Goal: Communication & Community: Answer question/provide support

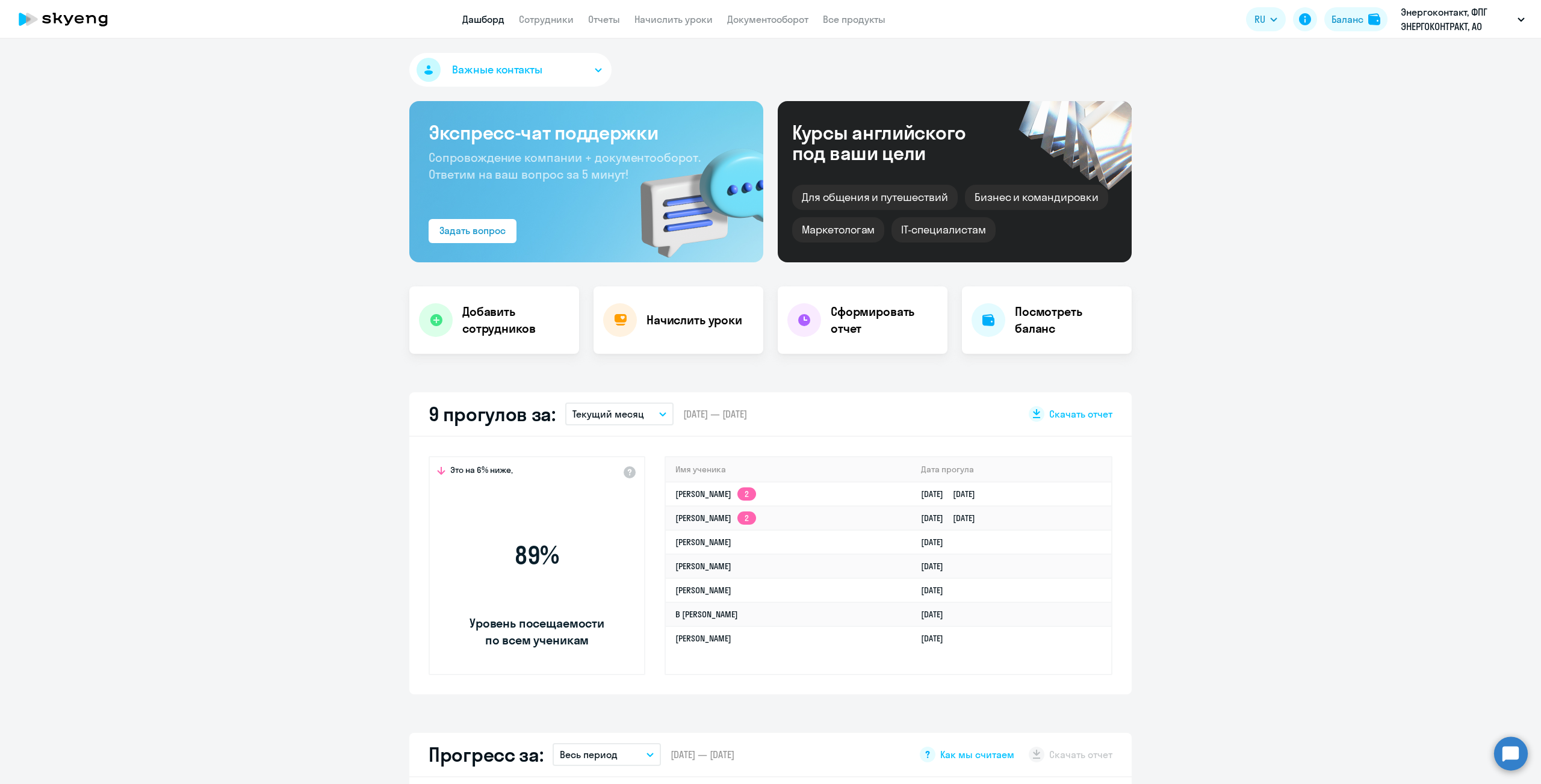
select select "30"
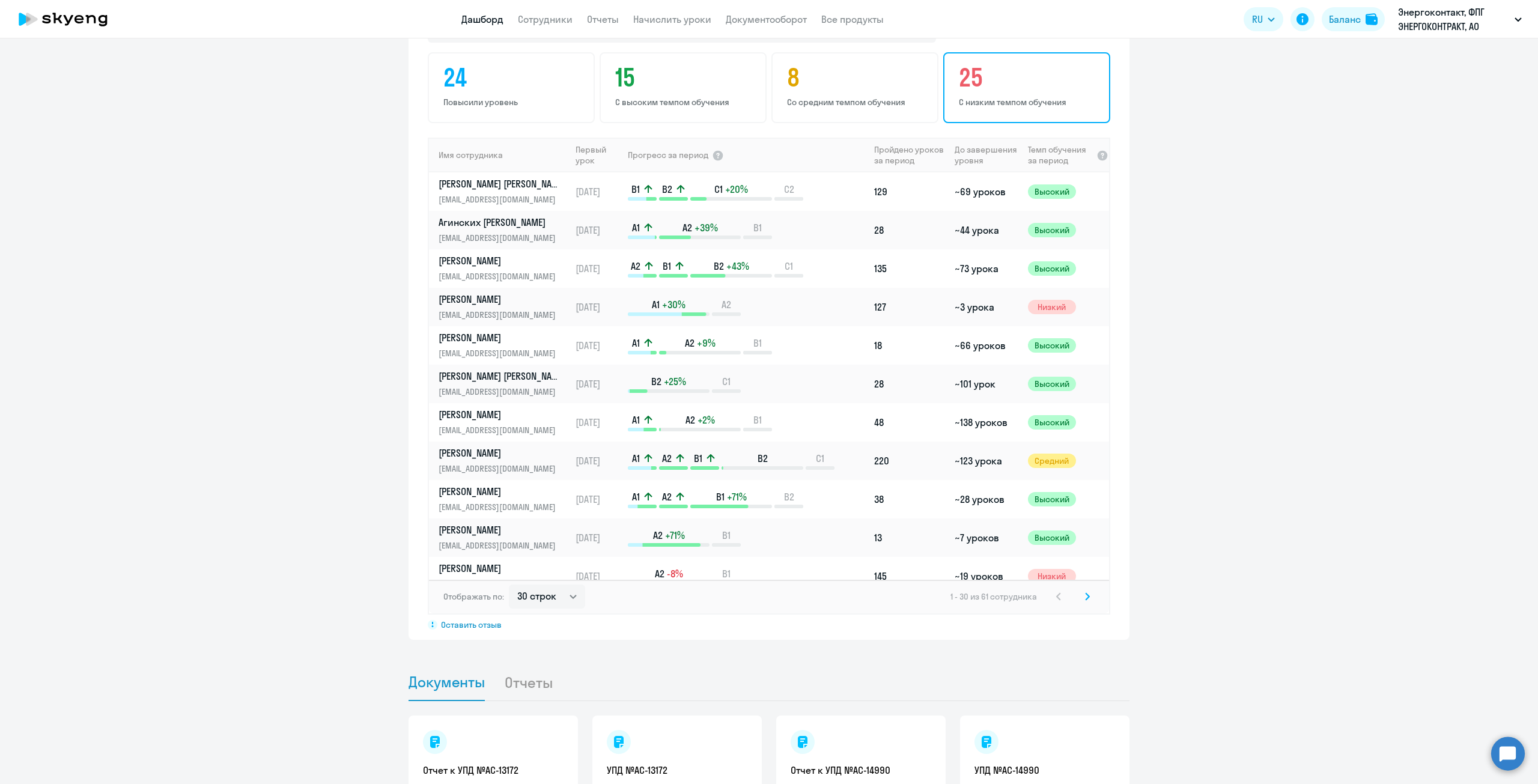
scroll to position [781, 0]
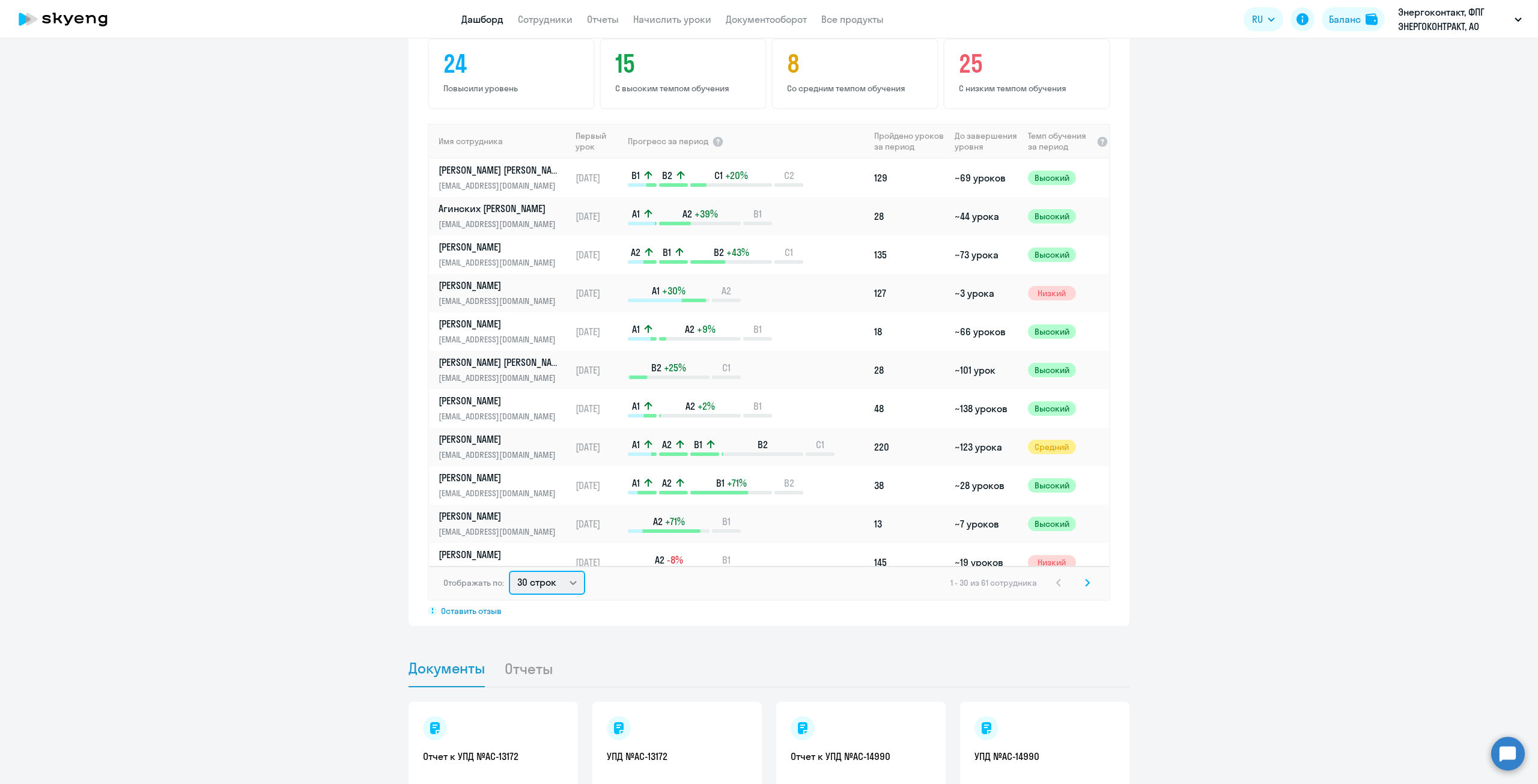
click at [553, 582] on select "30 строк 50 строк 100 строк" at bounding box center [547, 582] width 76 height 24
select select "100"
click at [509, 571] on select "30 строк 50 строк 100 строк" at bounding box center [547, 582] width 76 height 24
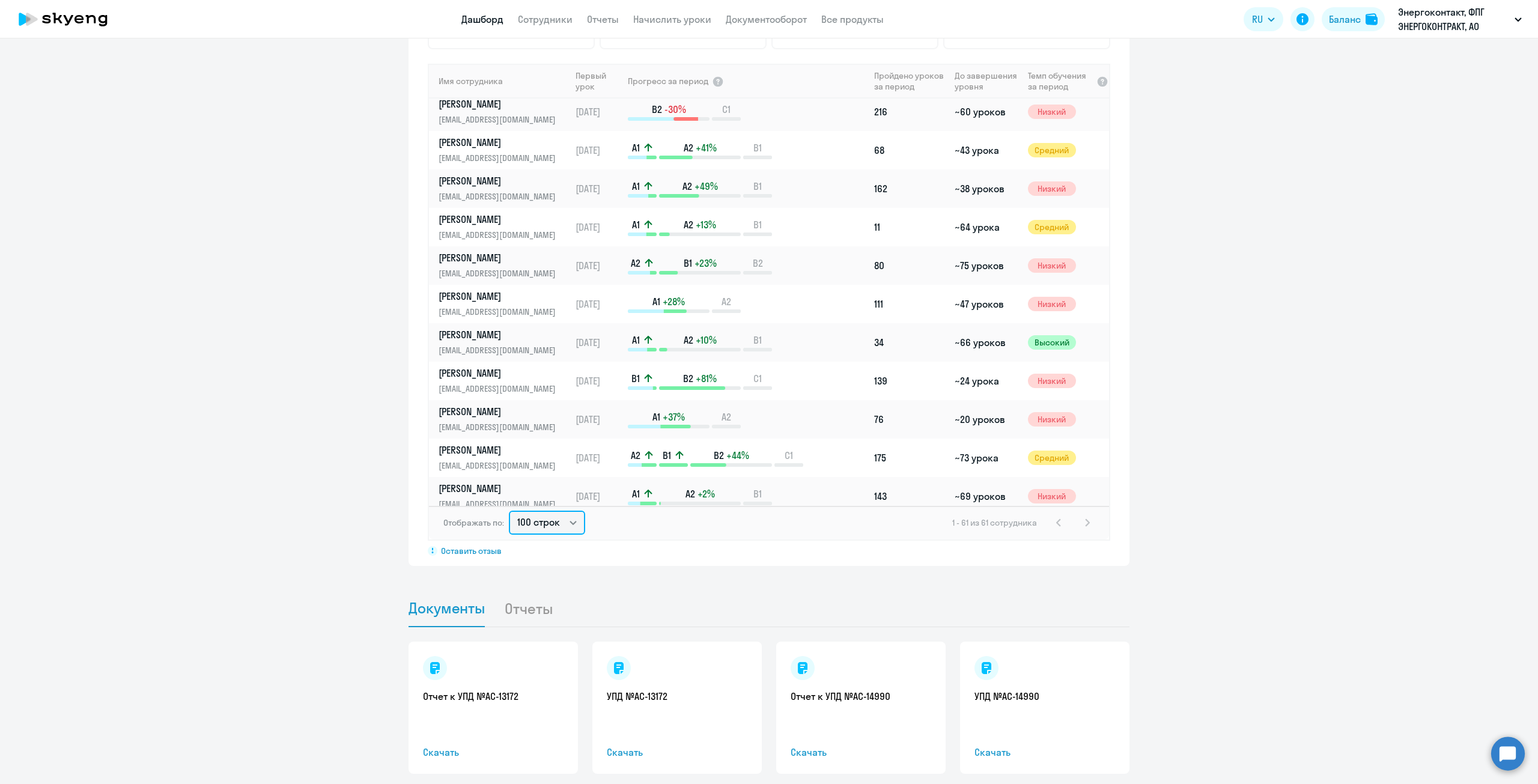
scroll to position [436, 0]
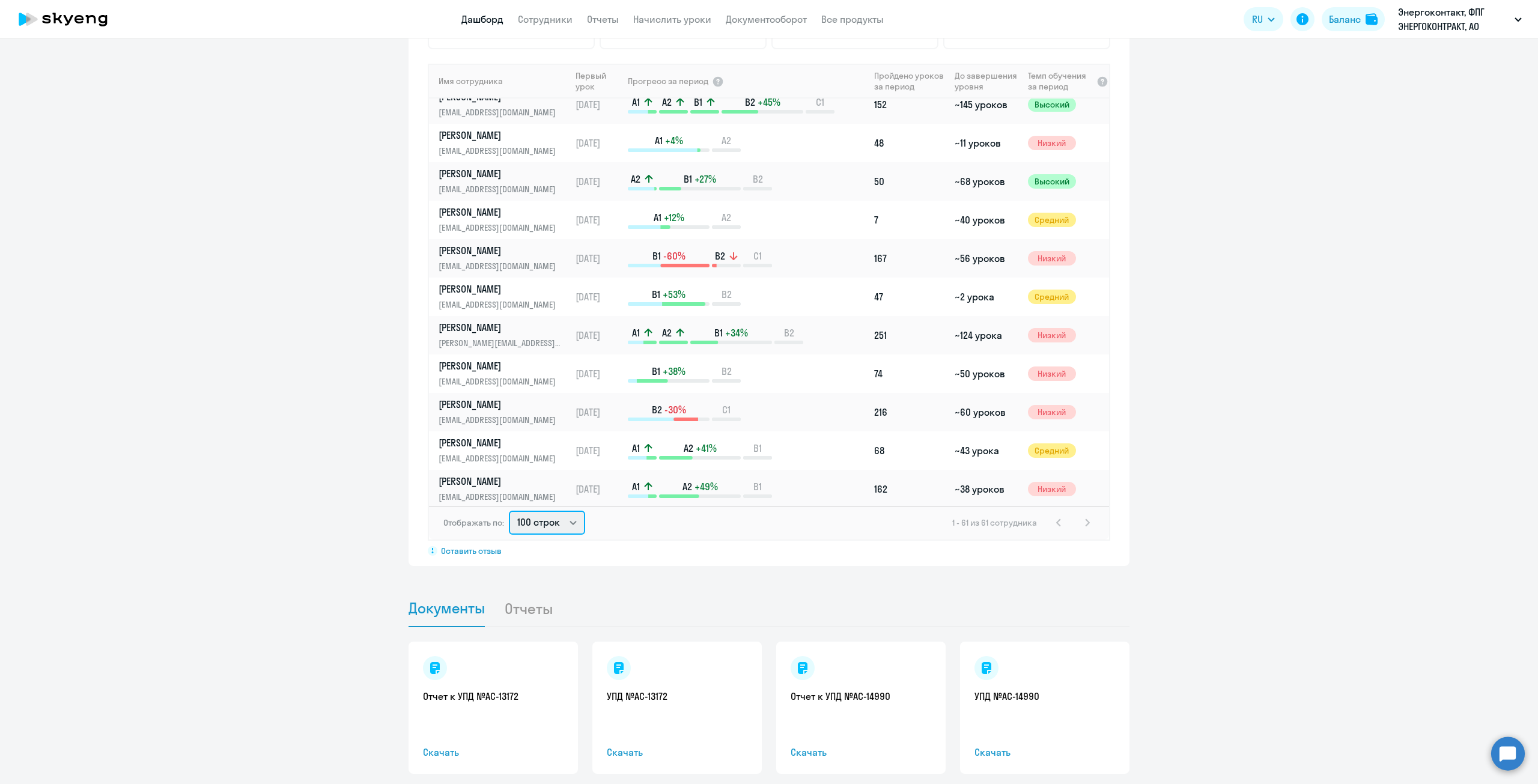
click at [561, 534] on select "30 строк 50 строк 100 строк" at bounding box center [547, 522] width 76 height 24
click at [509, 511] on select "30 строк 50 строк 100 строк" at bounding box center [547, 522] width 76 height 24
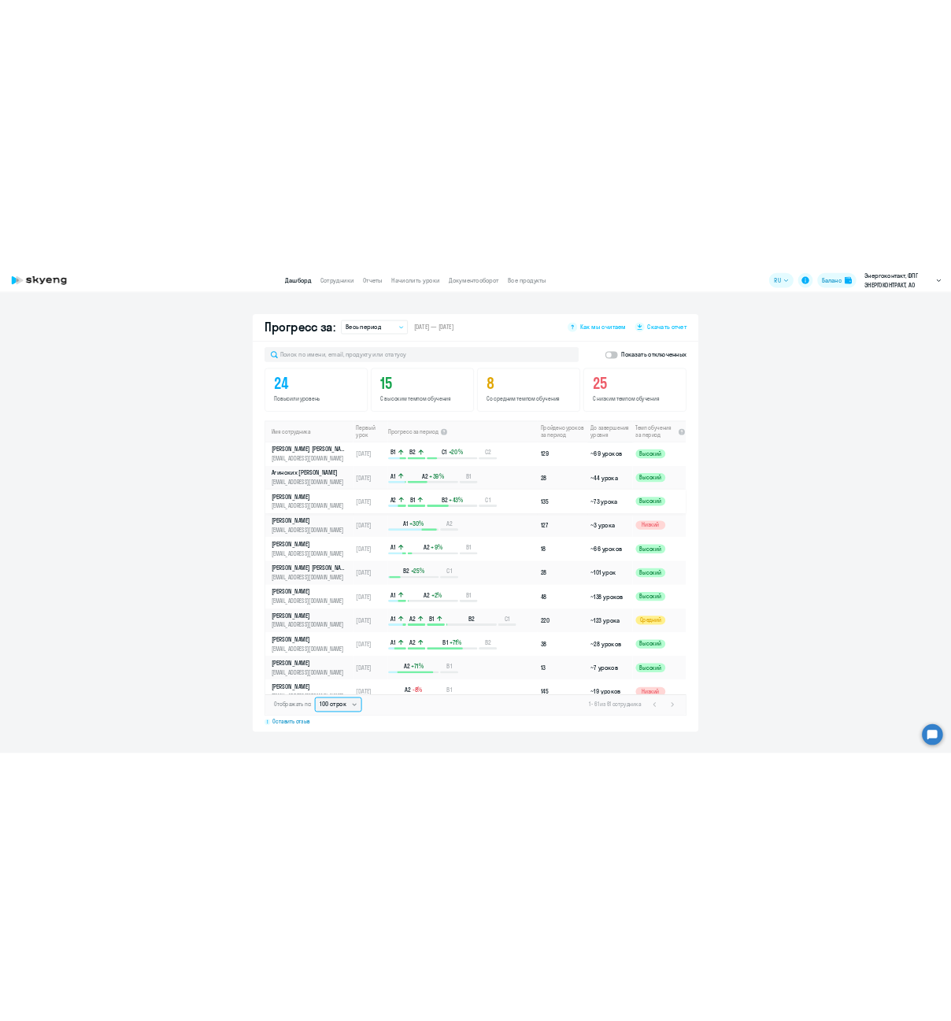
scroll to position [708, 0]
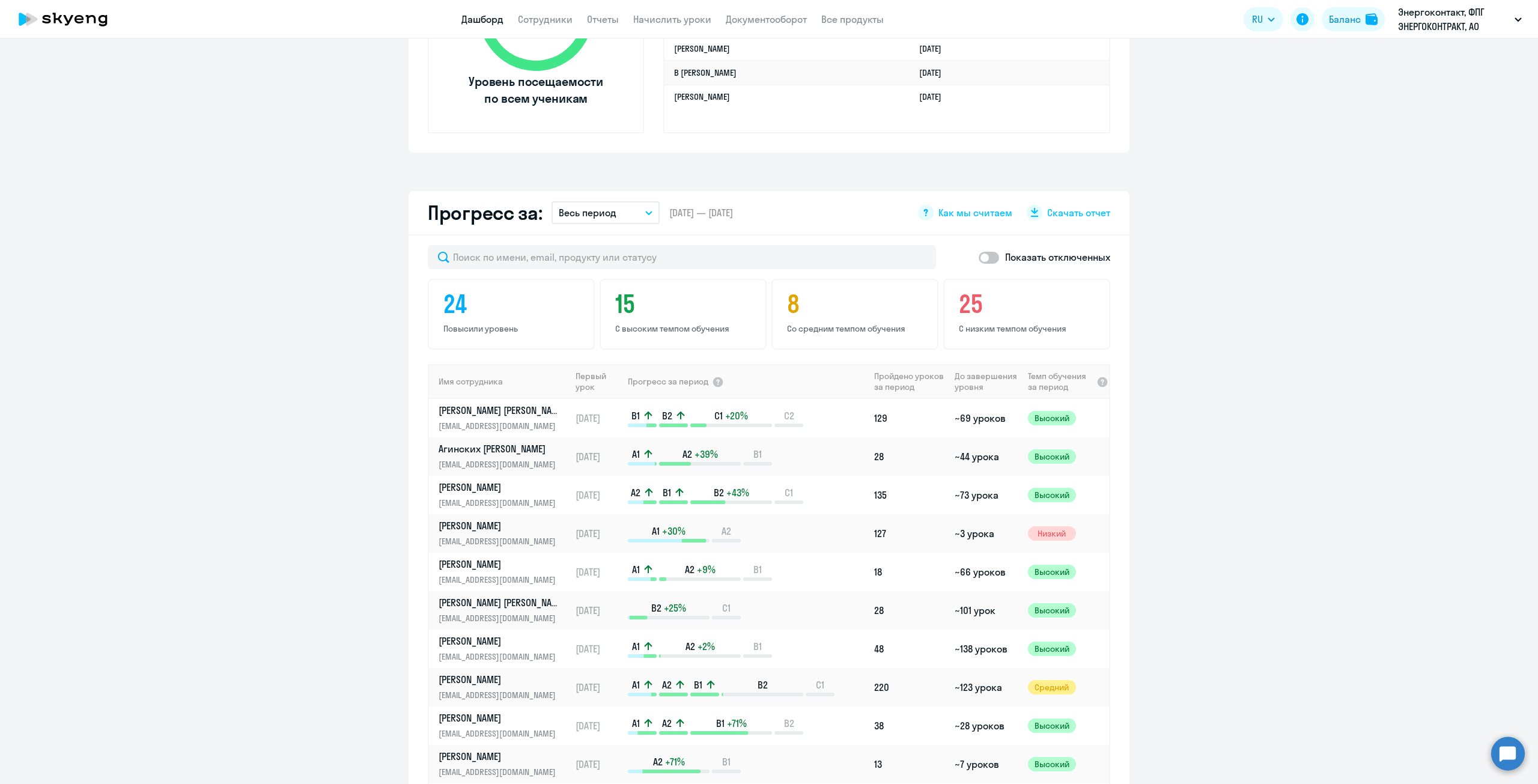
click at [638, 221] on button "Весь период" at bounding box center [606, 213] width 108 height 23
click at [1082, 212] on span "Скачать отчет" at bounding box center [1079, 212] width 63 height 13
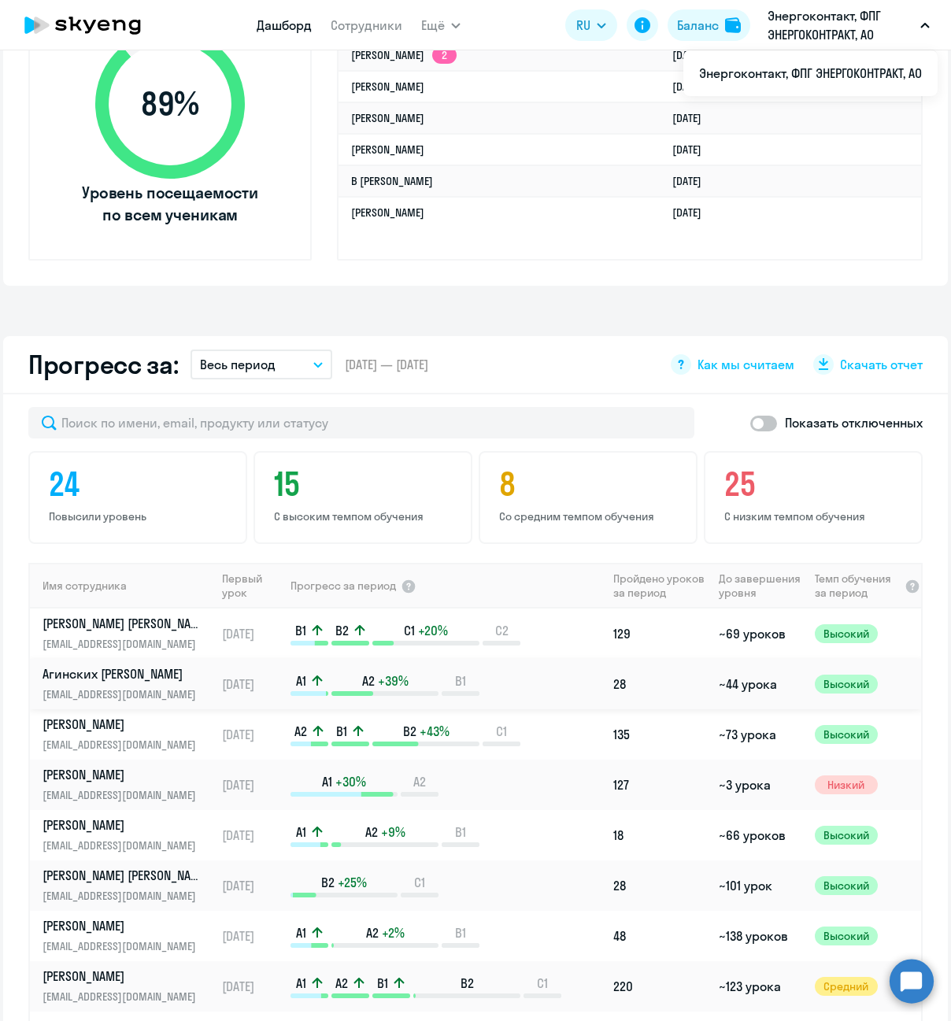
scroll to position [630, 0]
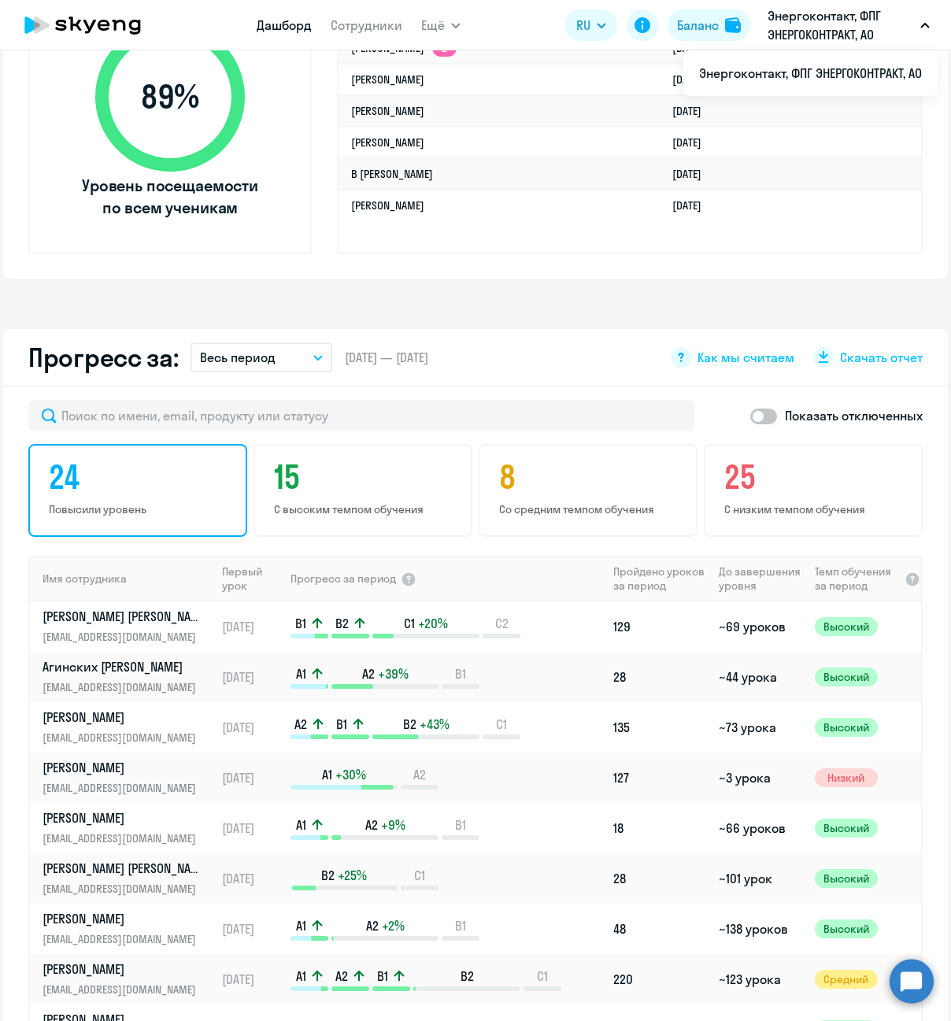
click at [203, 468] on h4 "24" at bounding box center [140, 477] width 183 height 38
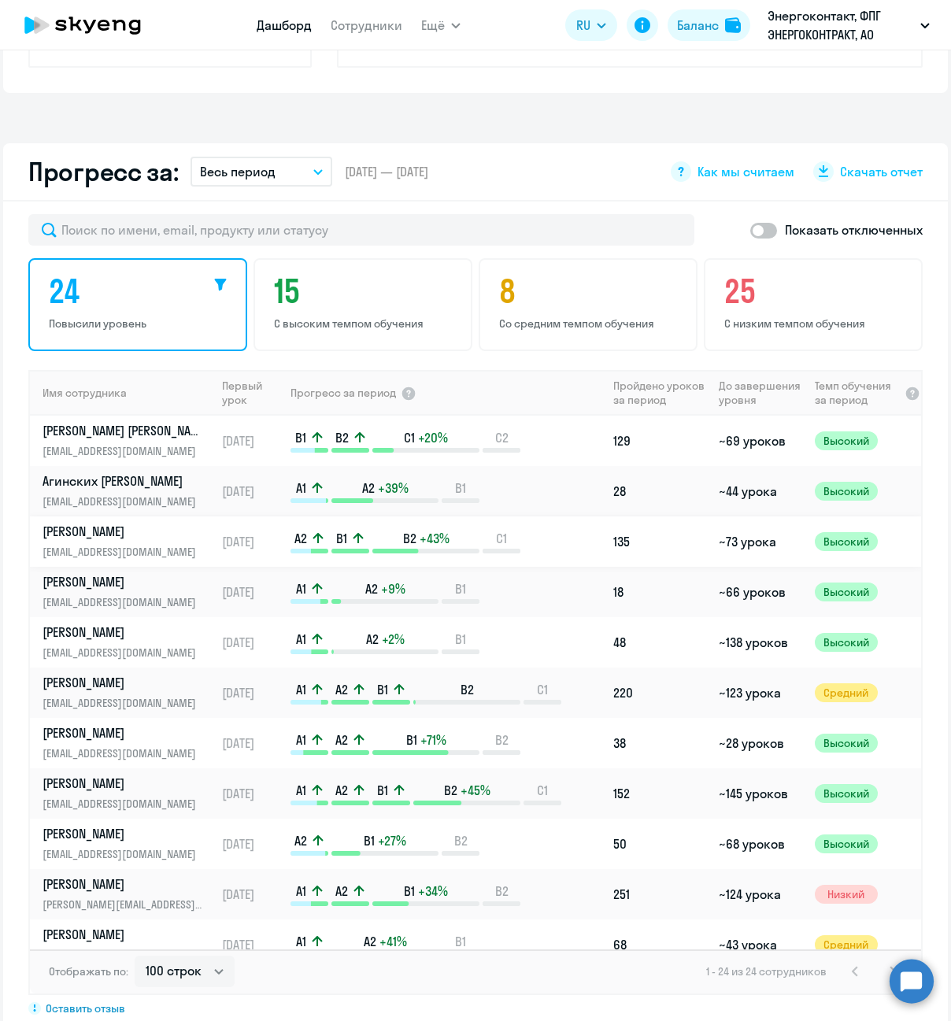
scroll to position [787, 0]
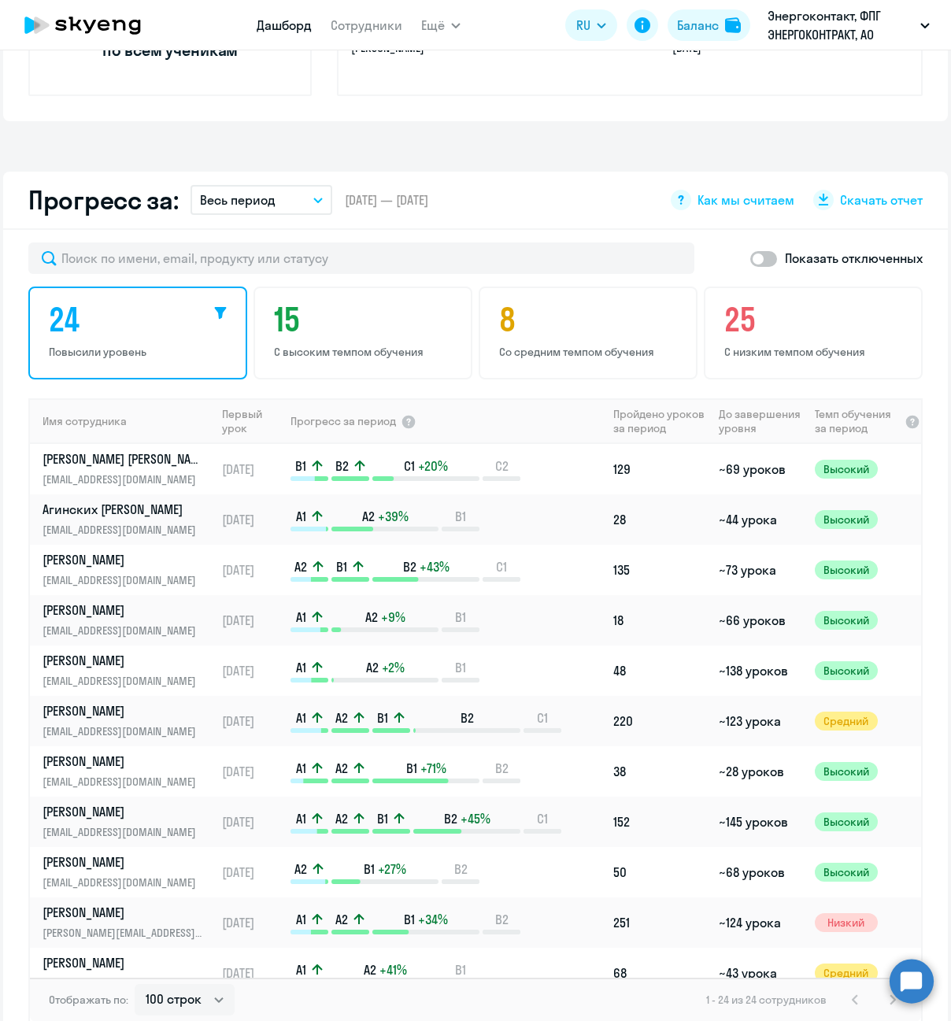
click at [215, 307] on icon at bounding box center [220, 313] width 13 height 13
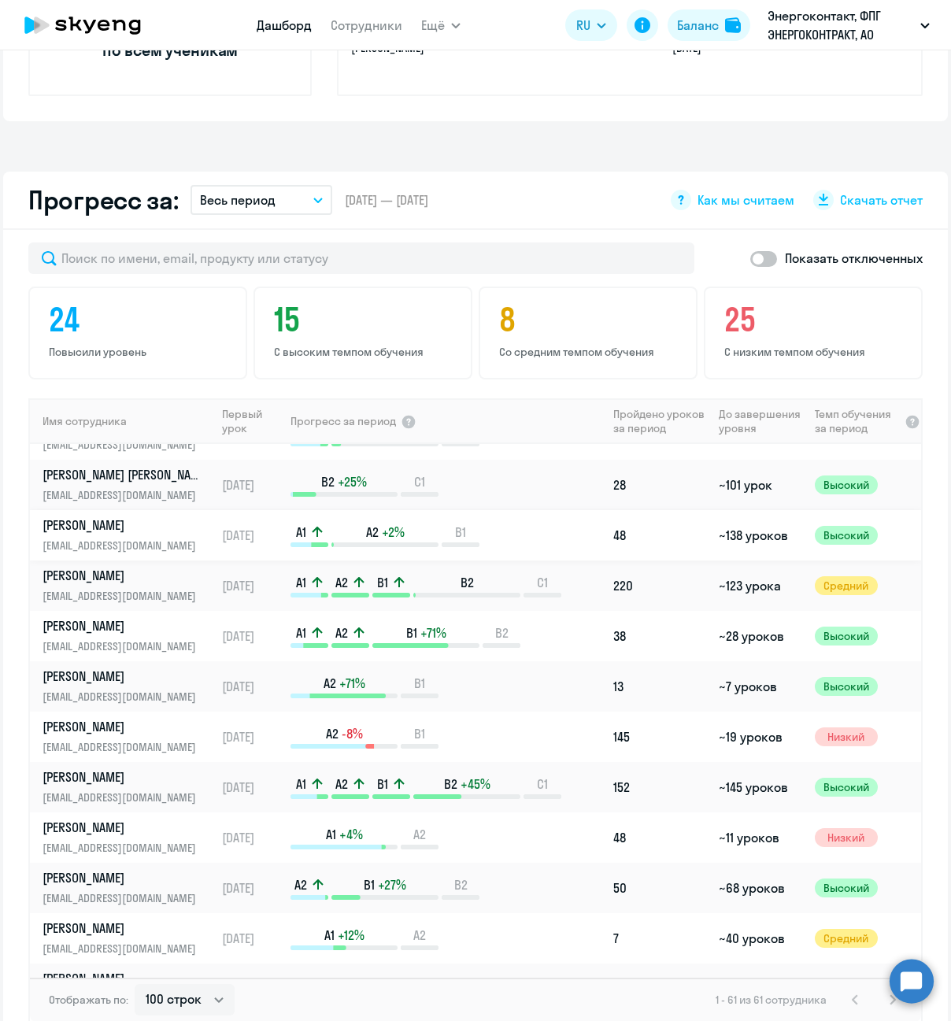
scroll to position [315, 0]
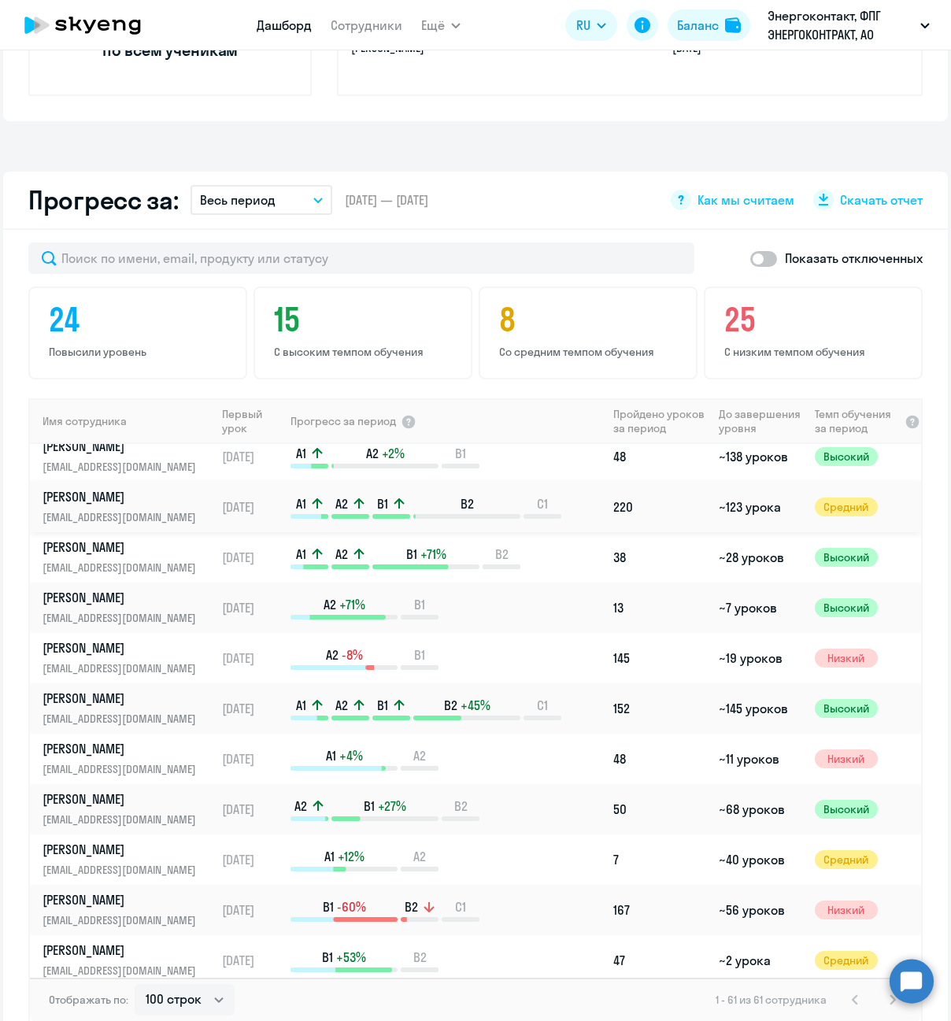
click at [114, 493] on p "Дорофеев Вячеслав" at bounding box center [123, 496] width 162 height 17
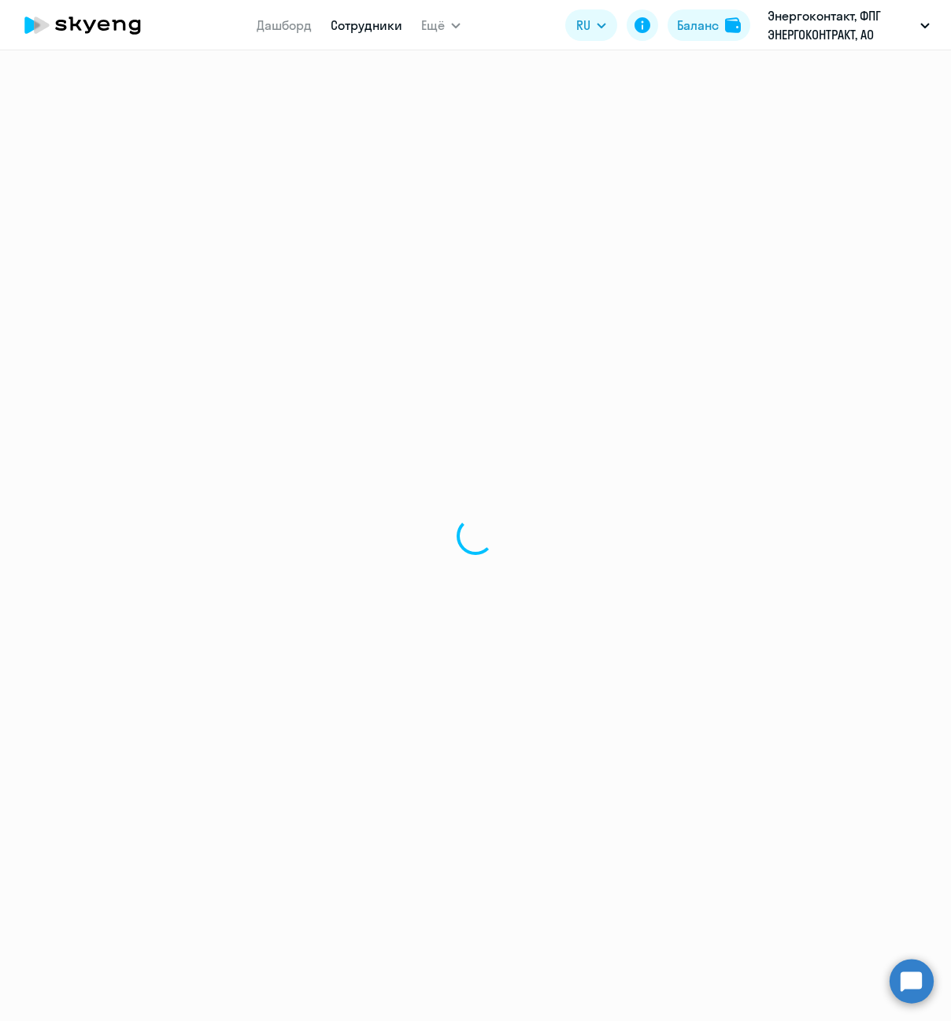
select select "english"
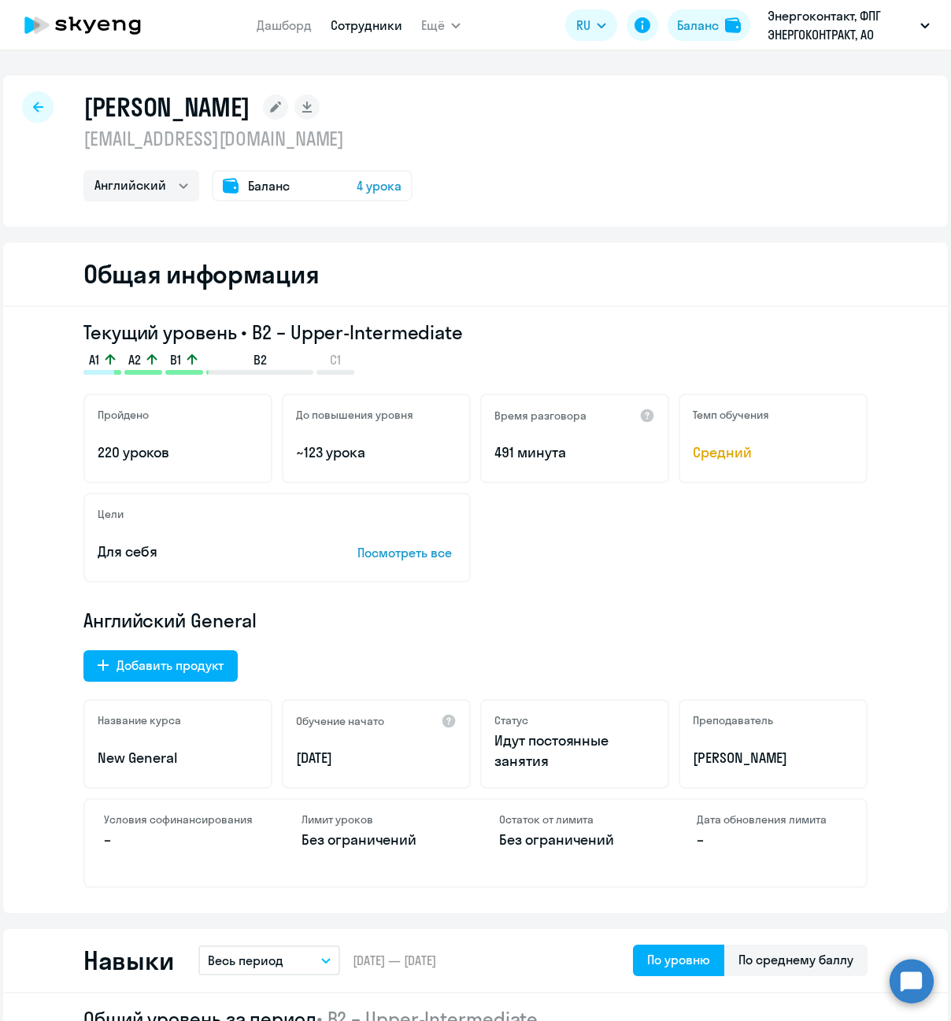
click at [281, 105] on icon at bounding box center [275, 107] width 11 height 11
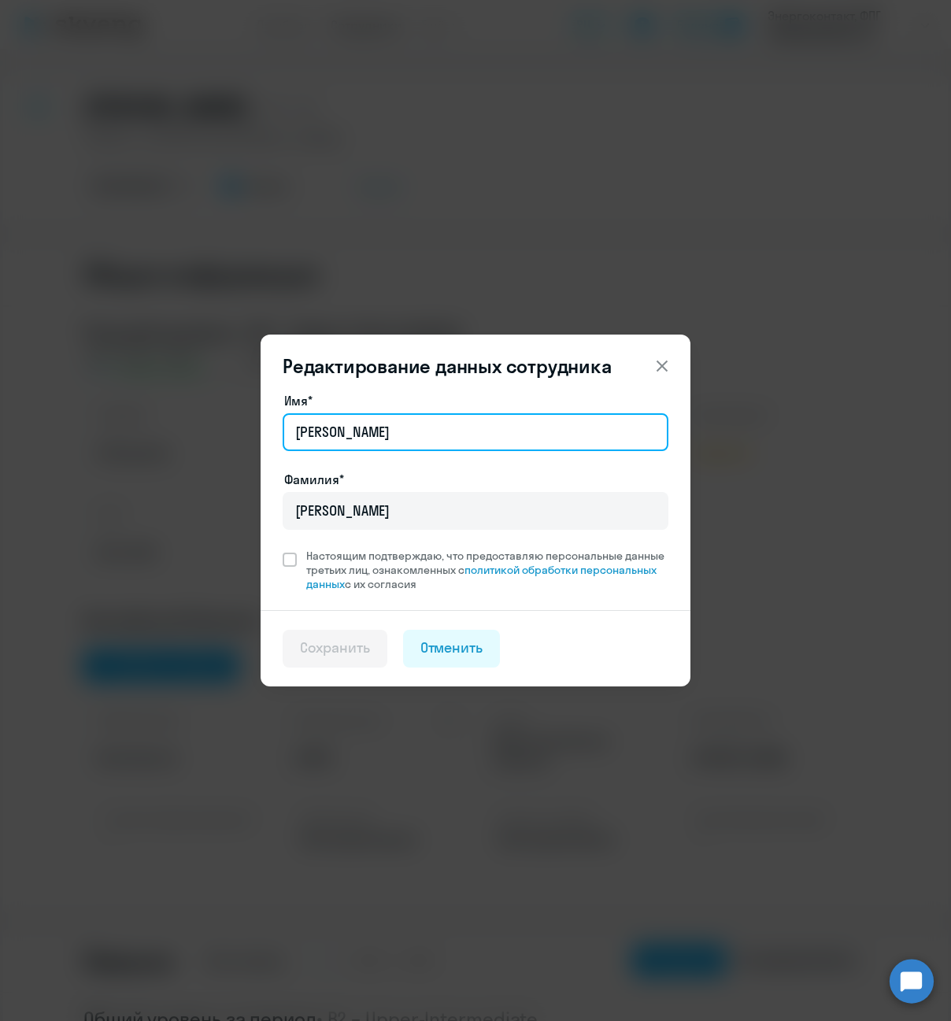
click at [403, 435] on input "Вячеслав" at bounding box center [475, 432] width 386 height 38
type input "Вячеслав Валерьевич"
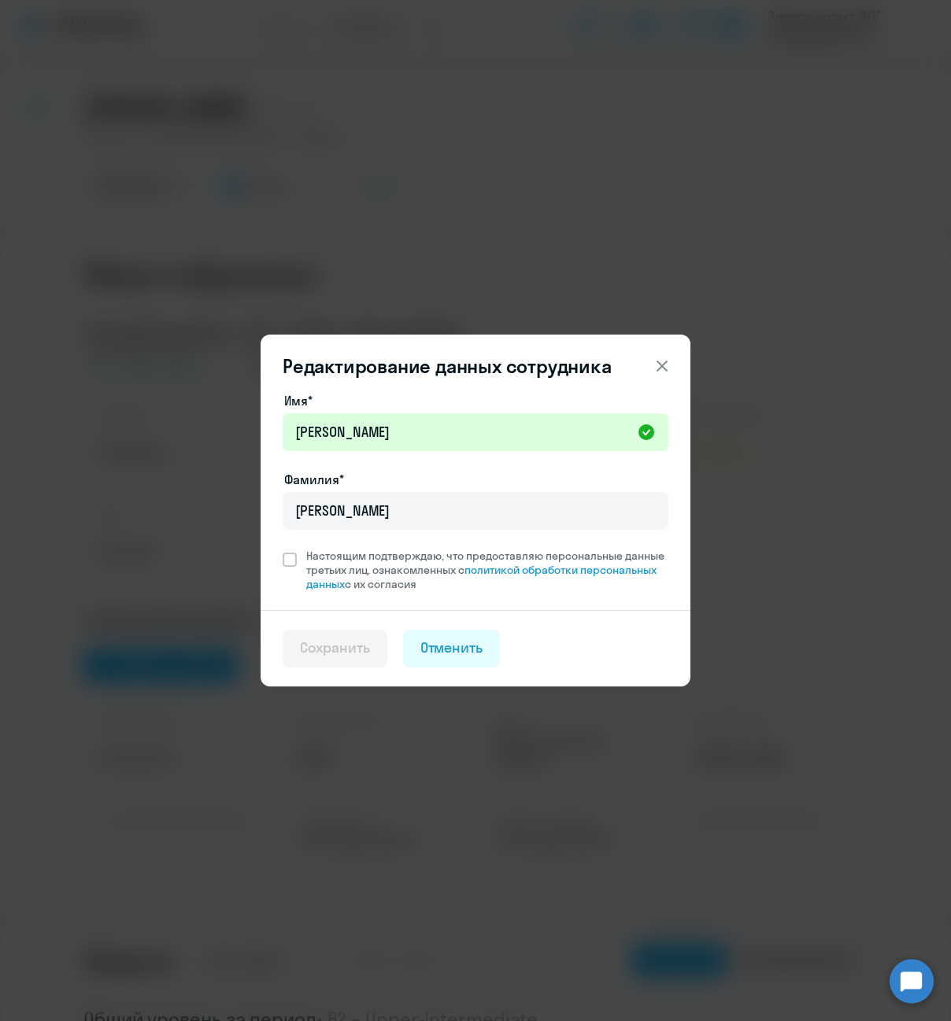
click at [281, 563] on div "Имя* Вячеслав Валерьевич Фамилия* Дорофеев Настоящим подтверждаю, что предостав…" at bounding box center [475, 500] width 430 height 219
click at [286, 561] on span at bounding box center [289, 559] width 14 height 14
click at [282, 548] on input "Настоящим подтверждаю, что предоставляю персональные данные третьих лиц, ознако…" at bounding box center [282, 548] width 1 height 1
click at [286, 561] on span at bounding box center [289, 559] width 14 height 14
click at [282, 548] on input "Настоящим подтверждаю, что предоставляю персональные данные третьих лиц, ознако…" at bounding box center [282, 548] width 1 height 1
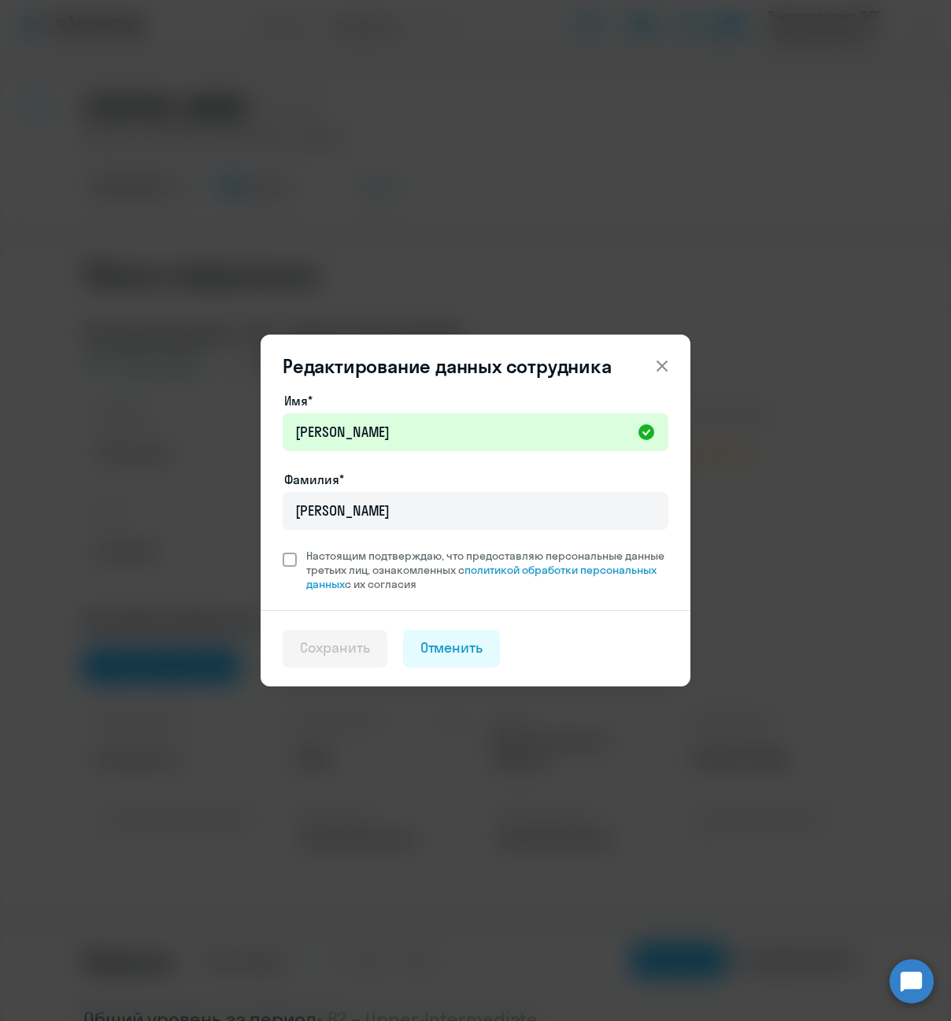
click at [286, 561] on span at bounding box center [289, 559] width 14 height 14
click at [282, 548] on input "Настоящим подтверждаю, что предоставляю персональные данные третьих лиц, ознако…" at bounding box center [282, 548] width 1 height 1
checkbox input "true"
click at [363, 641] on div "Сохранить" at bounding box center [335, 647] width 70 height 20
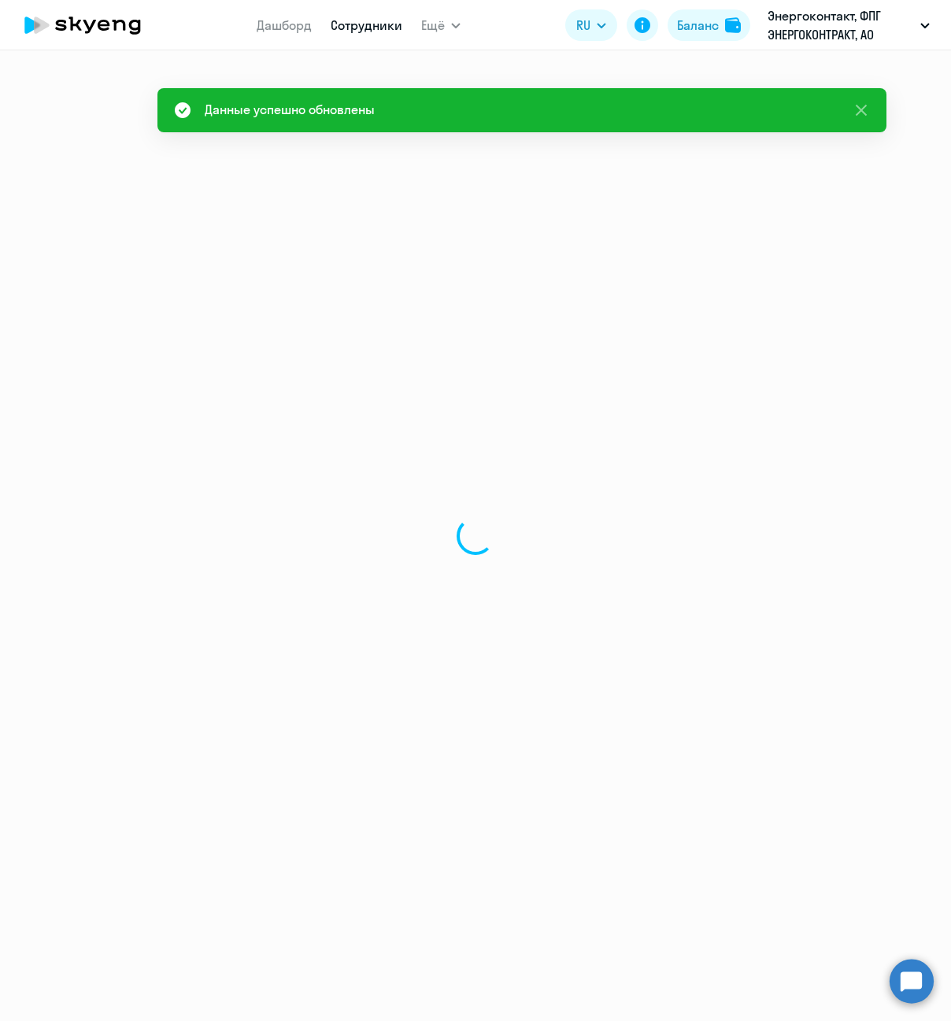
select select "english"
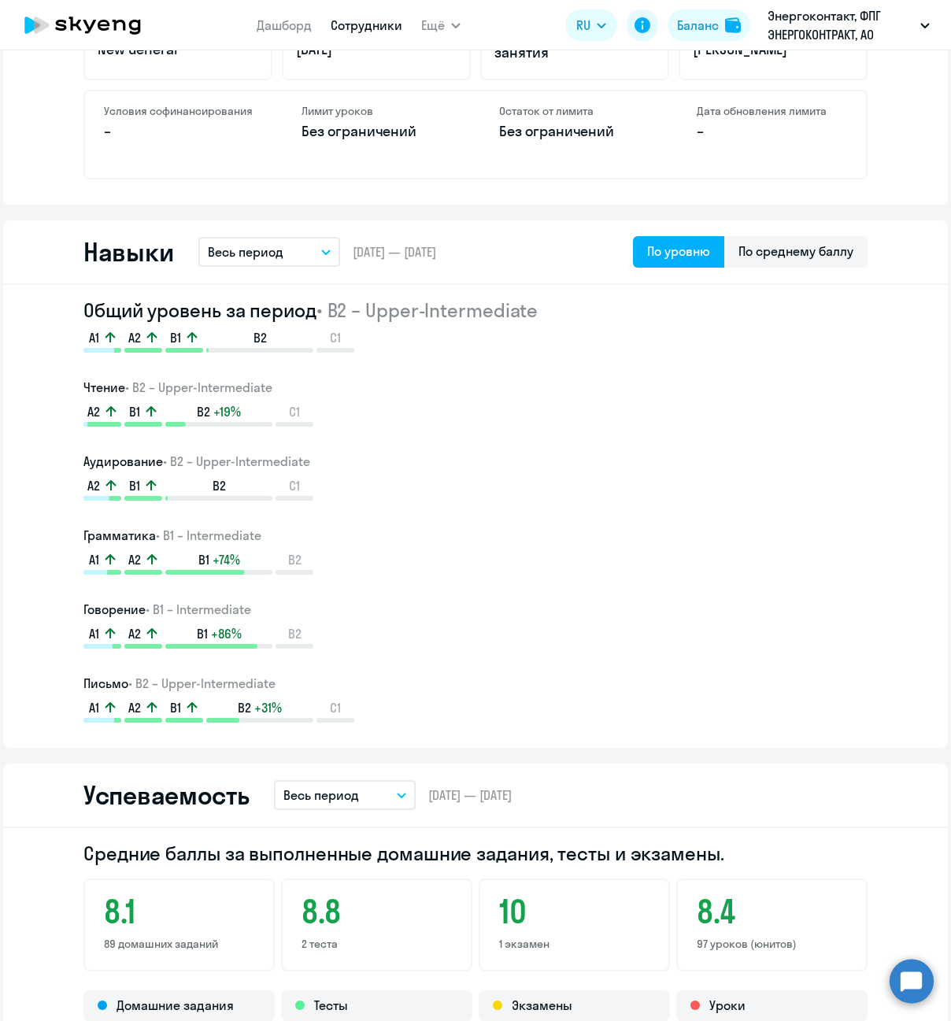
scroll to position [393, 0]
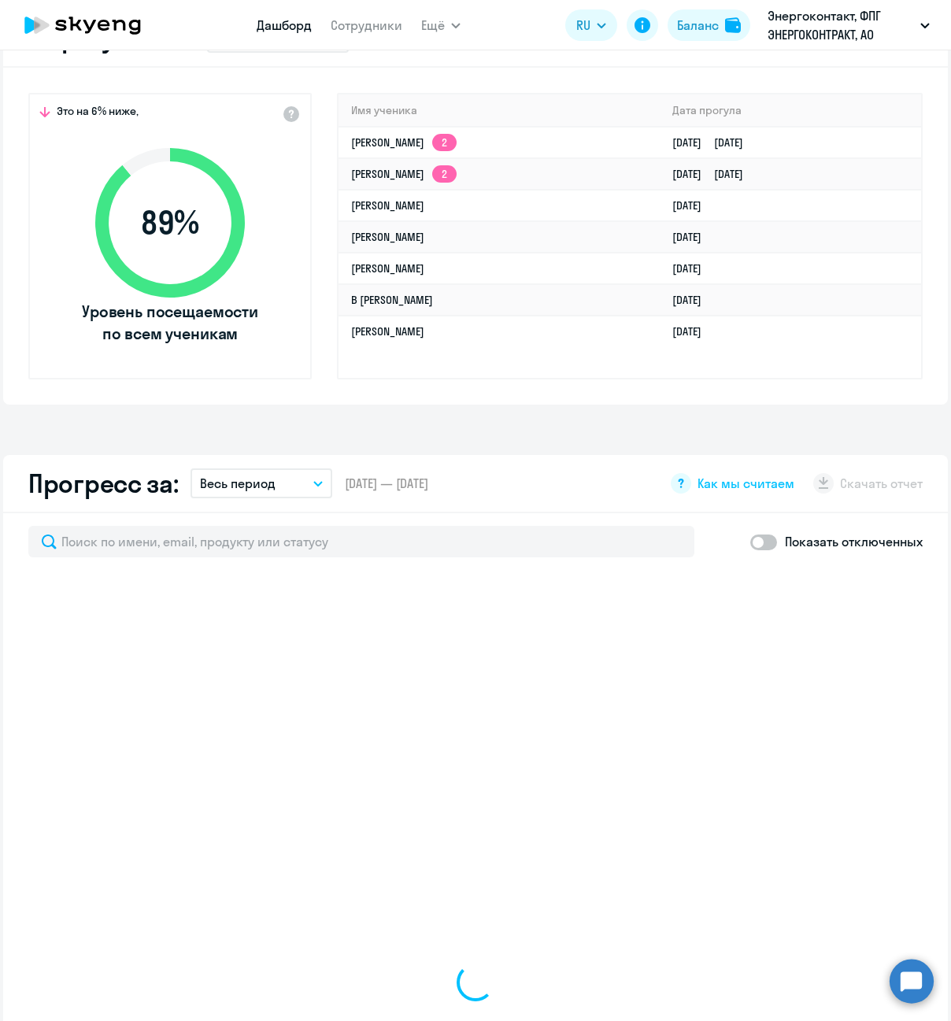
scroll to position [661, 0]
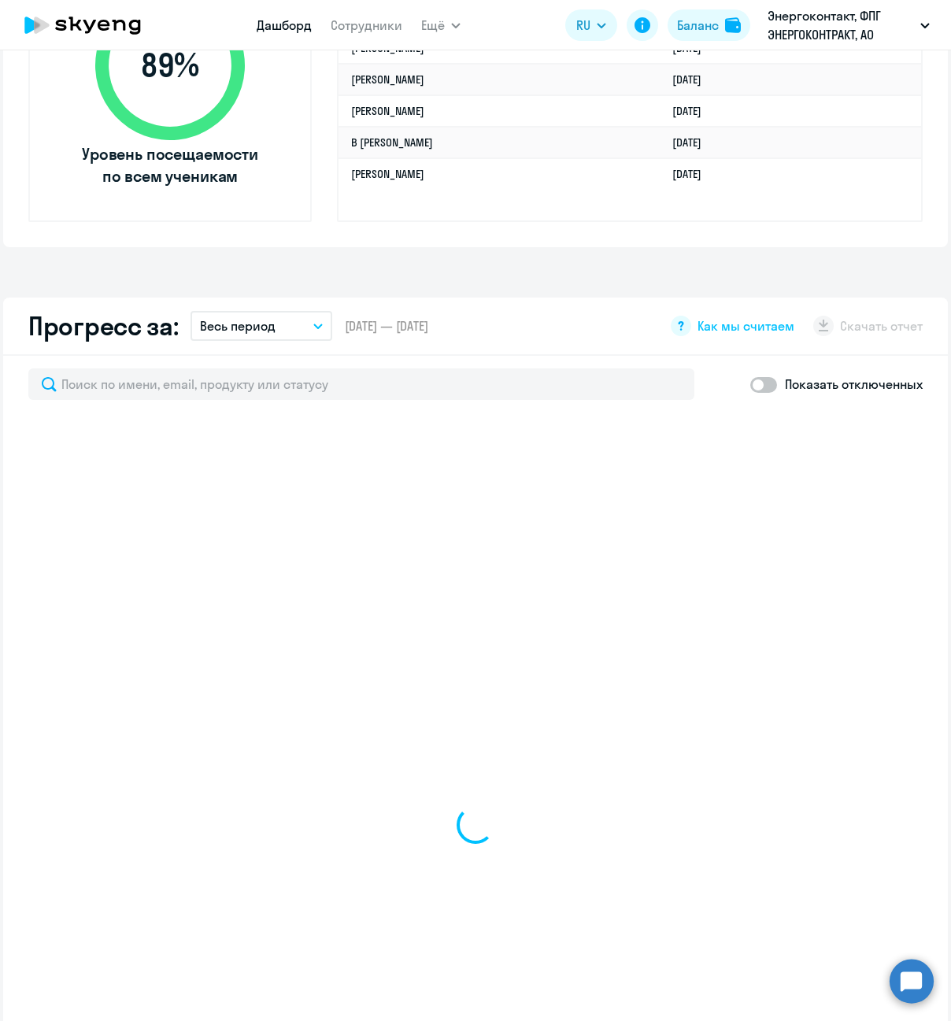
select select "30"
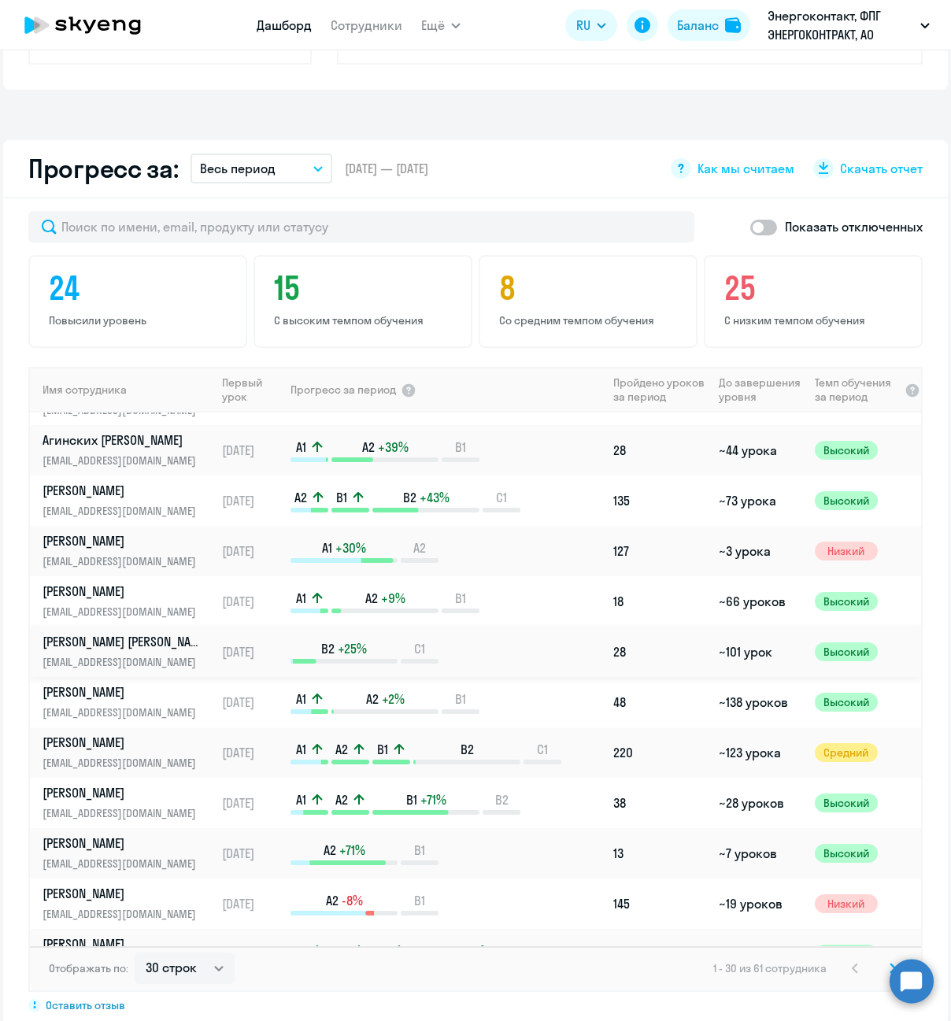
scroll to position [0, 0]
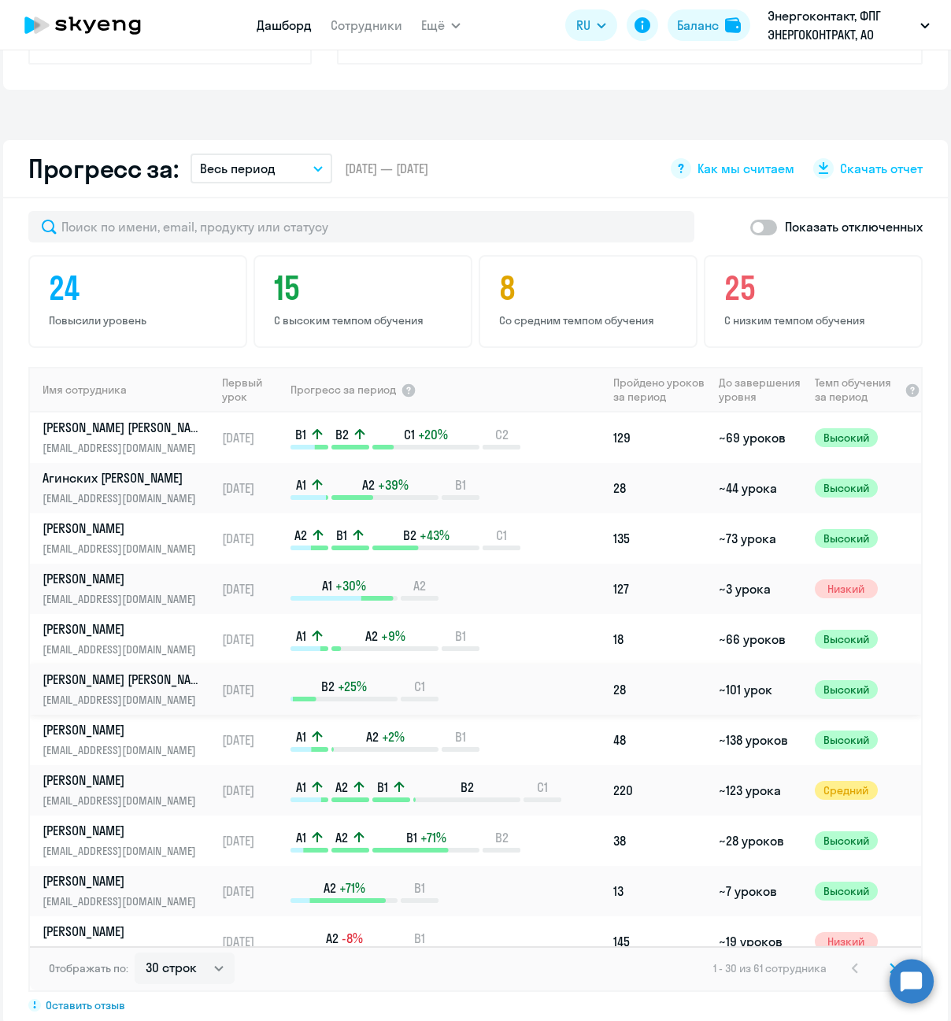
click at [117, 685] on p "Бусарова Евдокия" at bounding box center [123, 678] width 162 height 17
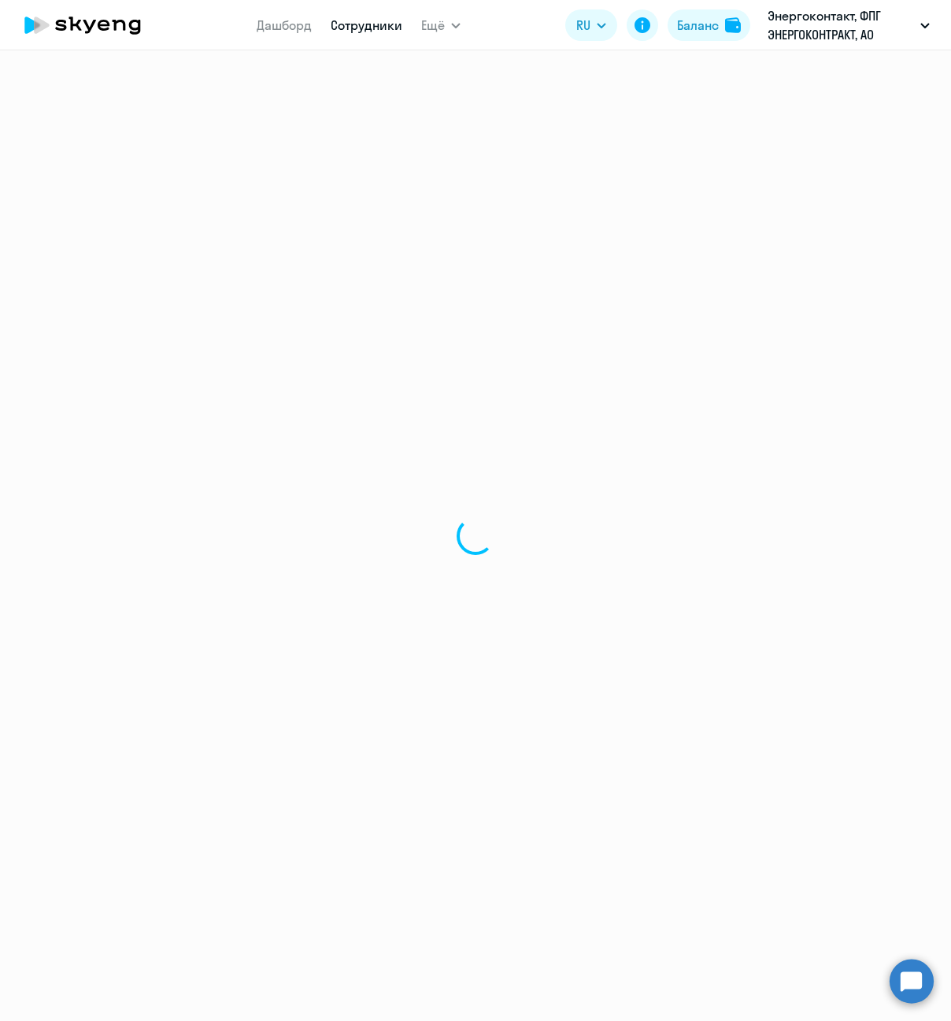
select select "english"
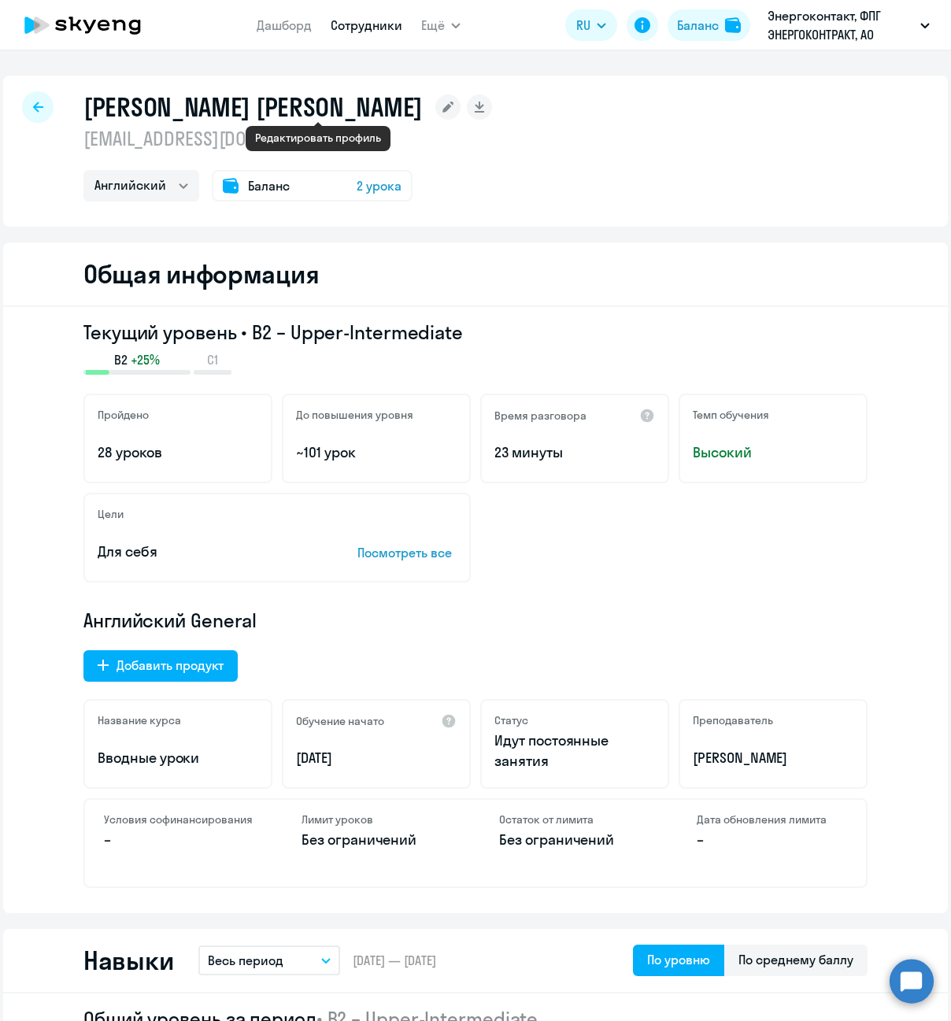
click at [442, 108] on icon at bounding box center [447, 107] width 11 height 11
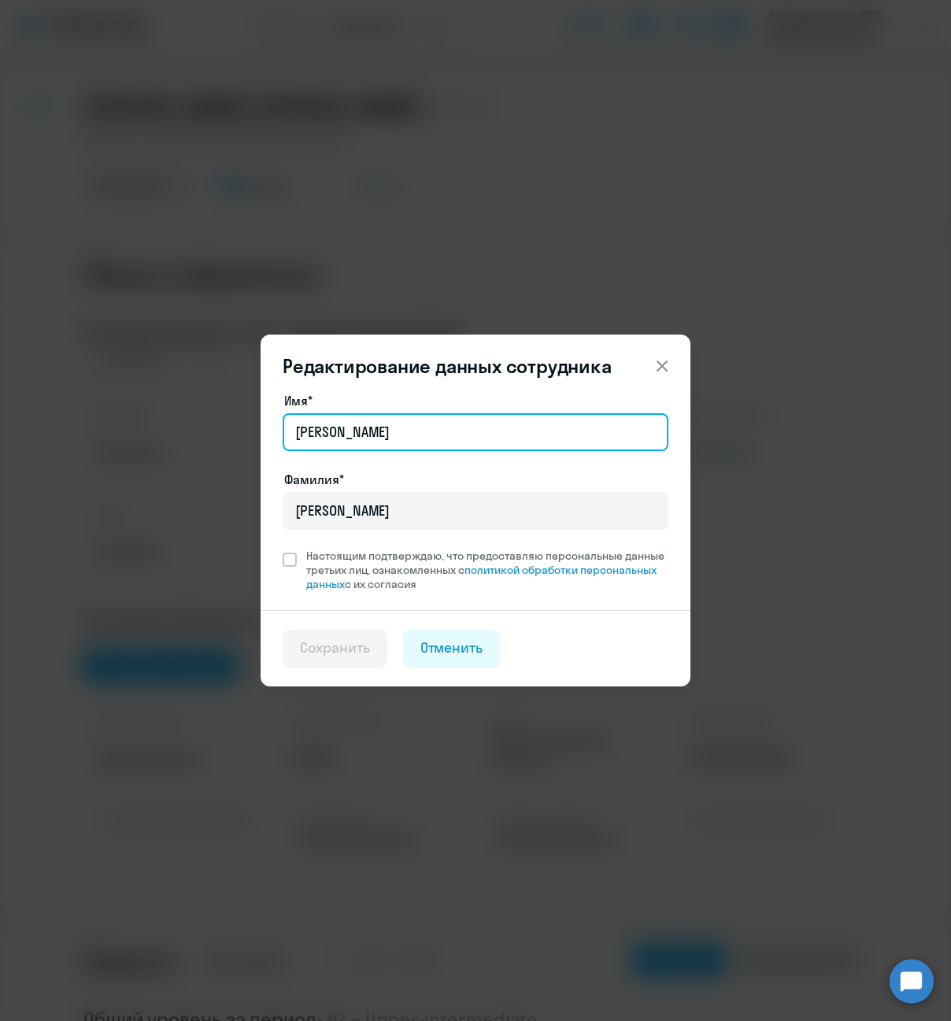
click at [375, 423] on input "Евдокия" at bounding box center [475, 432] width 386 height 38
type input "Евдокия Сергеевна"
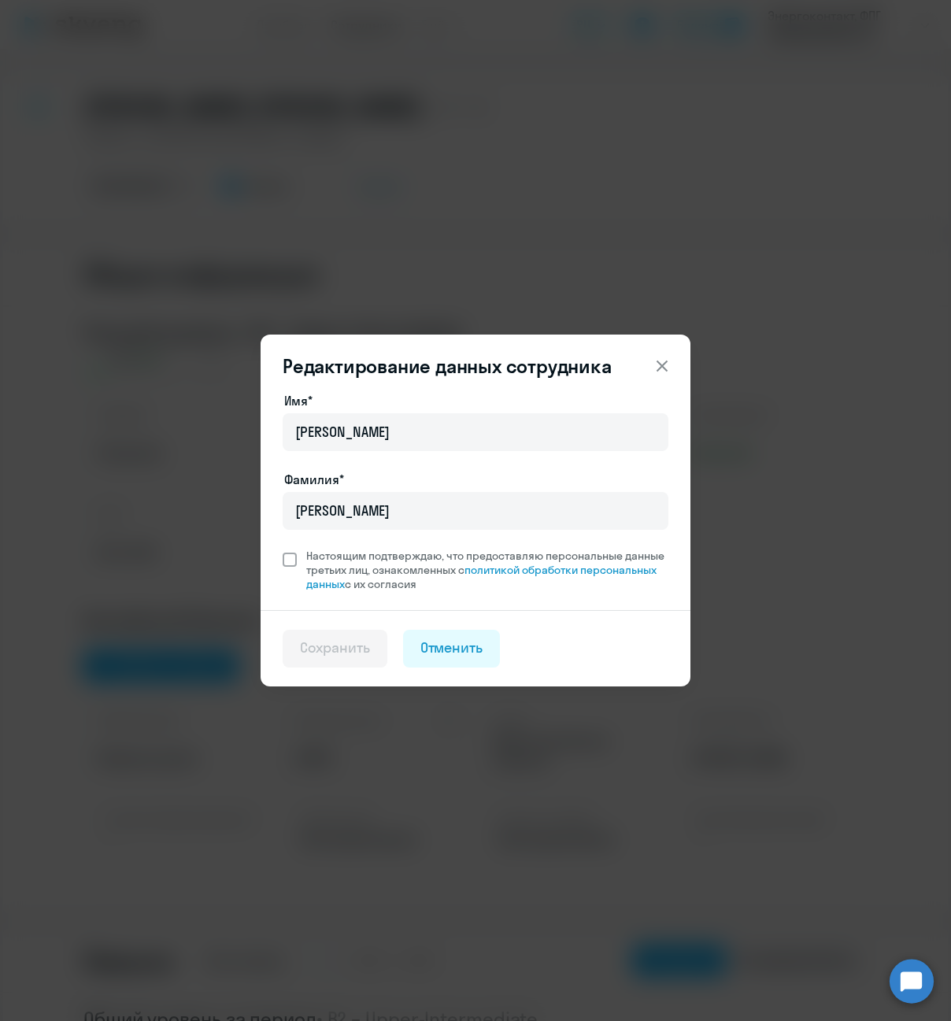
click at [290, 557] on span at bounding box center [289, 559] width 14 height 14
click at [282, 548] on input "Настоящим подтверждаю, что предоставляю персональные данные третьих лиц, ознако…" at bounding box center [282, 548] width 1 height 1
checkbox input "true"
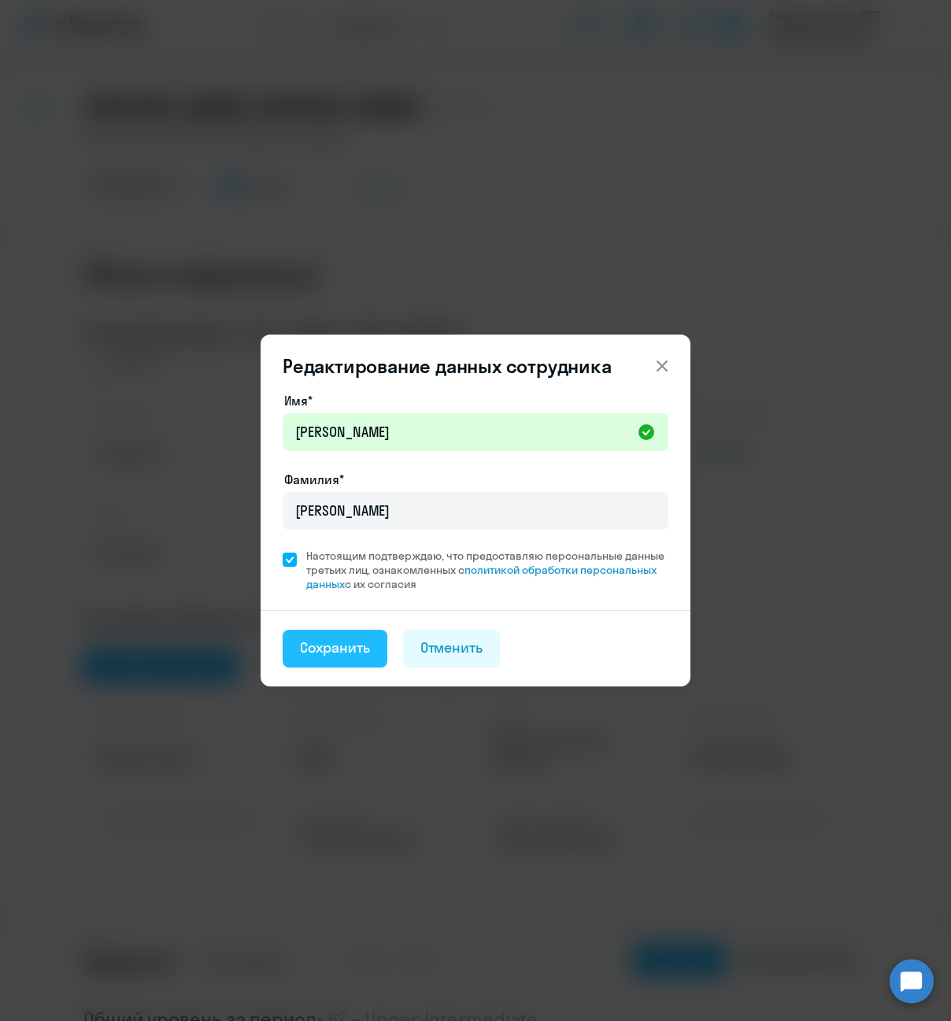
click at [341, 654] on div "Сохранить" at bounding box center [335, 647] width 70 height 20
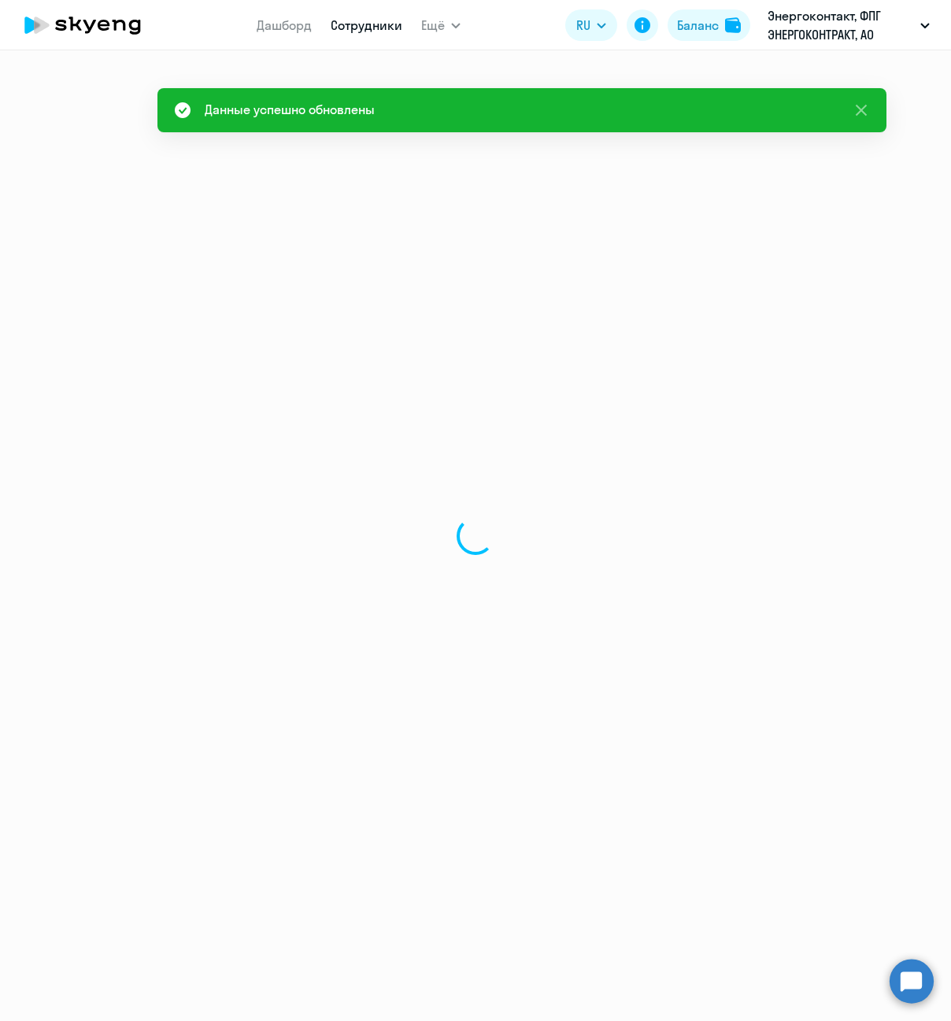
select select "english"
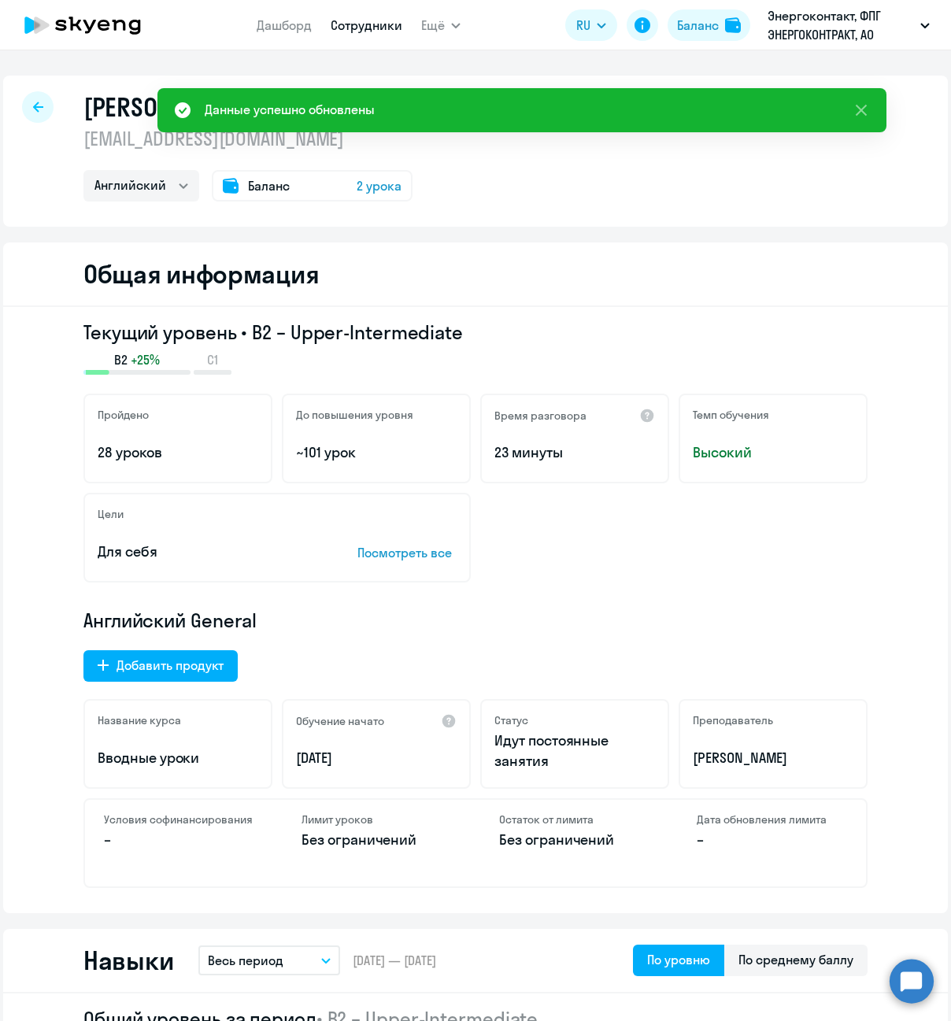
click at [41, 105] on div at bounding box center [37, 106] width 31 height 31
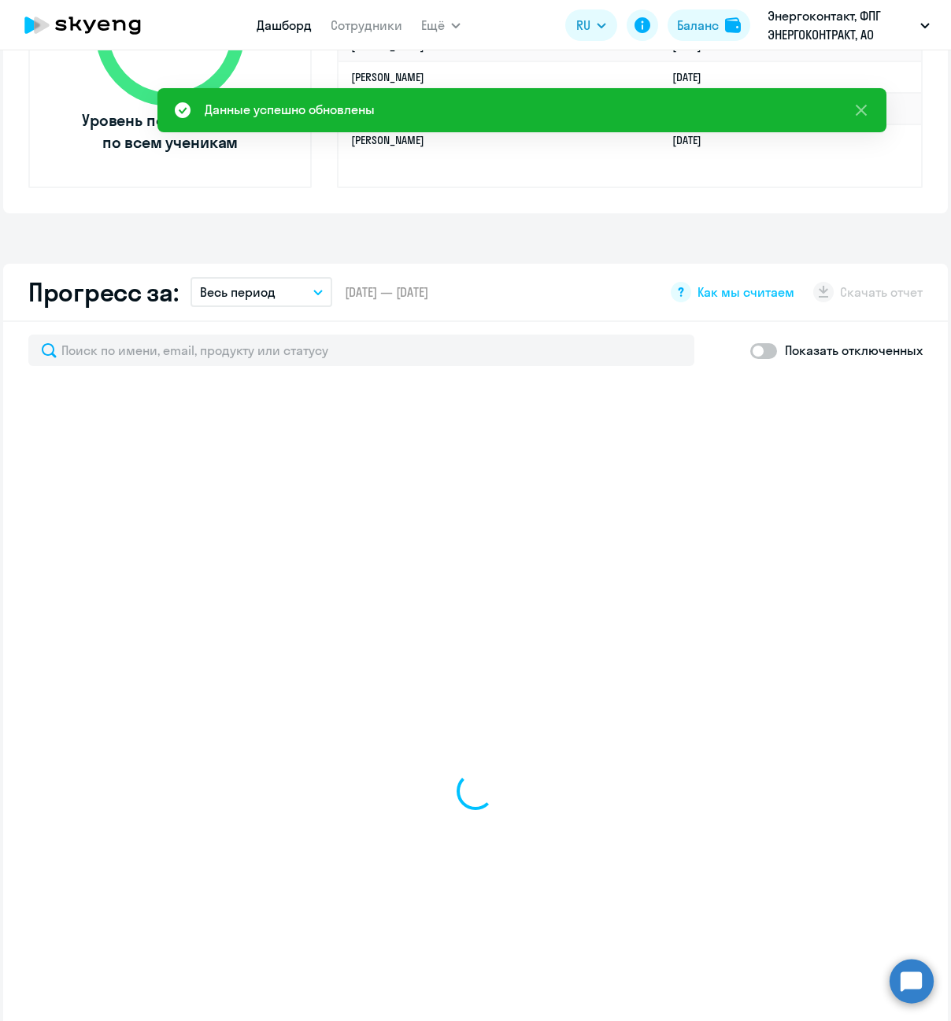
scroll to position [708, 0]
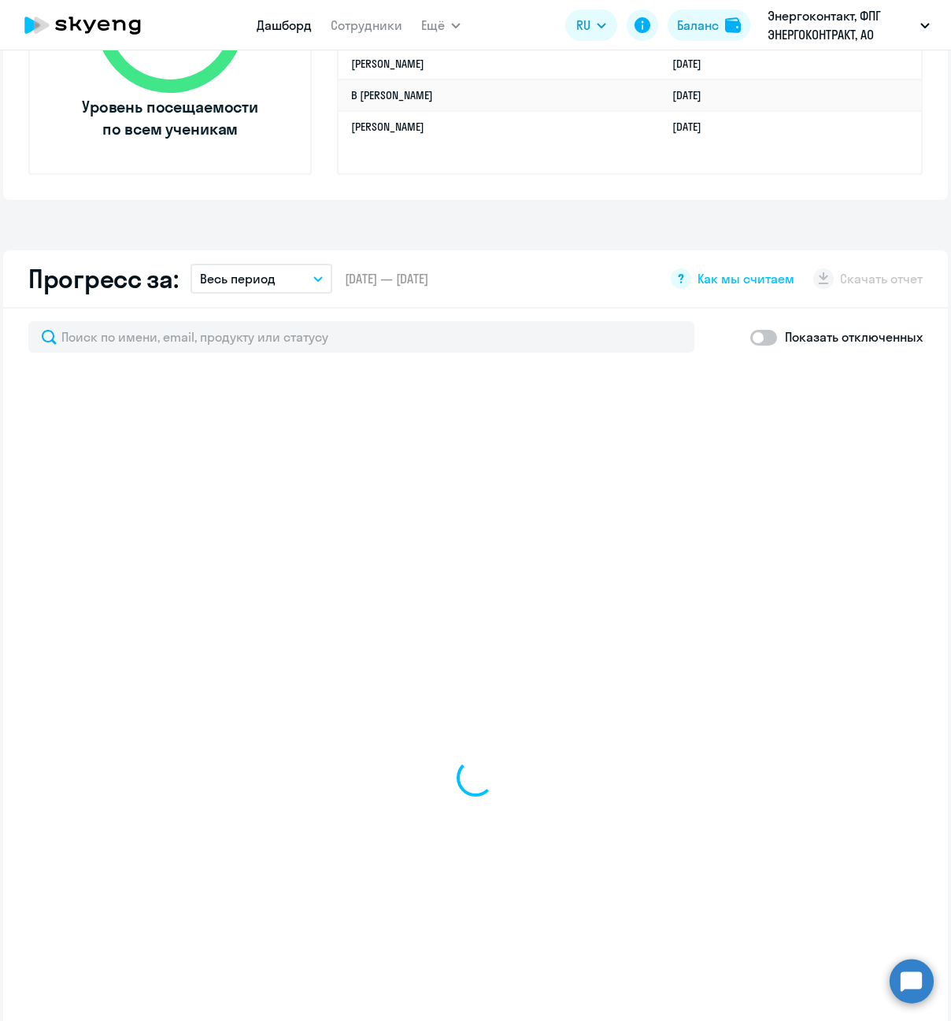
select select "30"
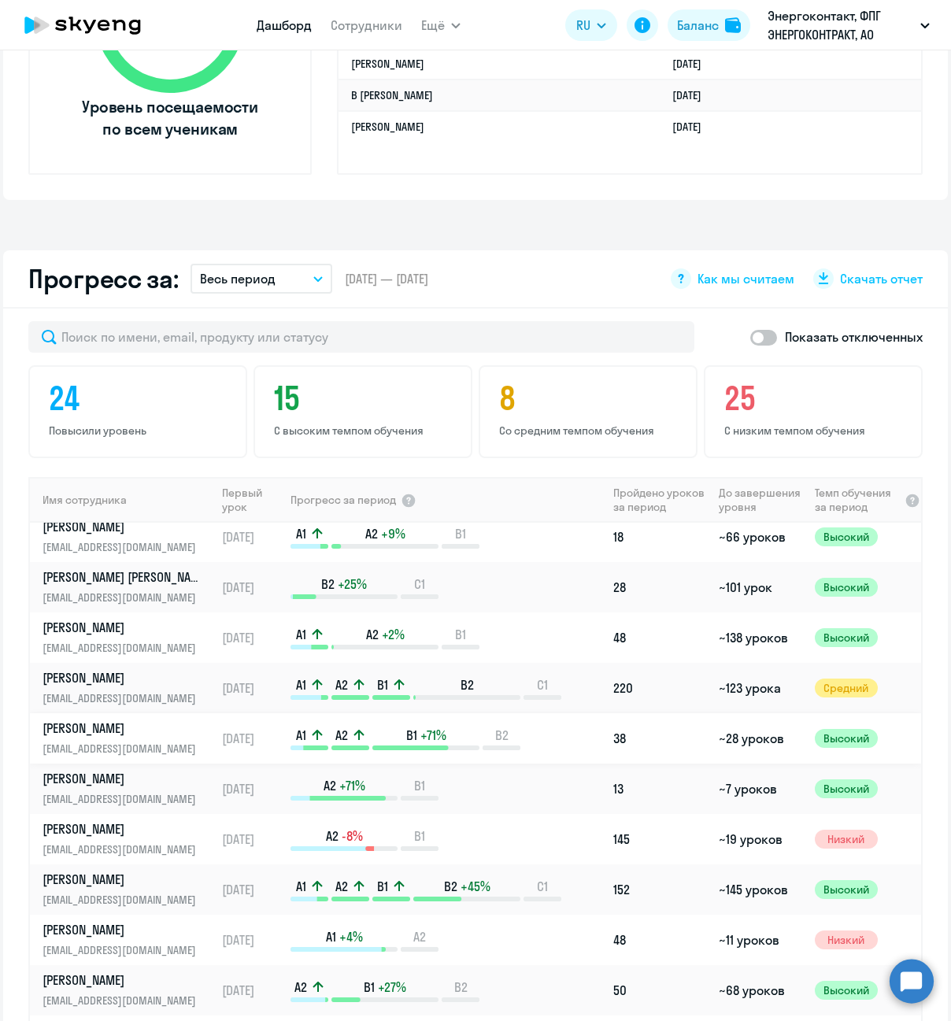
scroll to position [236, 0]
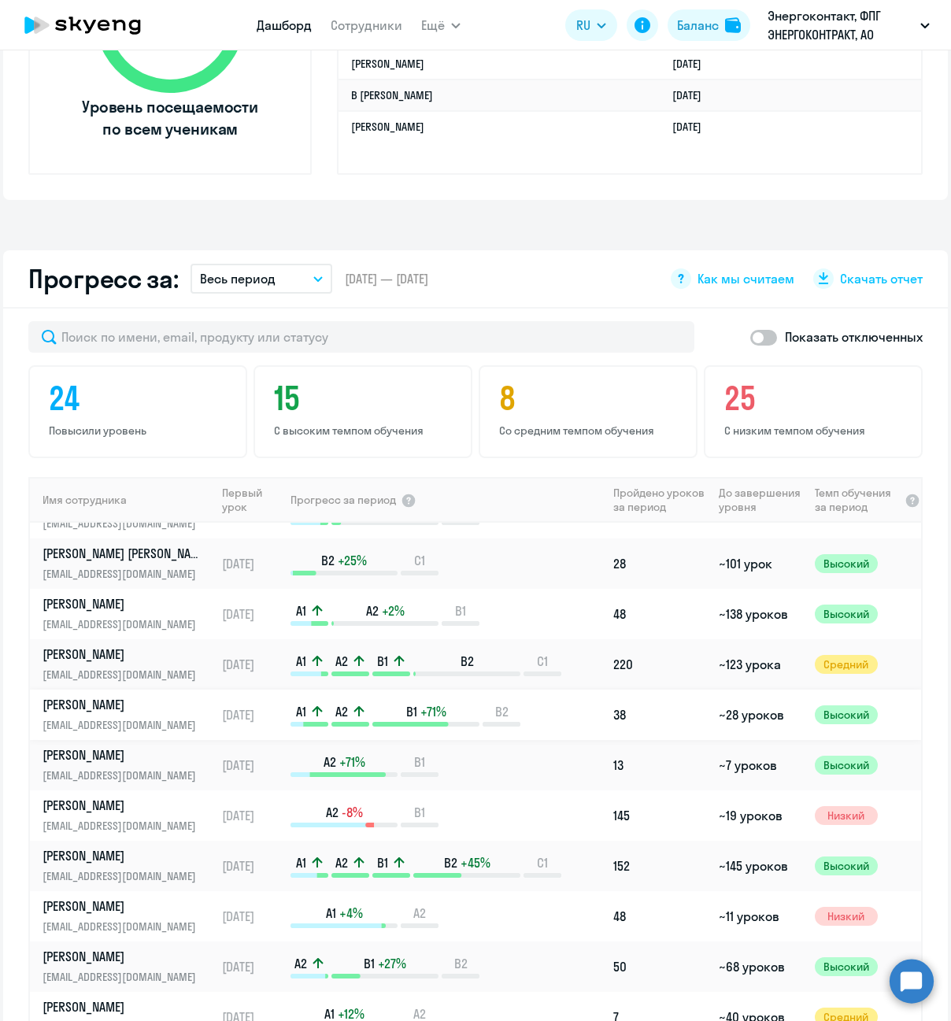
click at [582, 725] on div "A1 A2 B1 +71% B2" at bounding box center [448, 715] width 316 height 24
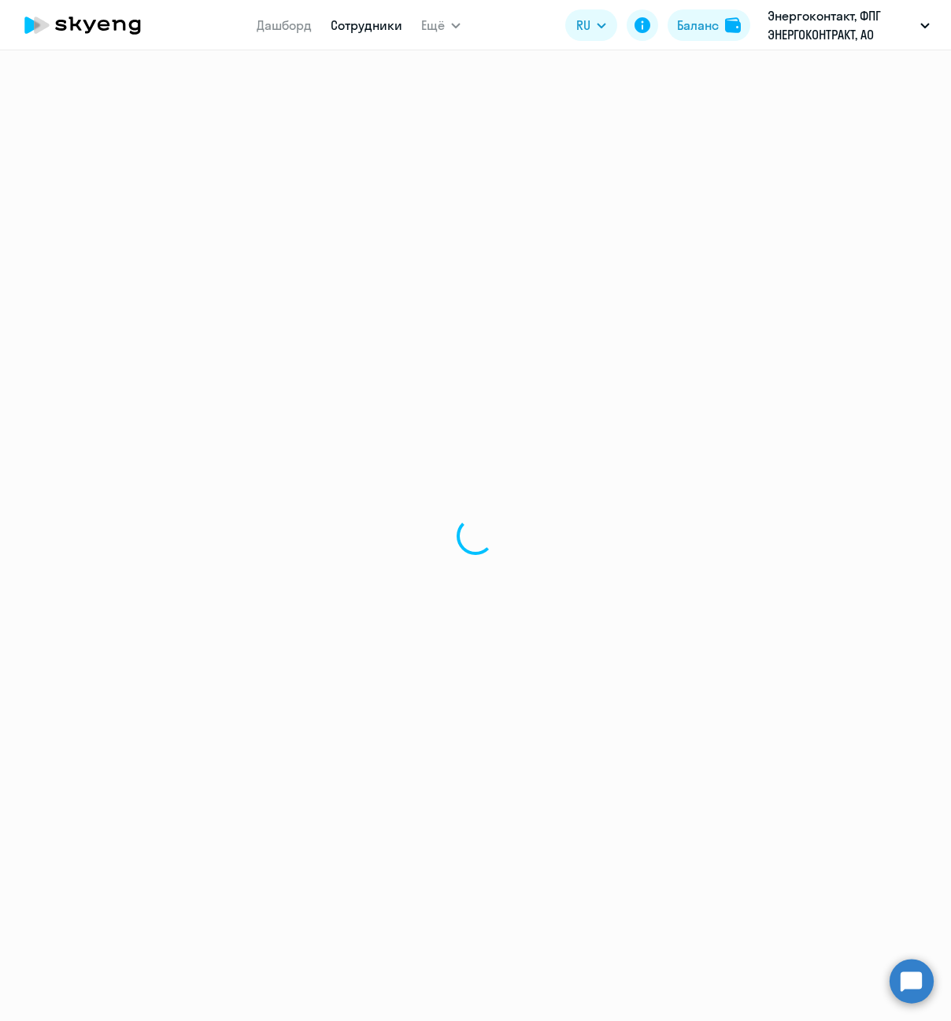
select select "english"
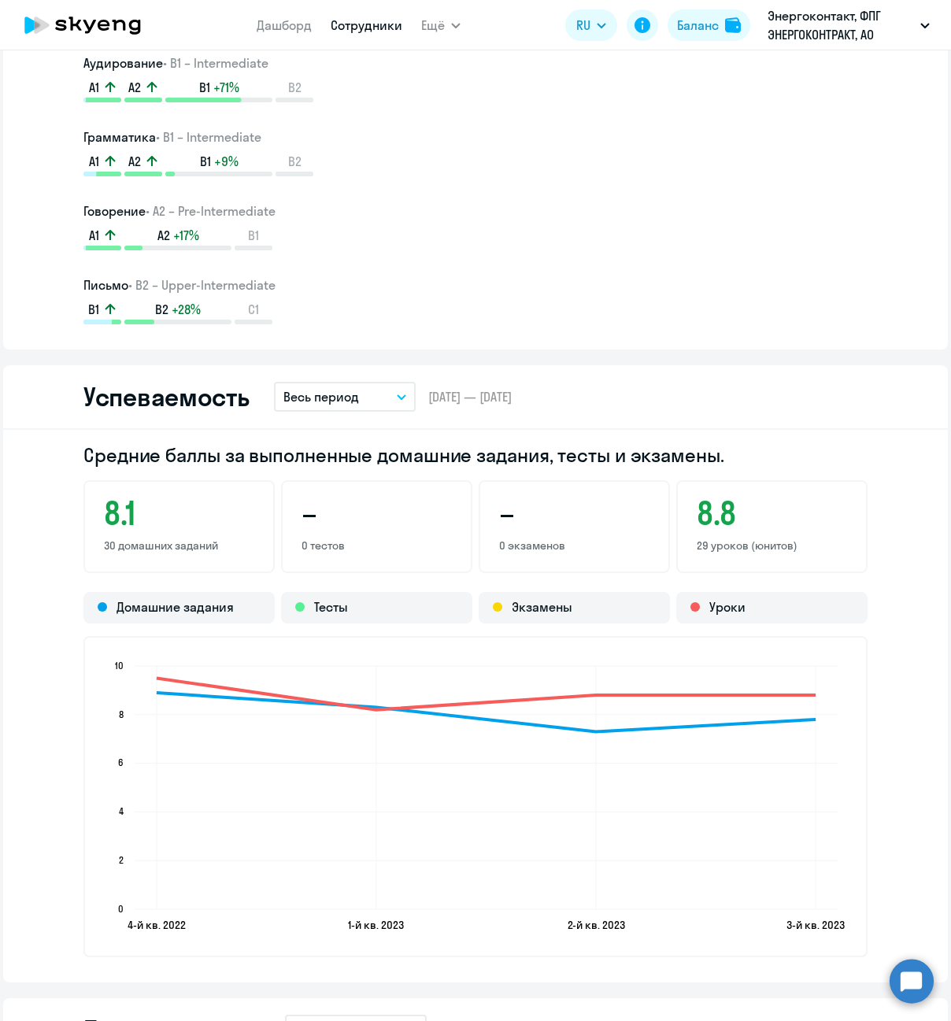
scroll to position [890, 0]
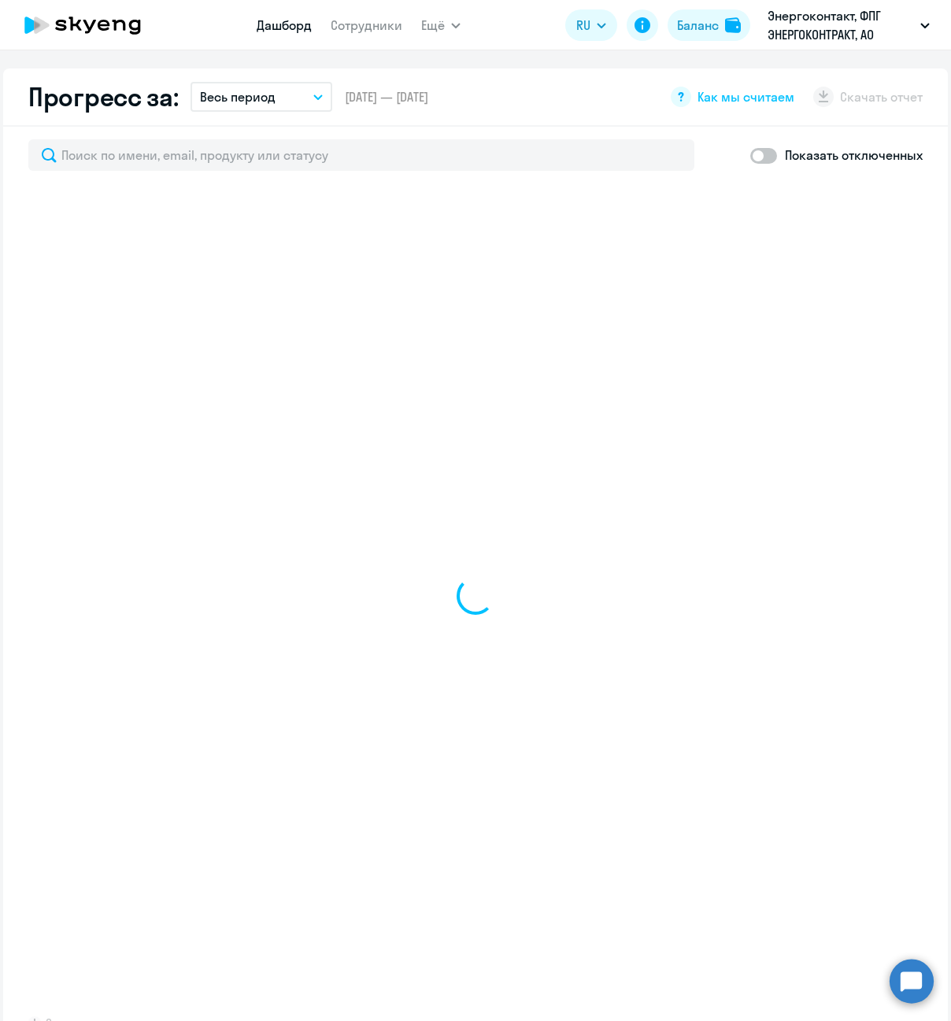
scroll to position [1000, 0]
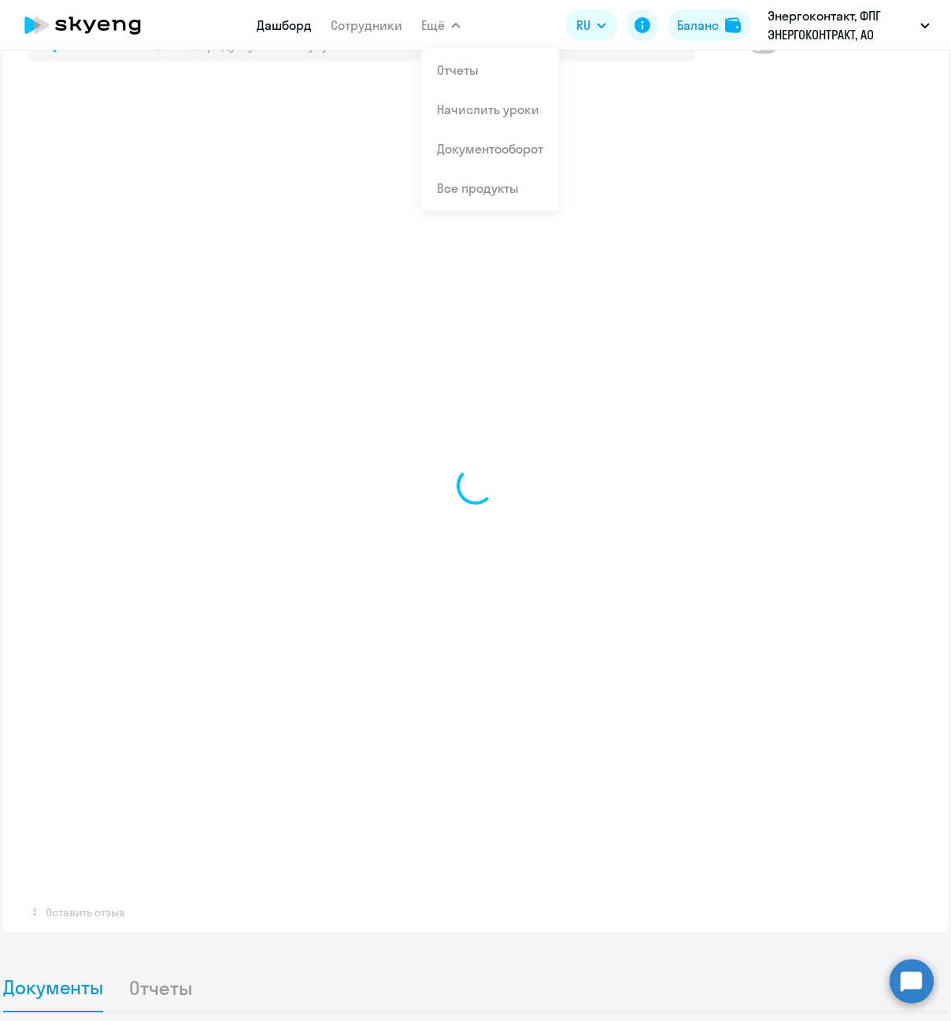
select select "30"
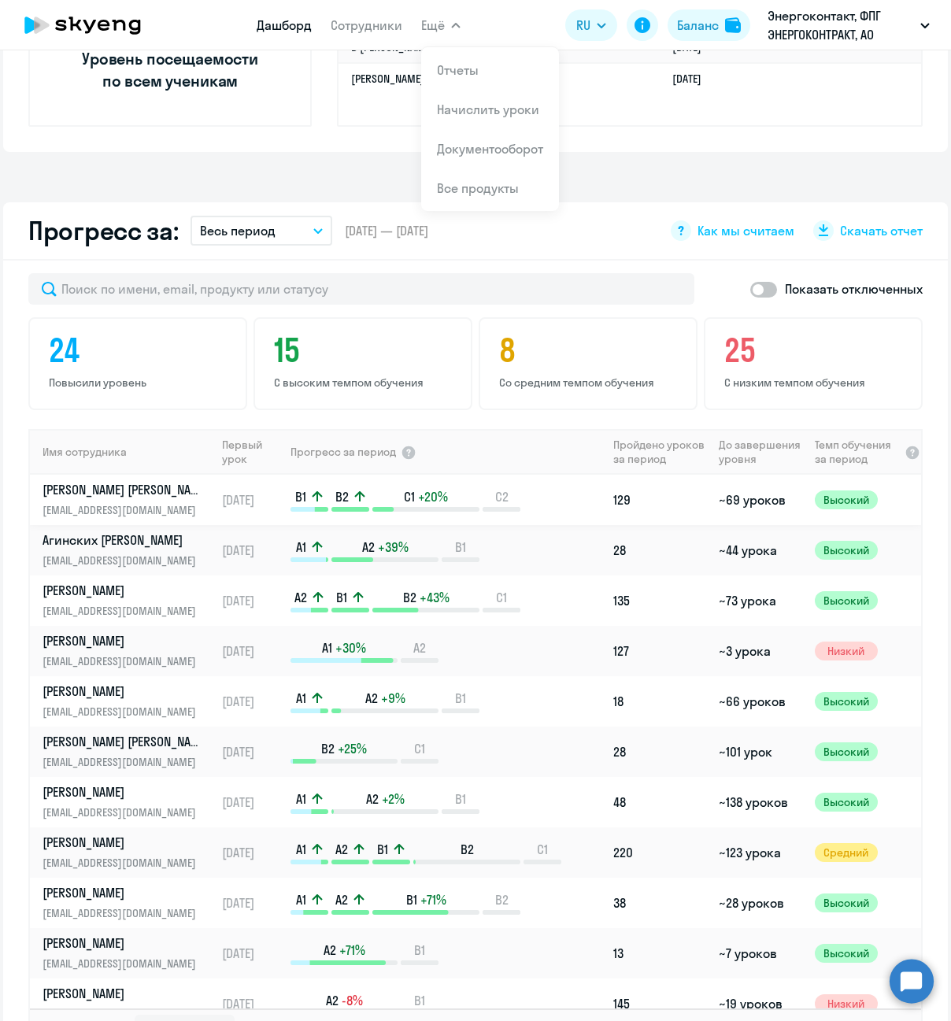
scroll to position [764, 0]
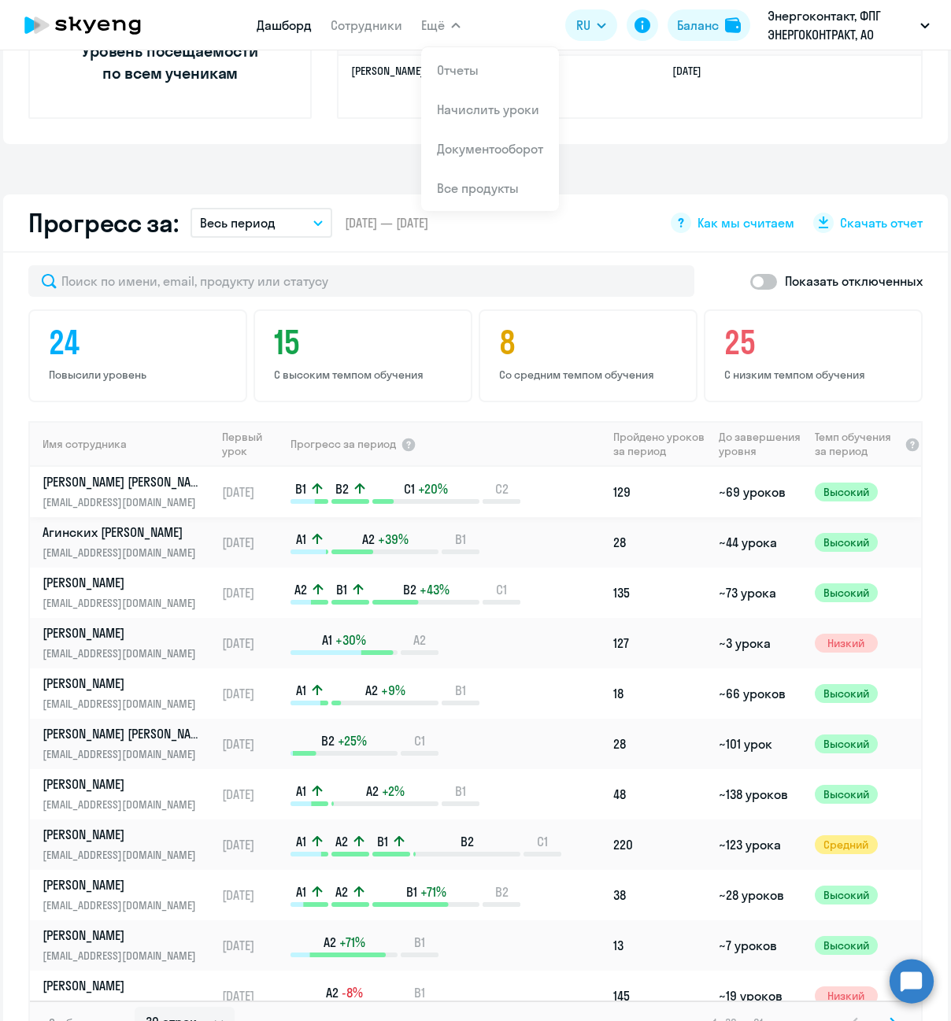
click at [155, 497] on p "[EMAIL_ADDRESS][DOMAIN_NAME]" at bounding box center [123, 501] width 162 height 17
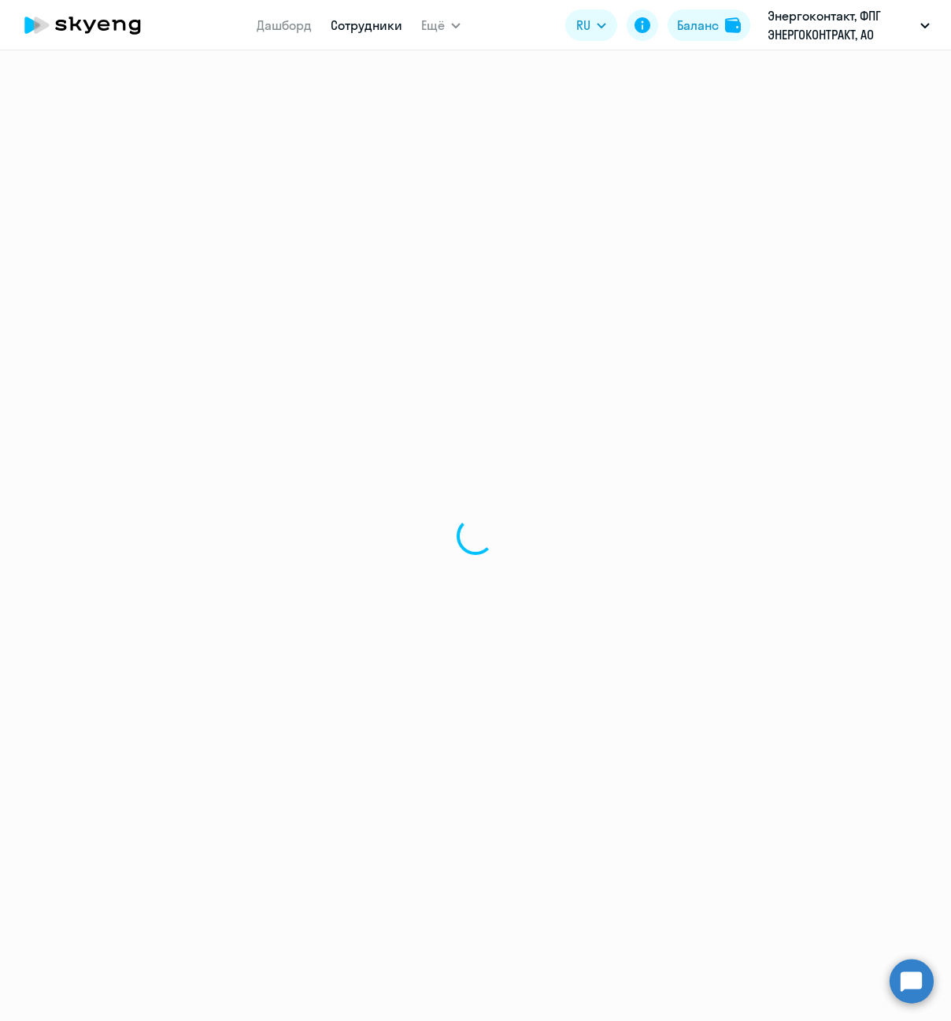
select select "english"
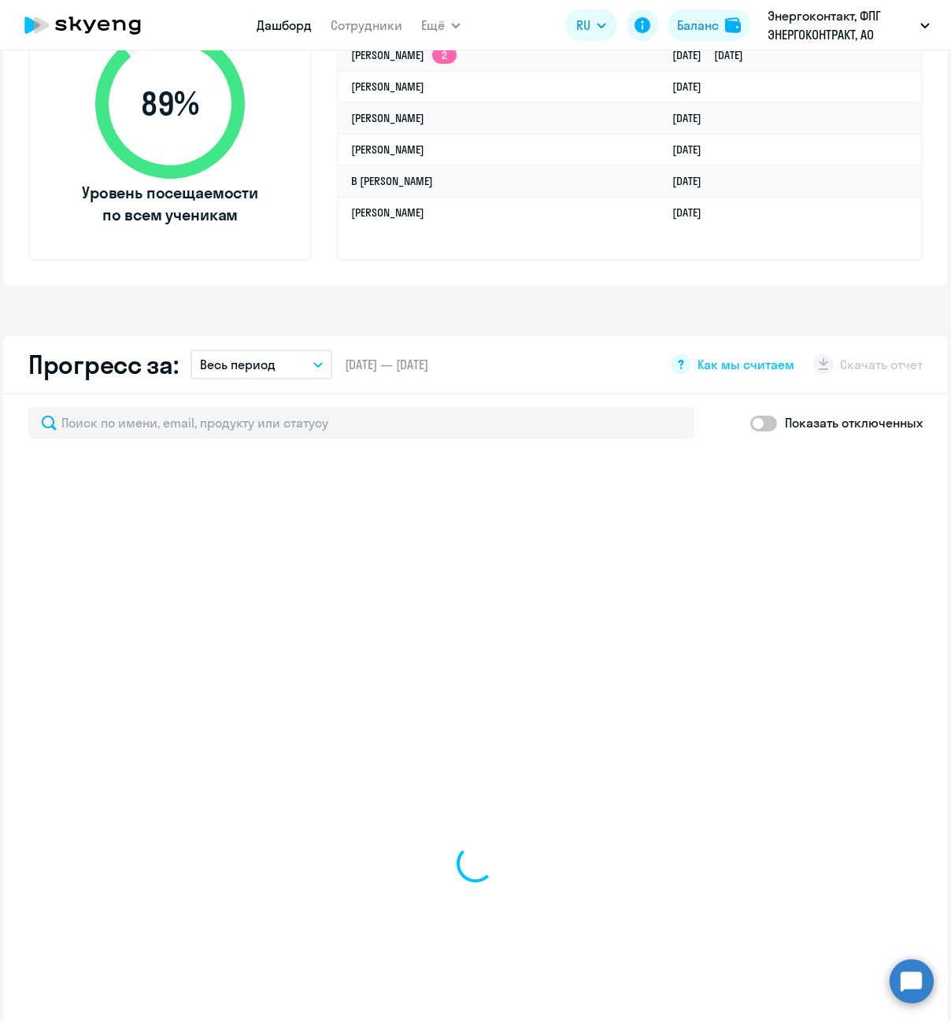
scroll to position [630, 0]
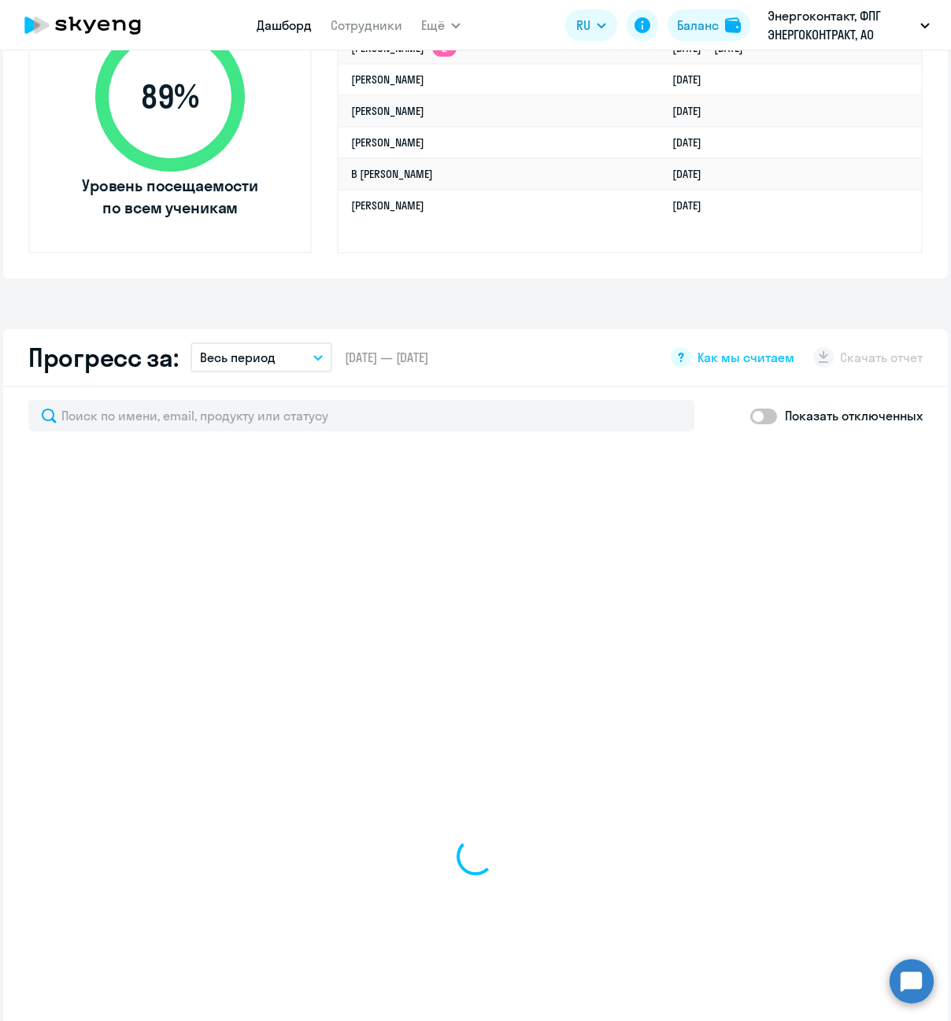
select select "30"
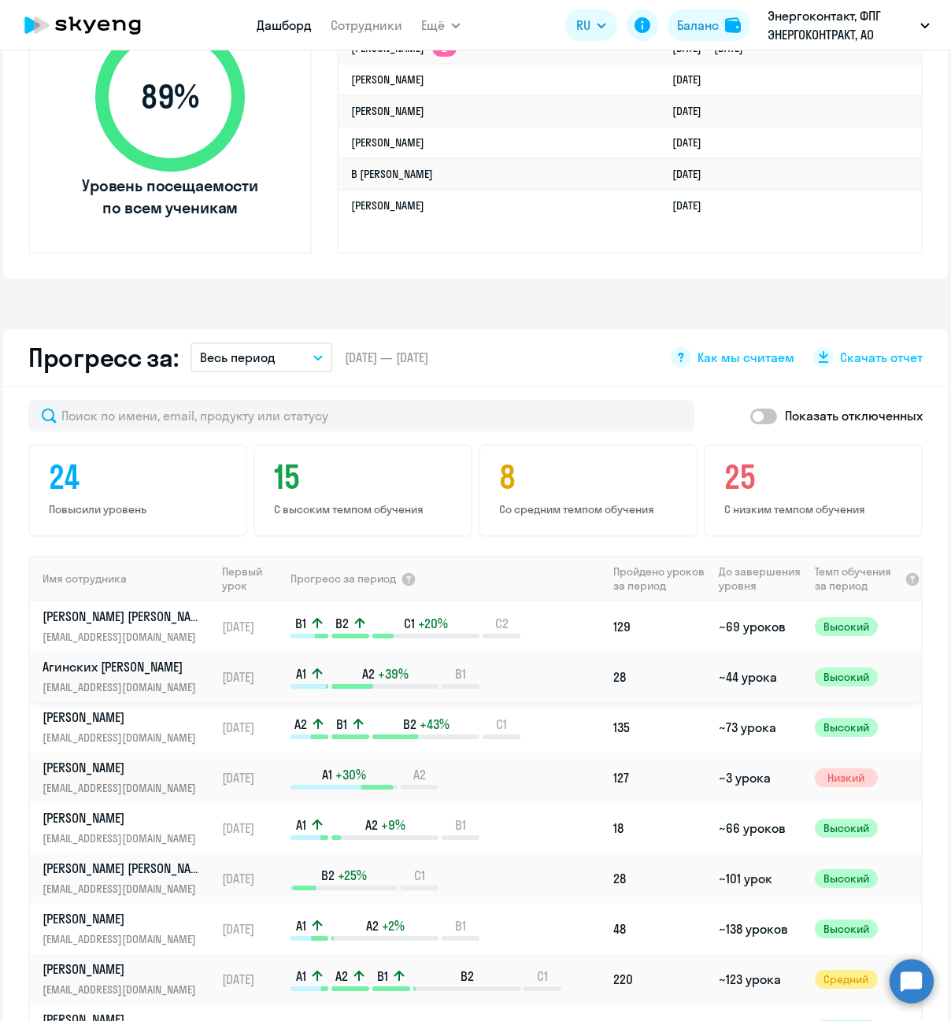
click at [152, 665] on p "Агинских [PERSON_NAME]" at bounding box center [123, 666] width 162 height 17
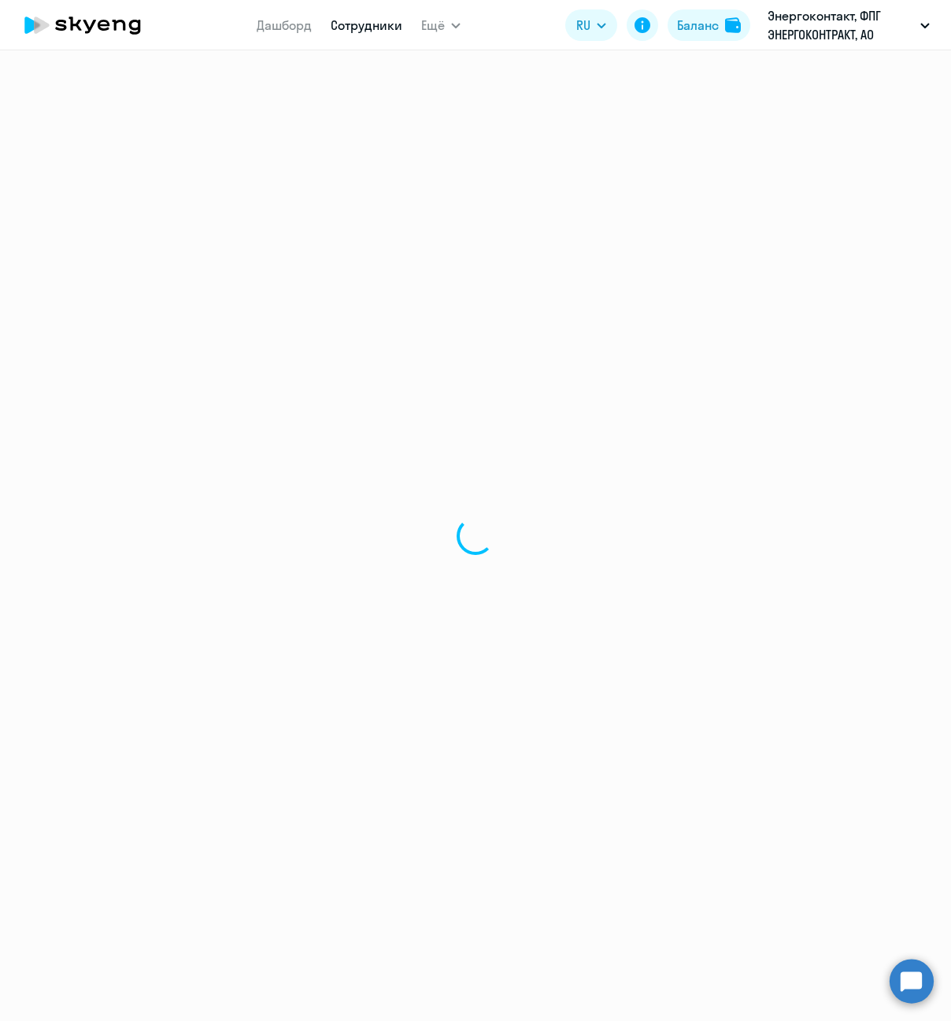
select select "english"
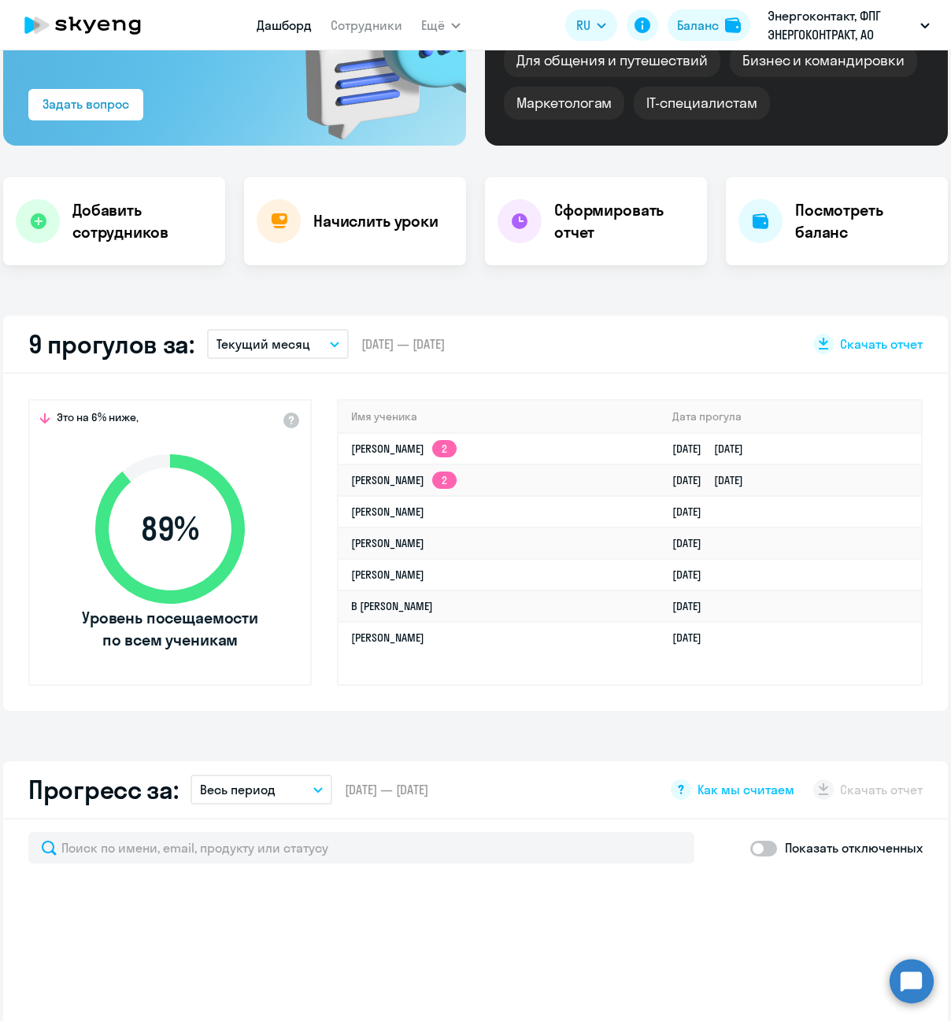
scroll to position [472, 0]
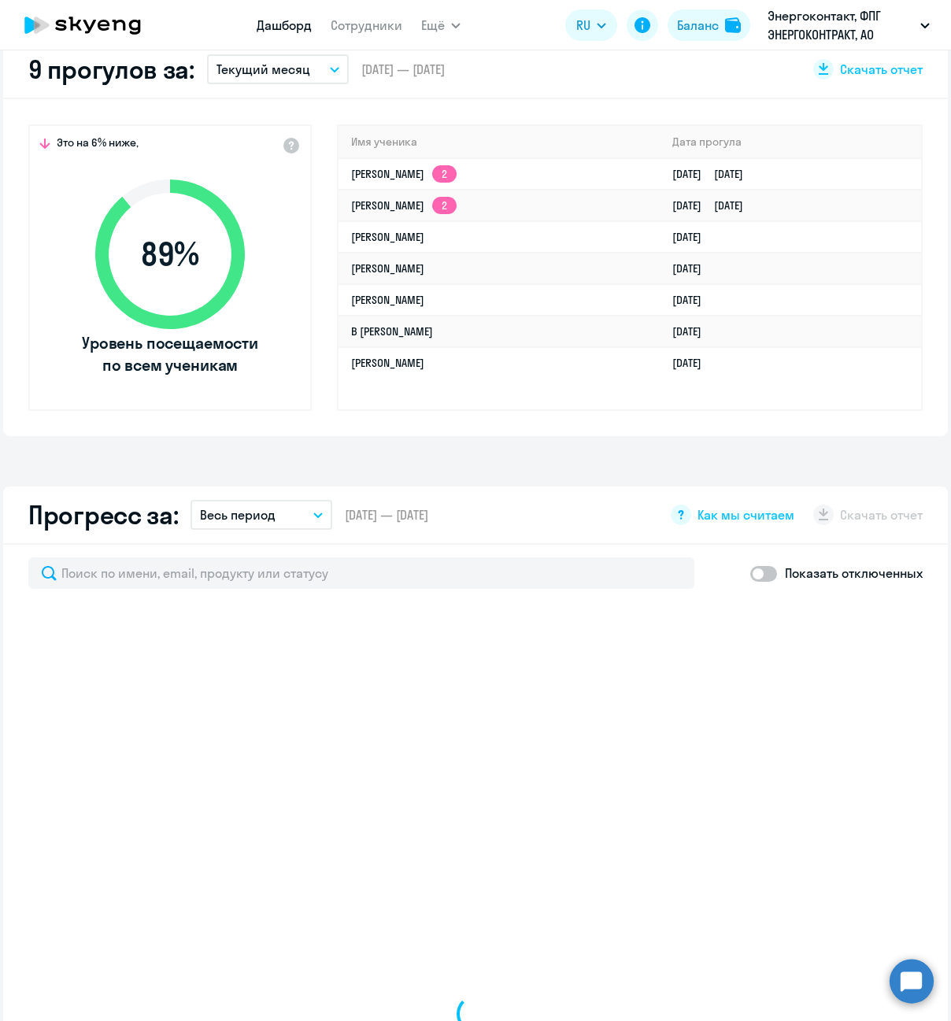
click at [765, 570] on span at bounding box center [763, 574] width 27 height 16
click at [750, 573] on input "checkbox" at bounding box center [749, 573] width 1 height 1
checkbox input "true"
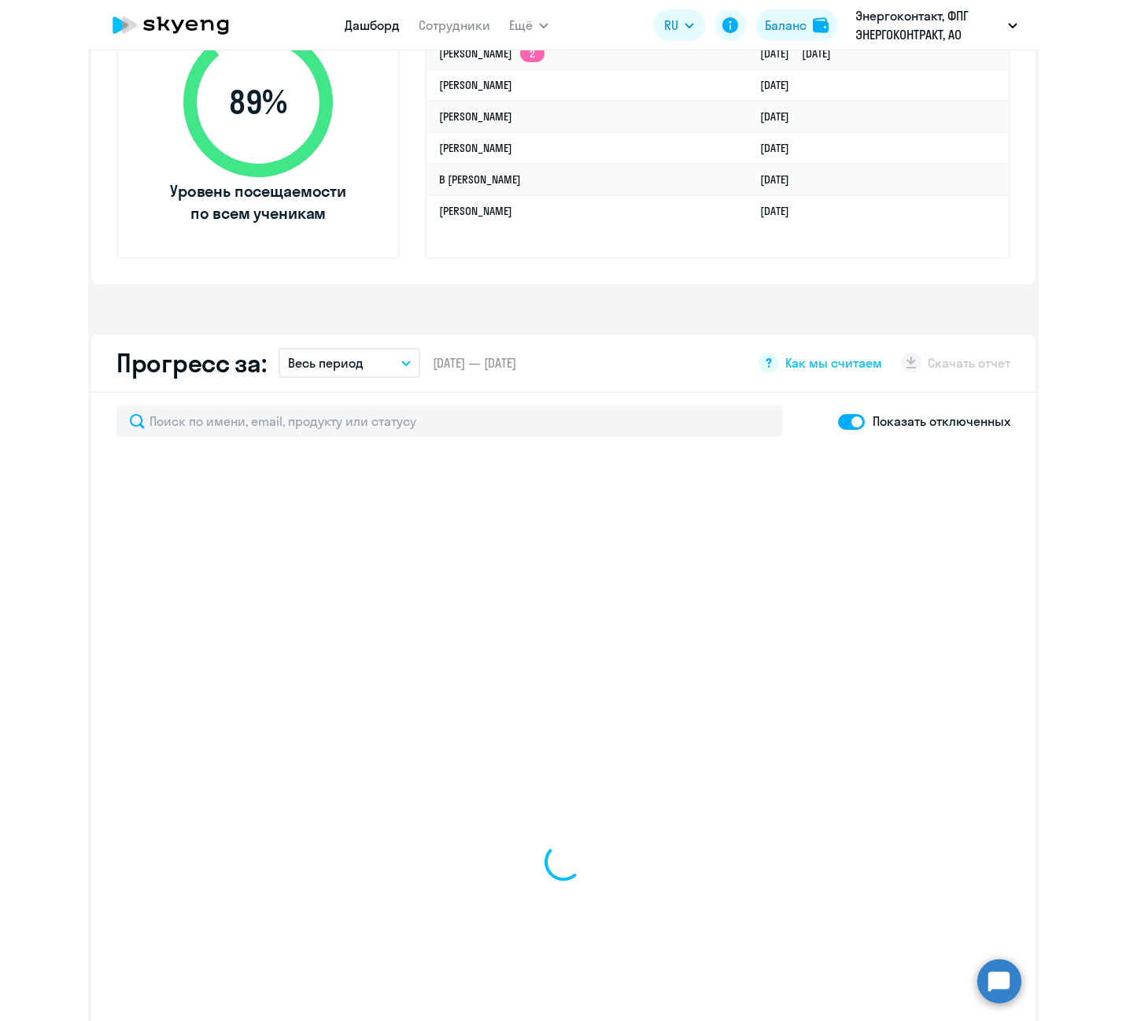
scroll to position [630, 0]
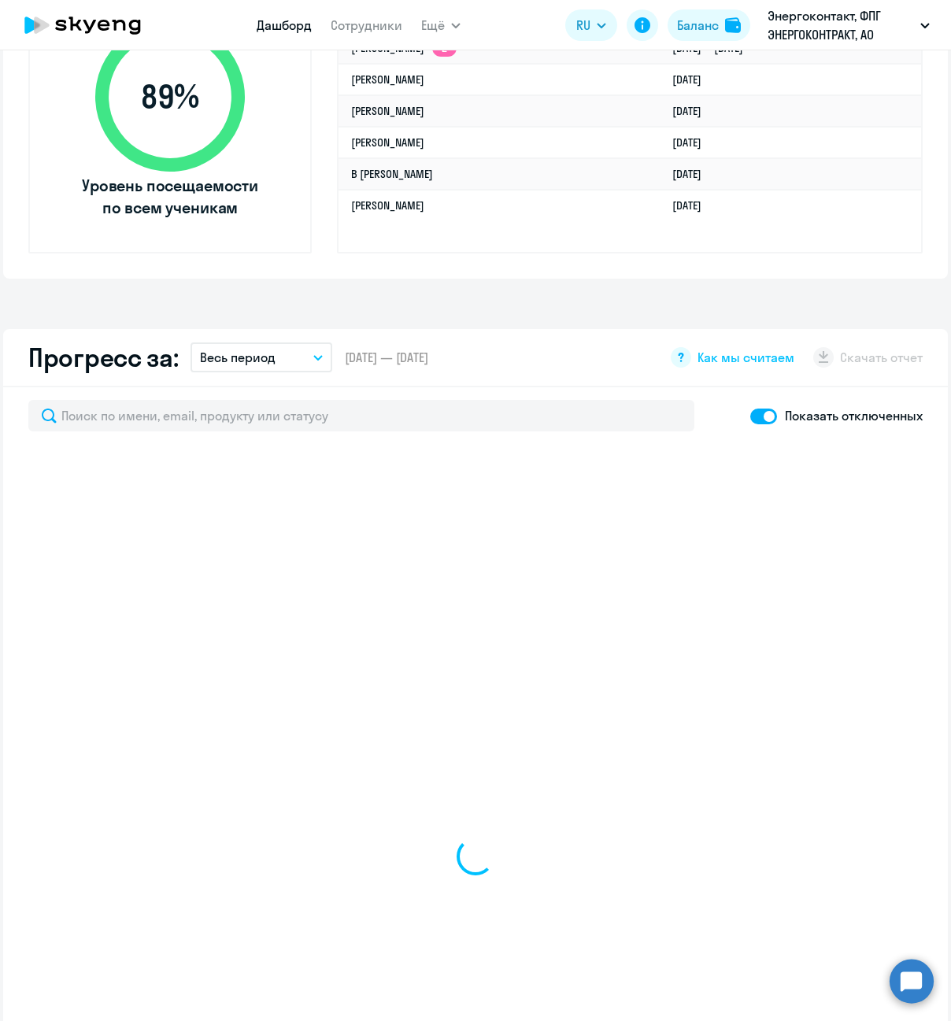
click at [766, 427] on div "Показать отключенных" at bounding box center [836, 415] width 172 height 31
select select "30"
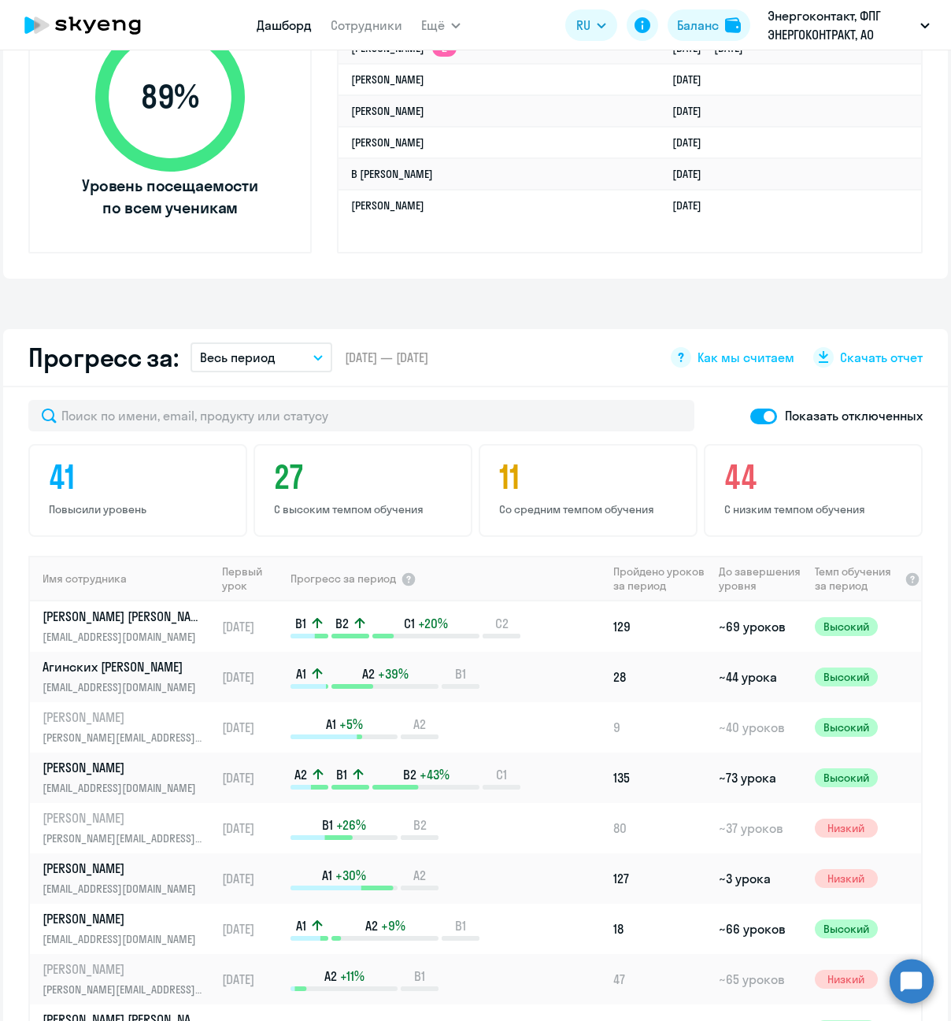
click at [762, 419] on span at bounding box center [763, 416] width 27 height 16
click at [750, 416] on input "checkbox" at bounding box center [749, 415] width 1 height 1
checkbox input "false"
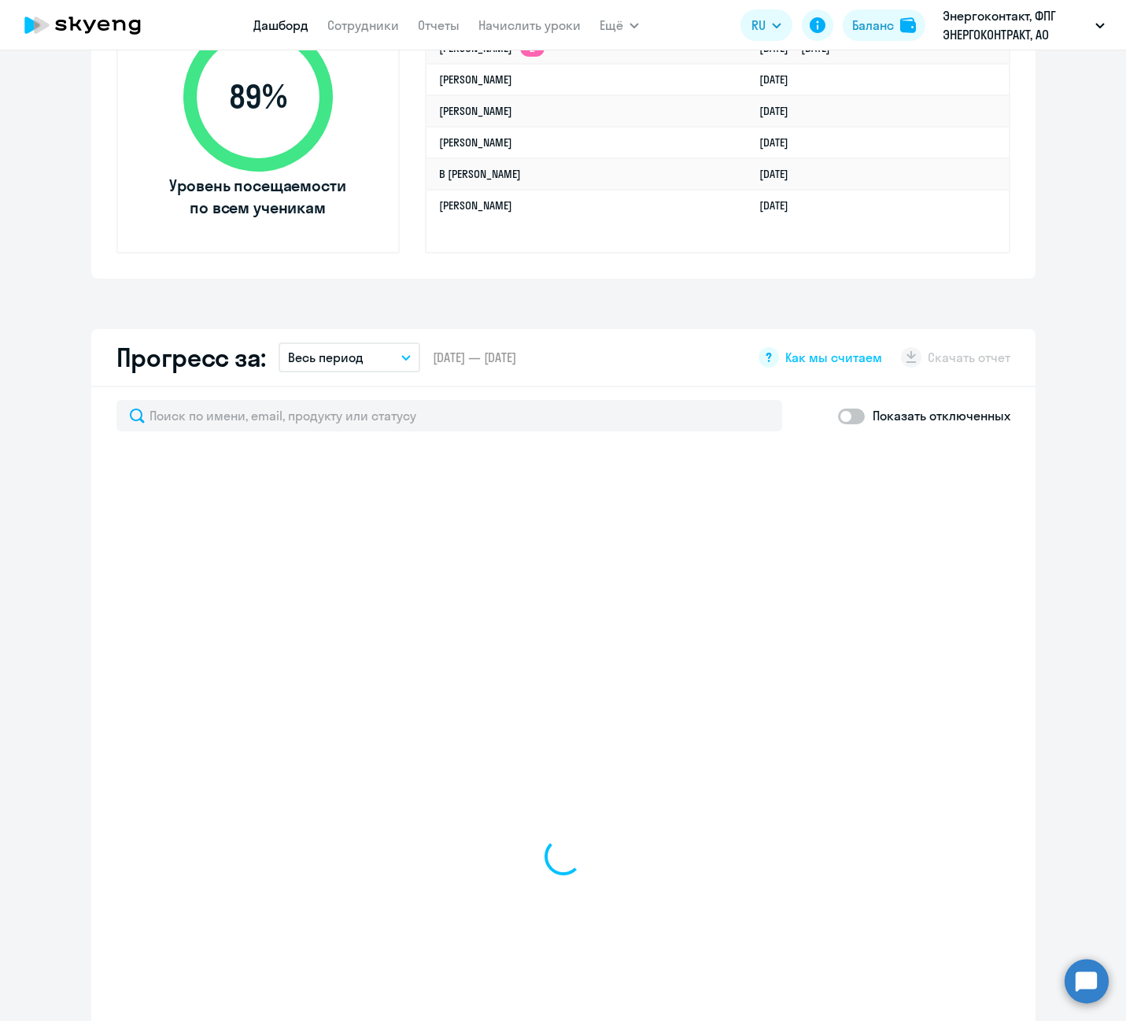
select select "30"
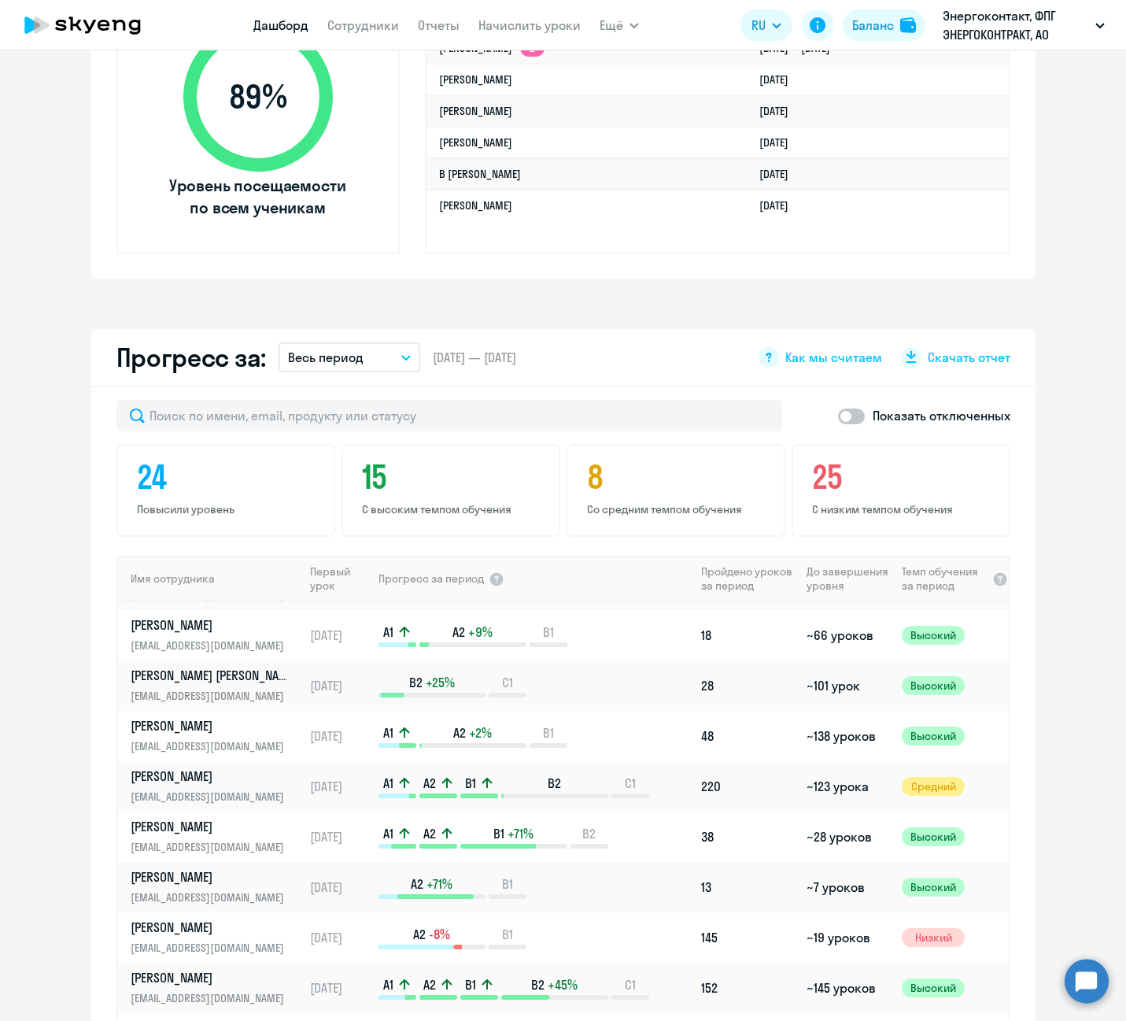
scroll to position [0, 0]
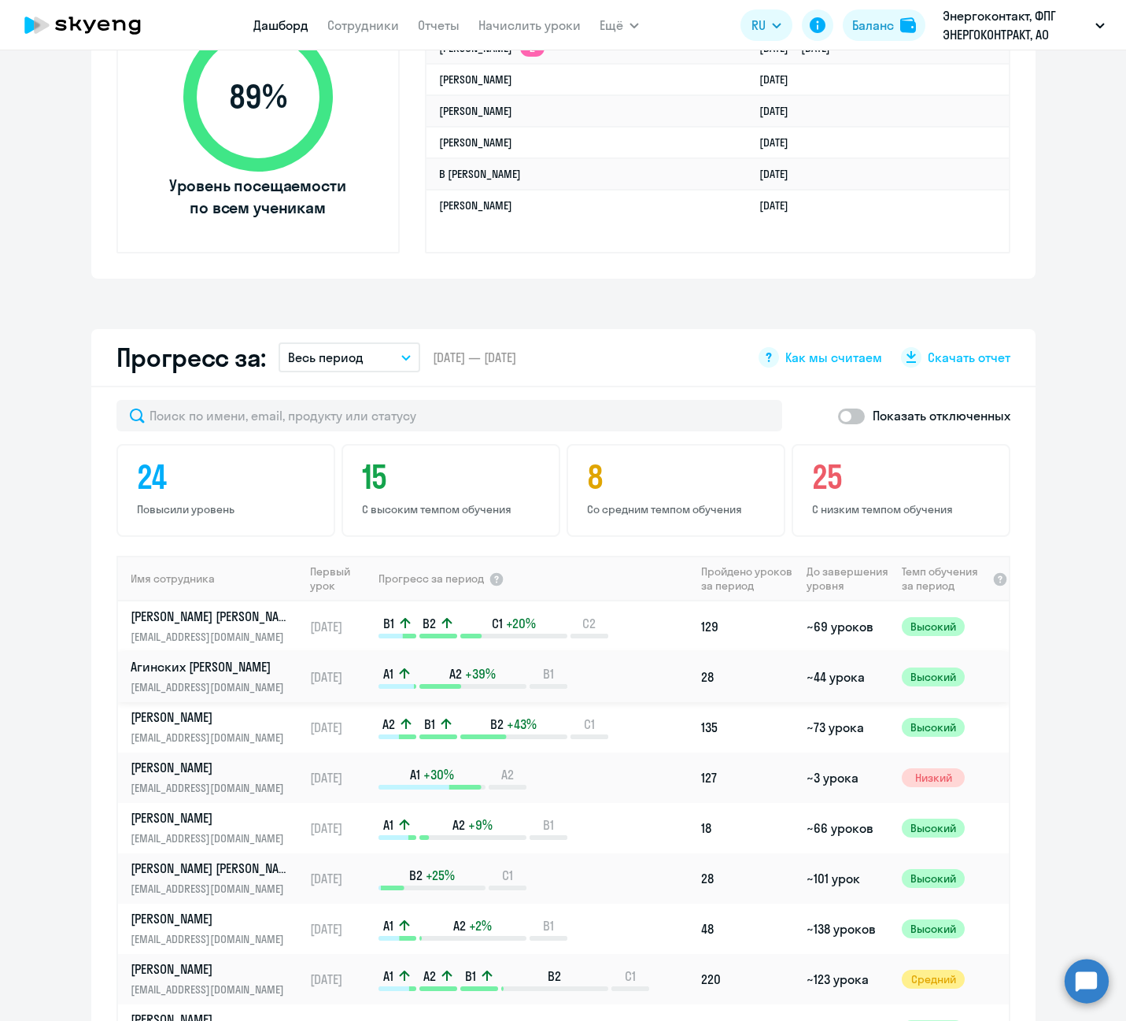
click at [233, 678] on link "Агинских Алексей Геннадьевич aginskikhaleksey@gmail.com" at bounding box center [217, 677] width 172 height 38
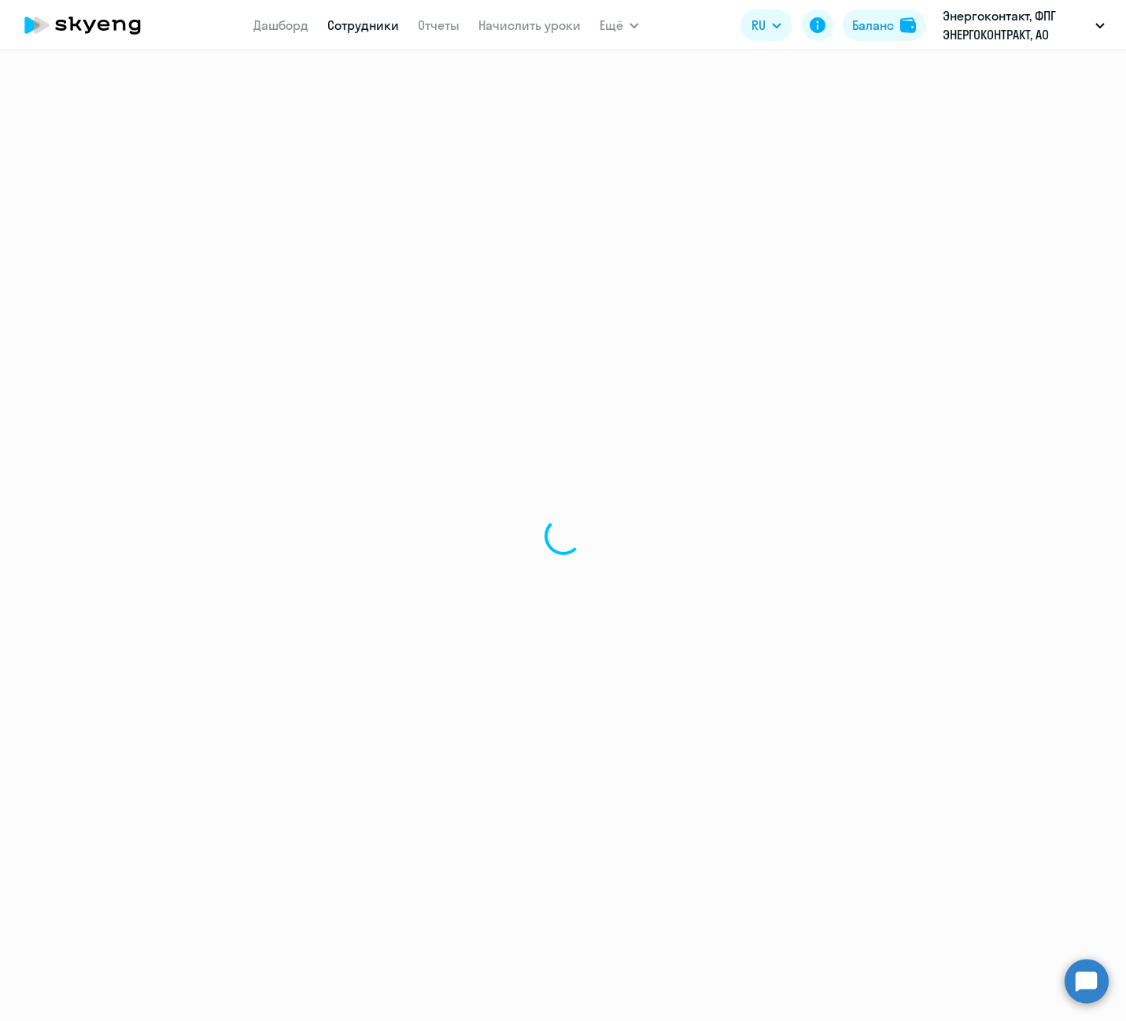
select select "english"
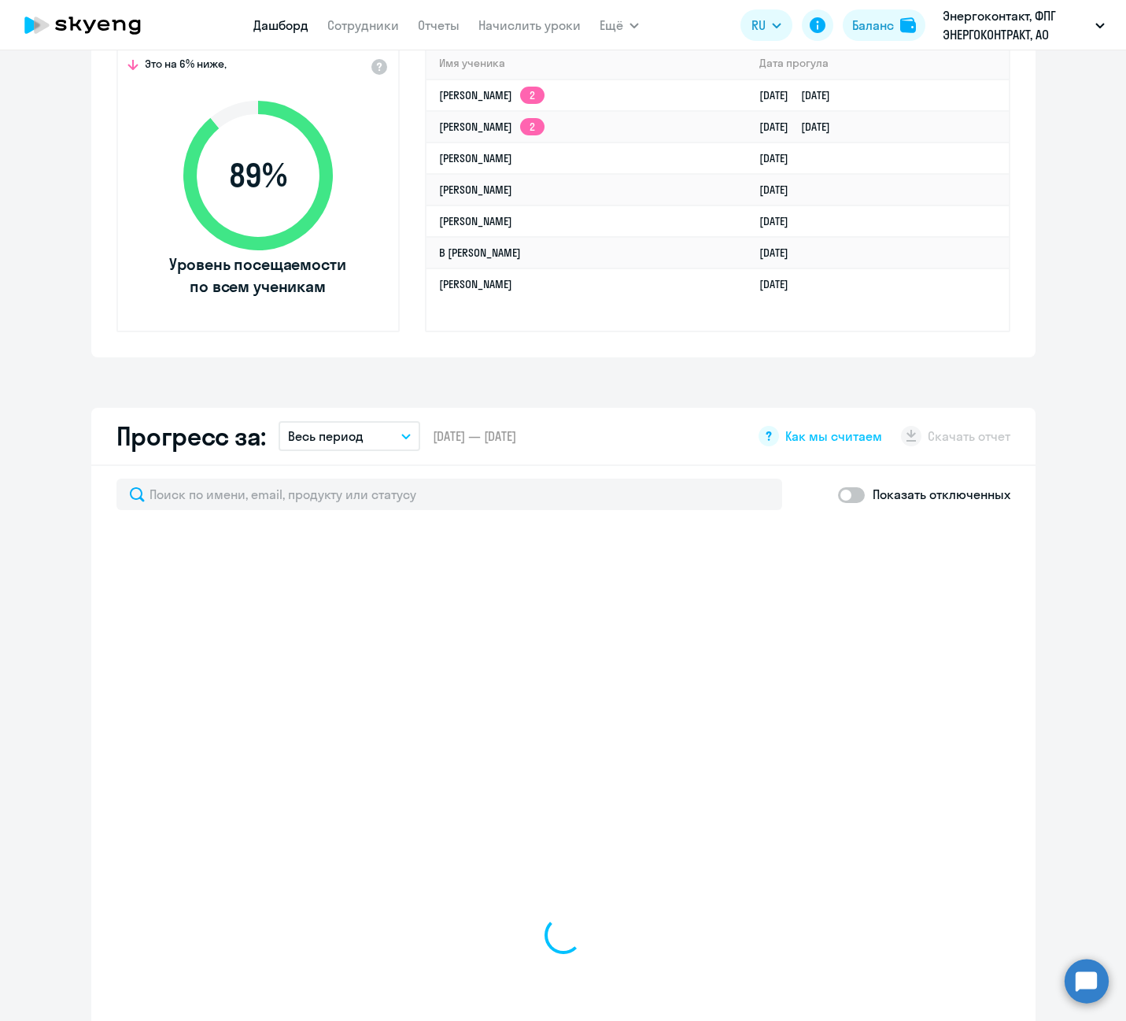
scroll to position [472, 0]
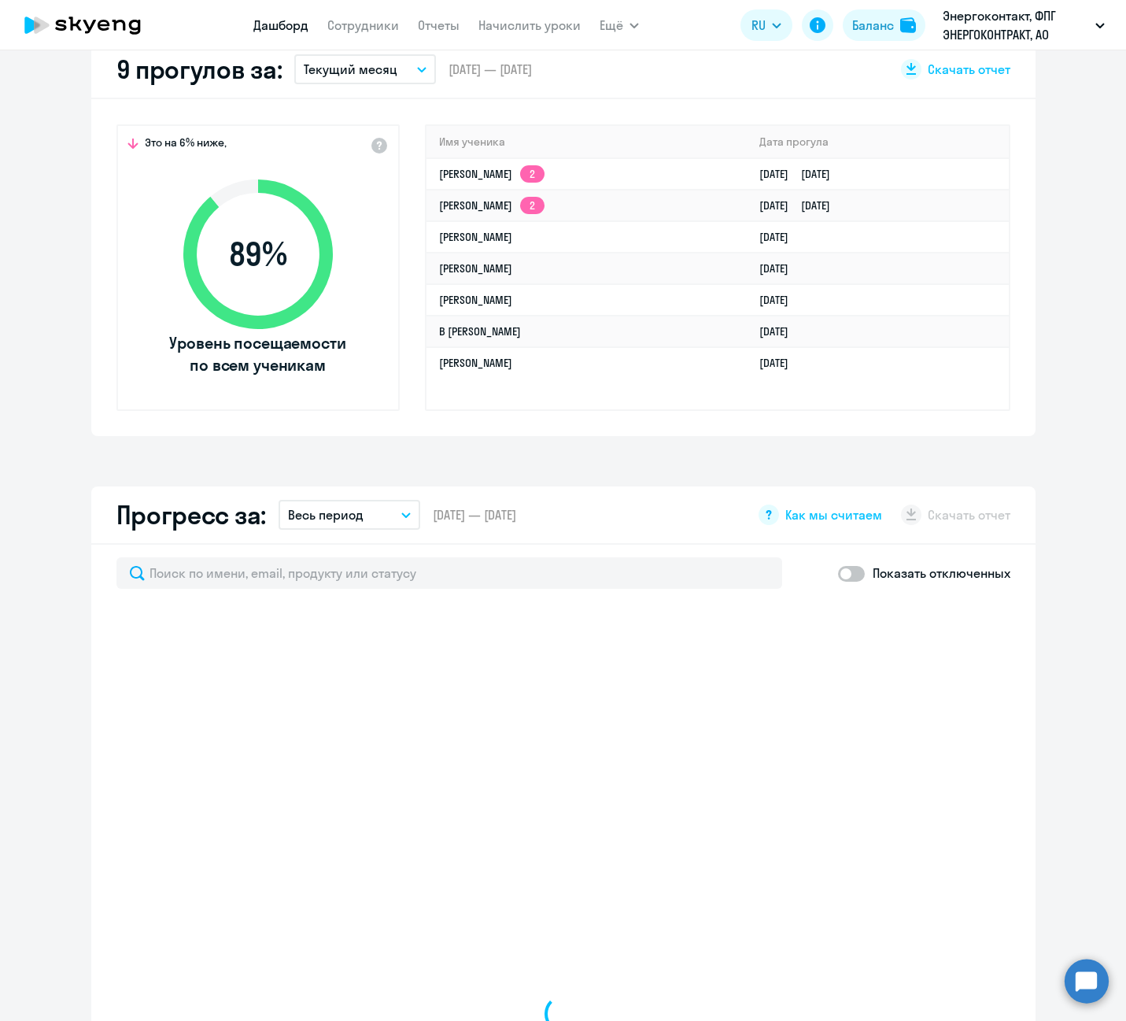
select select "30"
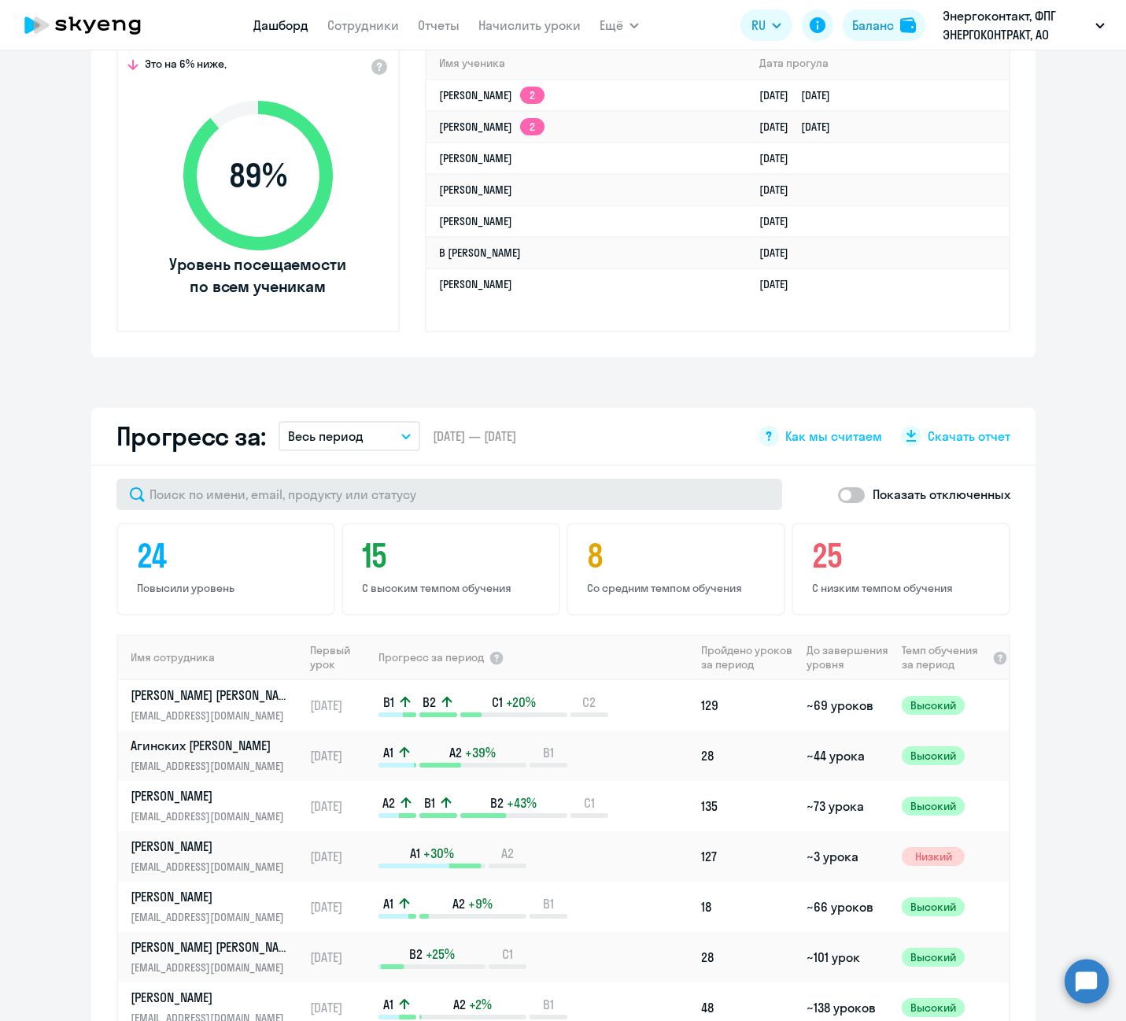
scroll to position [708, 0]
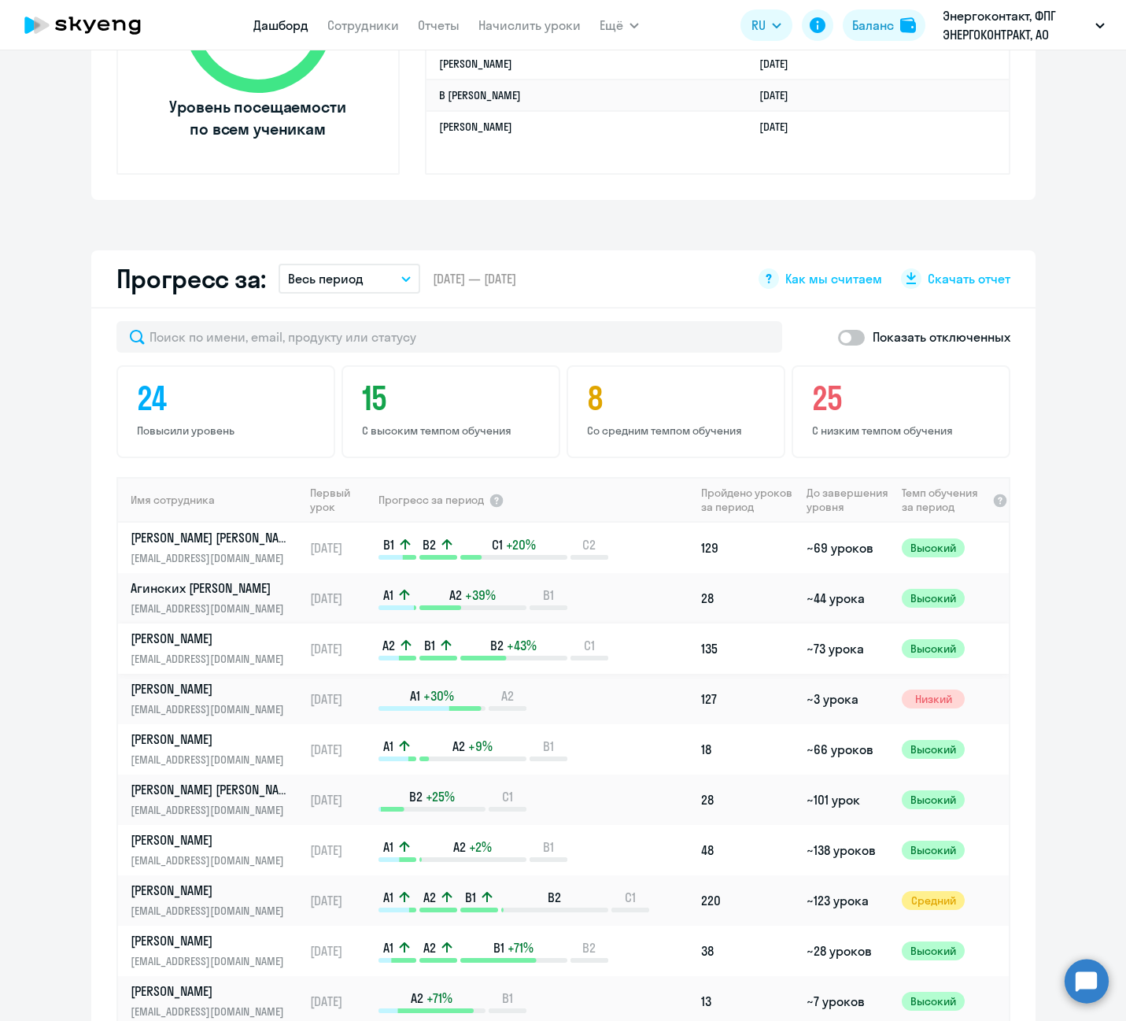
click at [200, 648] on link "Андреева Анна Владимировна crazy.pelageja@icloud.com" at bounding box center [217, 649] width 172 height 38
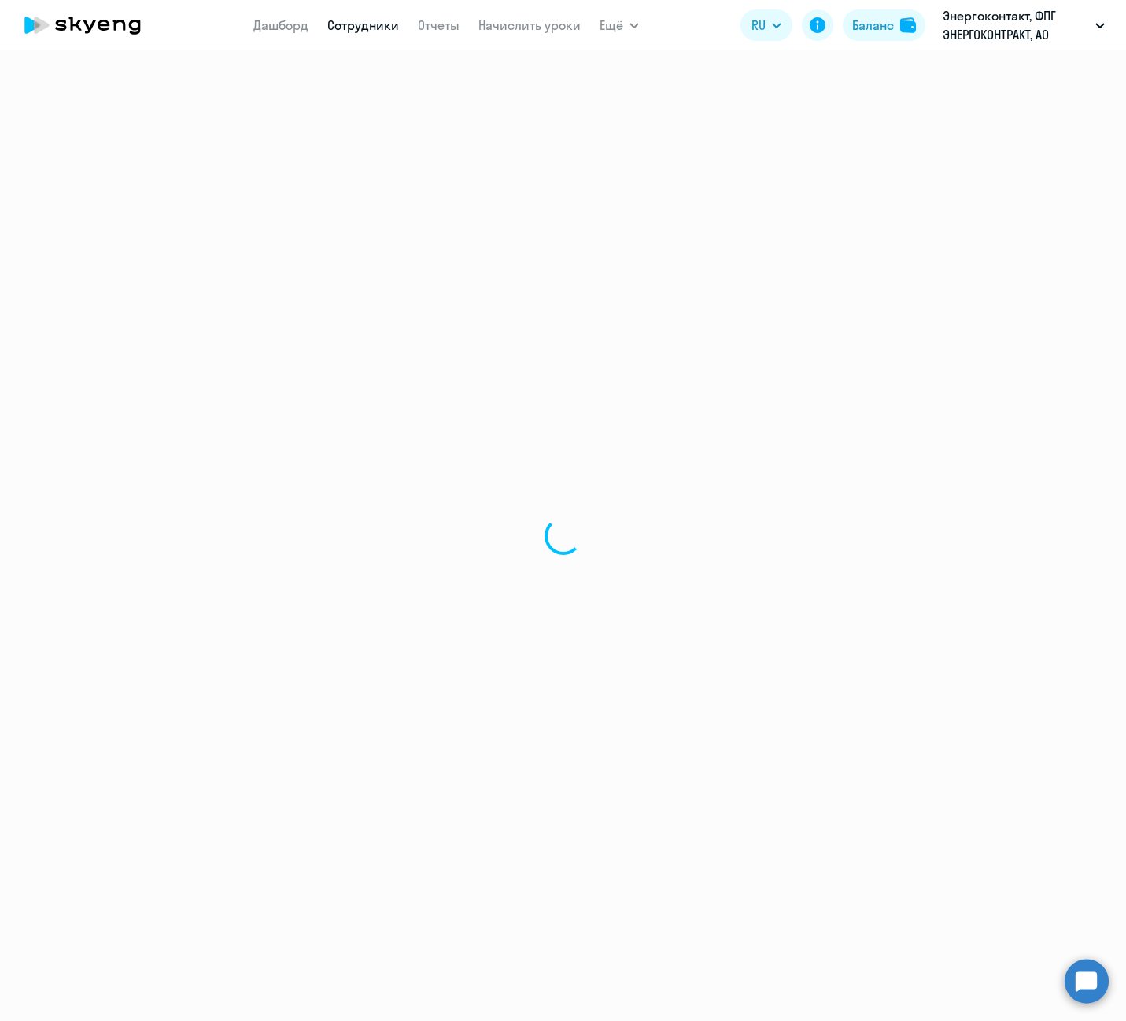
select select "english"
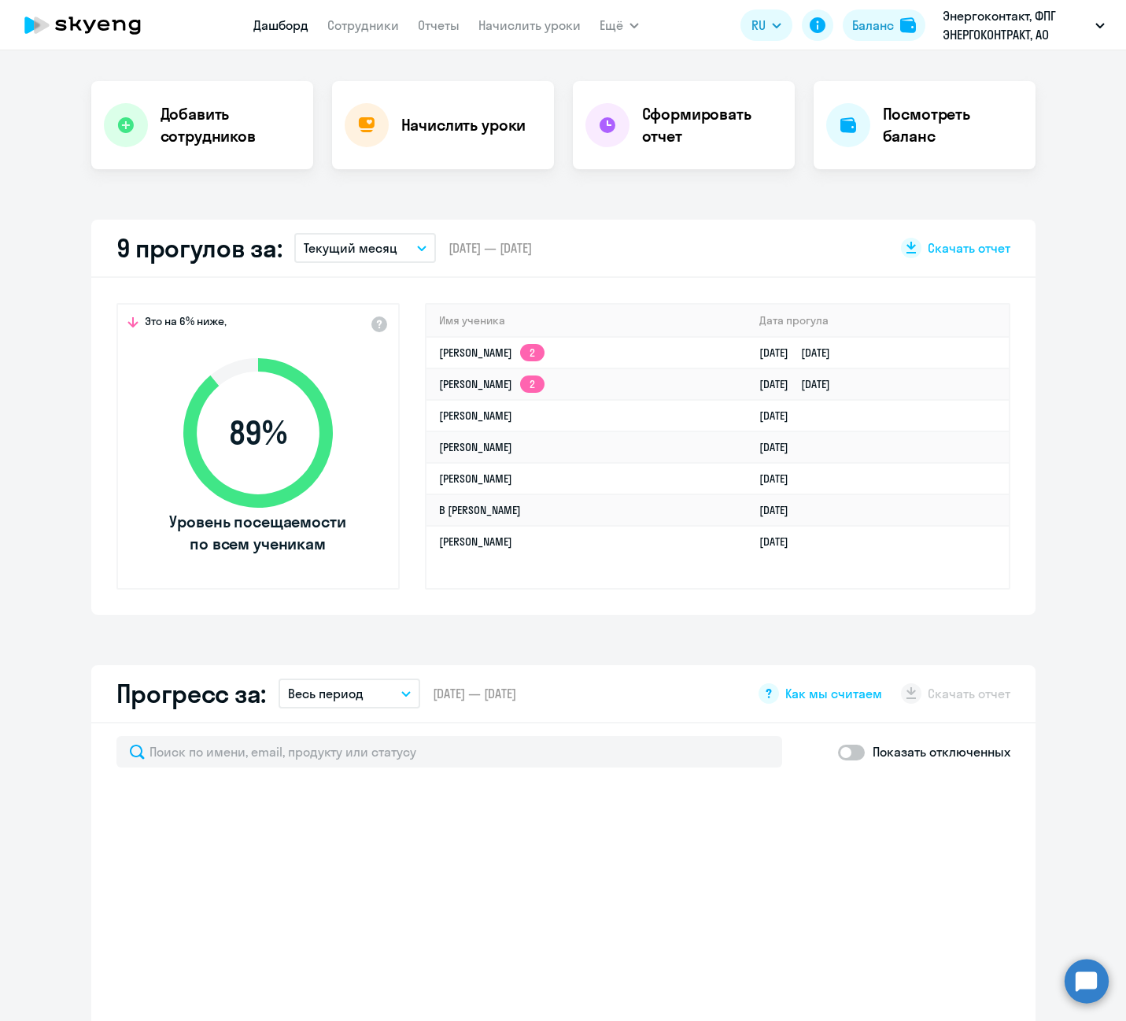
scroll to position [551, 0]
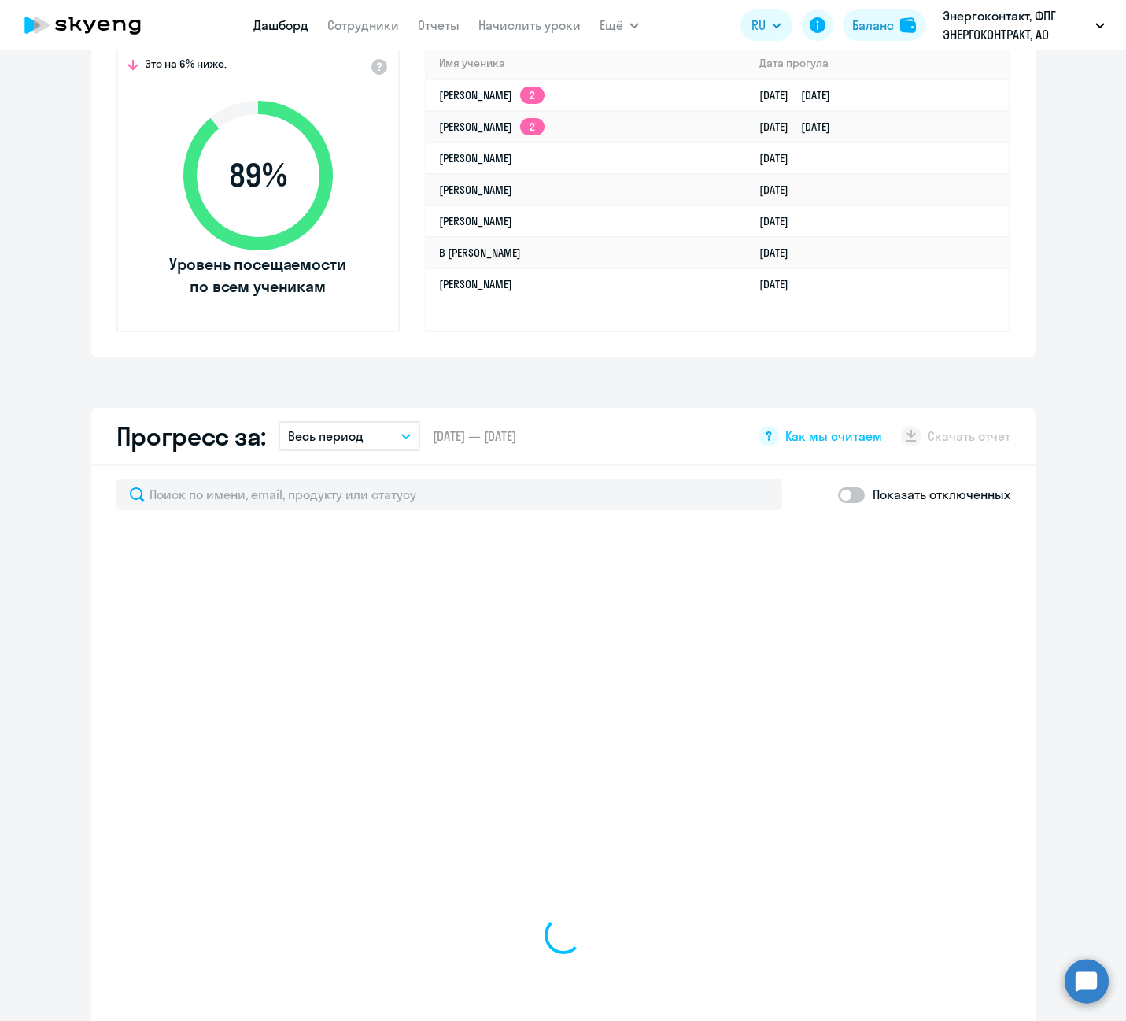
select select "30"
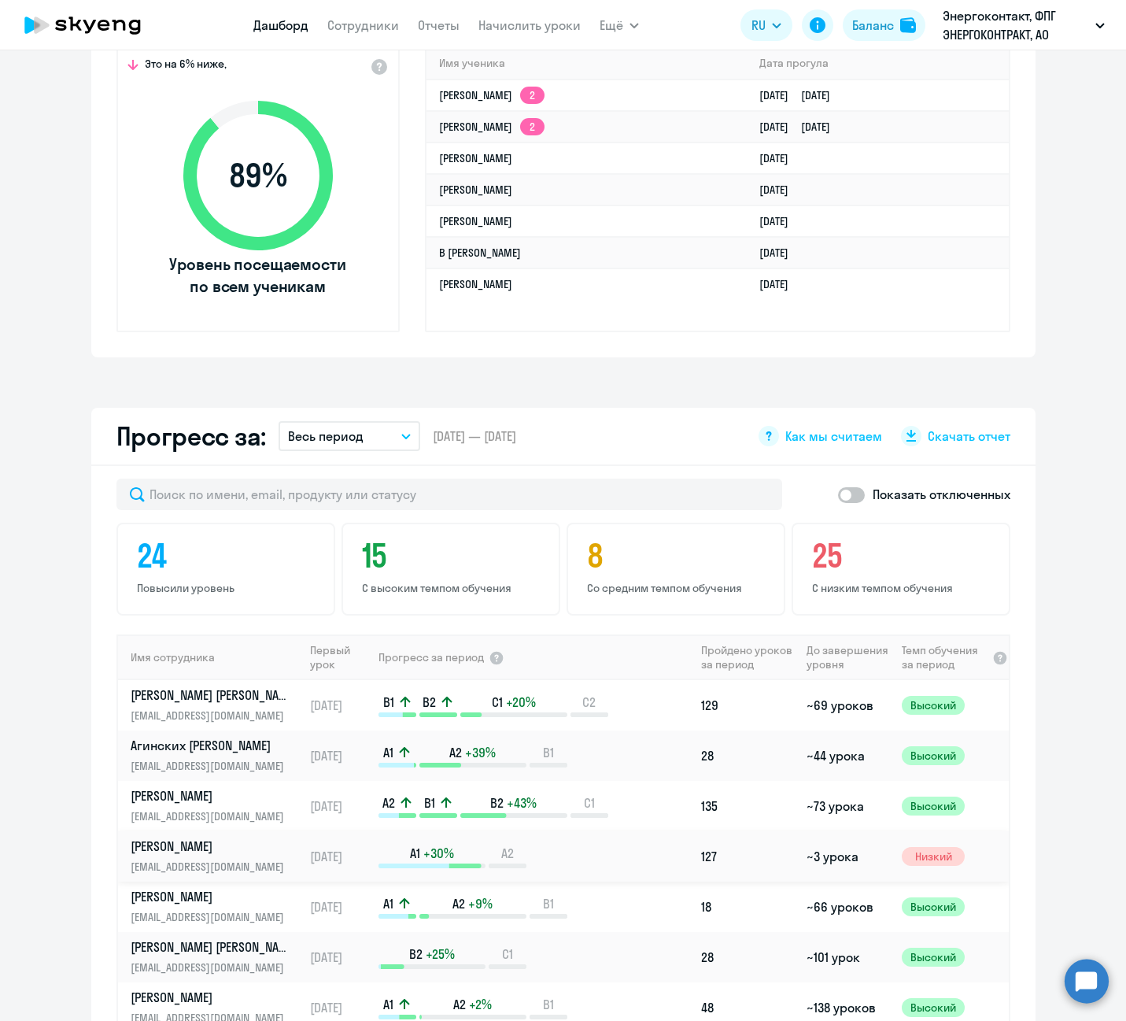
click at [190, 855] on link "Батршина Виолетта Вадимовна batrshinavioletta@yandex.ru" at bounding box center [217, 856] width 172 height 38
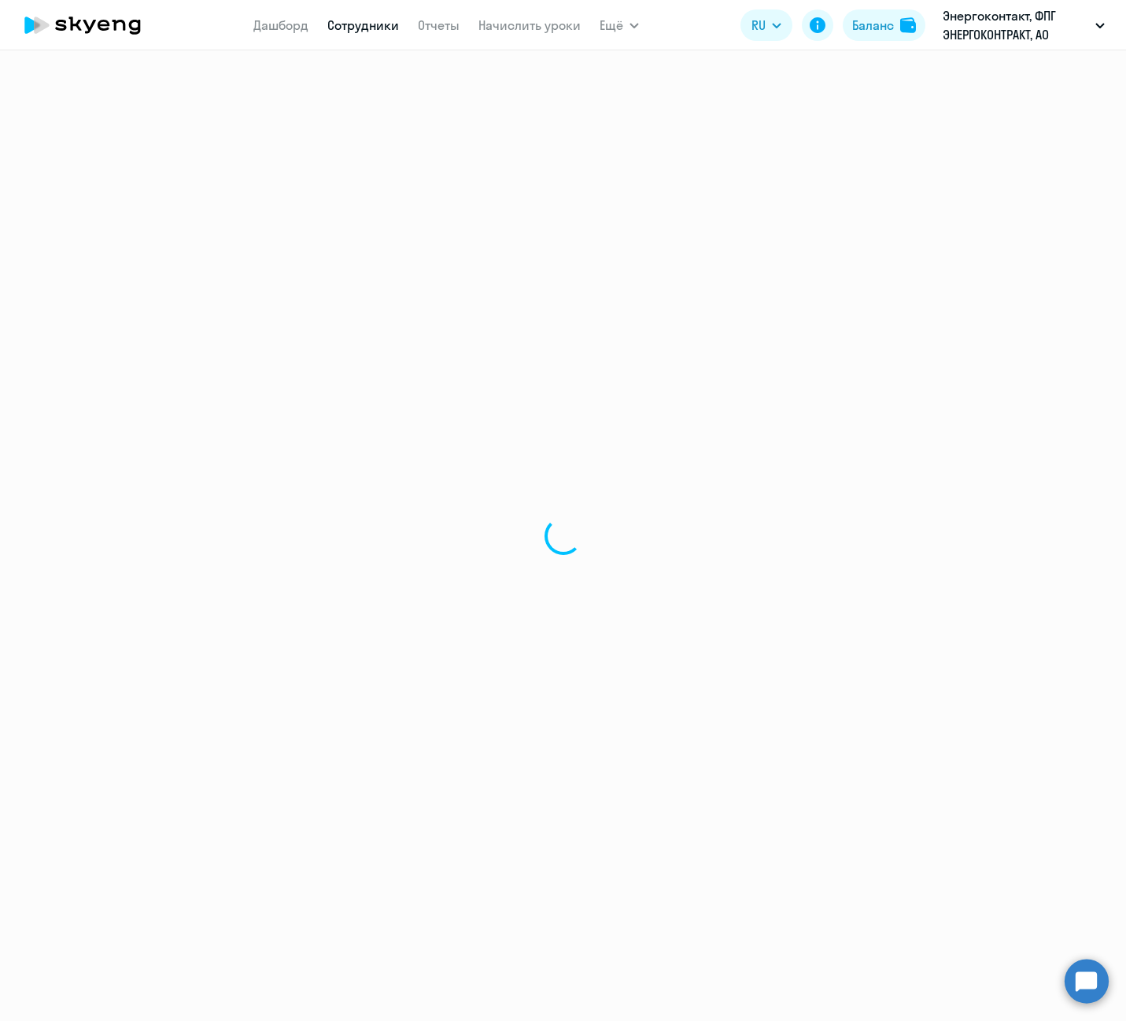
select select "english"
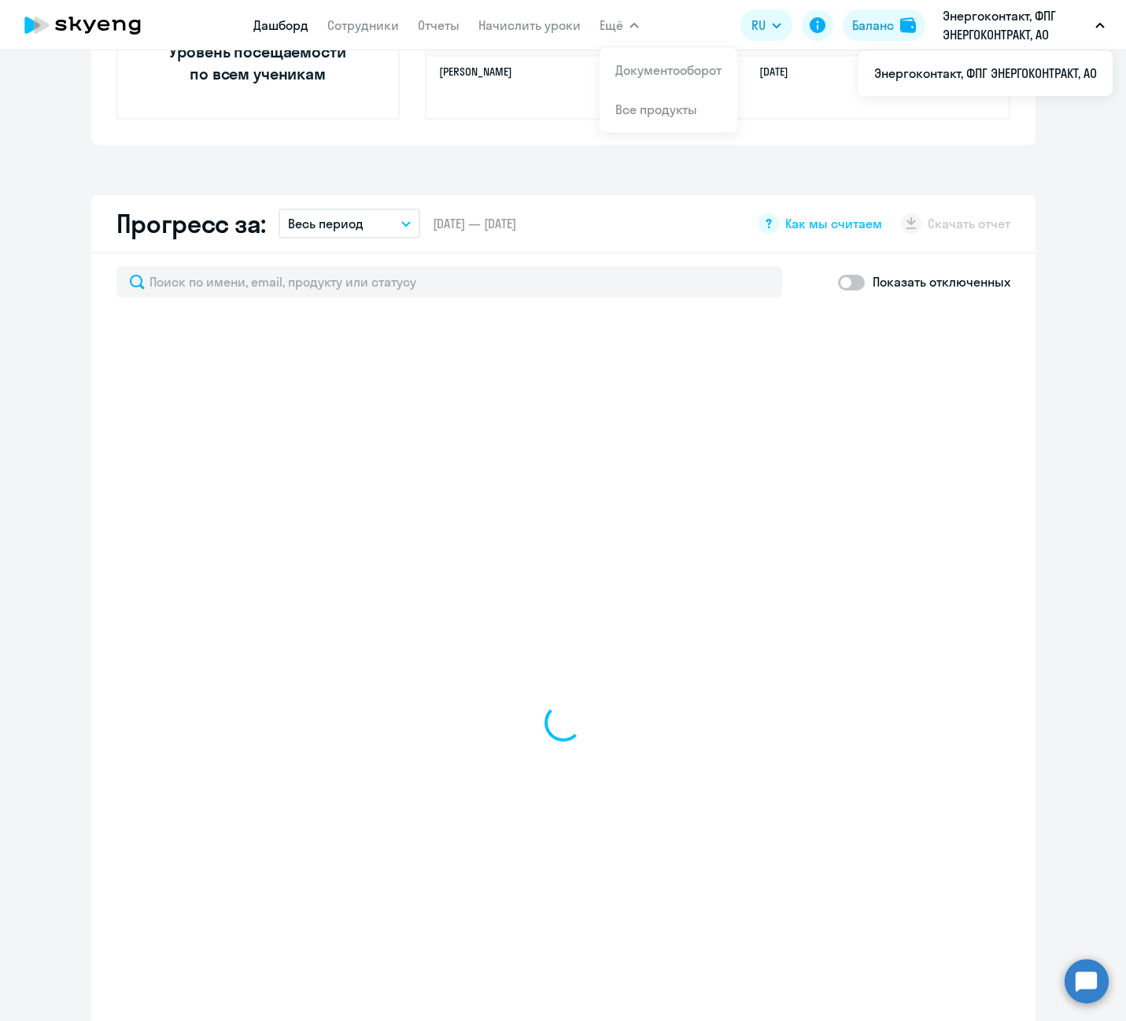
scroll to position [787, 0]
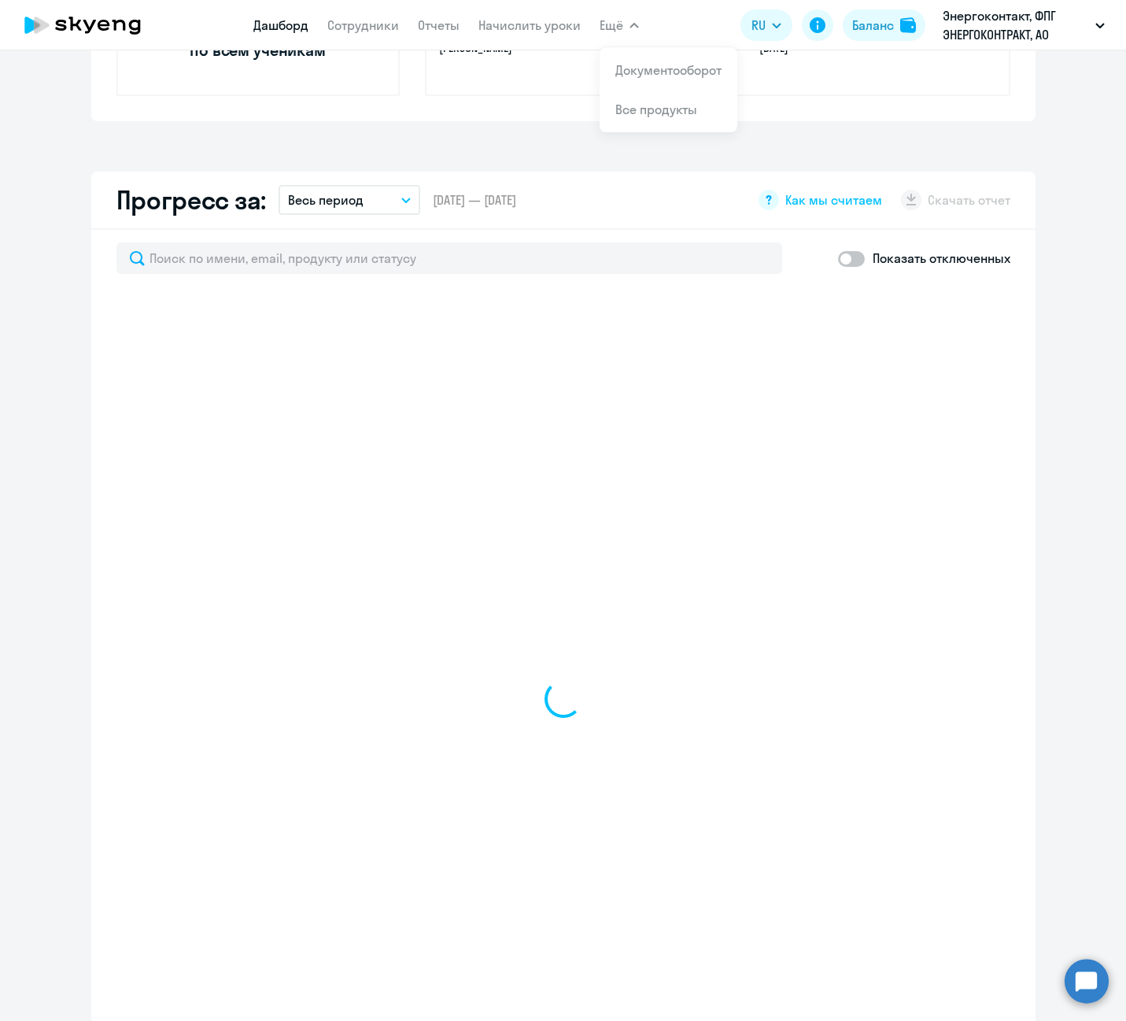
select select "30"
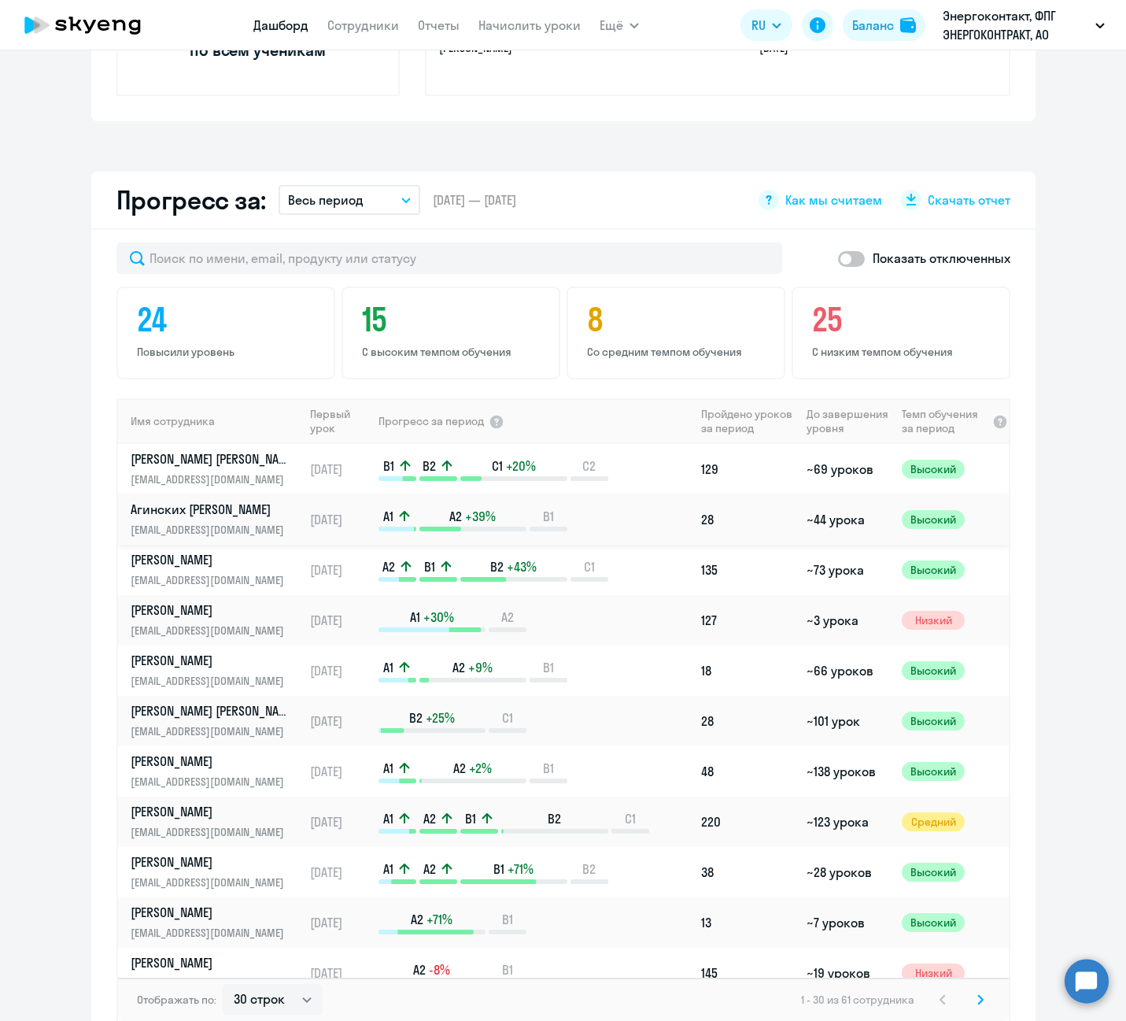
click at [188, 507] on p "Агинских [PERSON_NAME]" at bounding box center [212, 508] width 162 height 17
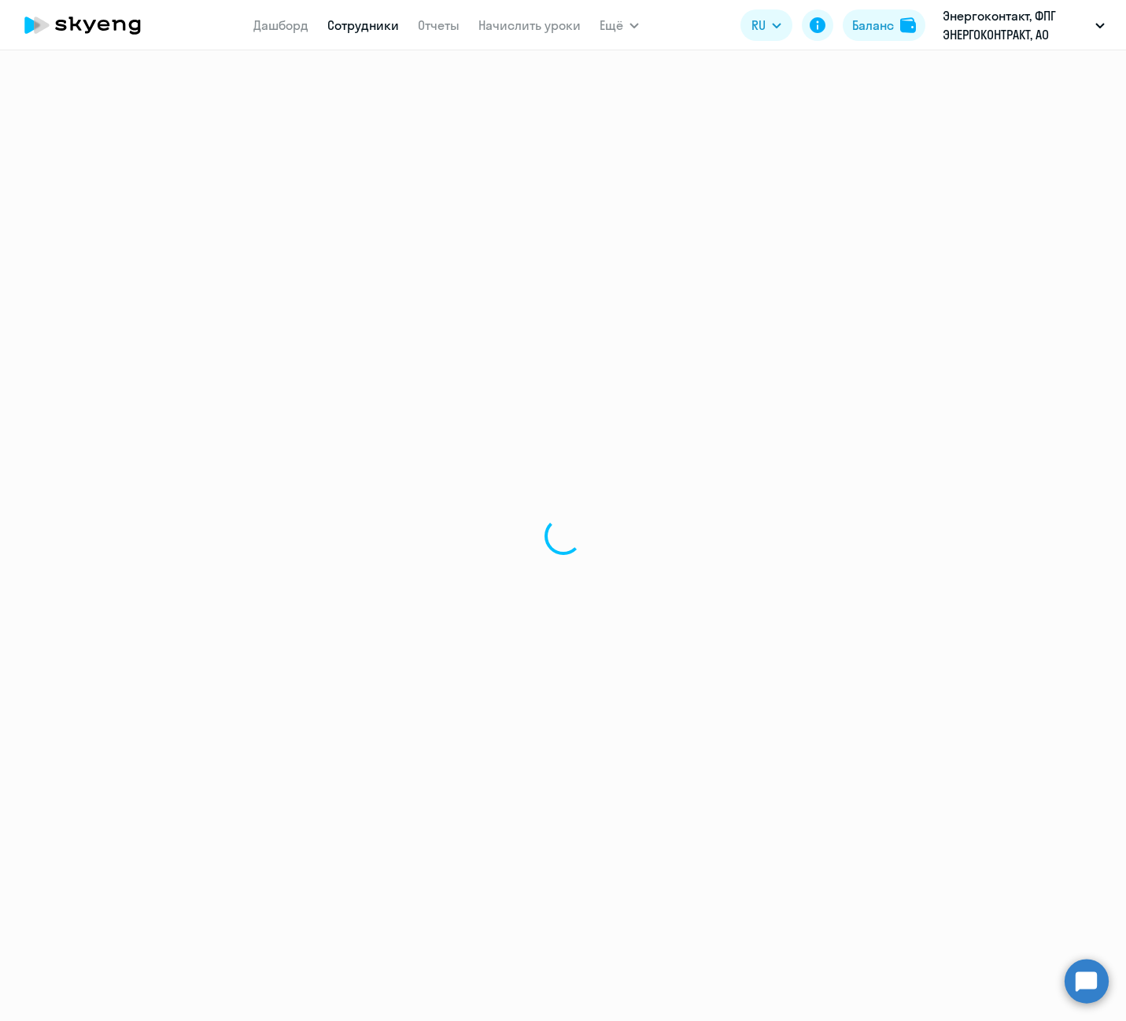
select select "english"
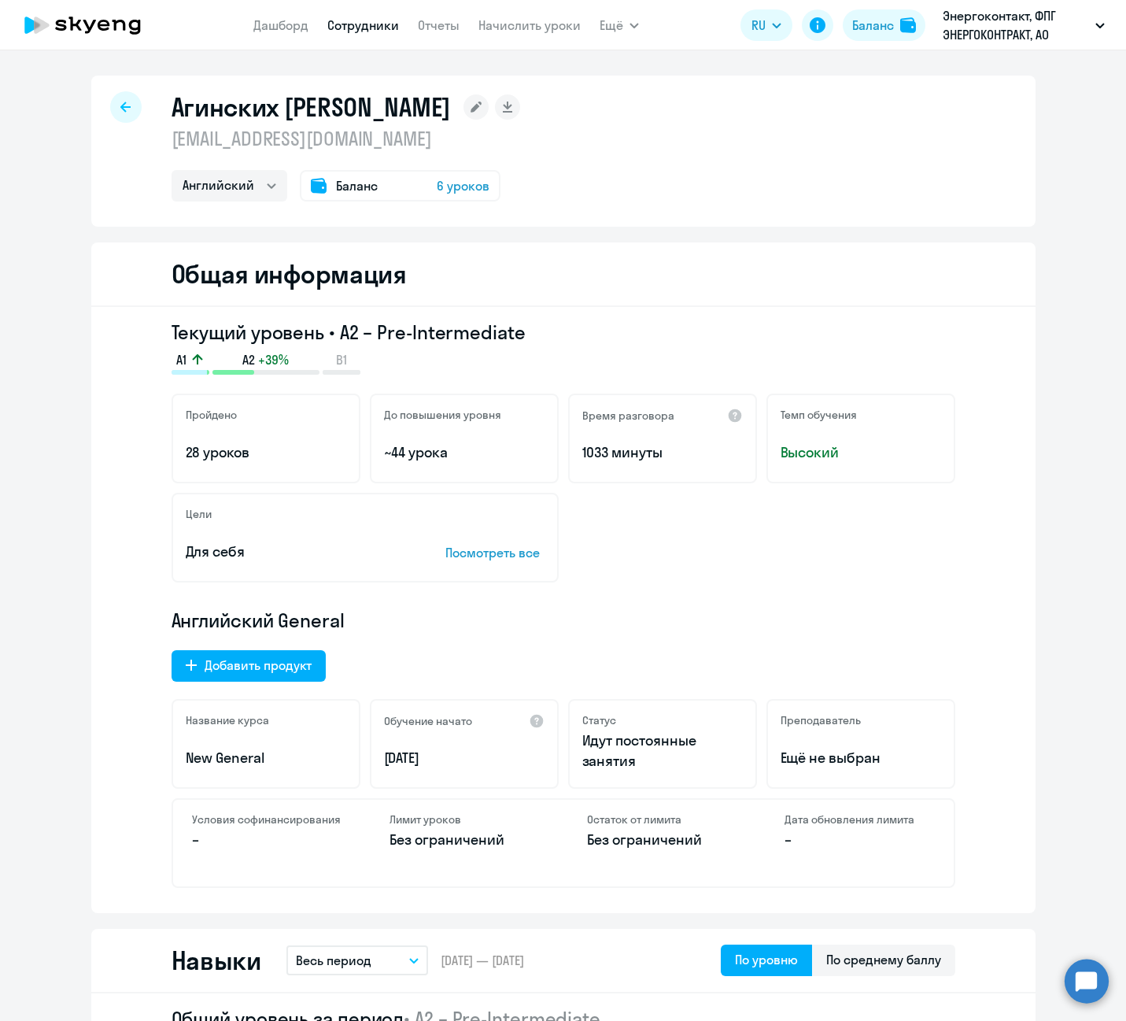
click at [463, 185] on span "6 уроков" at bounding box center [463, 185] width 53 height 19
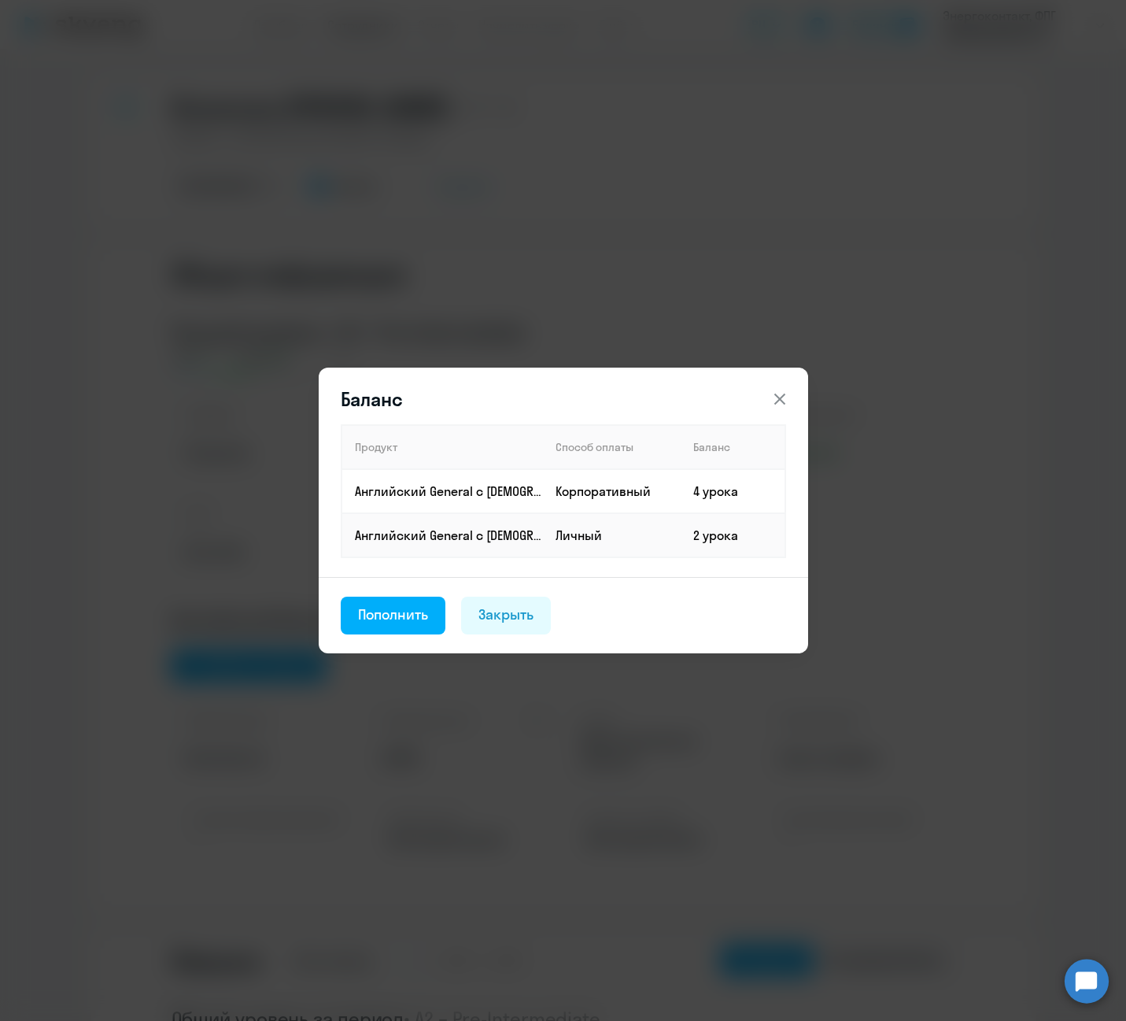
click at [775, 390] on icon at bounding box center [779, 399] width 19 height 19
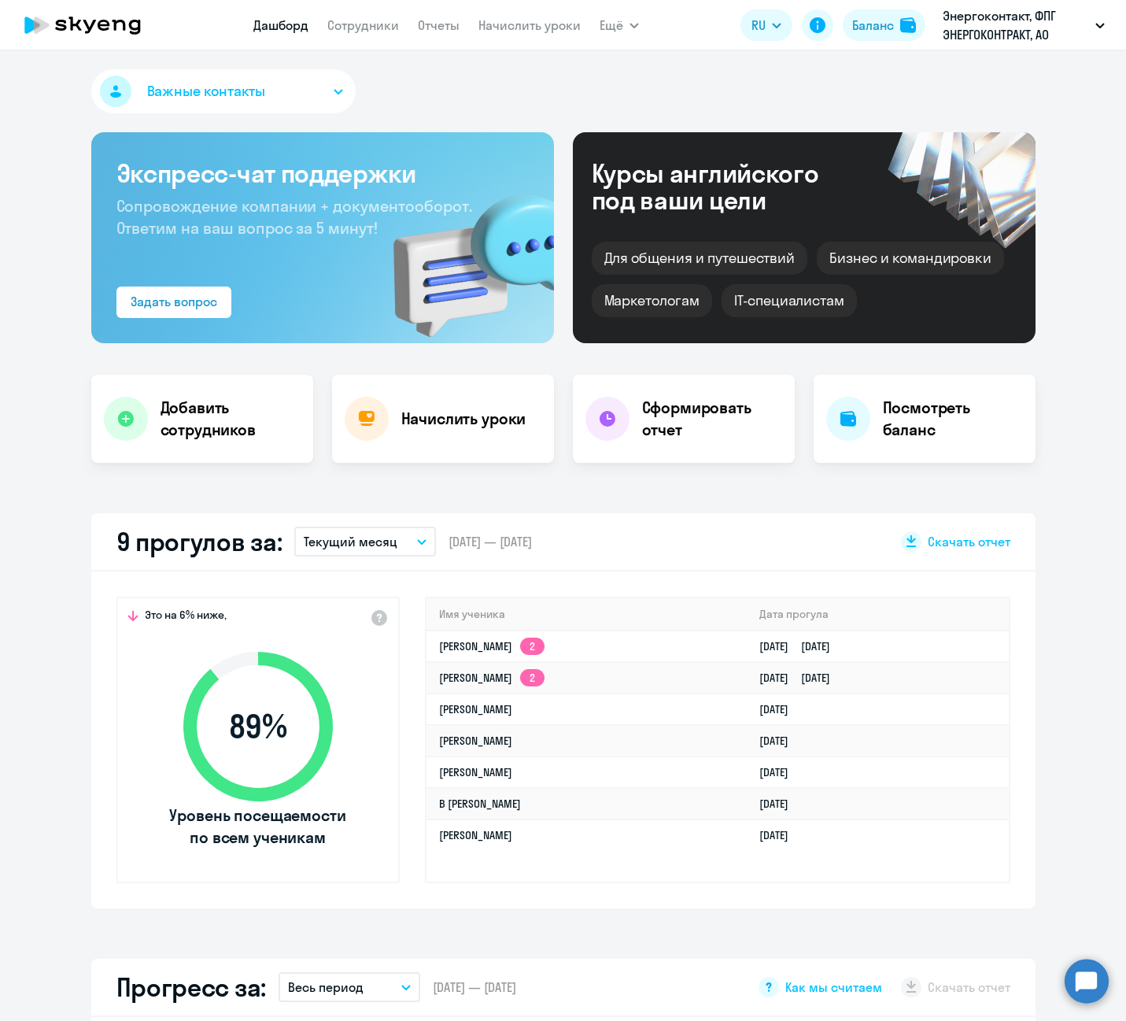
select select "30"
drag, startPoint x: 495, startPoint y: 84, endPoint x: 564, endPoint y: 64, distance: 72.2
click at [495, 83] on div "Важные контакты" at bounding box center [563, 94] width 944 height 50
click at [1090, 997] on circle at bounding box center [1087, 980] width 44 height 44
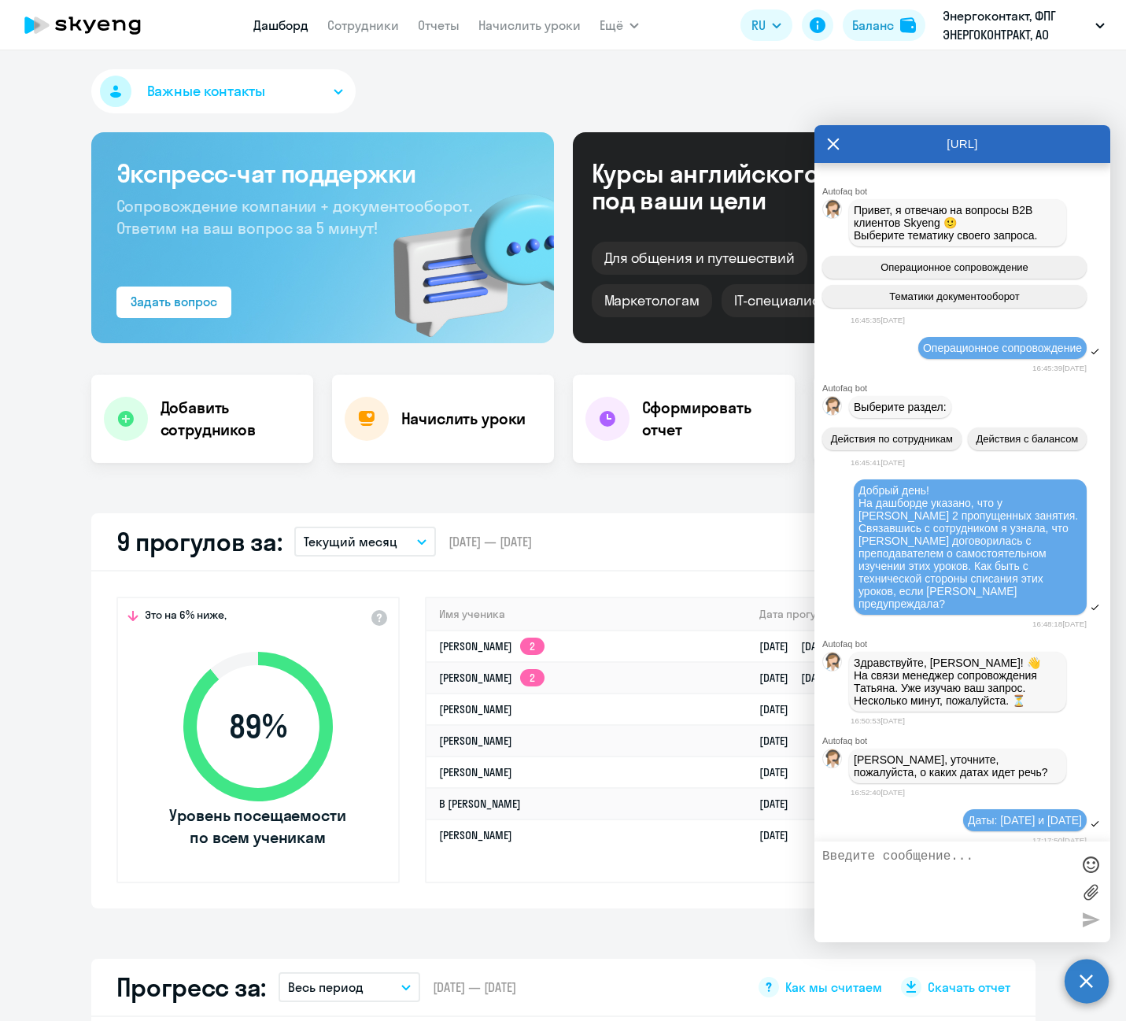
scroll to position [986, 0]
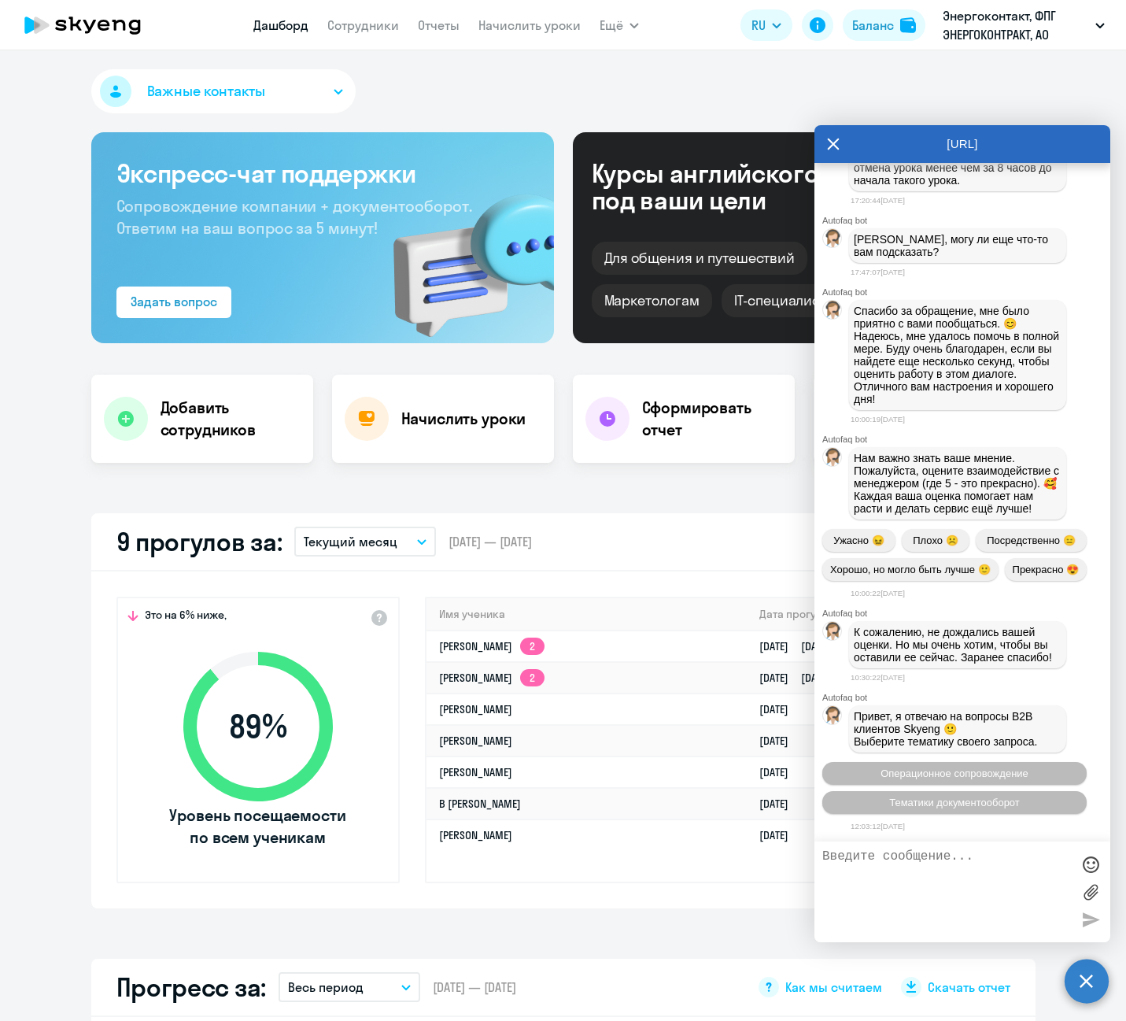
click at [977, 862] on textarea at bounding box center [946, 891] width 249 height 85
type textarea "Подскажите, сотрудник занимался крайний раз в 2022 г. Сейчас хочет возобновить …"
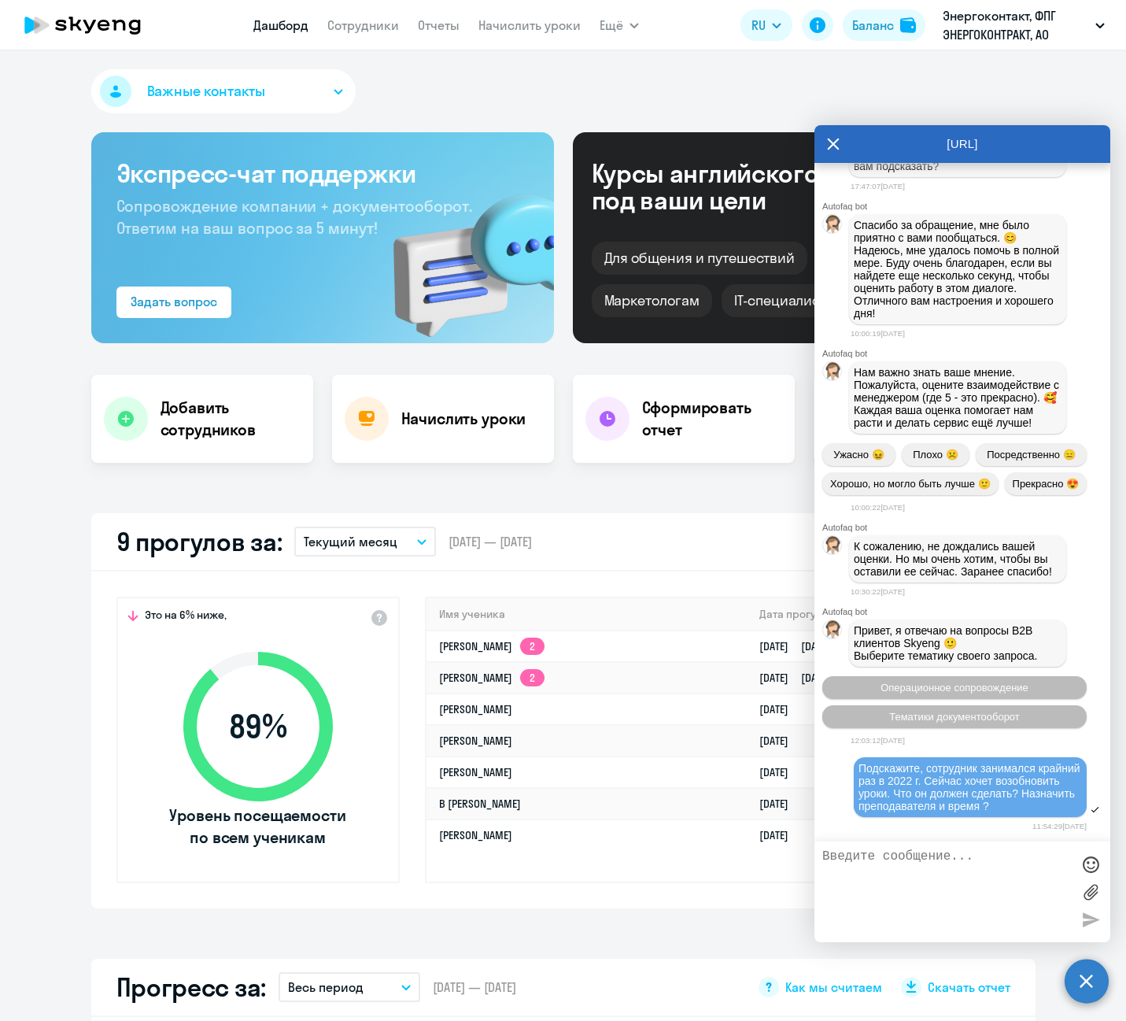
scroll to position [1208, 0]
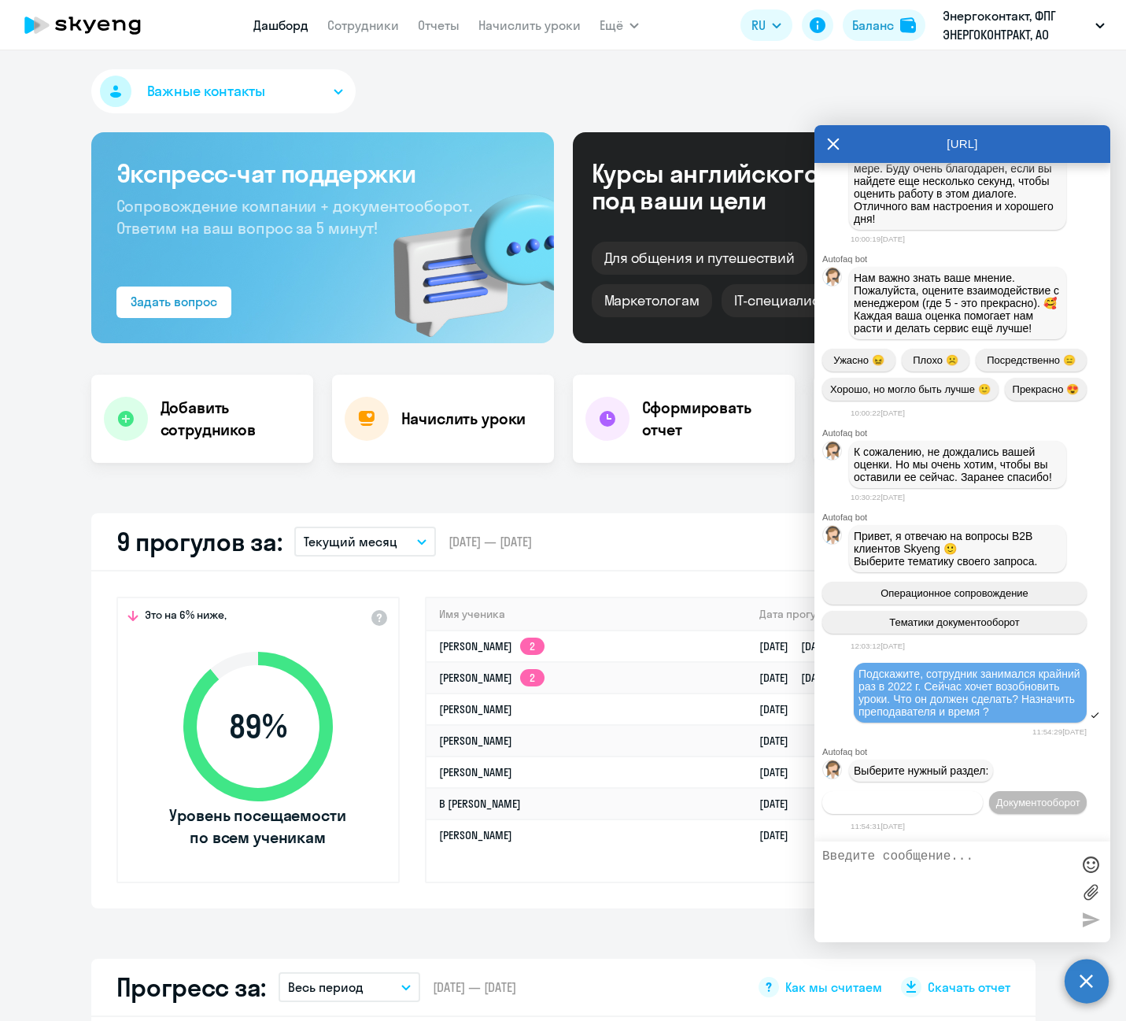
click at [977, 796] on span "Операционное сопровождение" at bounding box center [903, 802] width 148 height 12
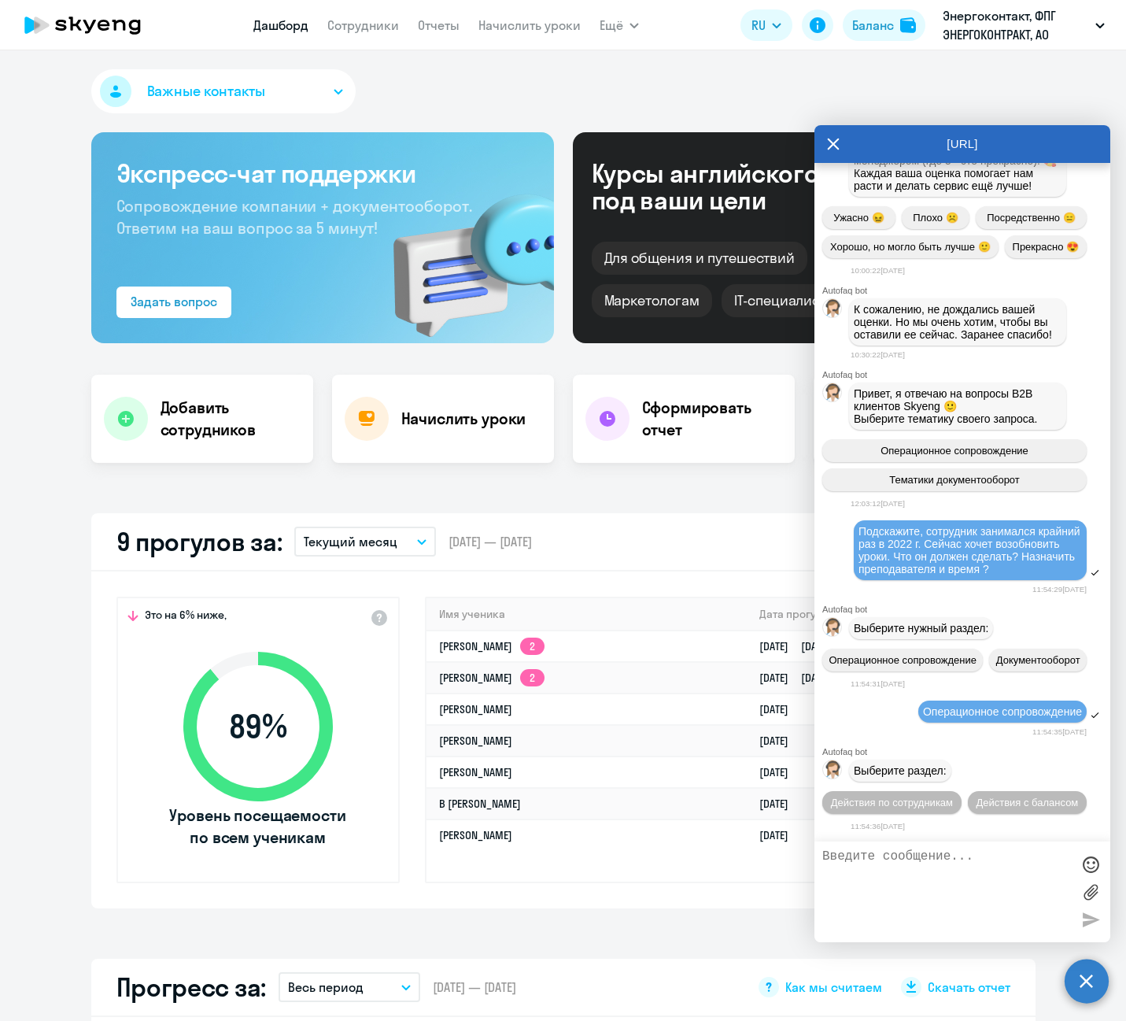
scroll to position [1379, 0]
click at [962, 791] on button "Действия по сотрудникам" at bounding box center [891, 802] width 139 height 23
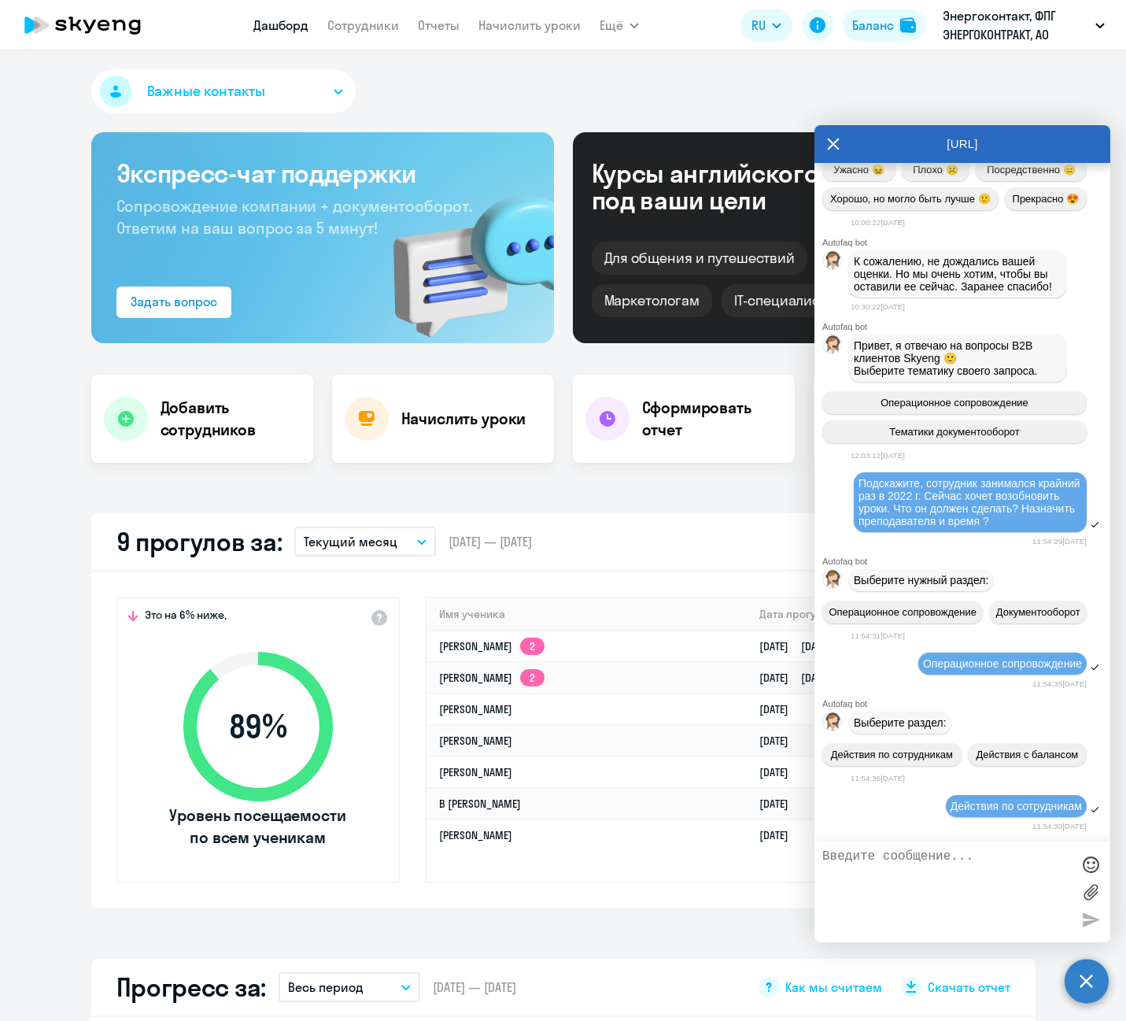
scroll to position [1612, 0]
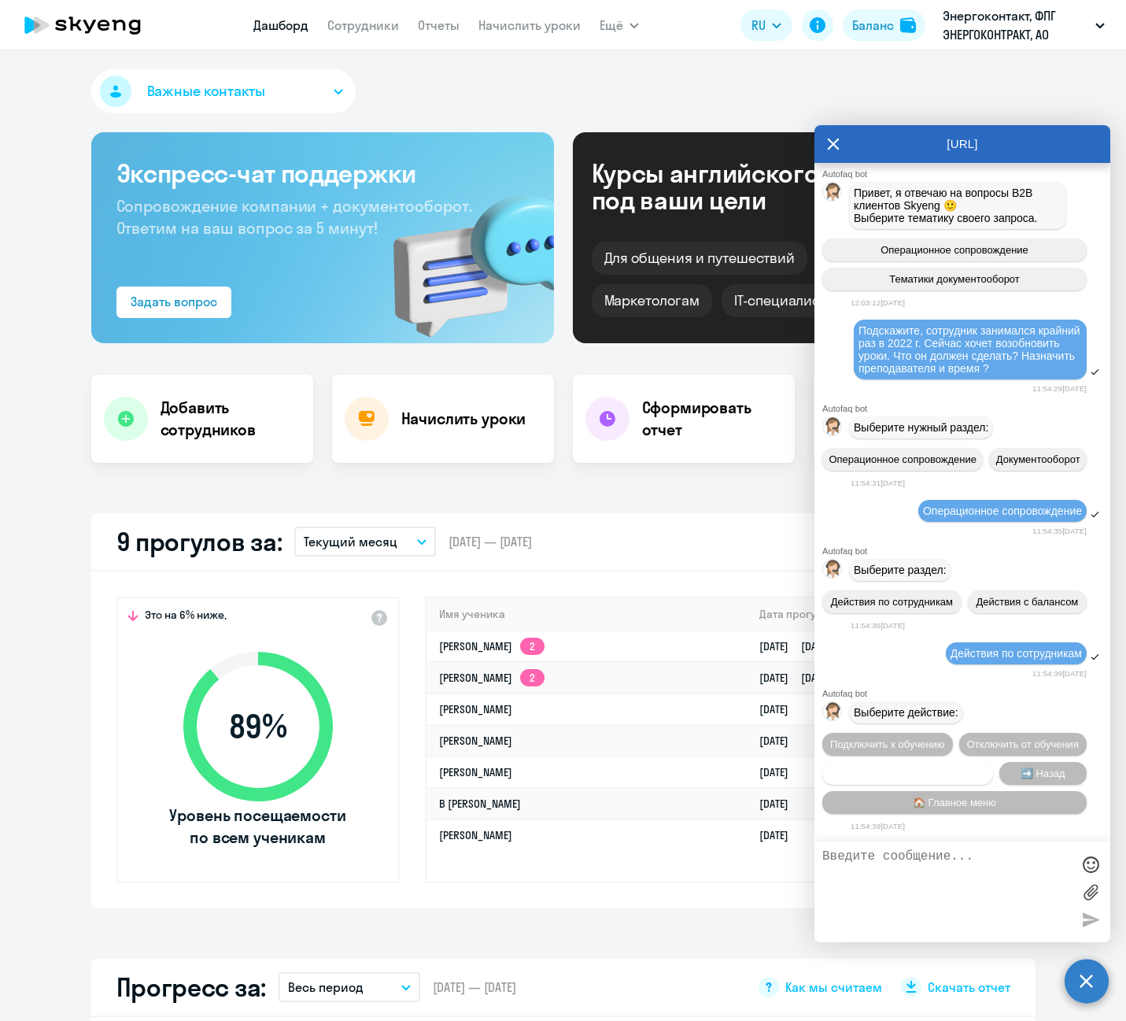
click at [914, 774] on span "Сотруднику нужна помощь" at bounding box center [907, 773] width 127 height 12
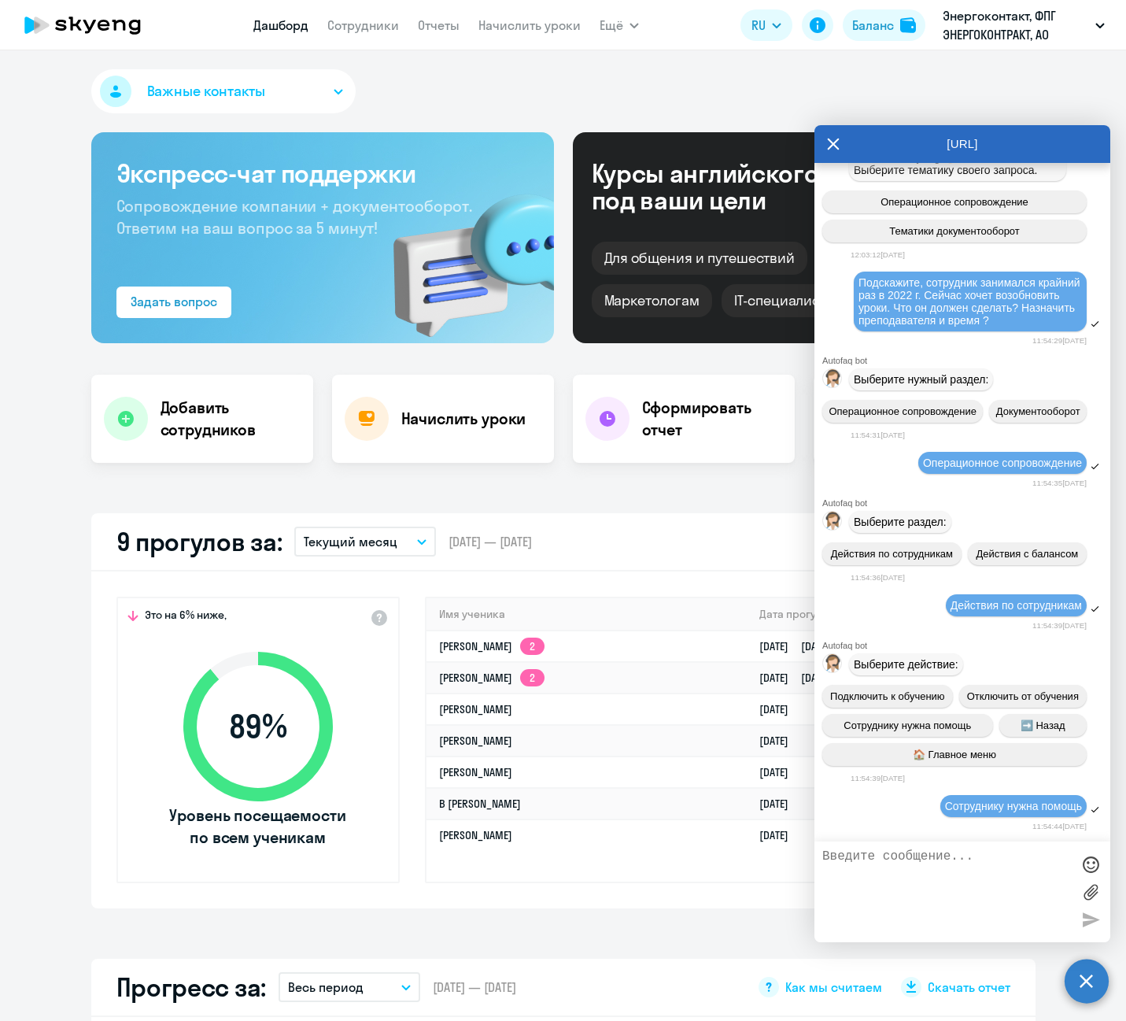
scroll to position [2157, 0]
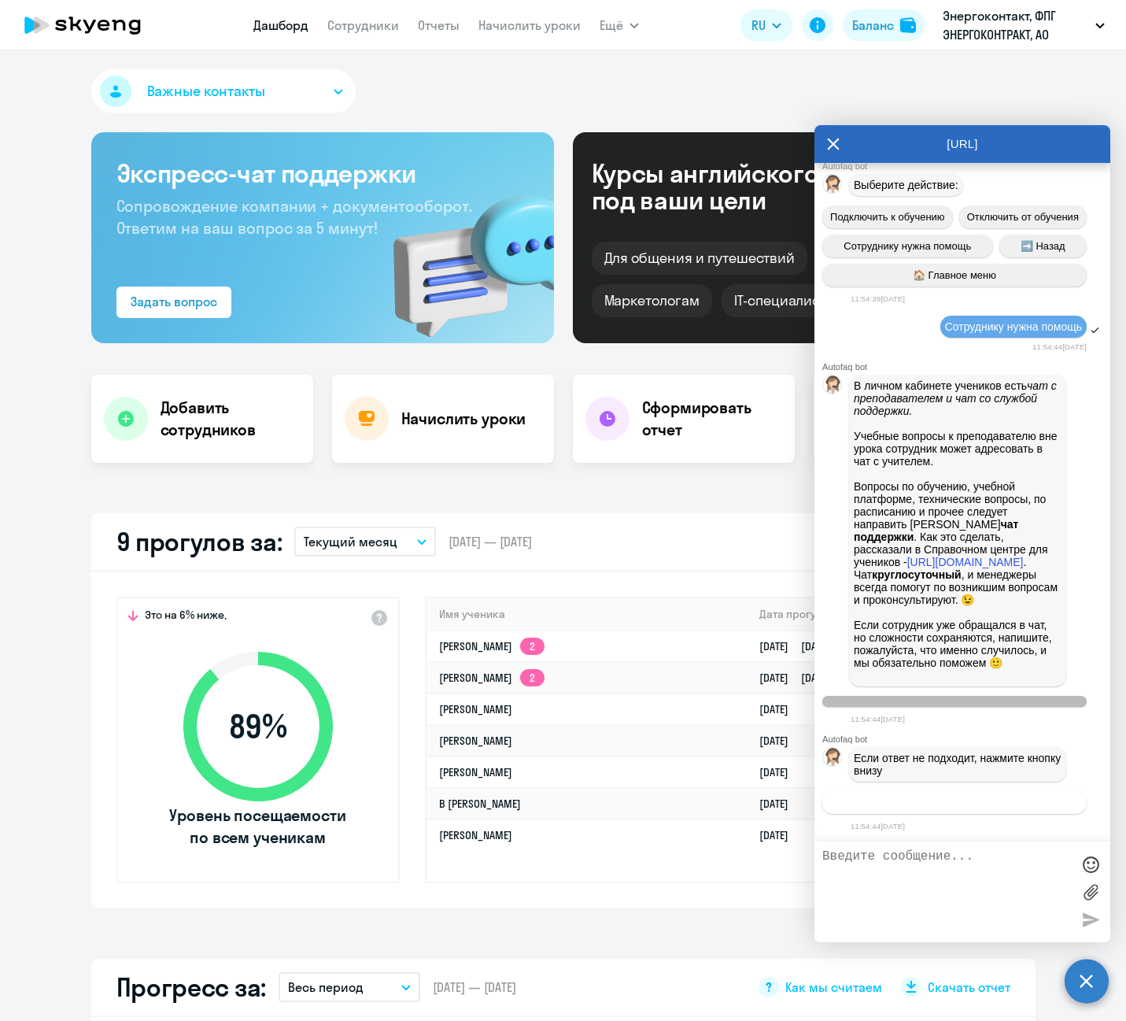
click at [967, 802] on span "Связаться с менеджером" at bounding box center [954, 802] width 120 height 12
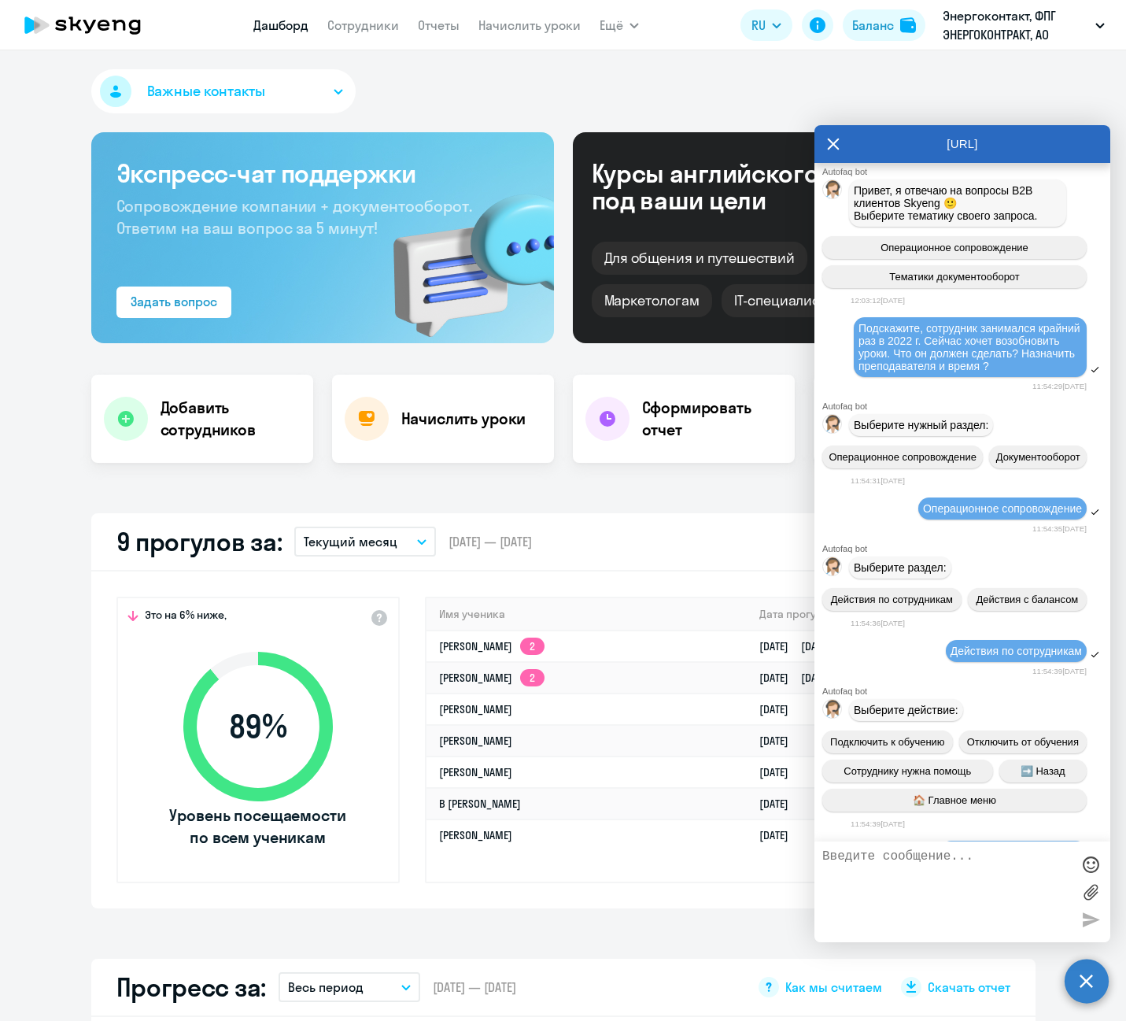
scroll to position [1385, 0]
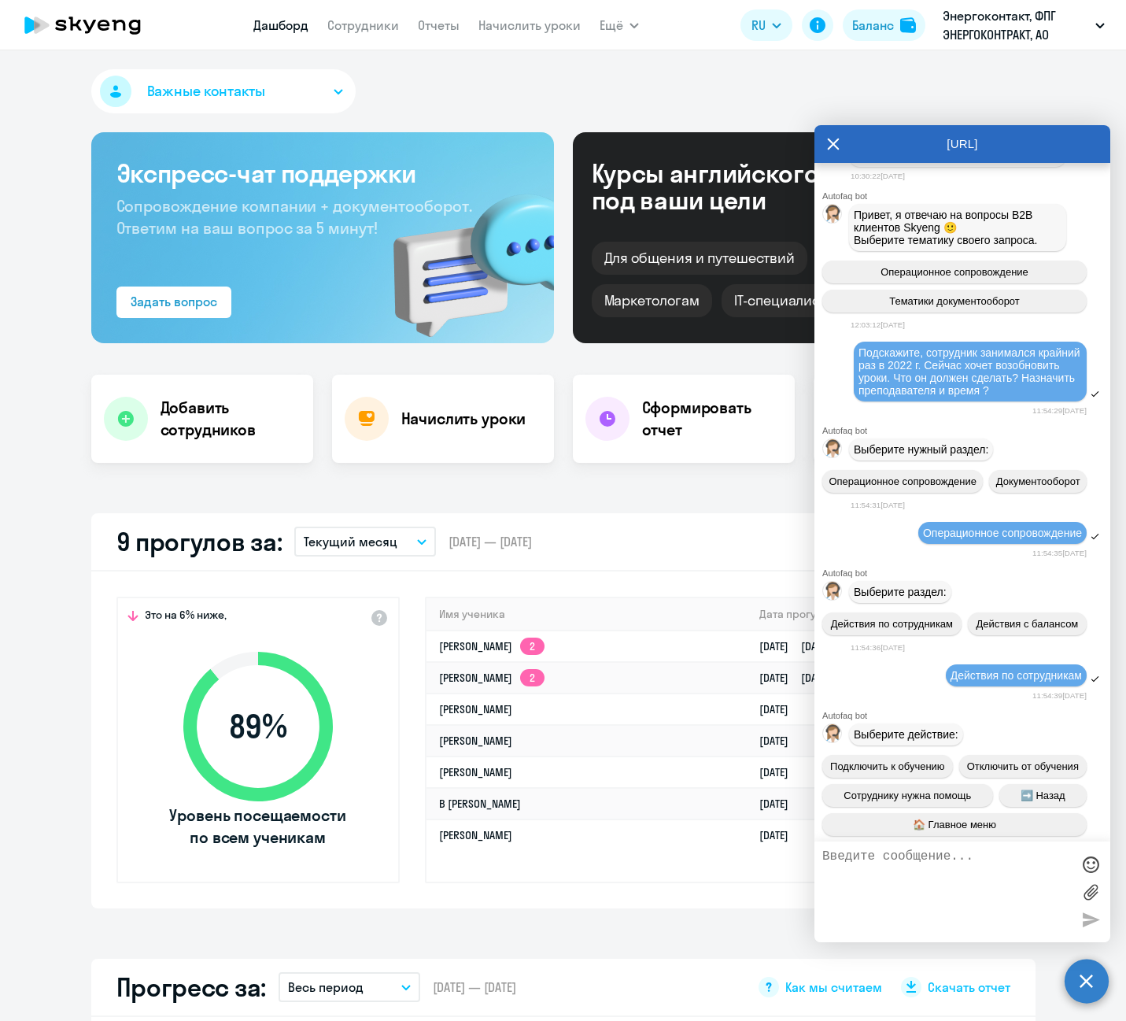
drag, startPoint x: 859, startPoint y: 450, endPoint x: 903, endPoint y: 500, distance: 65.8
click at [903, 397] on div "Подскажите, сотрудник занимался крайний раз в 2022 г. Сейчас хочет возобновить …" at bounding box center [969, 371] width 223 height 50
copy span "Подскажите, сотрудник занимался крайний раз в 2022 г. Сейчас хочет возобновить …"
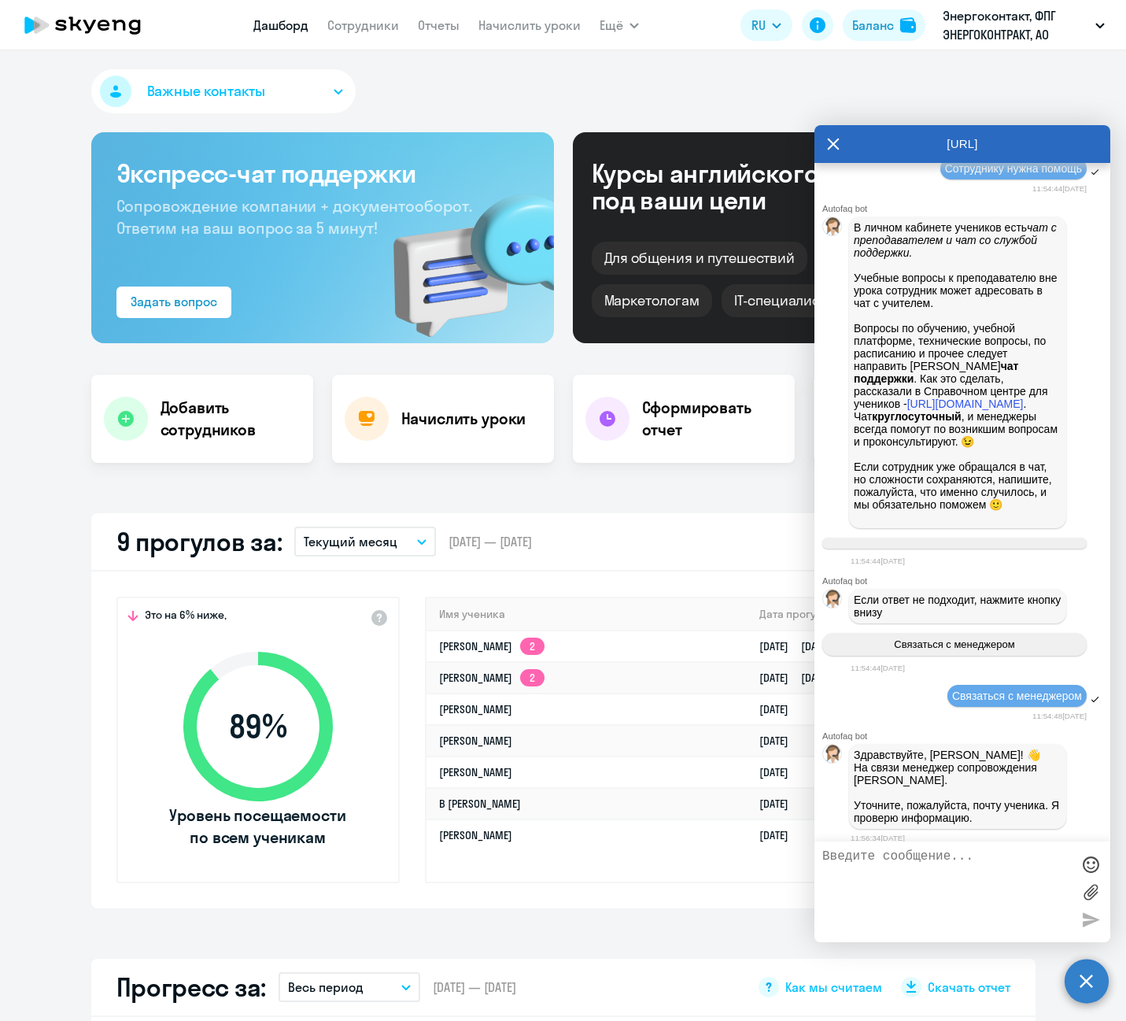
scroll to position [2329, 0]
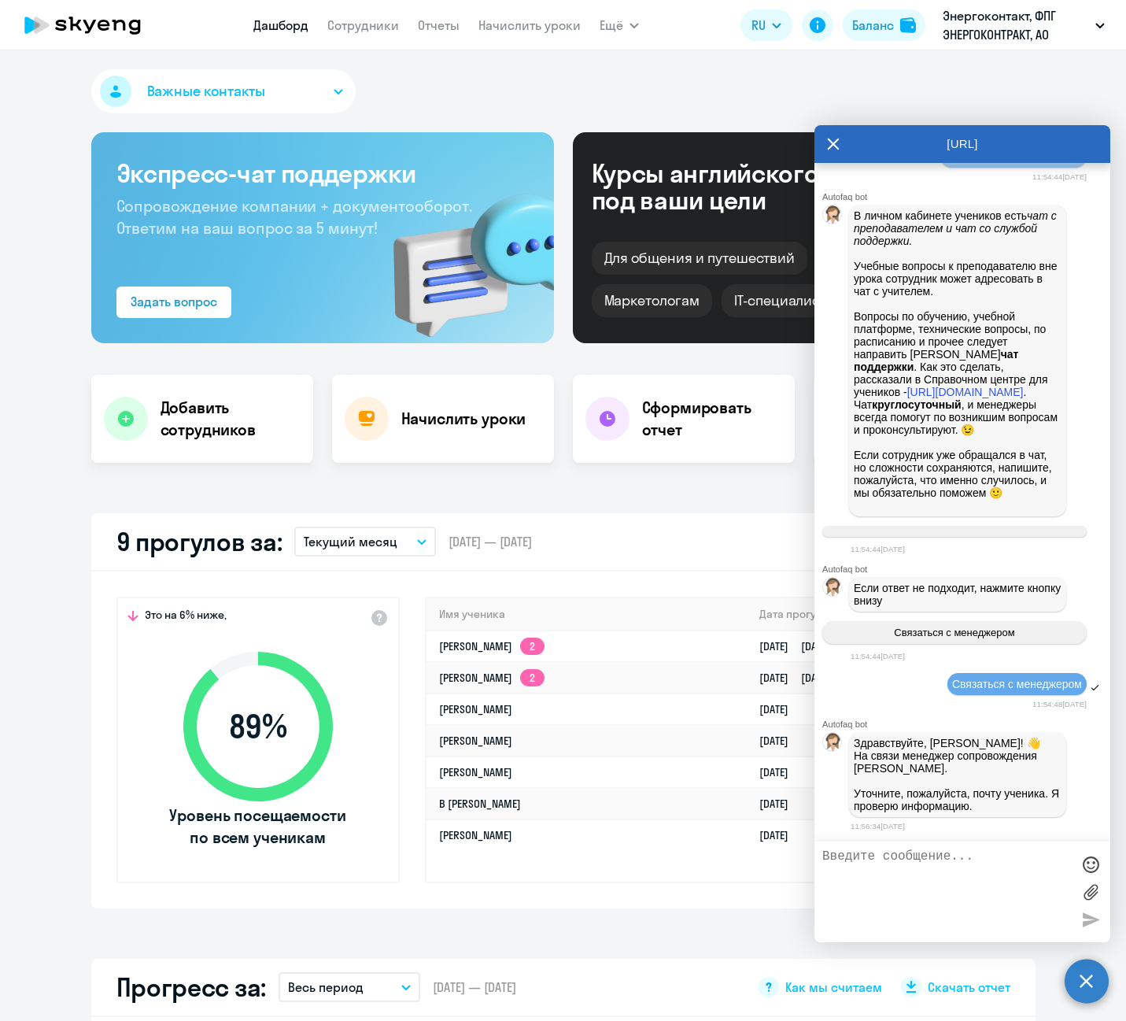
click at [964, 881] on textarea at bounding box center [946, 891] width 249 height 85
paste textarea "Подскажите, сотрудник занимался крайний раз в 2022 г. Сейчас хочет возобновить …"
type textarea "Подскажите, сотрудник занимался крайний раз в 2022 г. Сейчас хочет возобновить …"
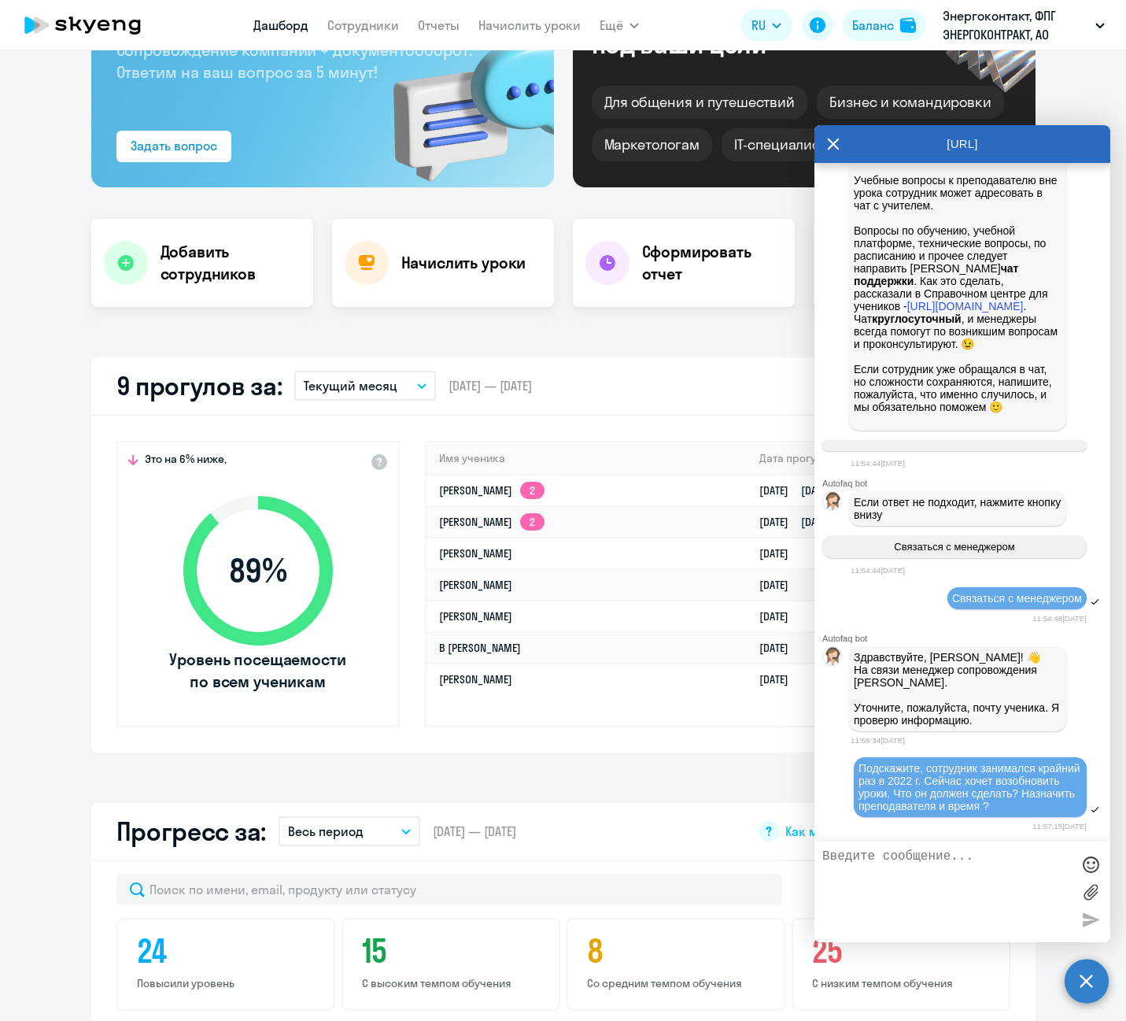
scroll to position [472, 0]
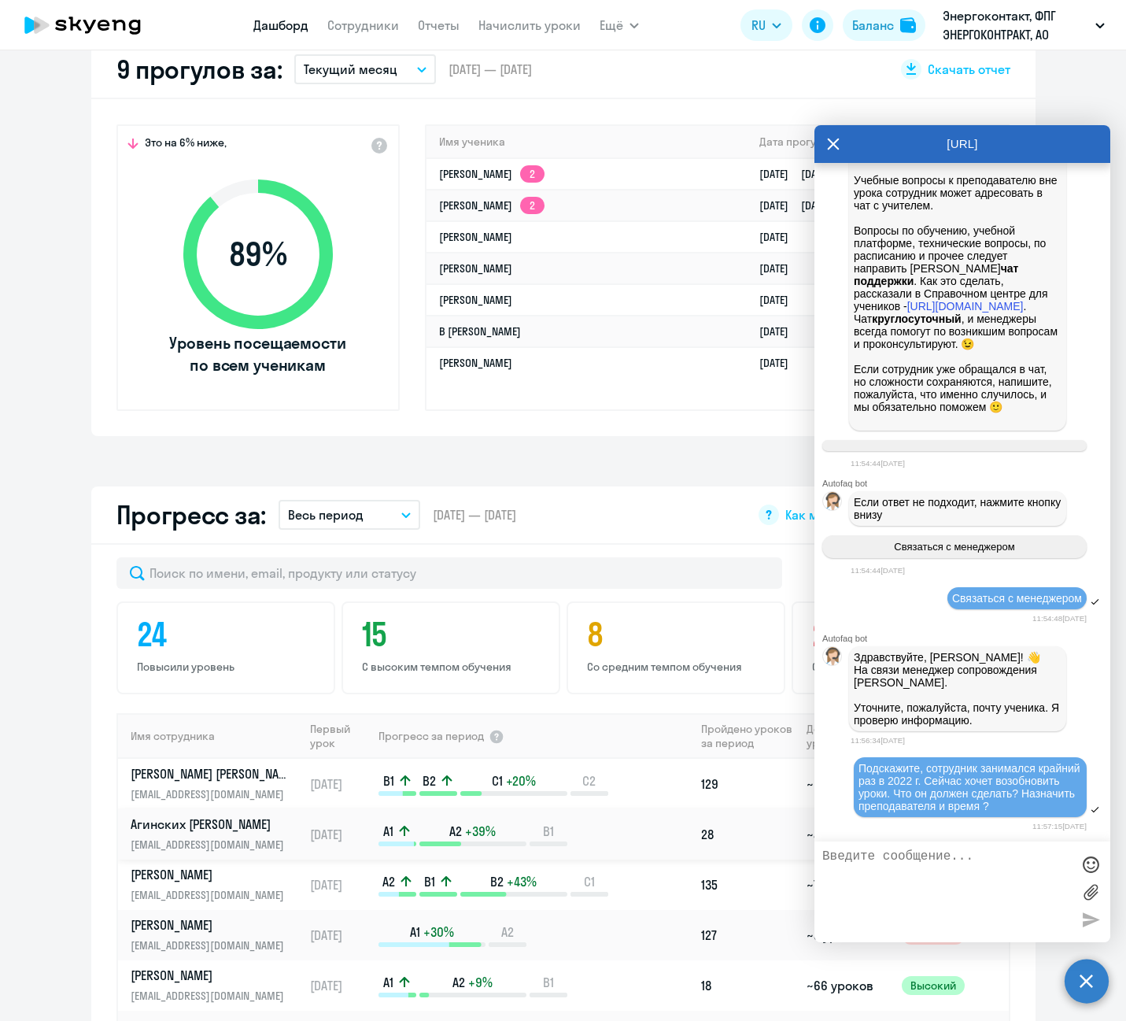
click at [231, 823] on p "Агинских [PERSON_NAME]" at bounding box center [212, 823] width 162 height 17
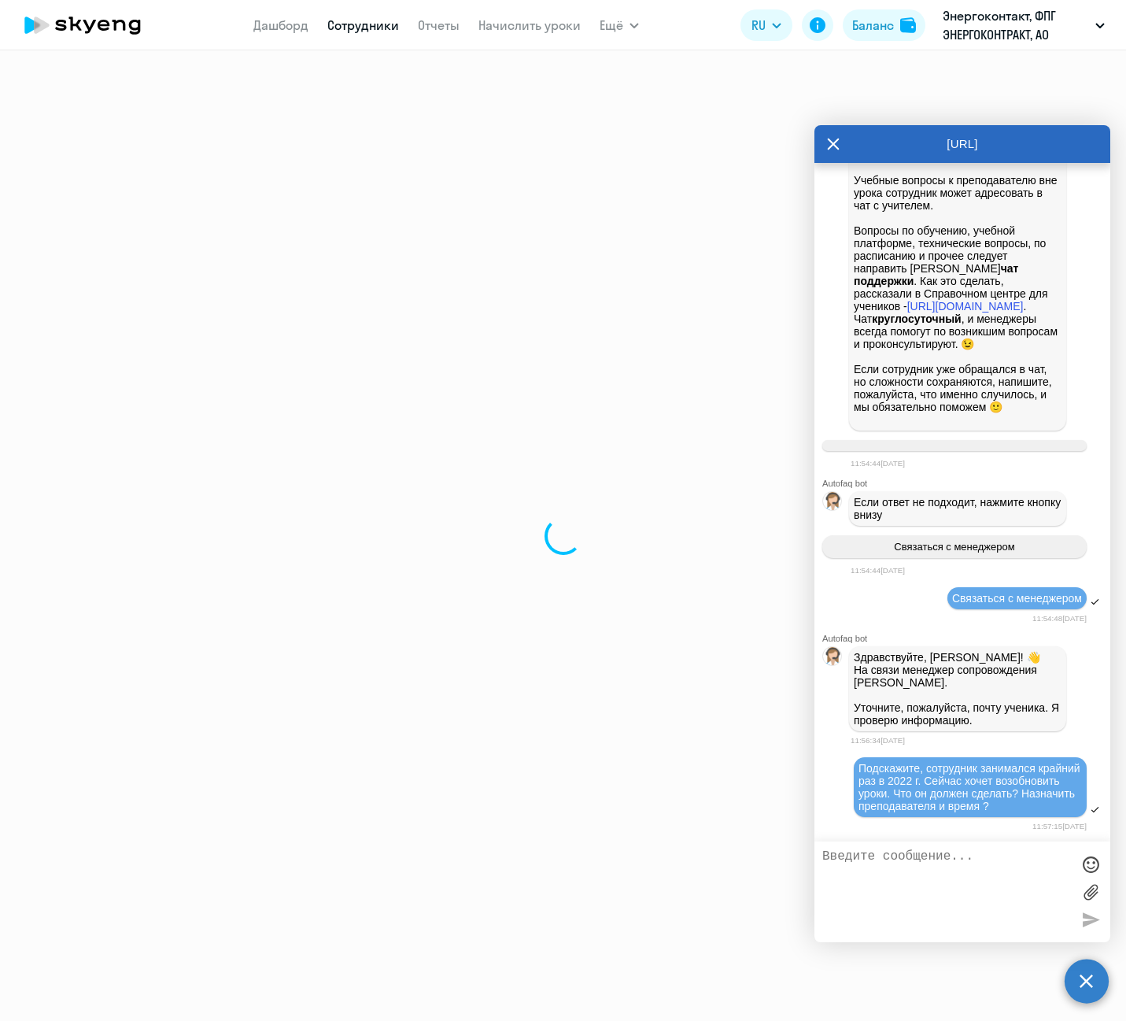
select select "english"
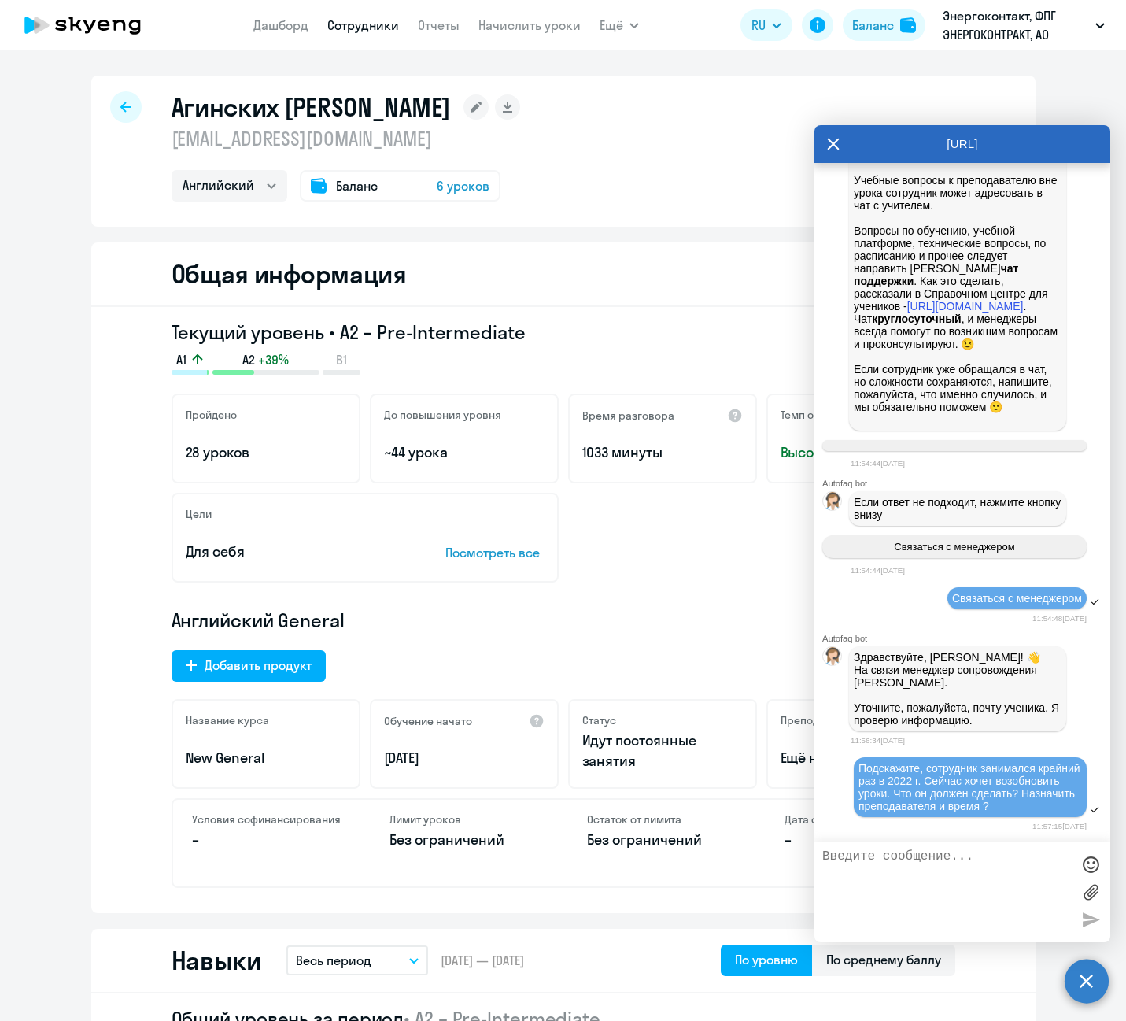
drag, startPoint x: 437, startPoint y: 141, endPoint x: 166, endPoint y: 143, distance: 270.7
click at [172, 143] on p "[EMAIL_ADDRESS][DOMAIN_NAME]" at bounding box center [346, 138] width 349 height 25
copy p "[EMAIL_ADDRESS][DOMAIN_NAME]"
click at [980, 843] on div at bounding box center [962, 891] width 296 height 101
click at [975, 862] on textarea at bounding box center [946, 891] width 249 height 85
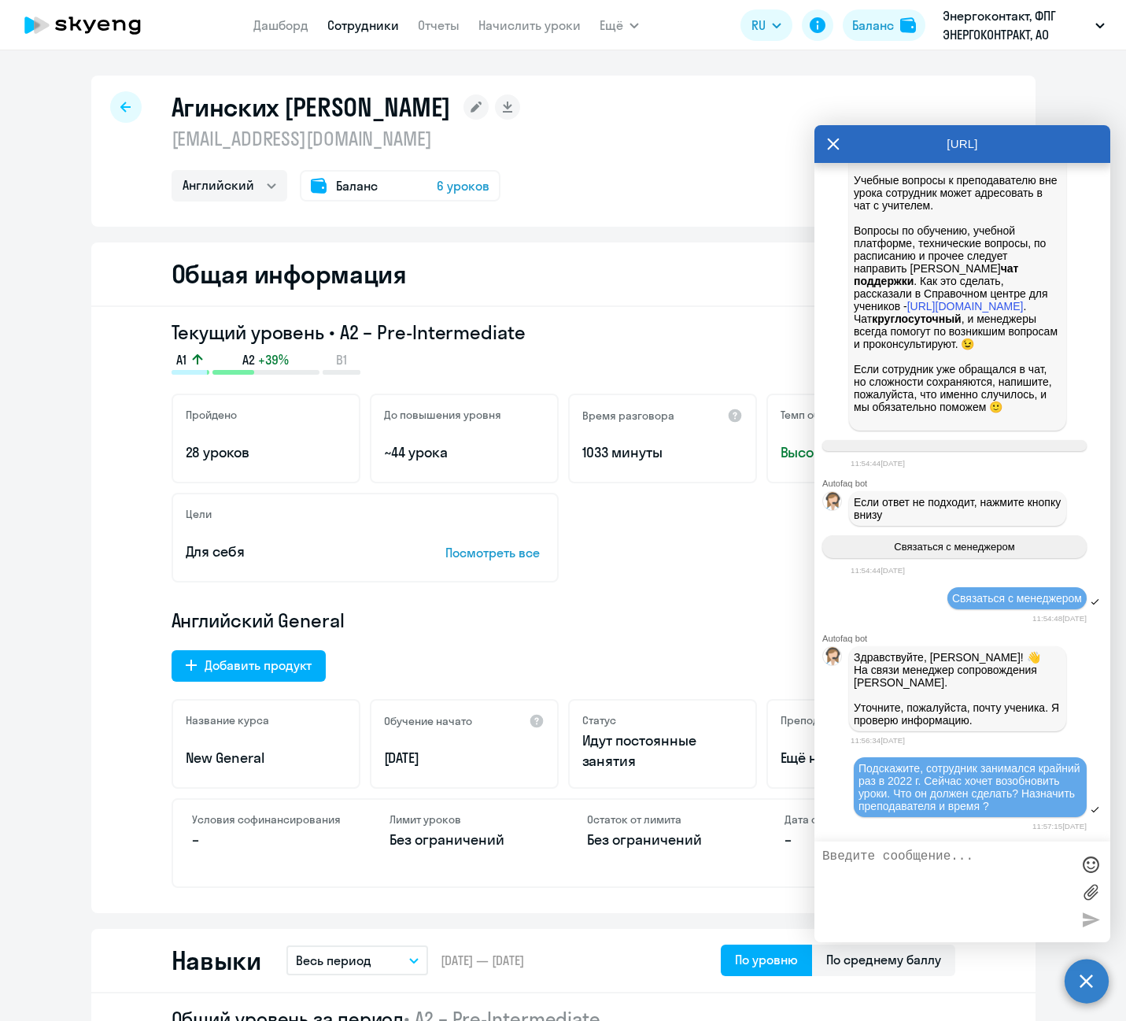
paste textarea "[EMAIL_ADDRESS][DOMAIN_NAME]"
type textarea "[EMAIL_ADDRESS][DOMAIN_NAME]"
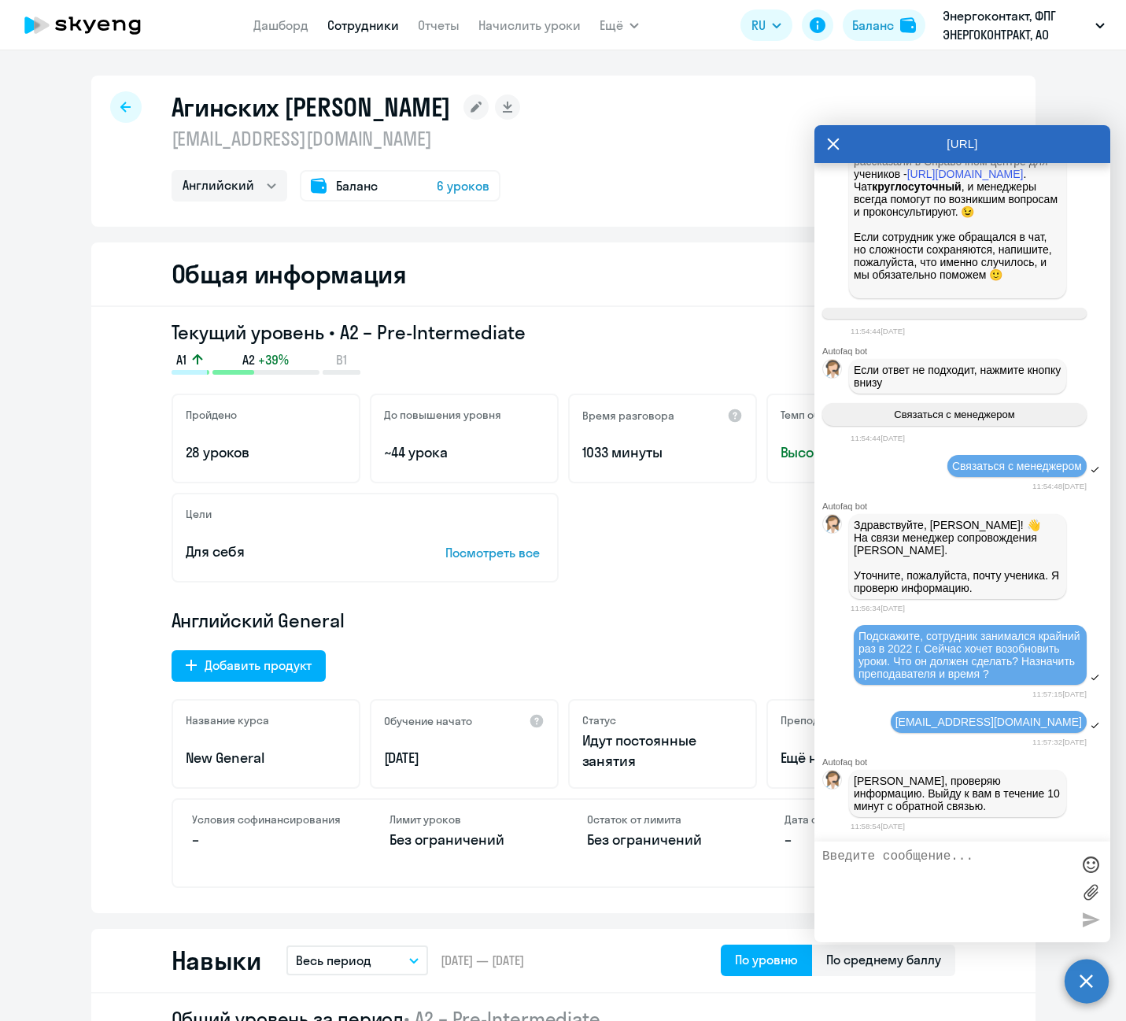
scroll to position [2560, 0]
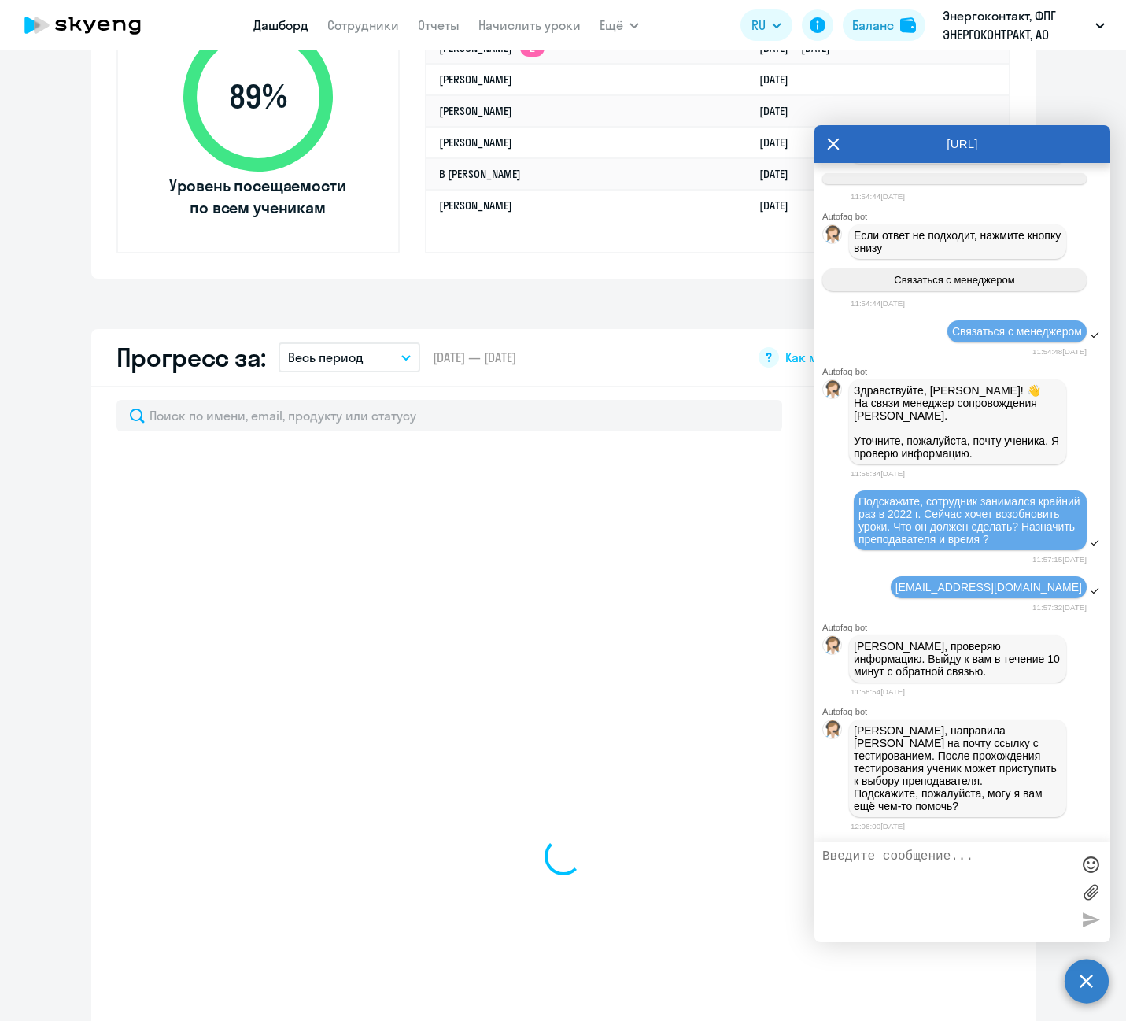
scroll to position [2694, 0]
select select "30"
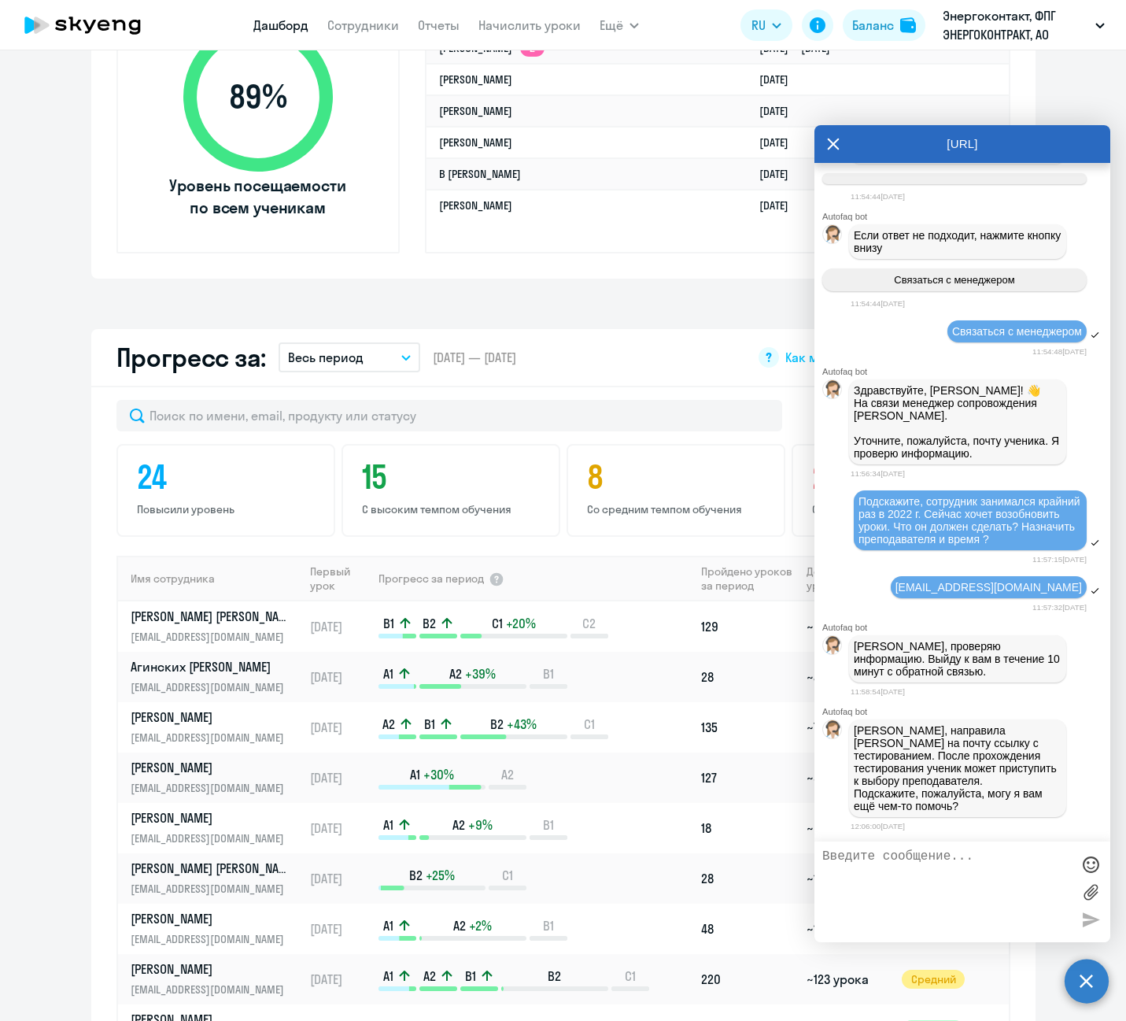
click at [43, 575] on app-progress-dashboard "Прогресс за: Весь период – 21.05.2021 — 22.09.2025 Как мы считаем Скачать отчет…" at bounding box center [563, 771] width 1126 height 884
click at [913, 877] on textarea at bounding box center [946, 891] width 249 height 85
type textarea "А если"
click at [157, 722] on p "[PERSON_NAME]" at bounding box center [212, 716] width 162 height 17
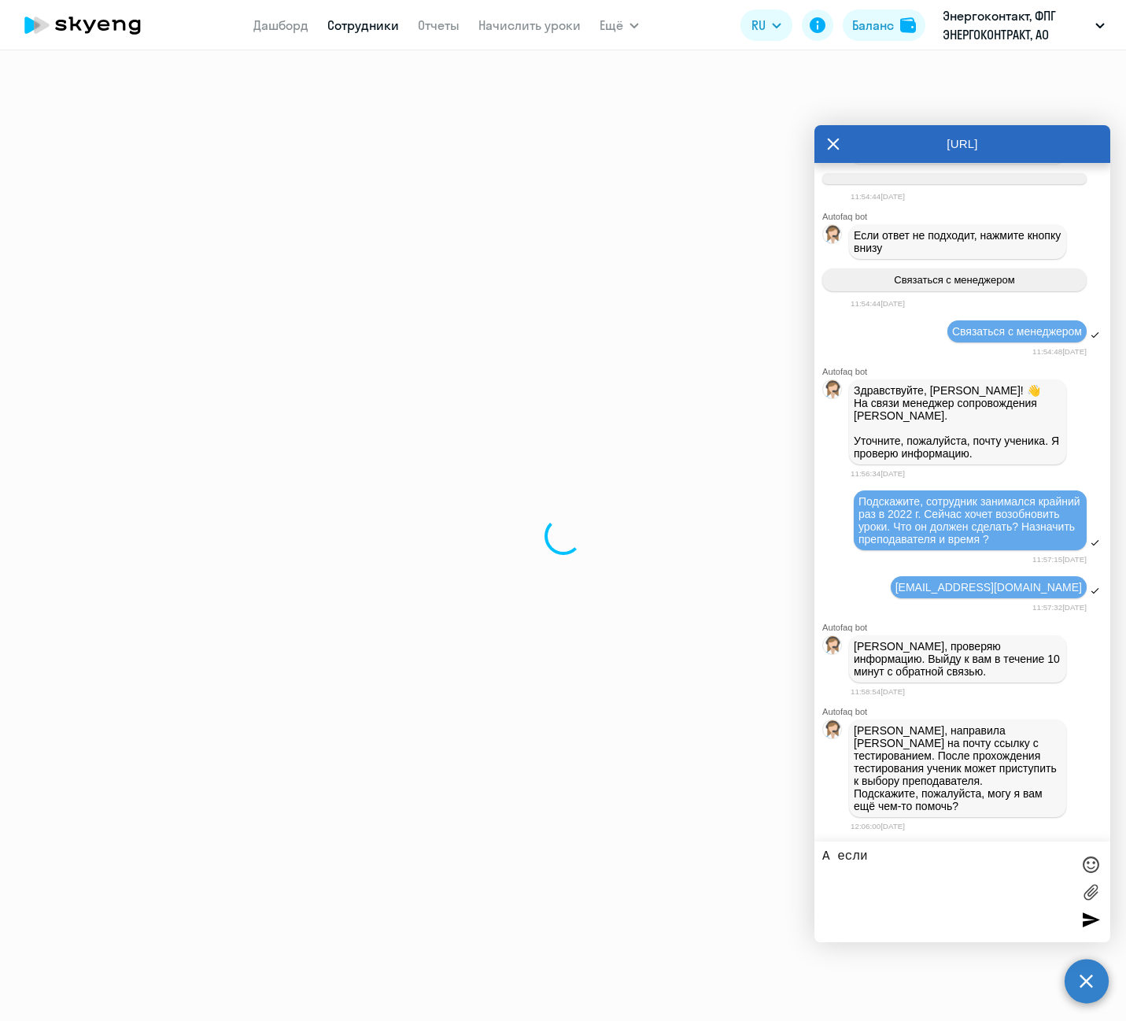
select select "english"
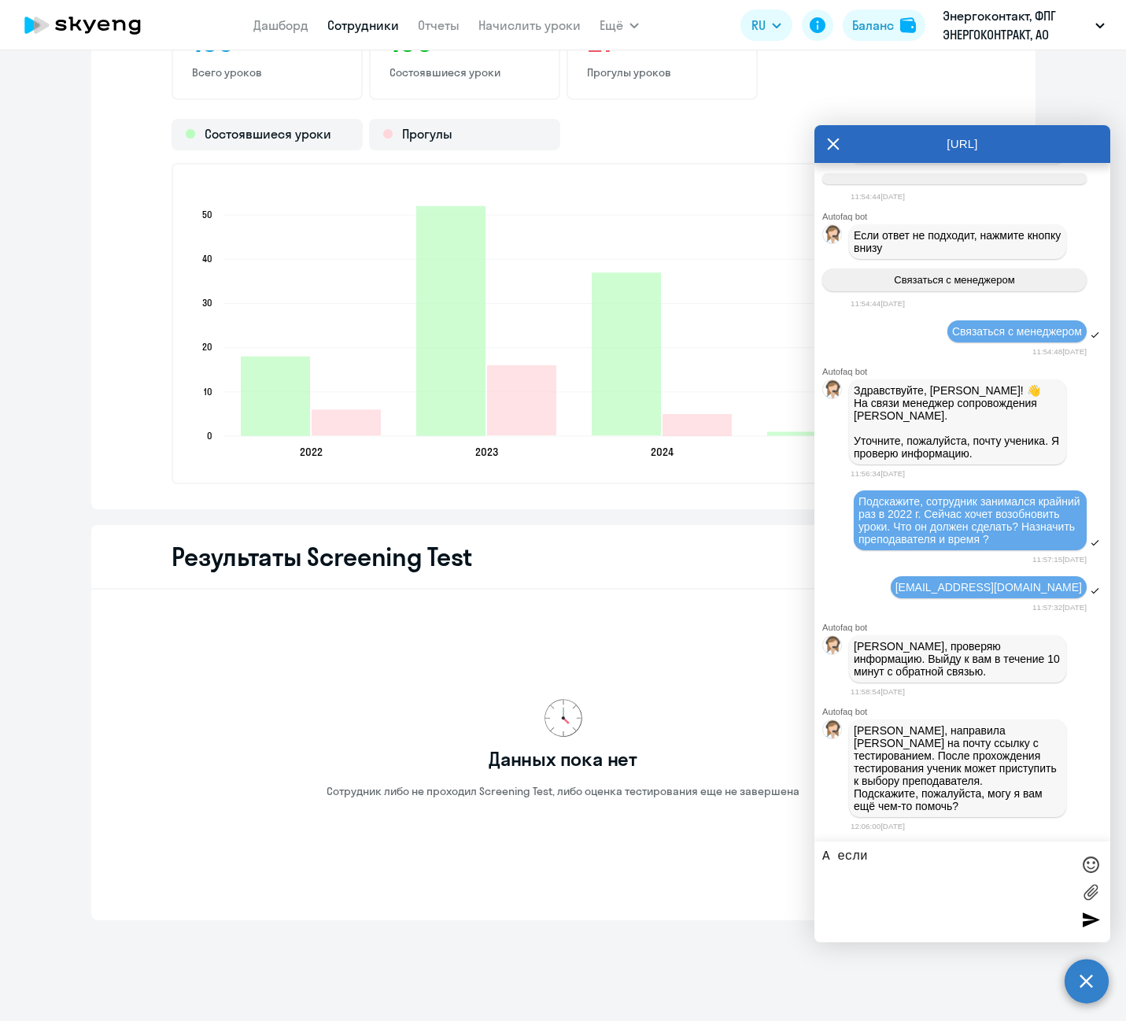
scroll to position [2228, 0]
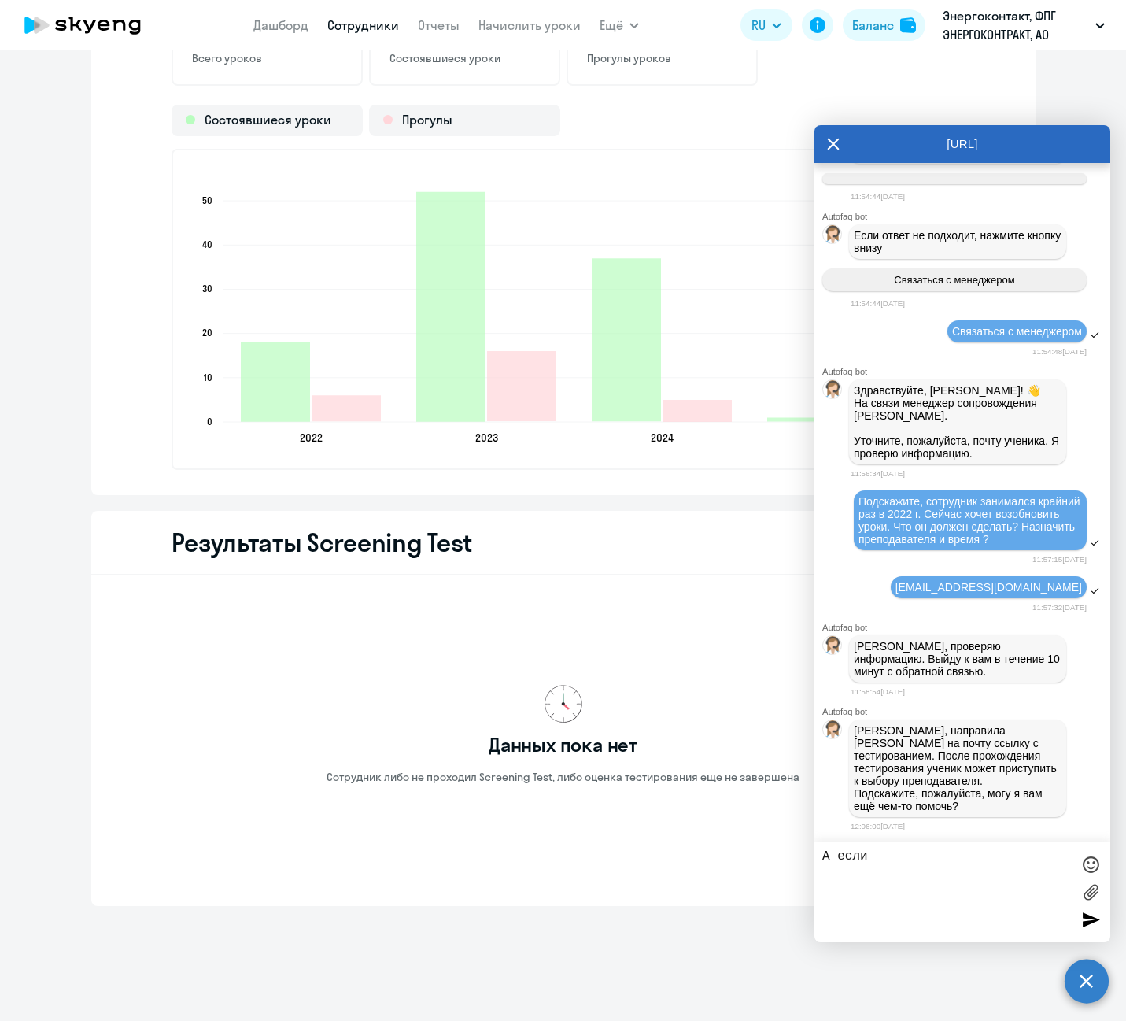
click at [835, 142] on icon at bounding box center [834, 144] width 12 height 12
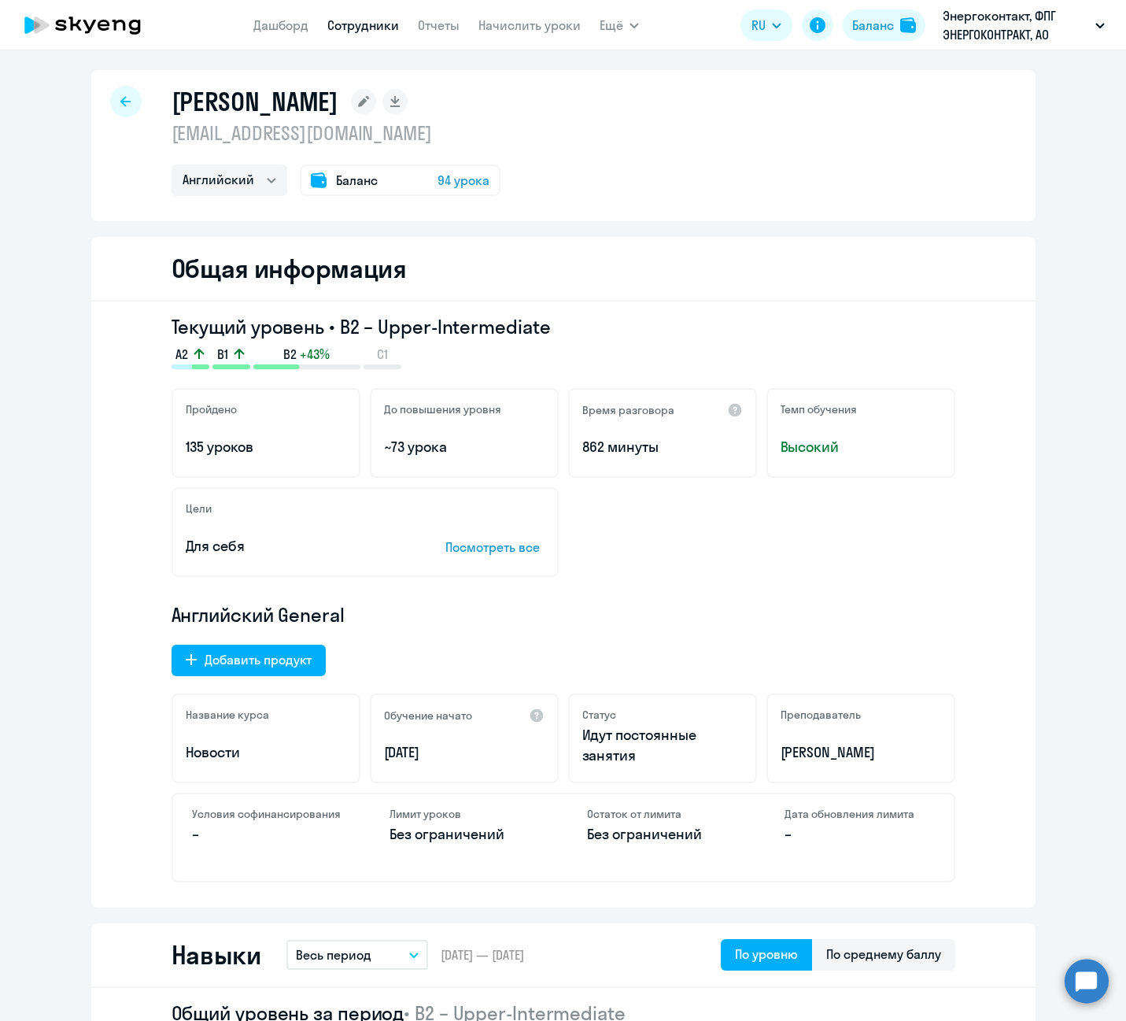
scroll to position [0, 0]
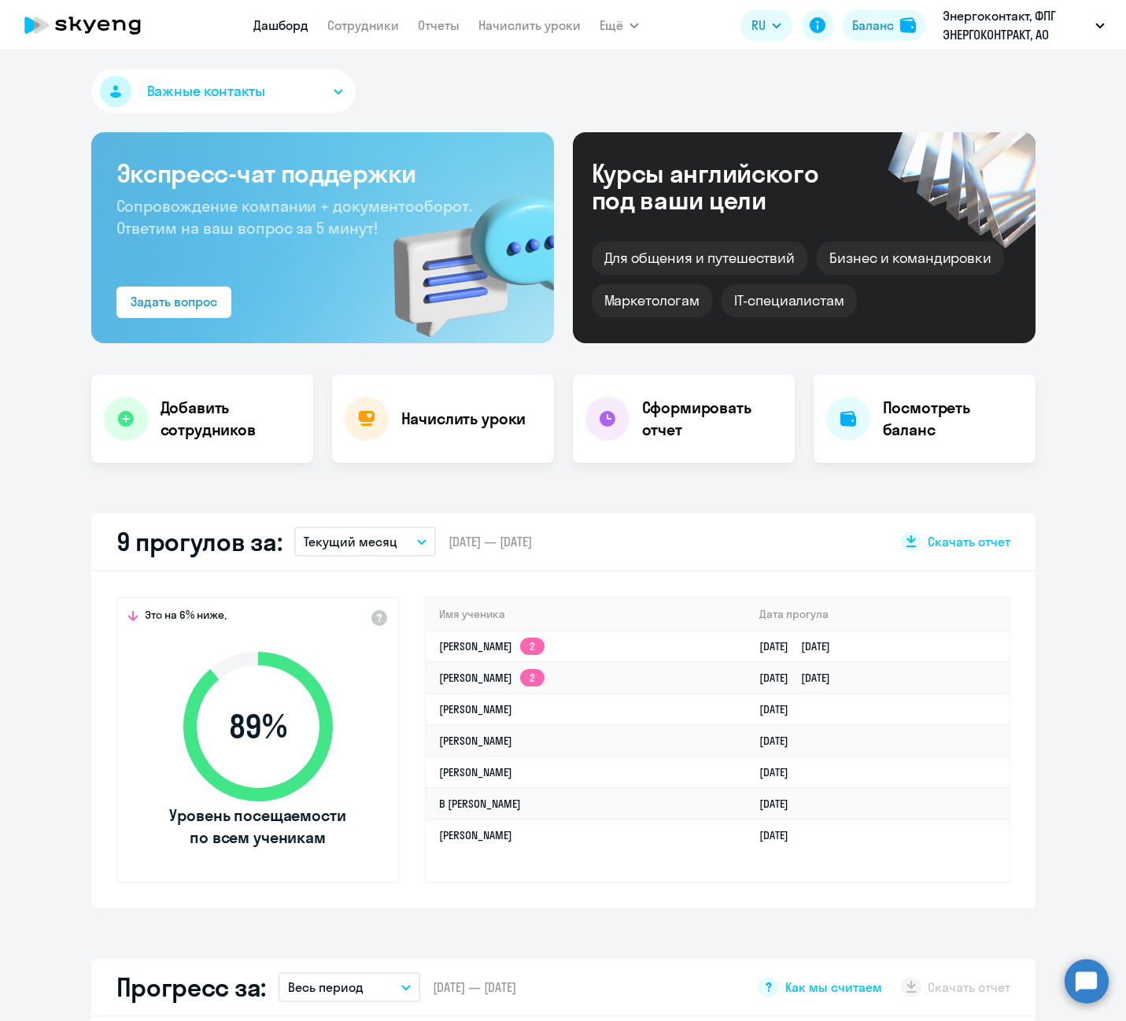
select select "30"
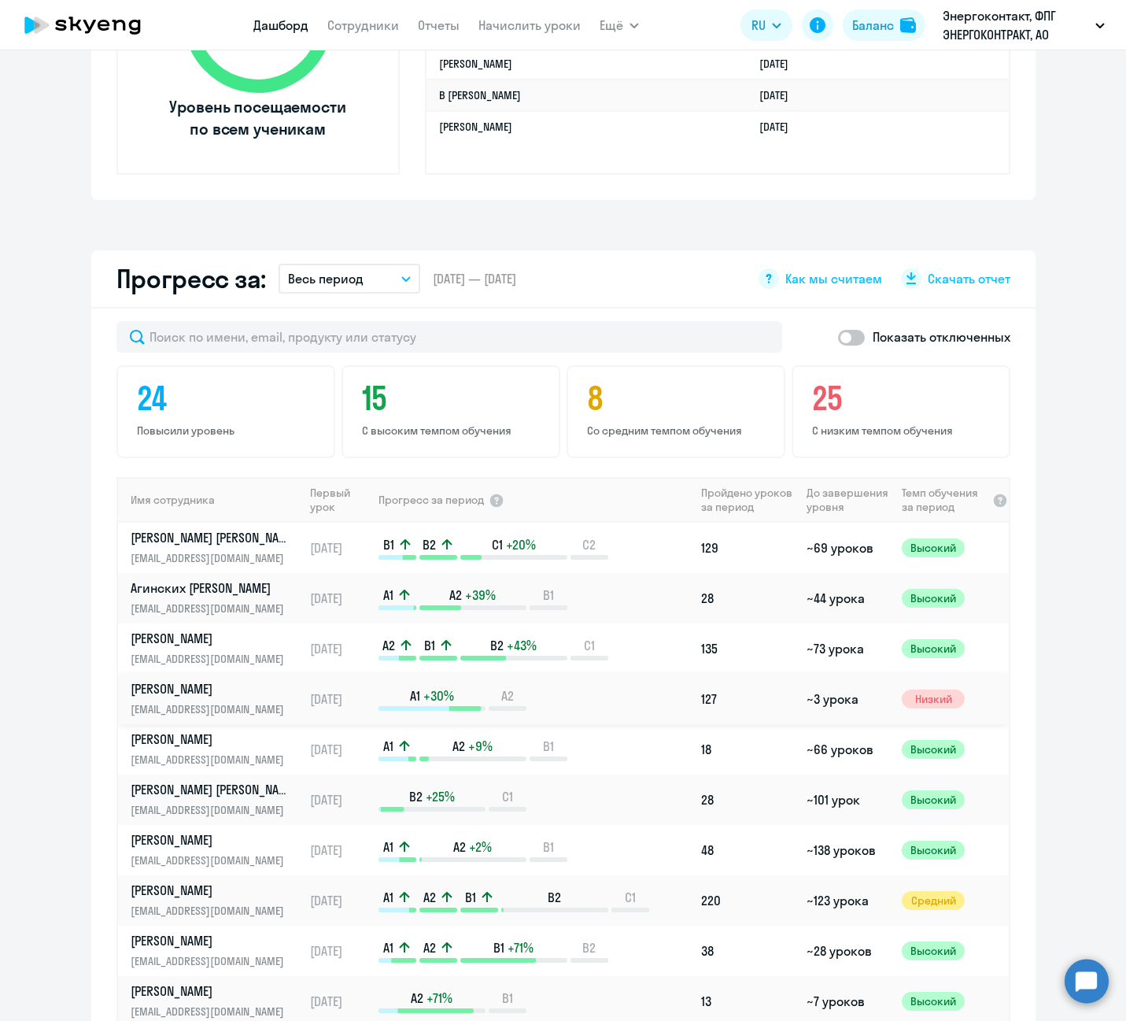
click at [200, 693] on p "[PERSON_NAME]" at bounding box center [212, 688] width 162 height 17
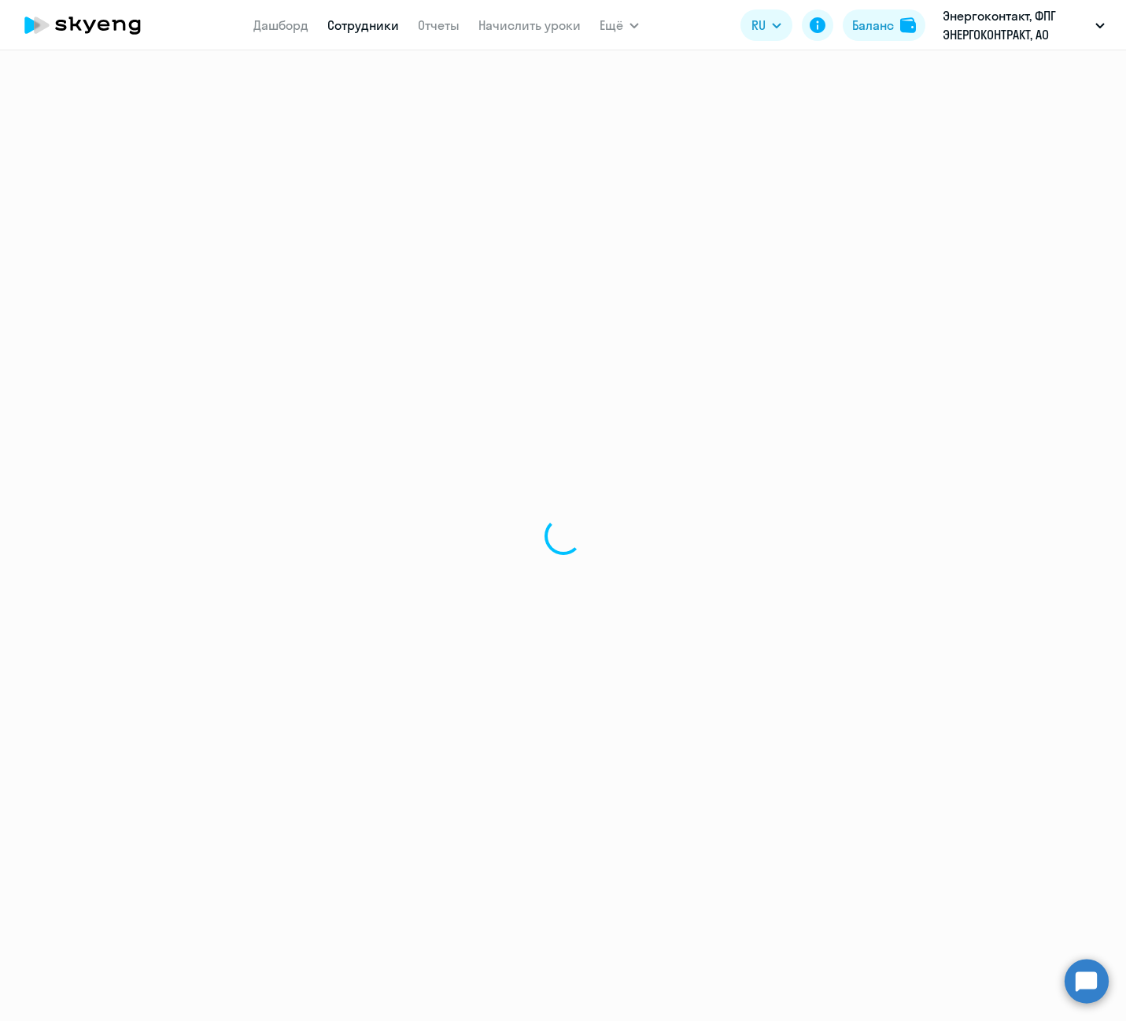
select select "english"
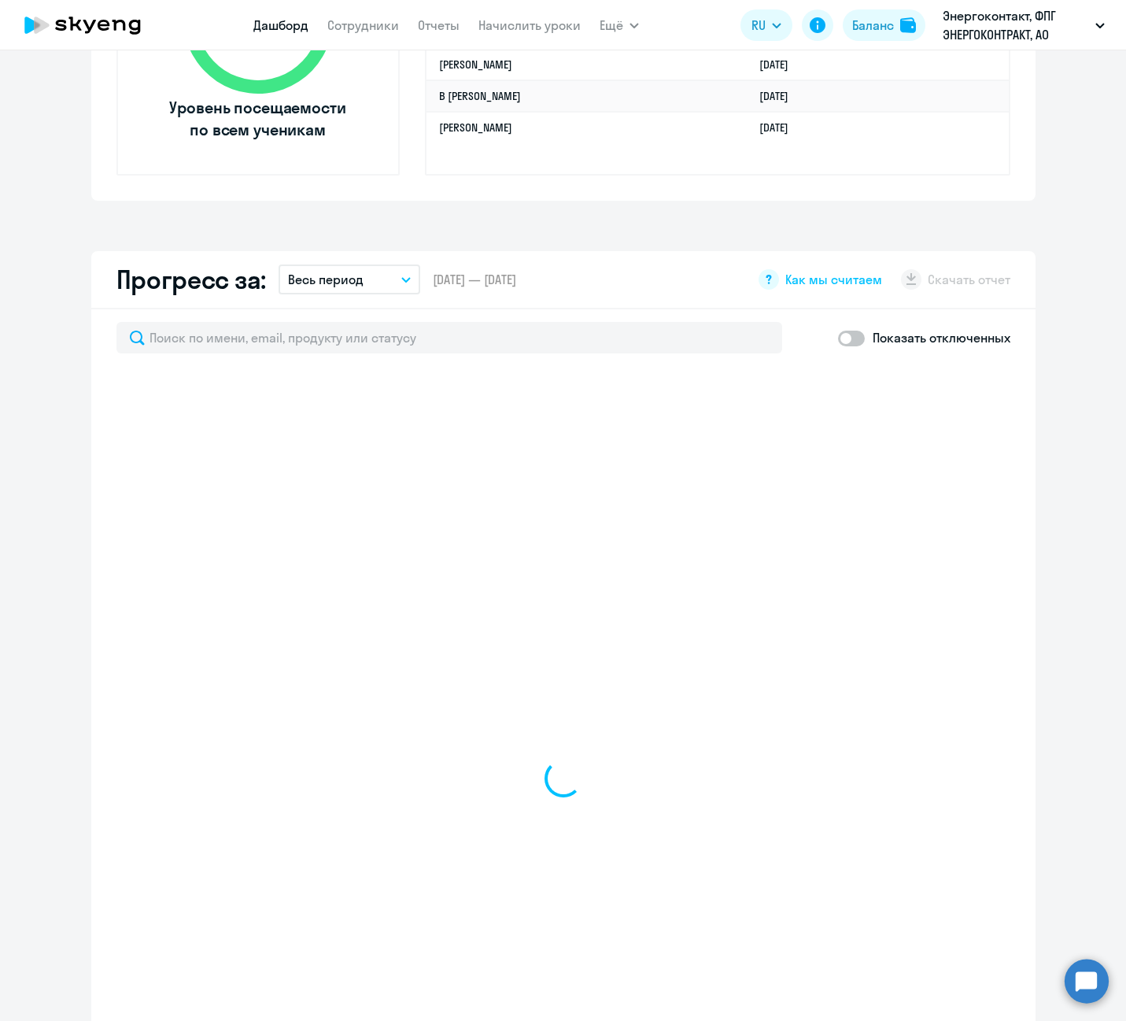
scroll to position [708, 0]
select select "30"
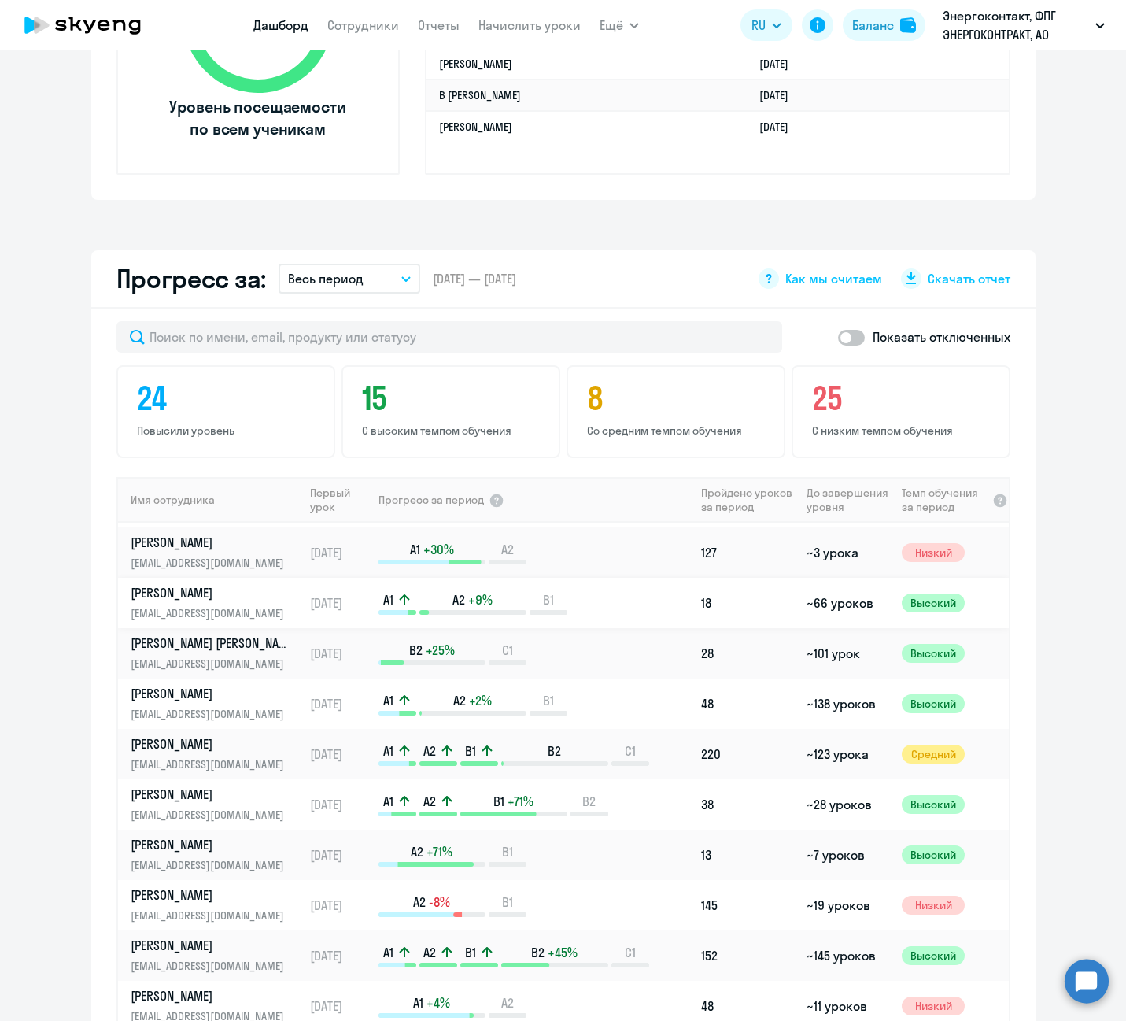
scroll to position [157, 0]
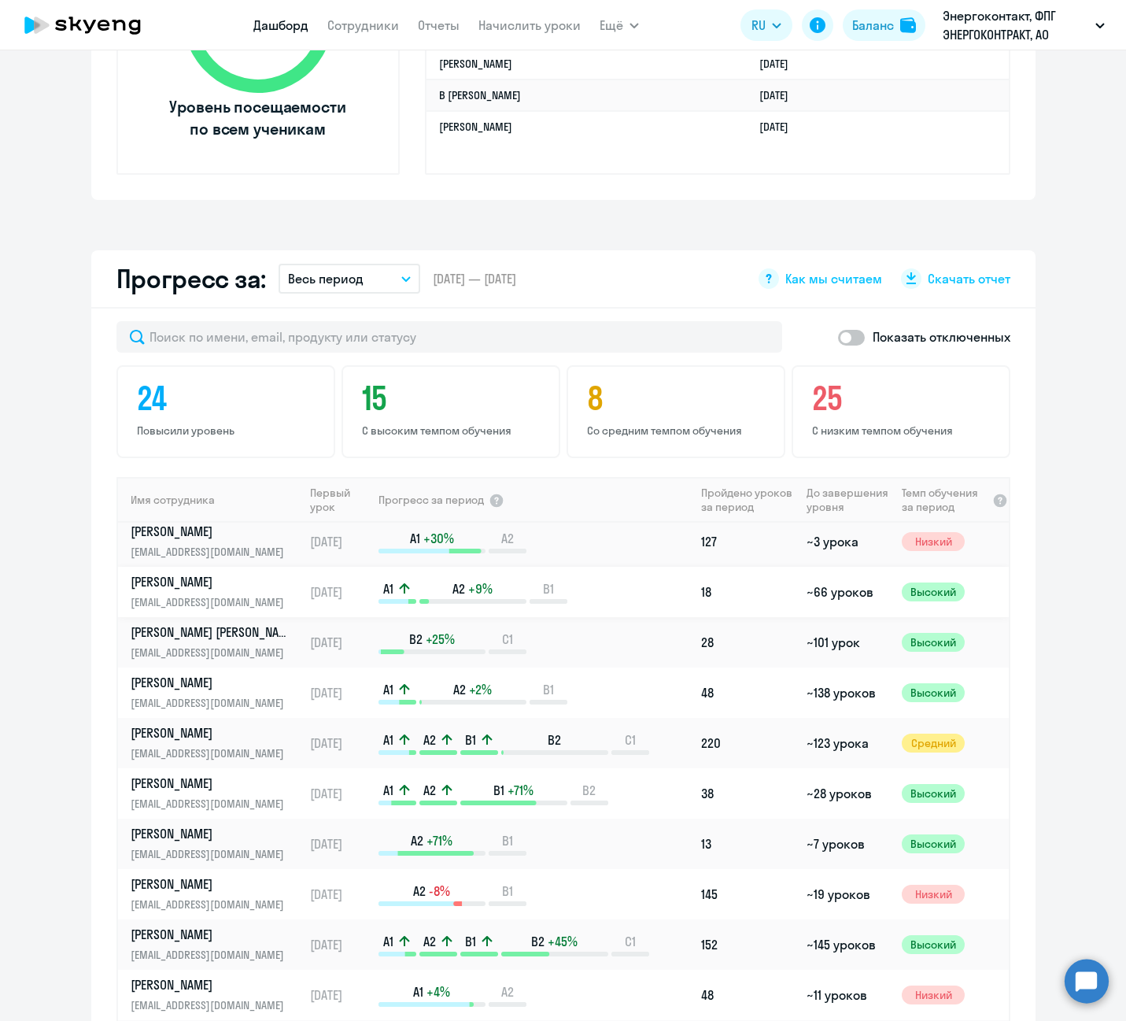
click at [214, 585] on p "[PERSON_NAME]" at bounding box center [212, 581] width 162 height 17
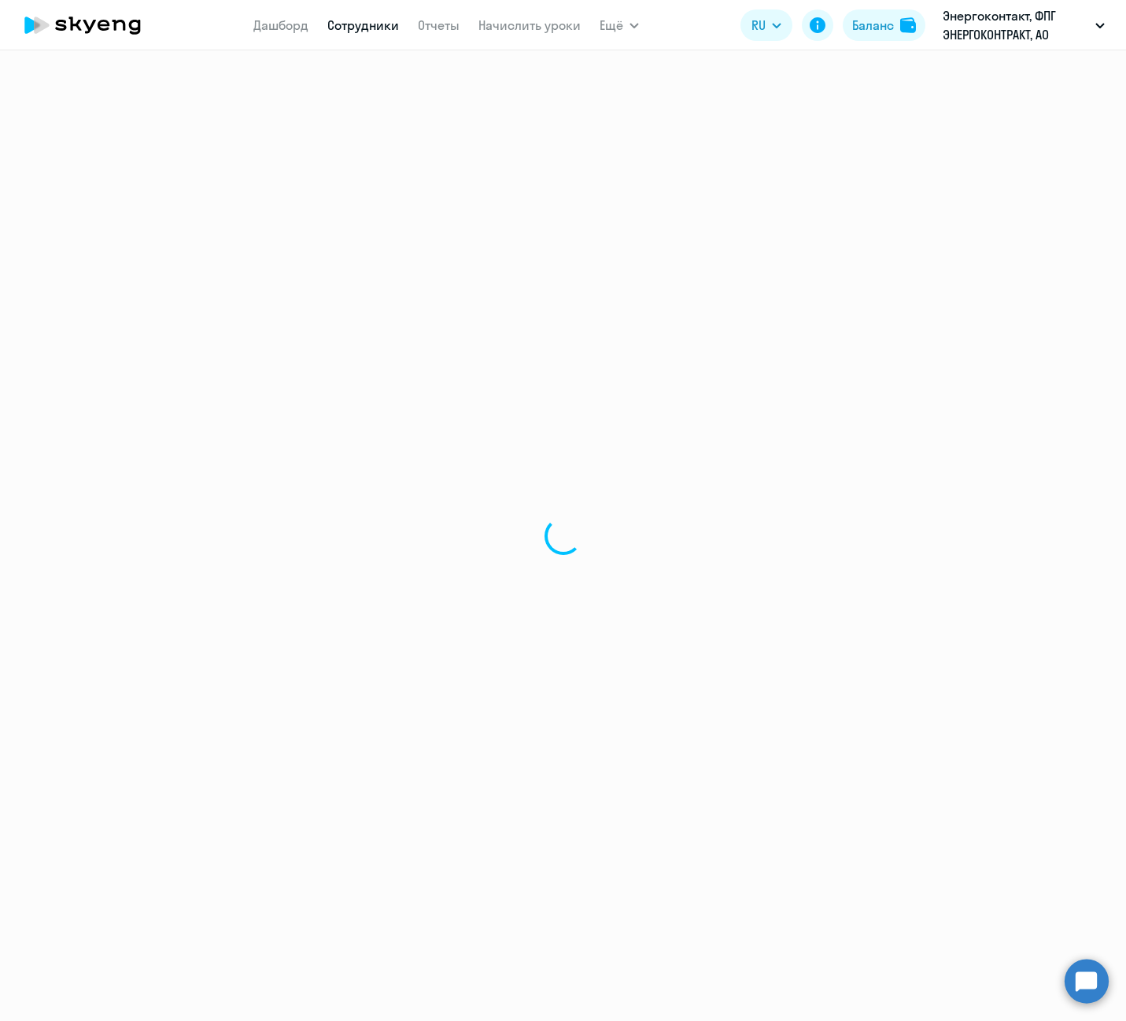
select select "english"
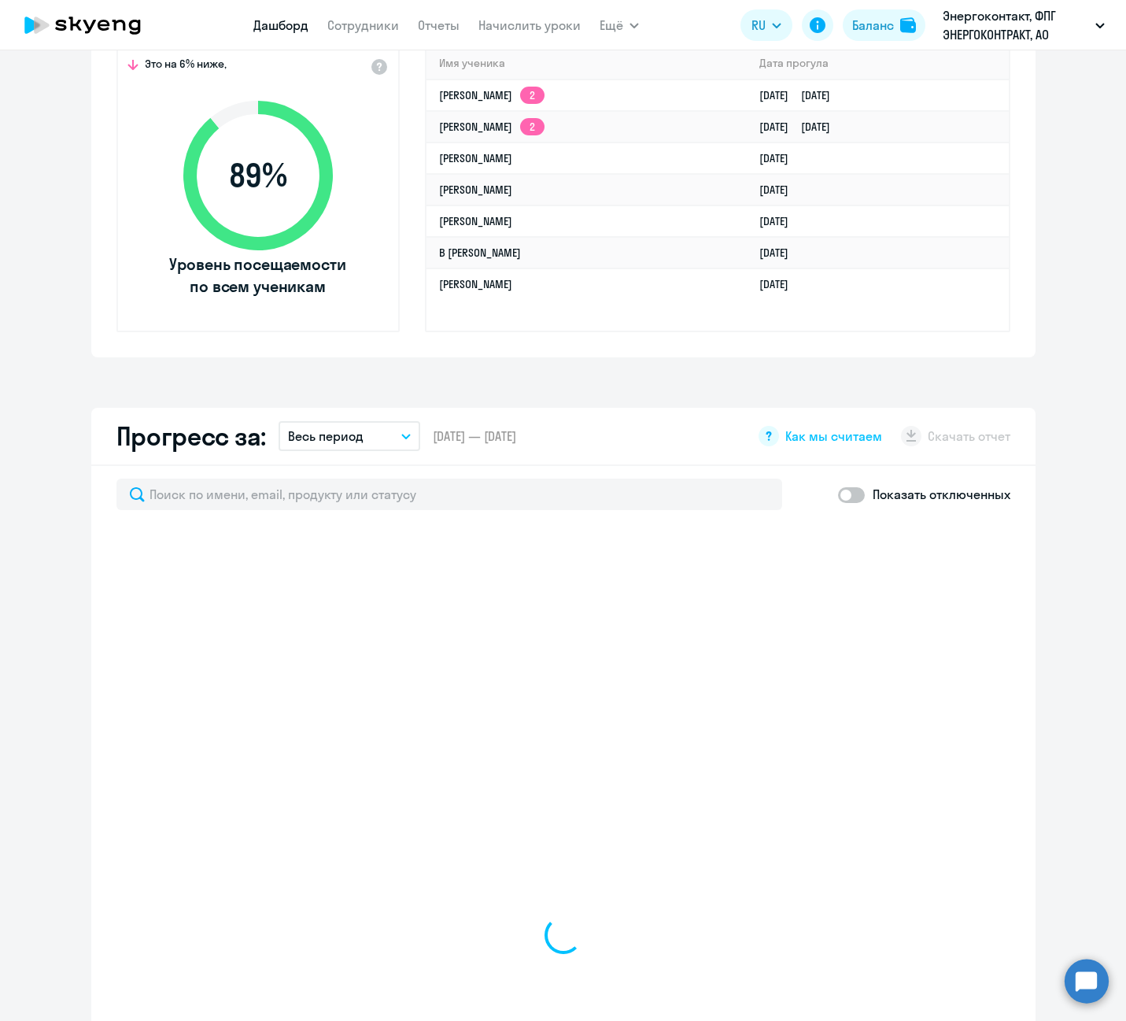
scroll to position [630, 0]
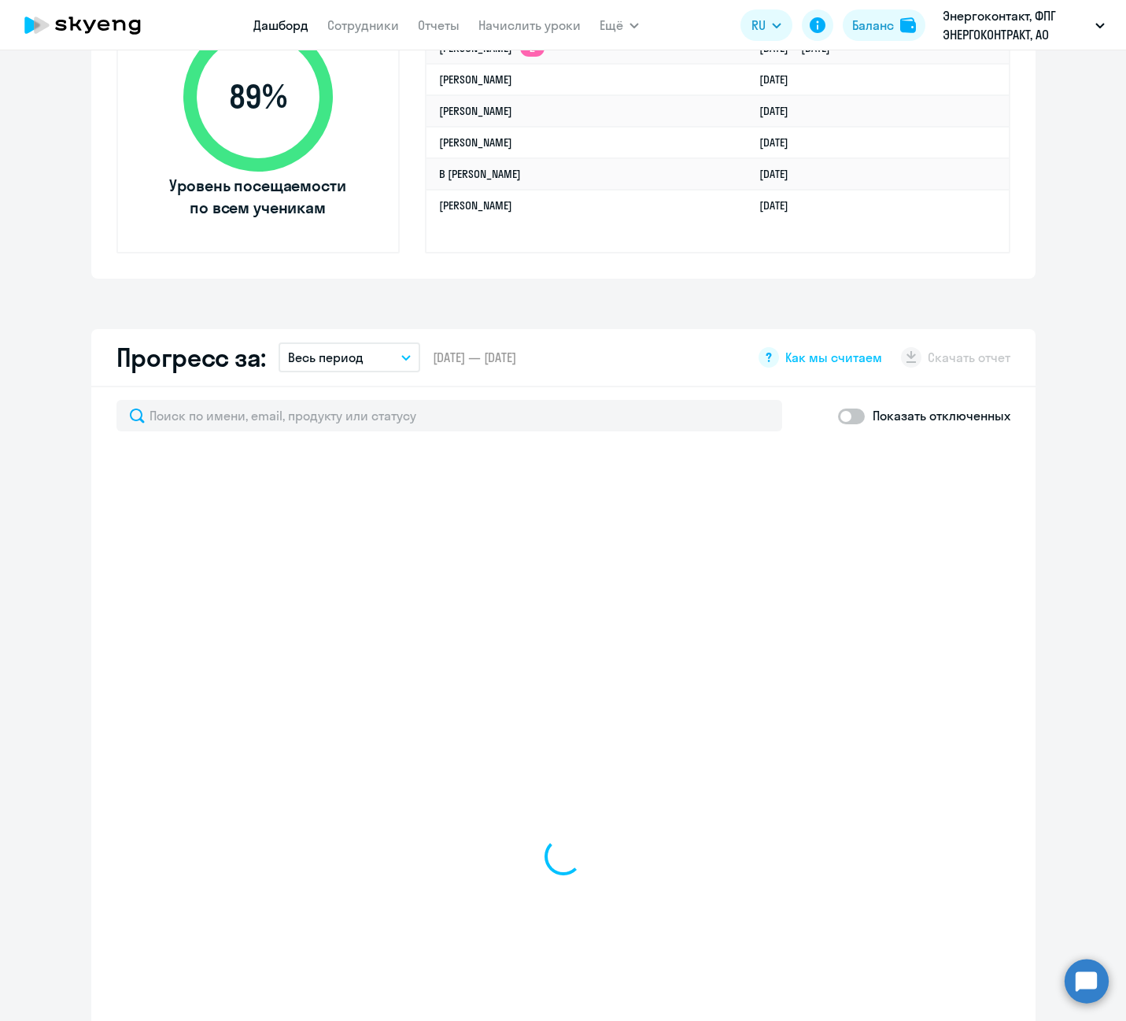
select select "30"
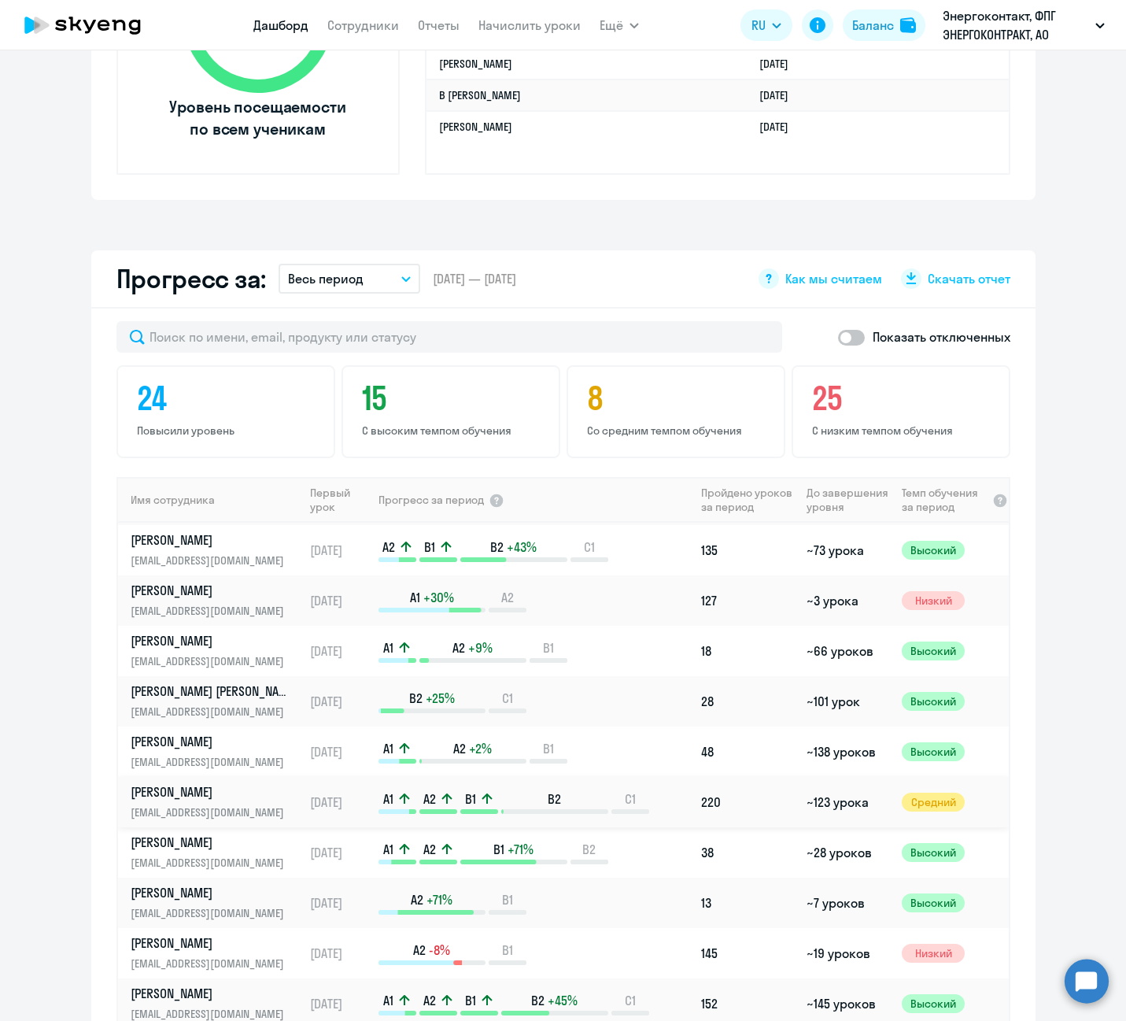
scroll to position [79, 0]
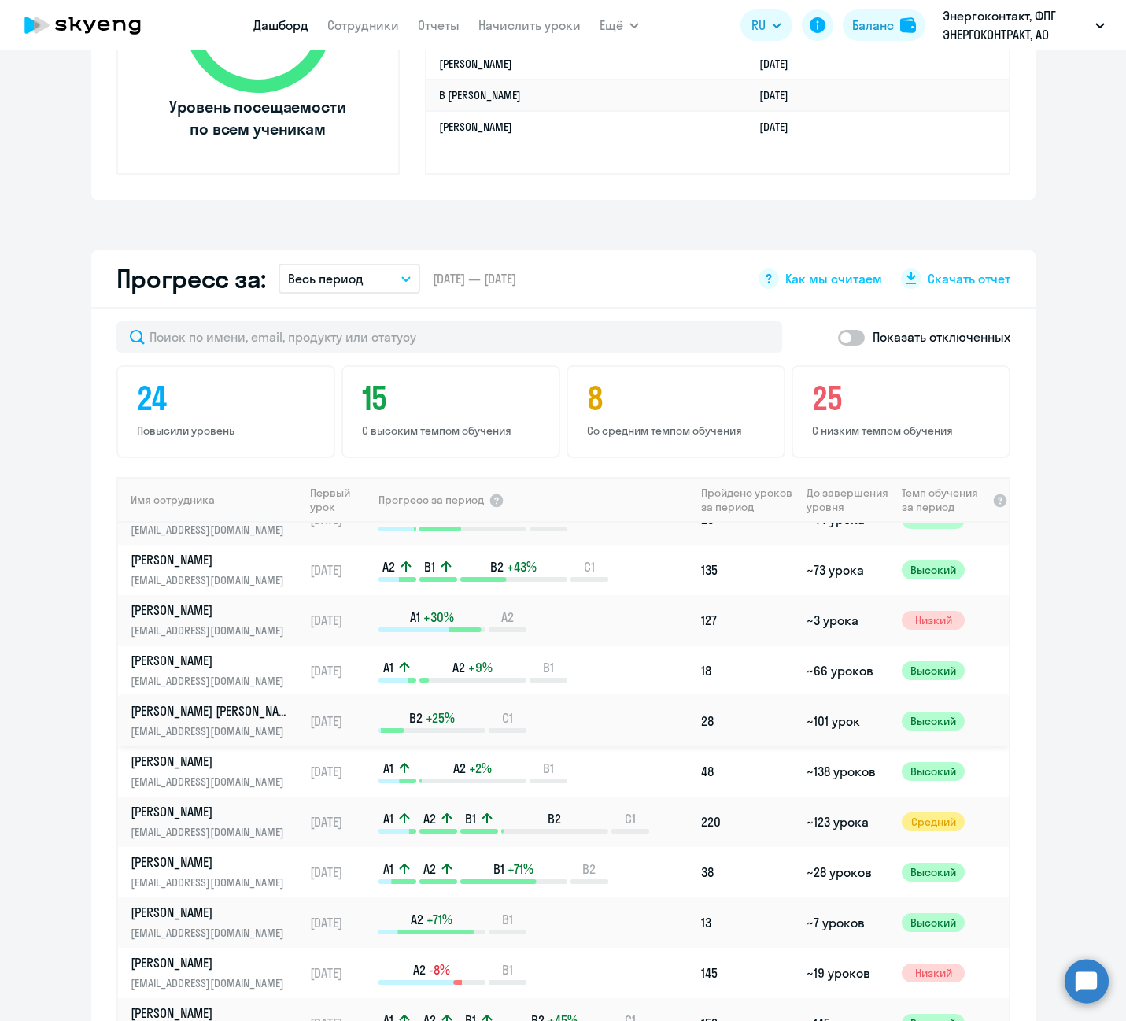
click at [176, 709] on p "[PERSON_NAME] [PERSON_NAME]" at bounding box center [212, 710] width 162 height 17
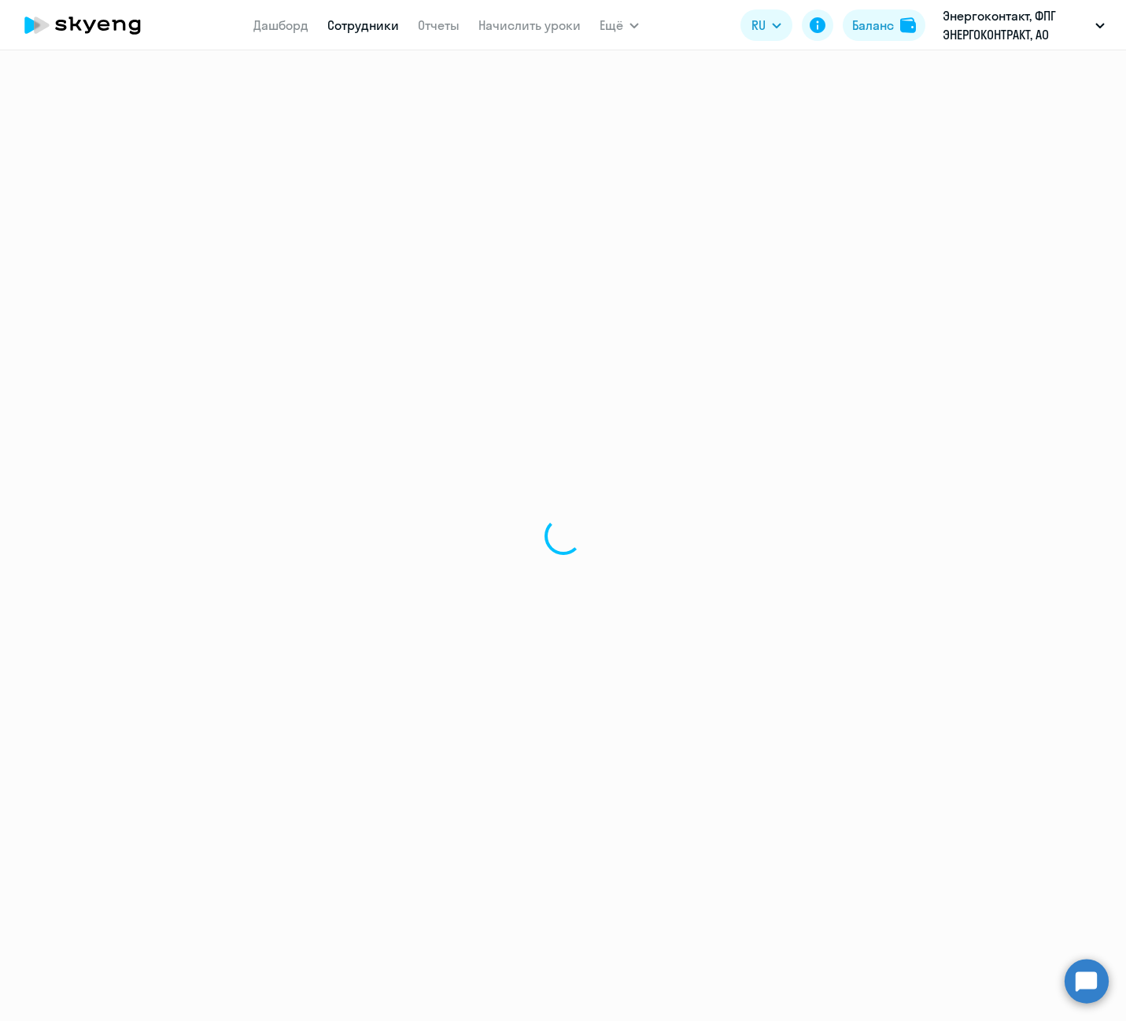
select select "english"
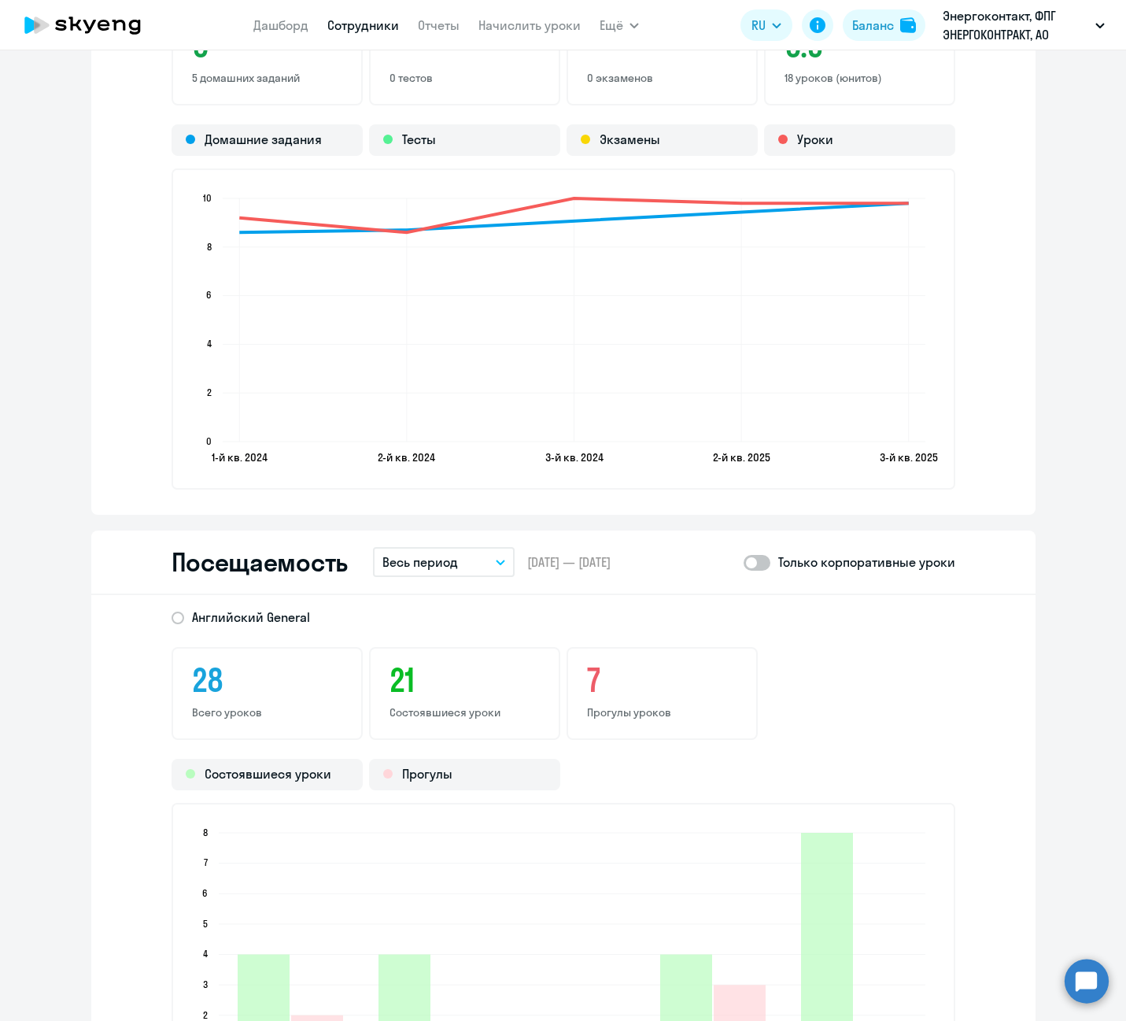
scroll to position [1889, 0]
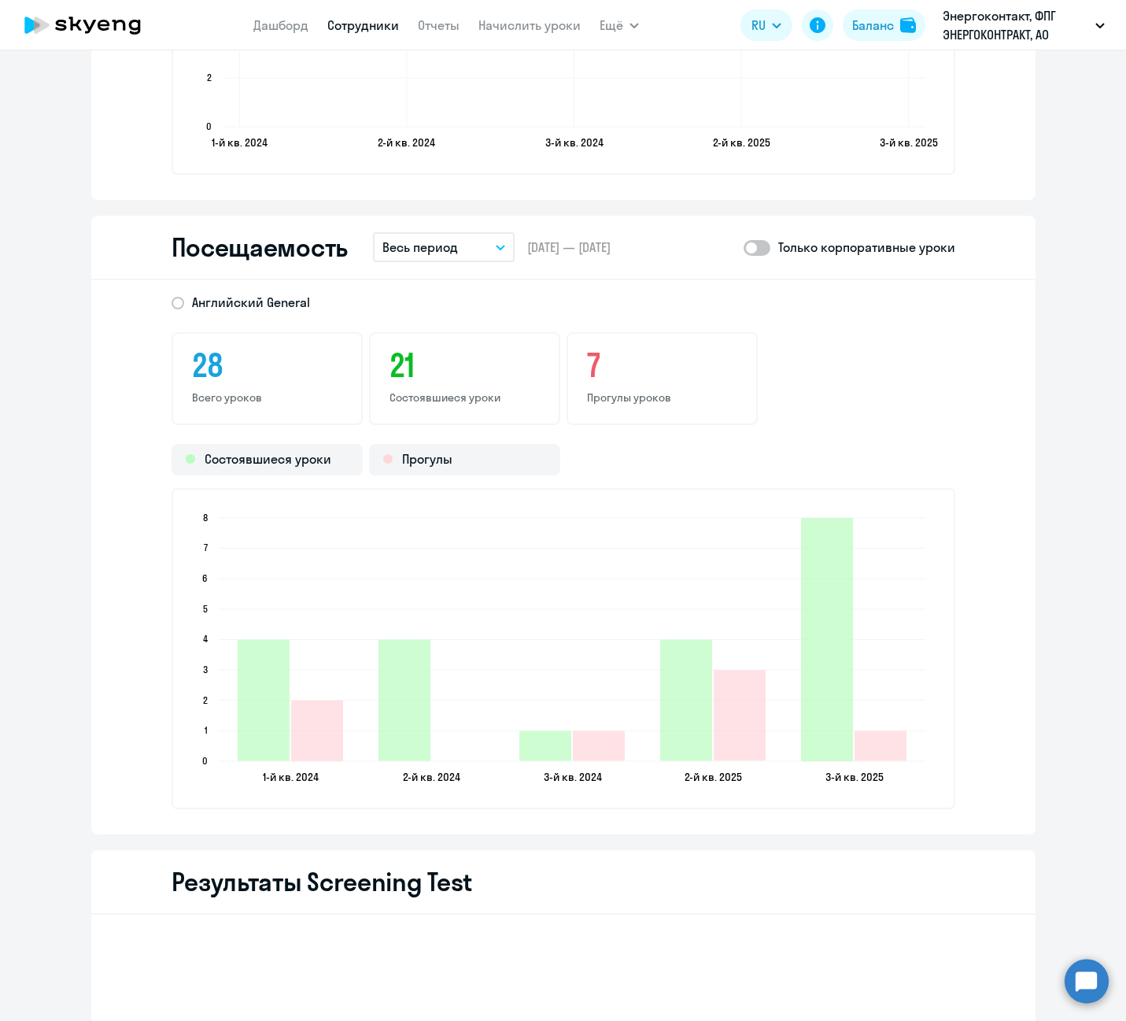
click at [684, 554] on icon "1-й кв. 2024 1-й кв. 2024 2-й кв. 2024 2-й кв. 2024 3-й кв. 2024 3-й кв. 2024 2…" at bounding box center [564, 648] width 748 height 277
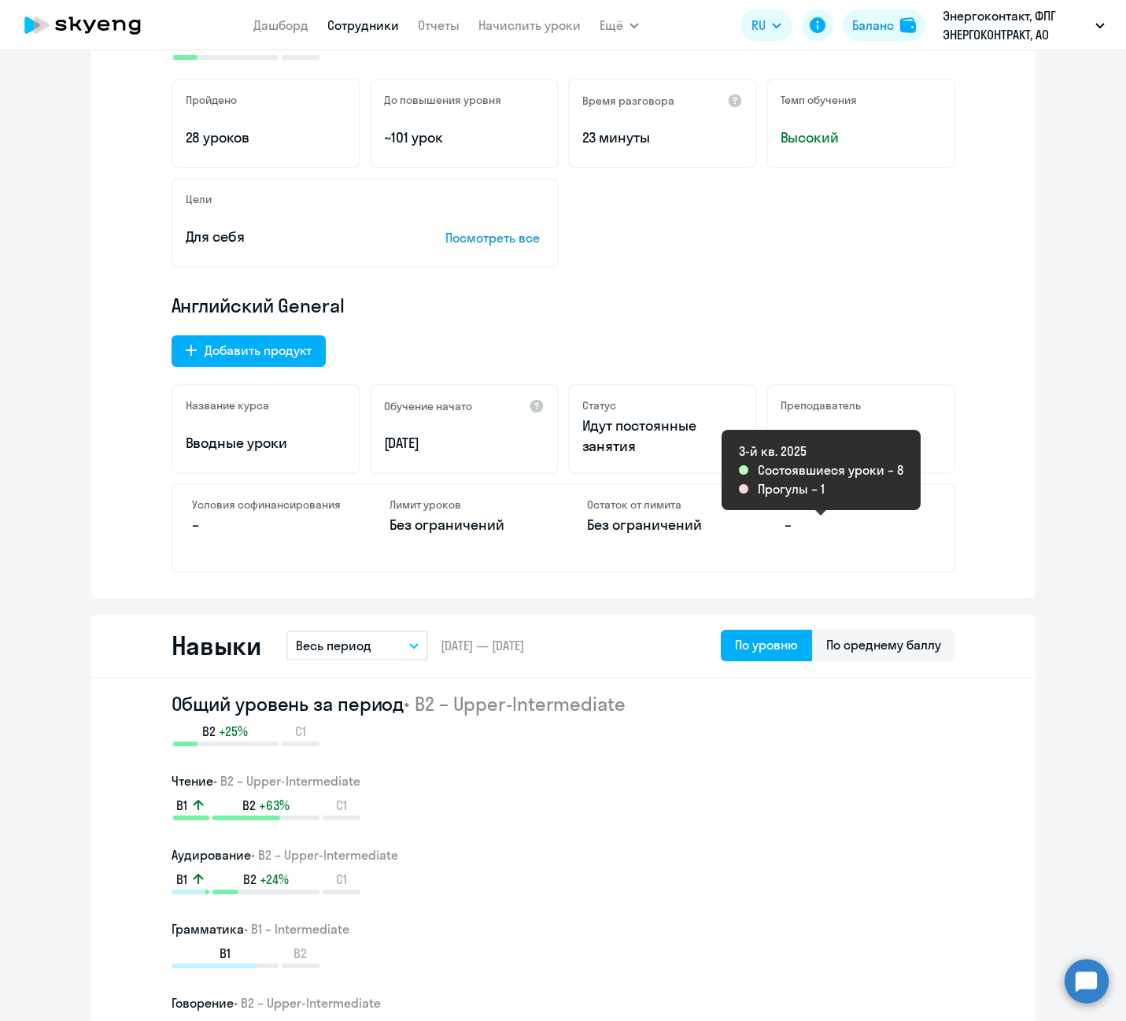
scroll to position [0, 0]
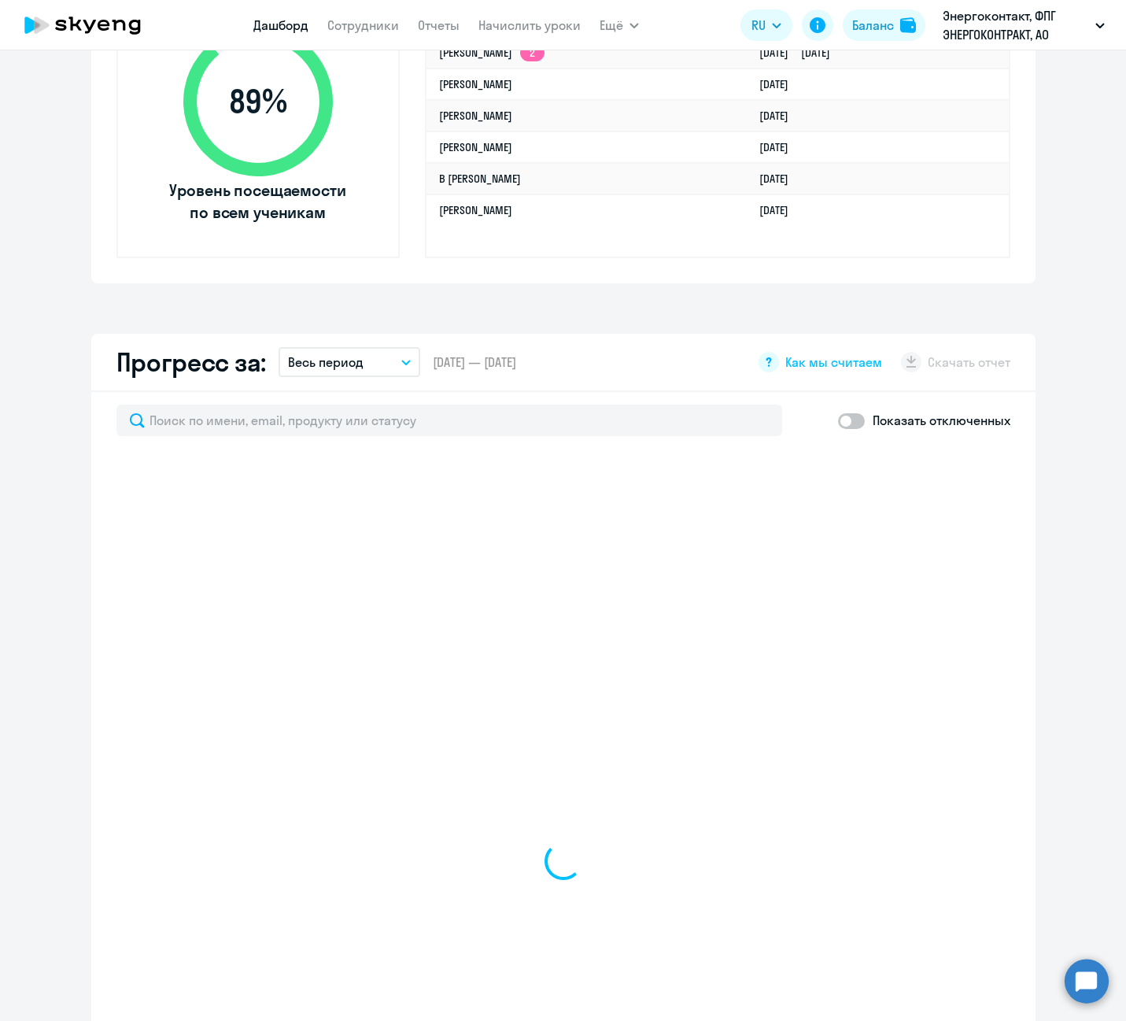
scroll to position [630, 0]
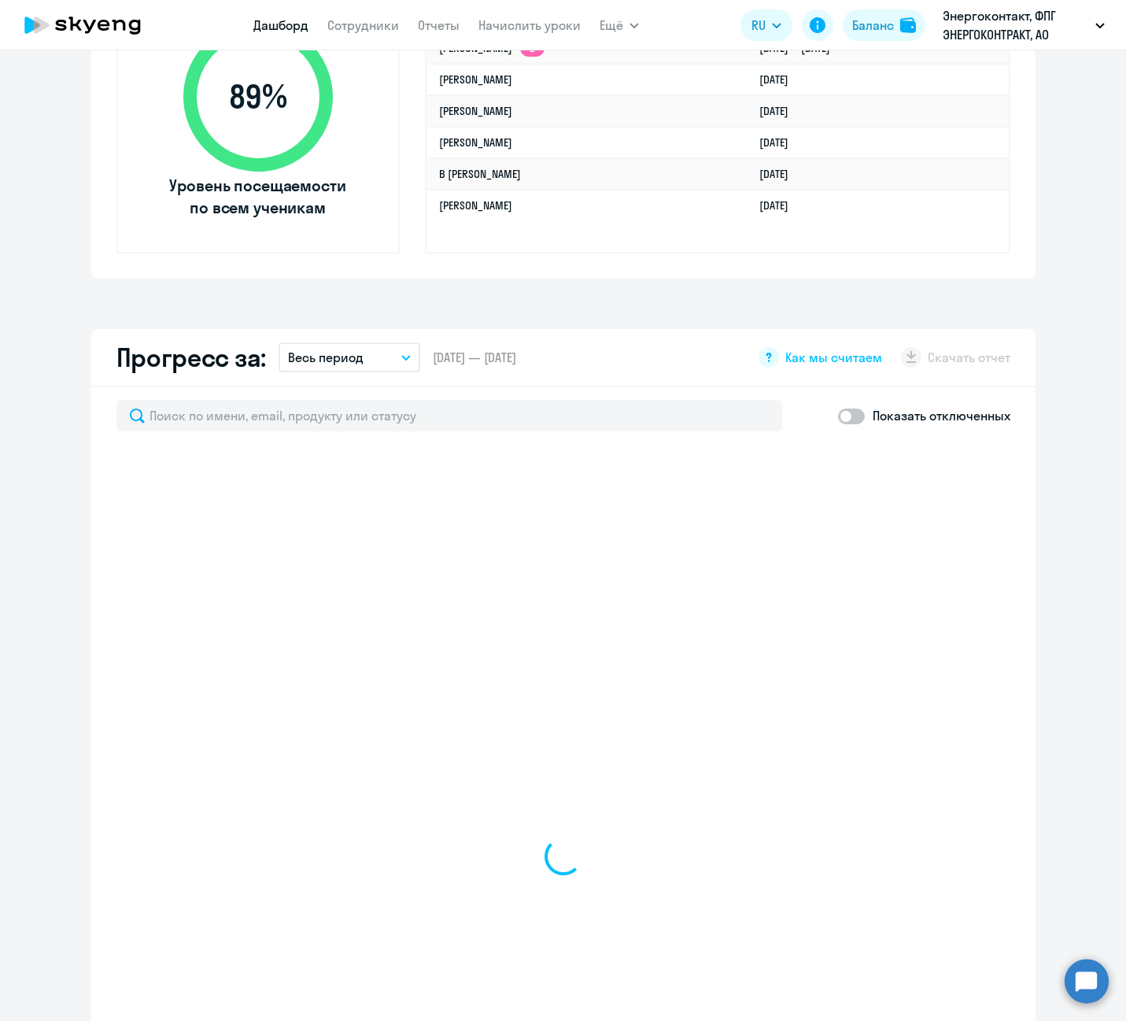
select select "30"
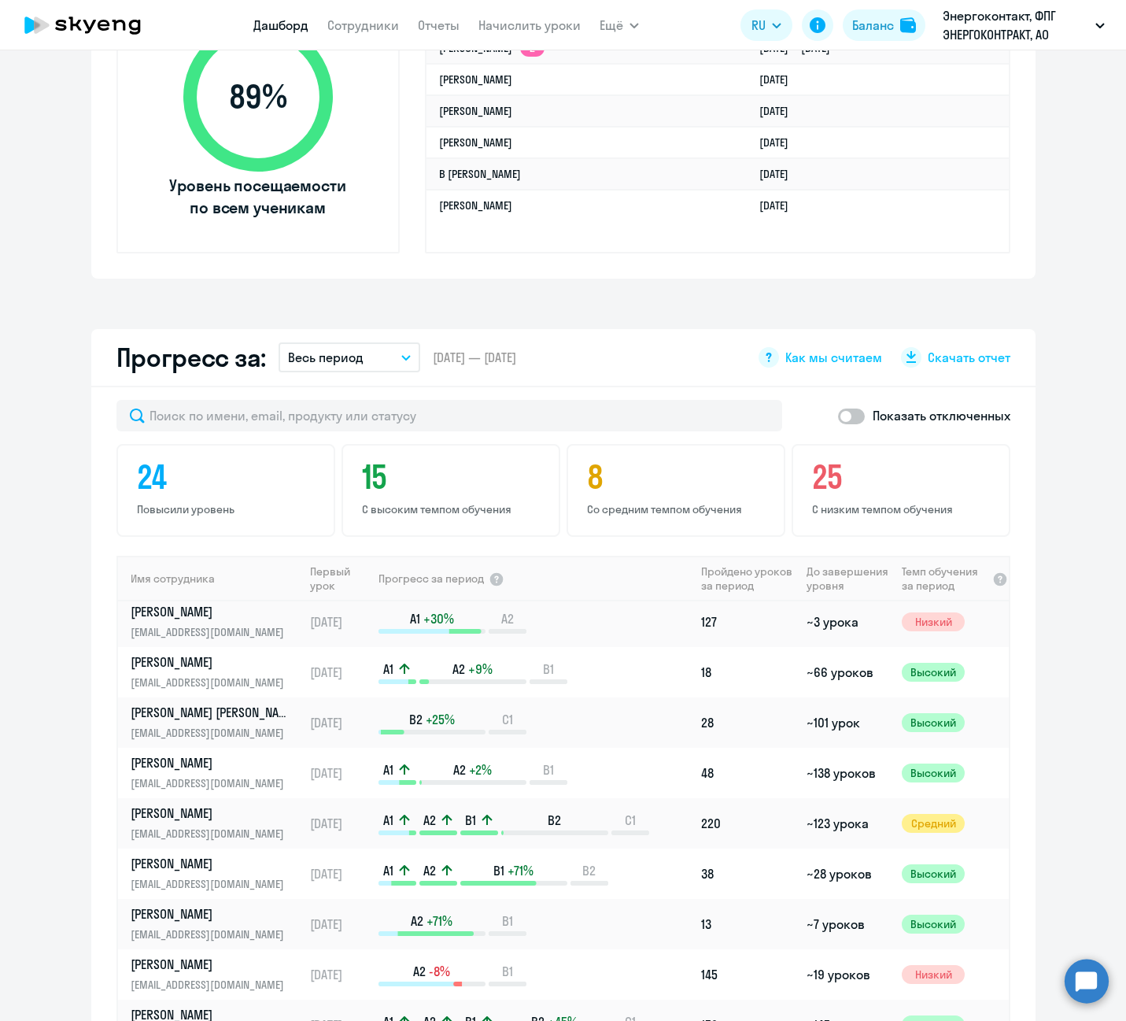
scroll to position [157, 0]
click at [202, 766] on p "[PERSON_NAME]" at bounding box center [212, 760] width 162 height 17
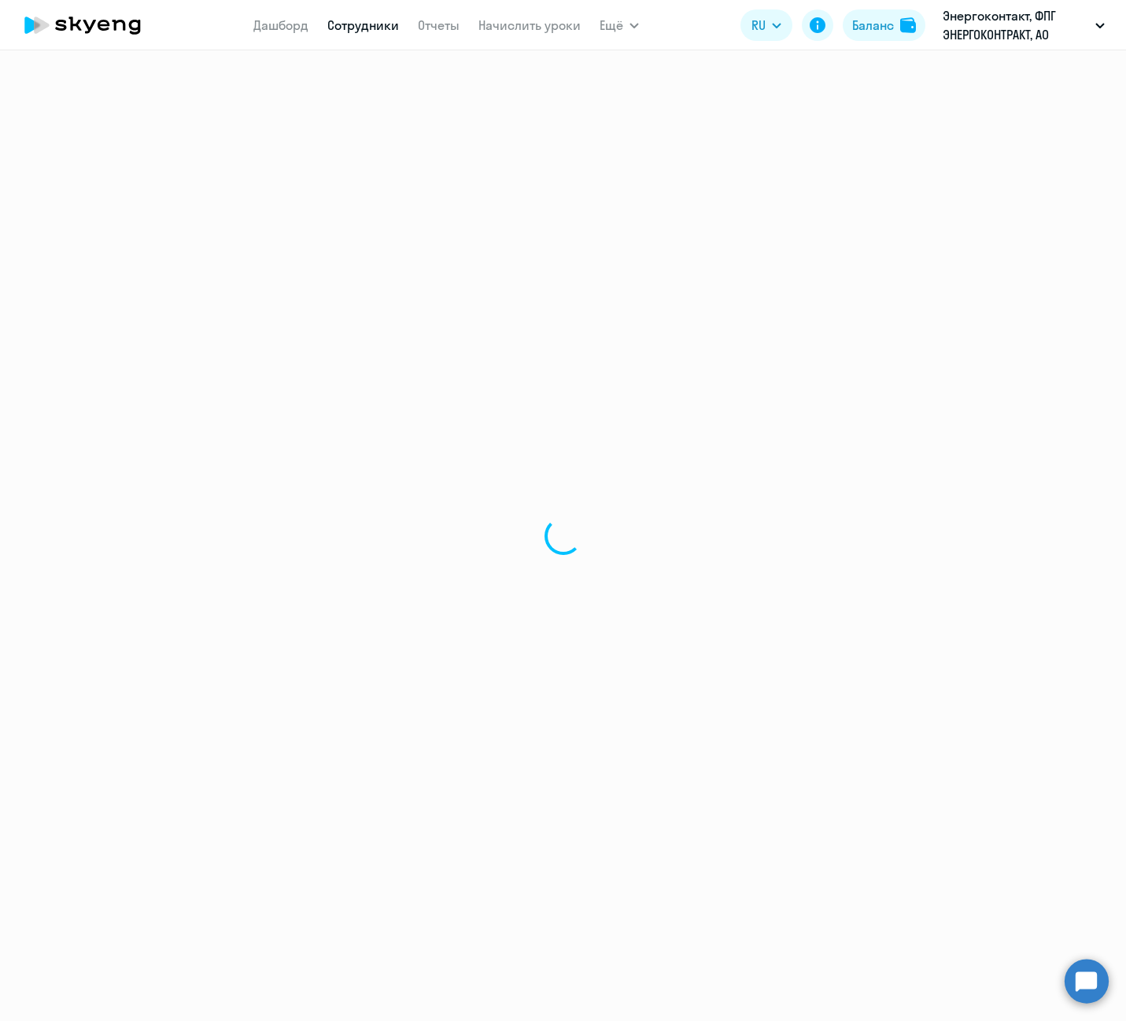
select select "english"
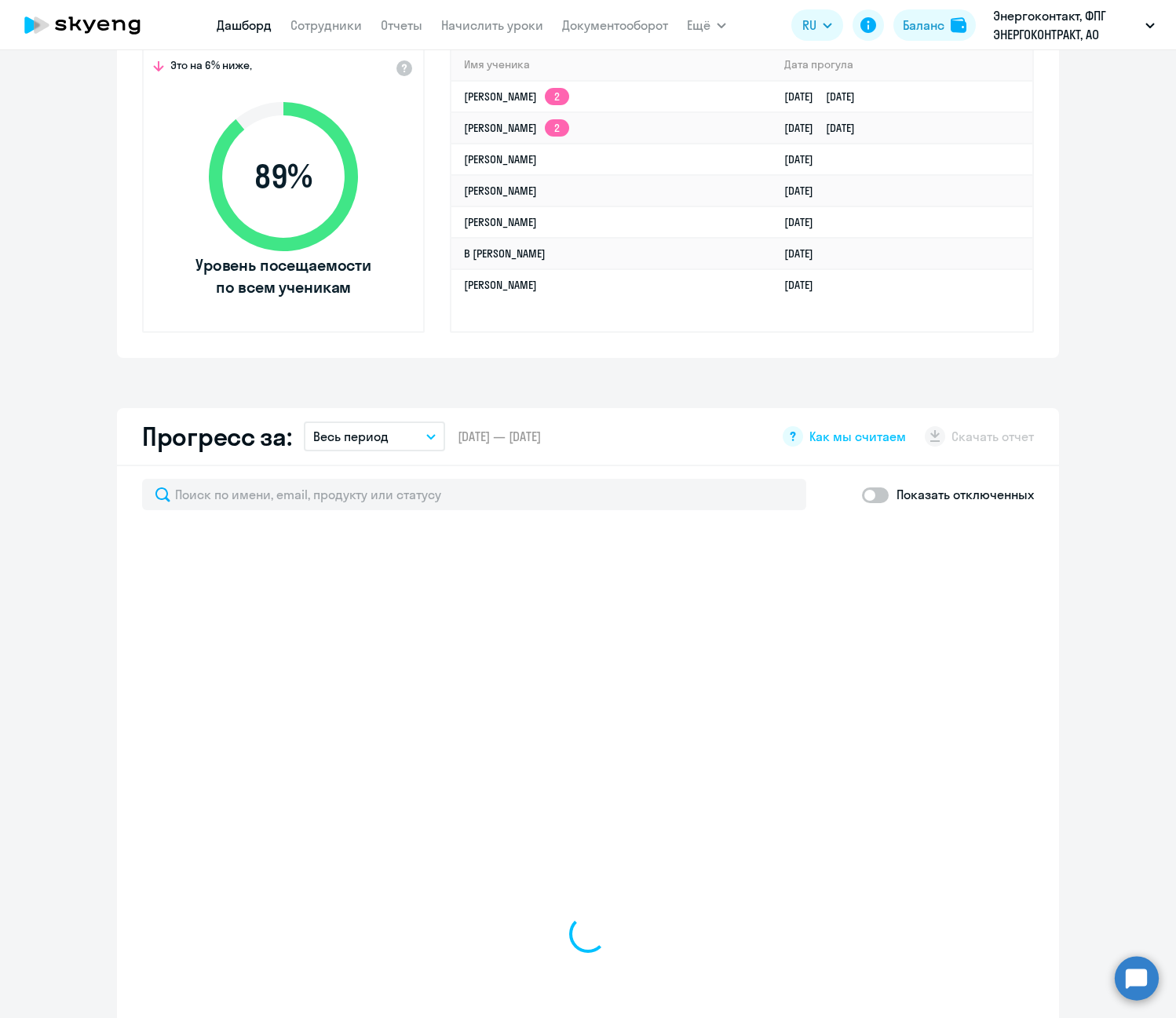
scroll to position [549, 0]
select select "30"
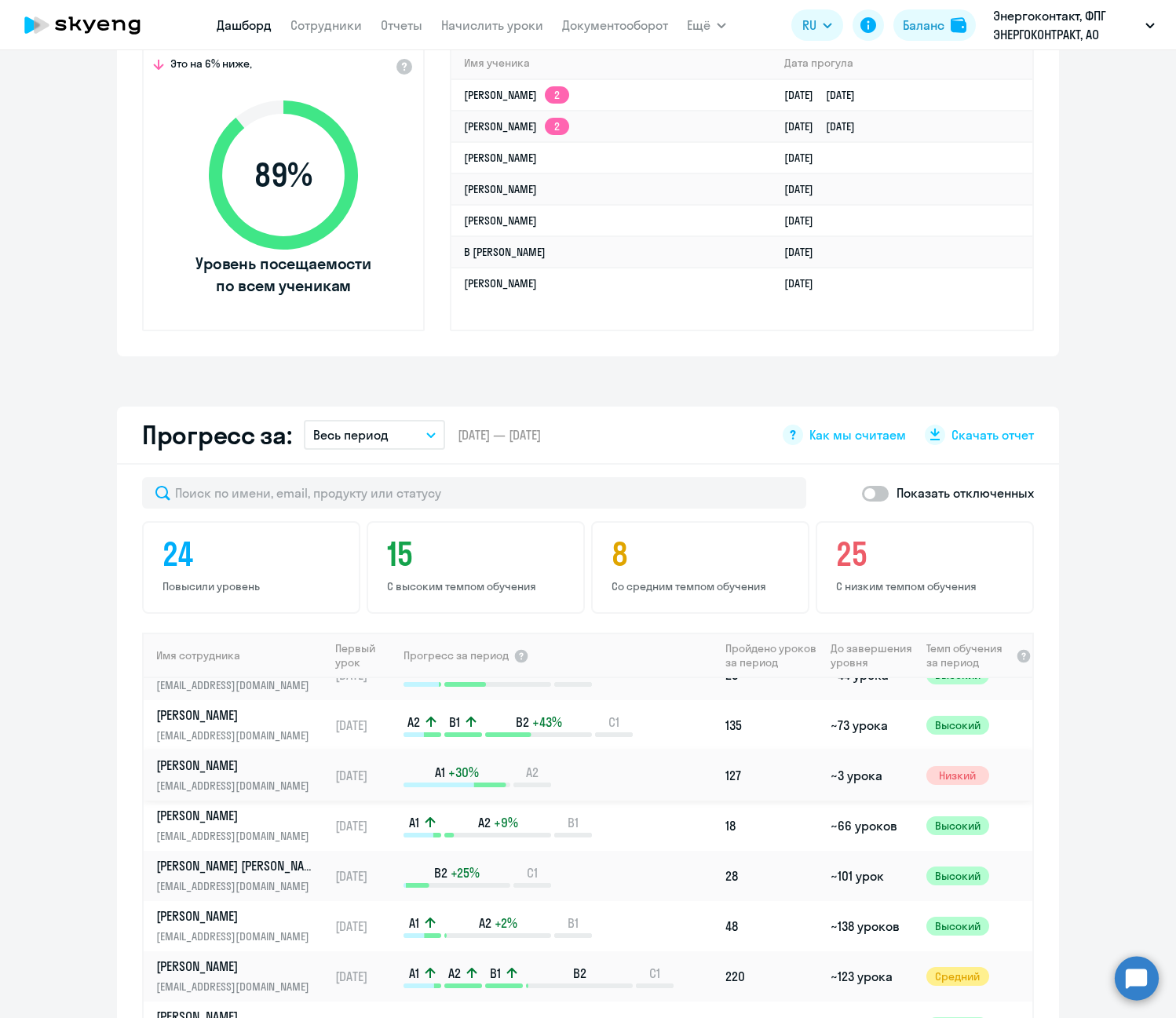
scroll to position [157, 0]
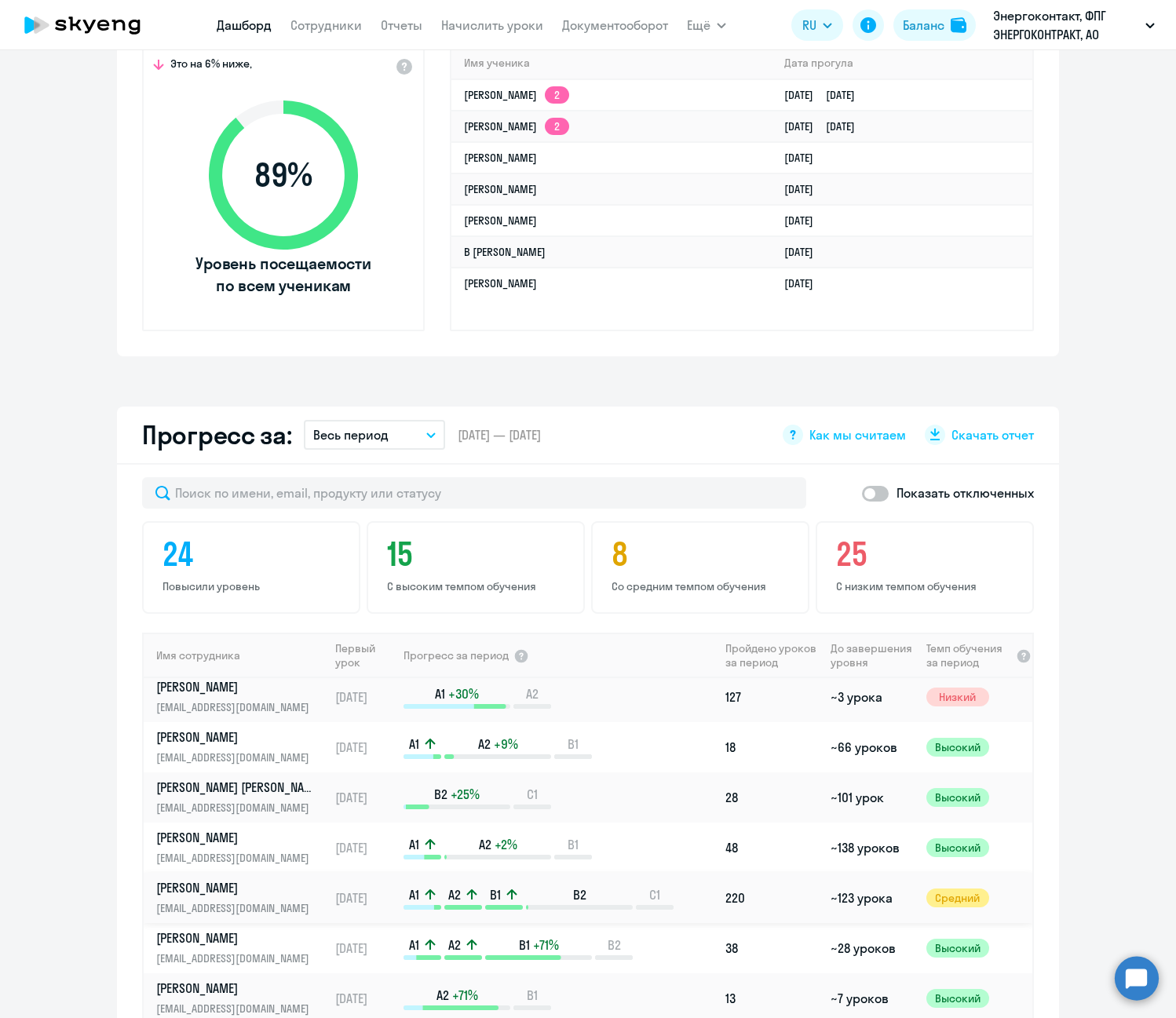
click at [227, 896] on link "Дорофеев Вячеслав Валерьевич dorofeev@energocontract.ru" at bounding box center [242, 897] width 172 height 38
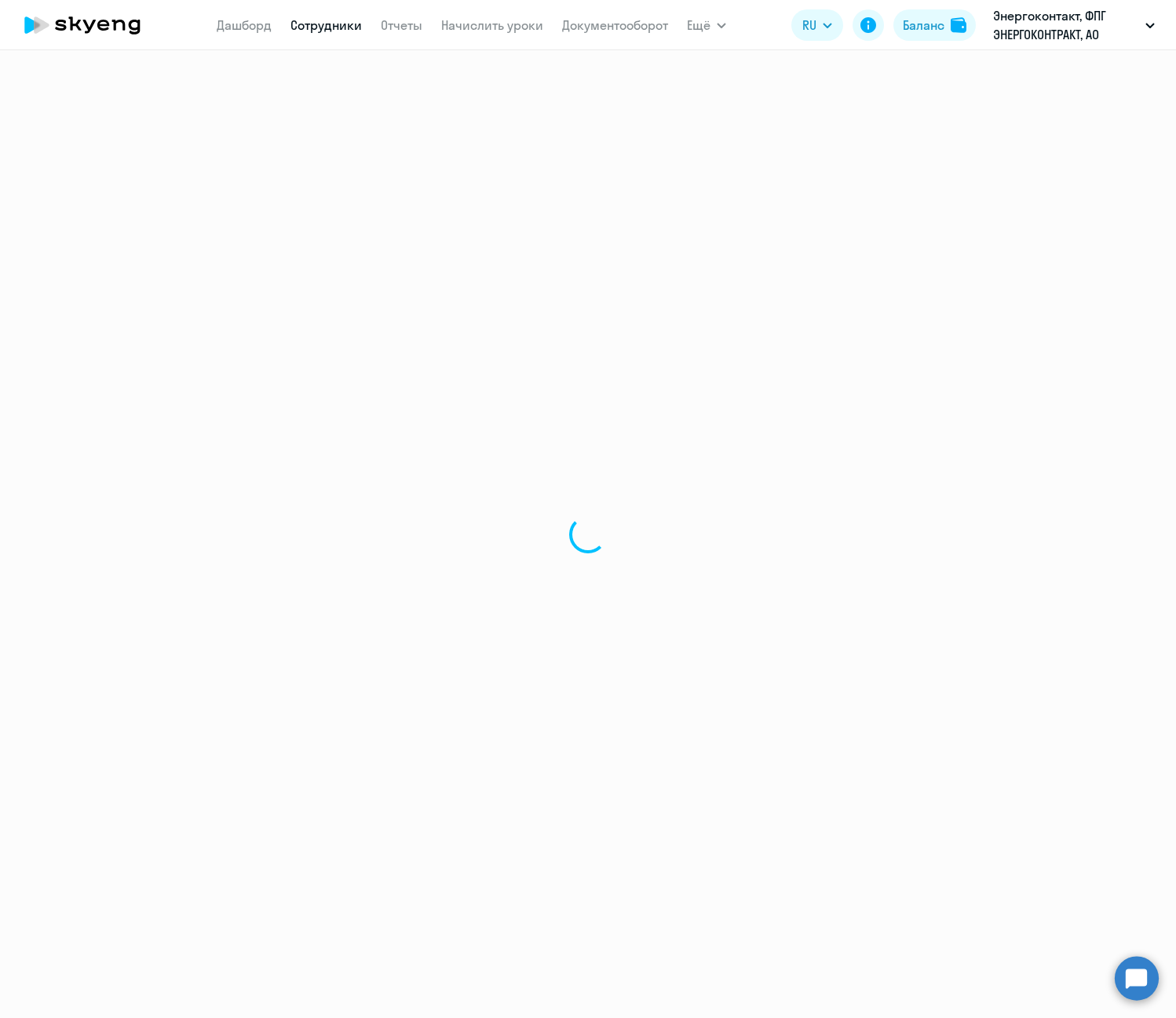
select select "english"
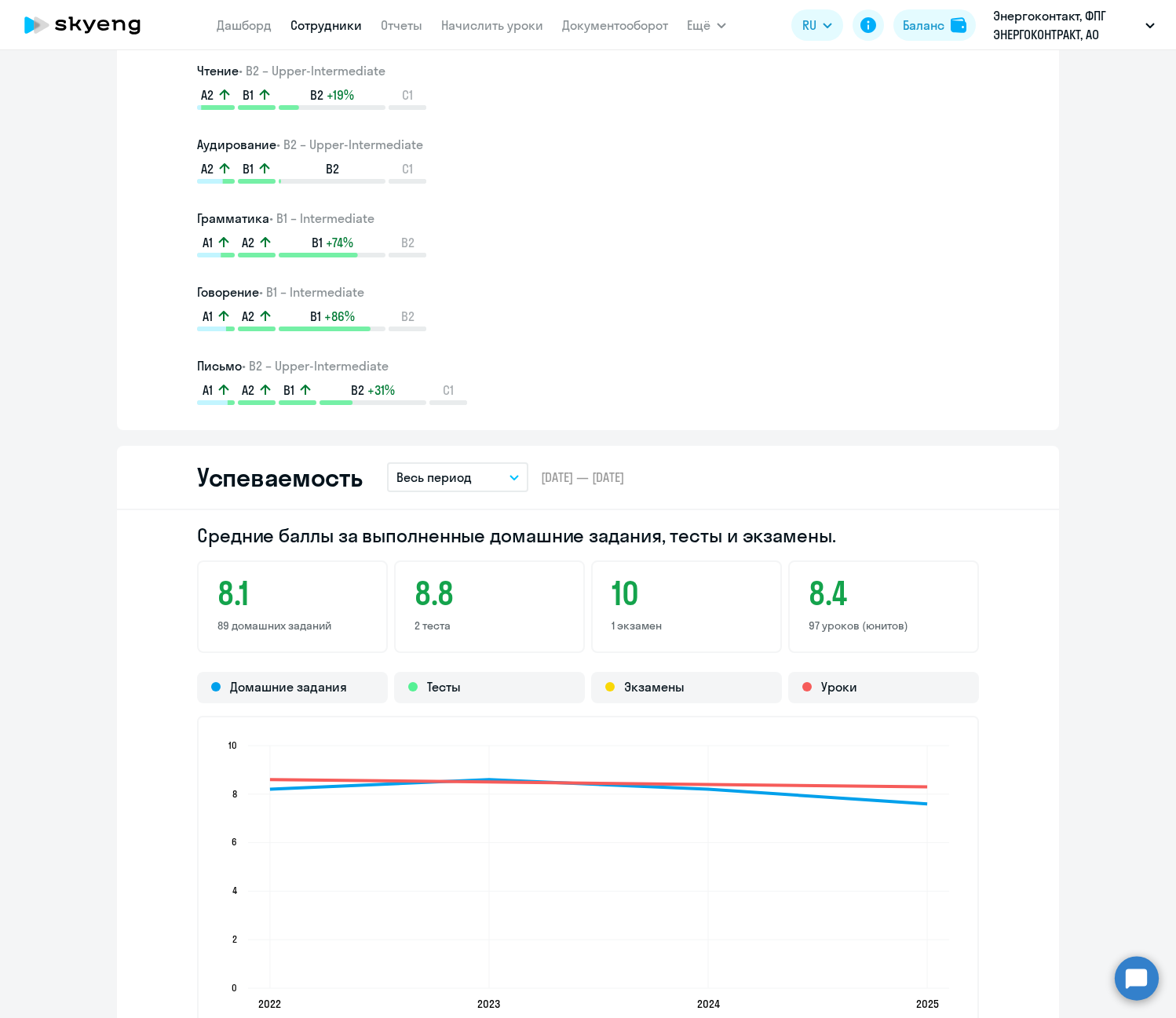
scroll to position [1020, 0]
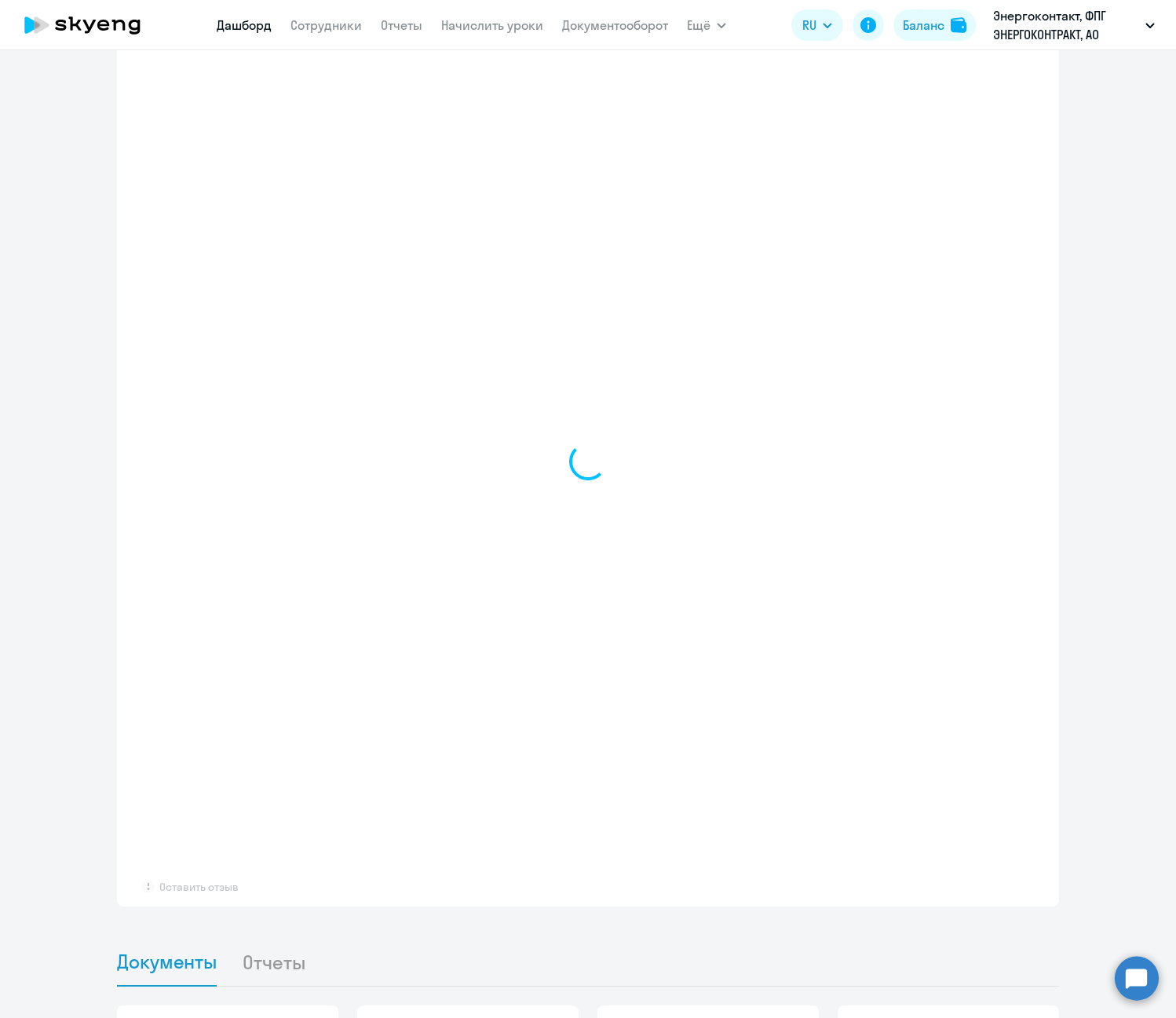
select select "30"
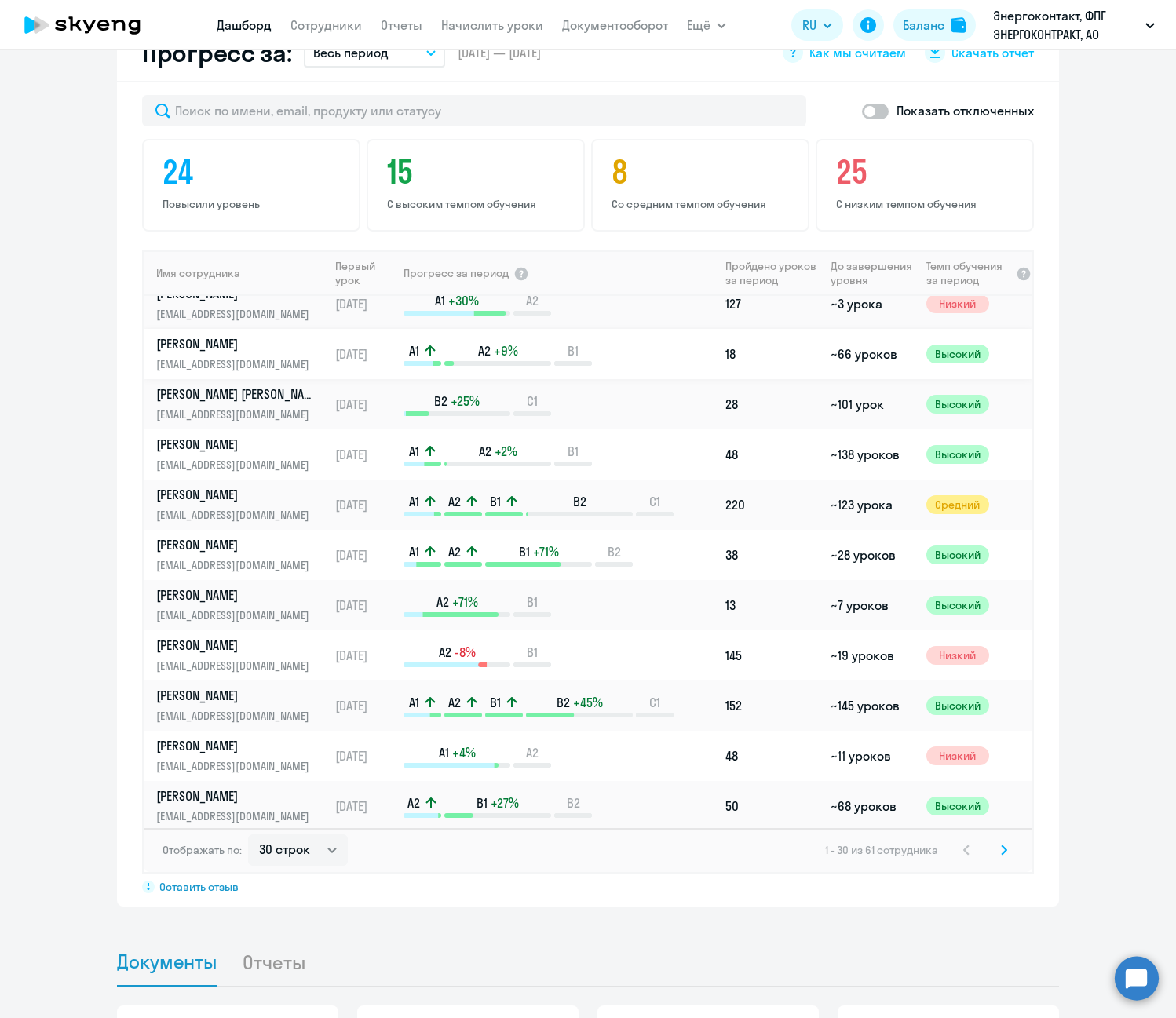
scroll to position [235, 0]
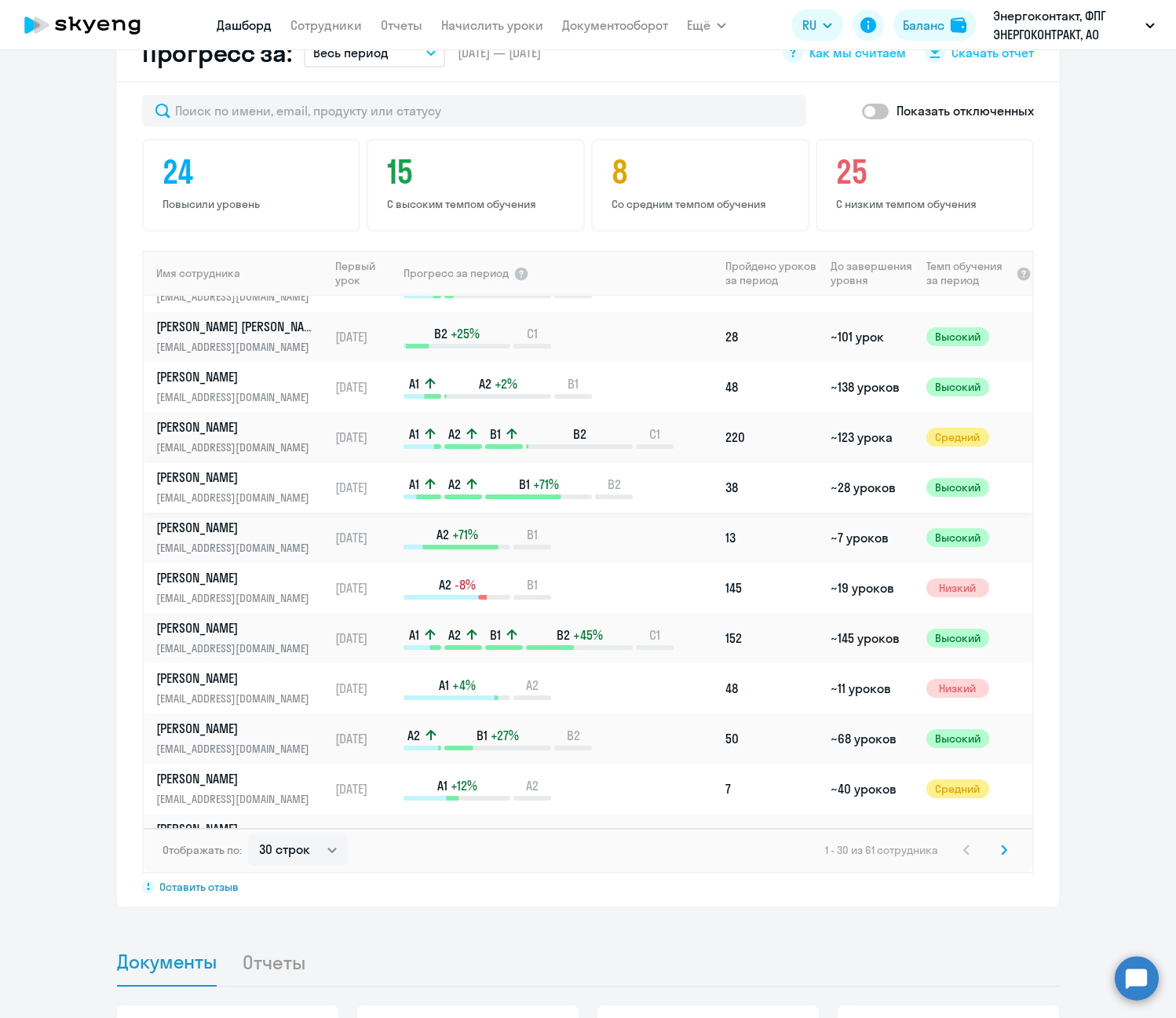
click at [230, 478] on p "[PERSON_NAME]" at bounding box center [237, 477] width 162 height 17
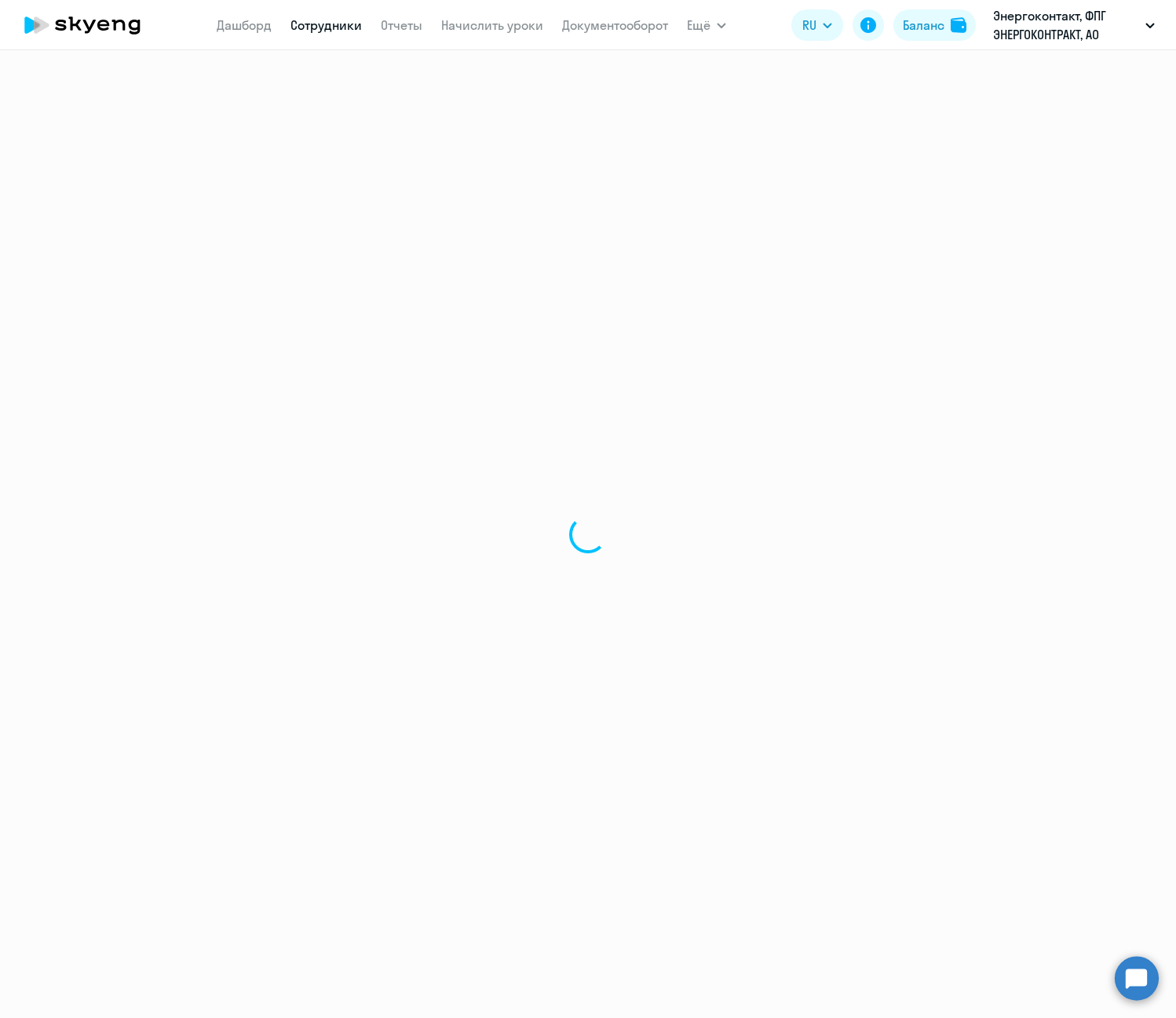
select select "english"
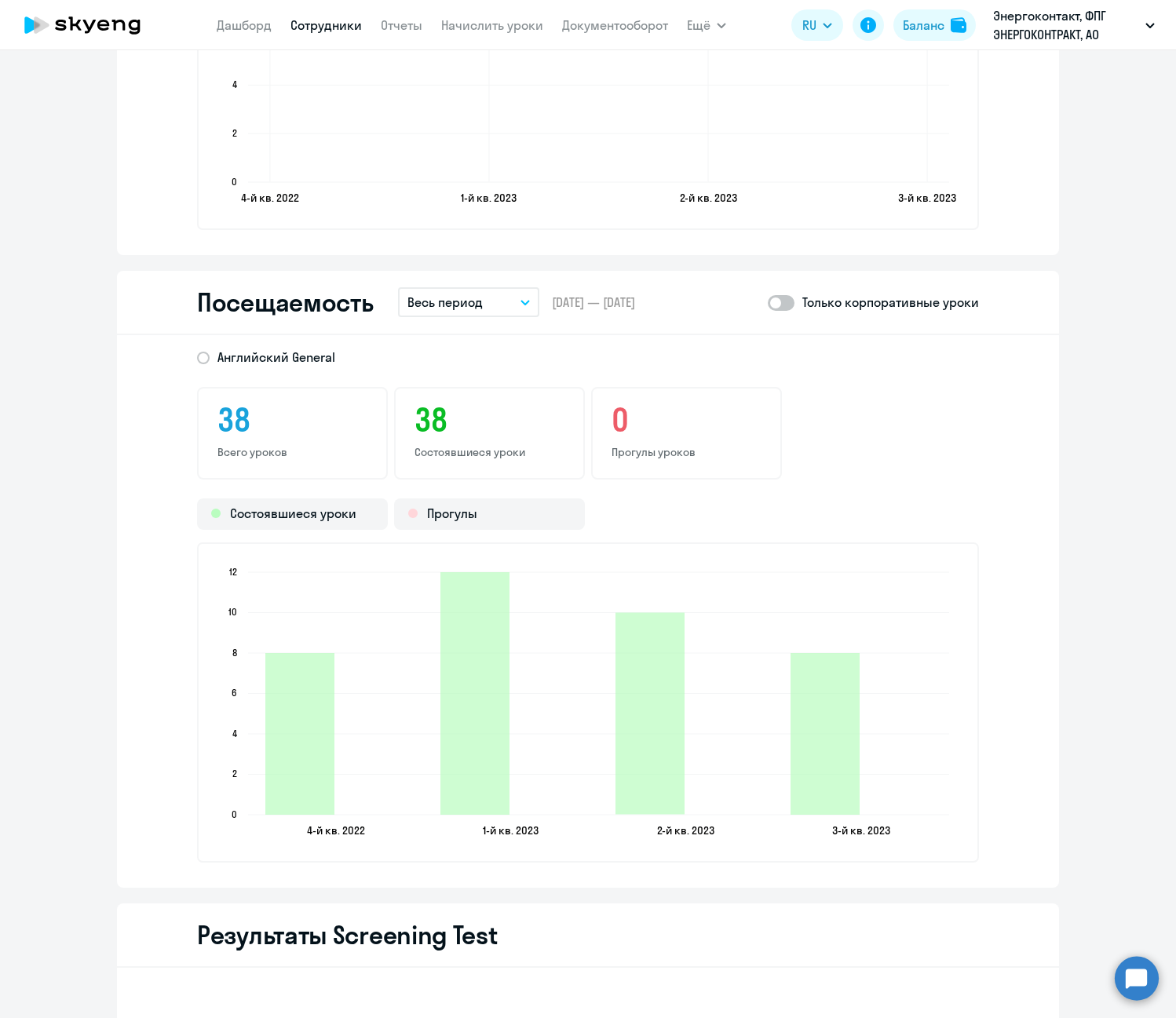
scroll to position [1883, 0]
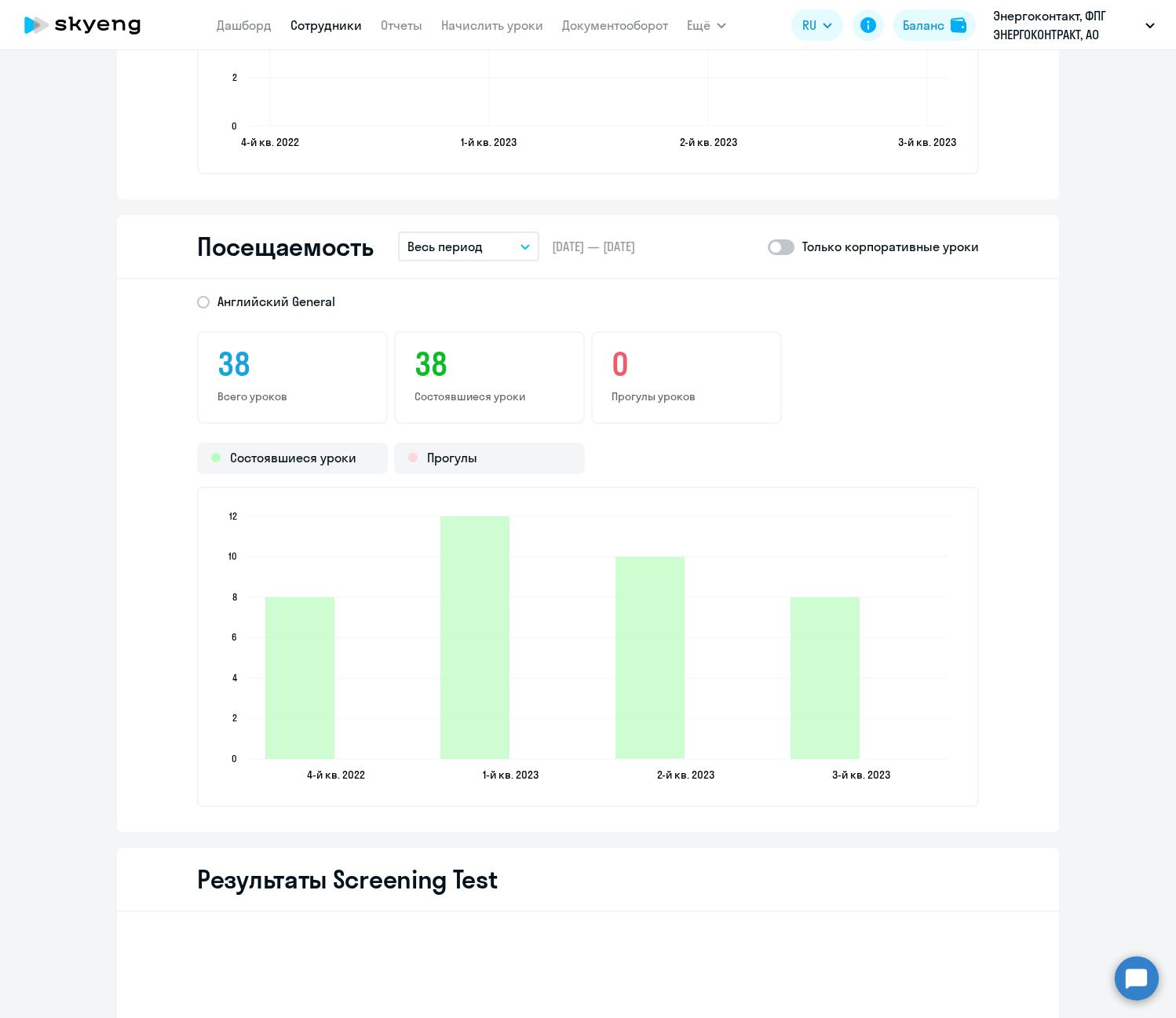
scroll to position [1157, 0]
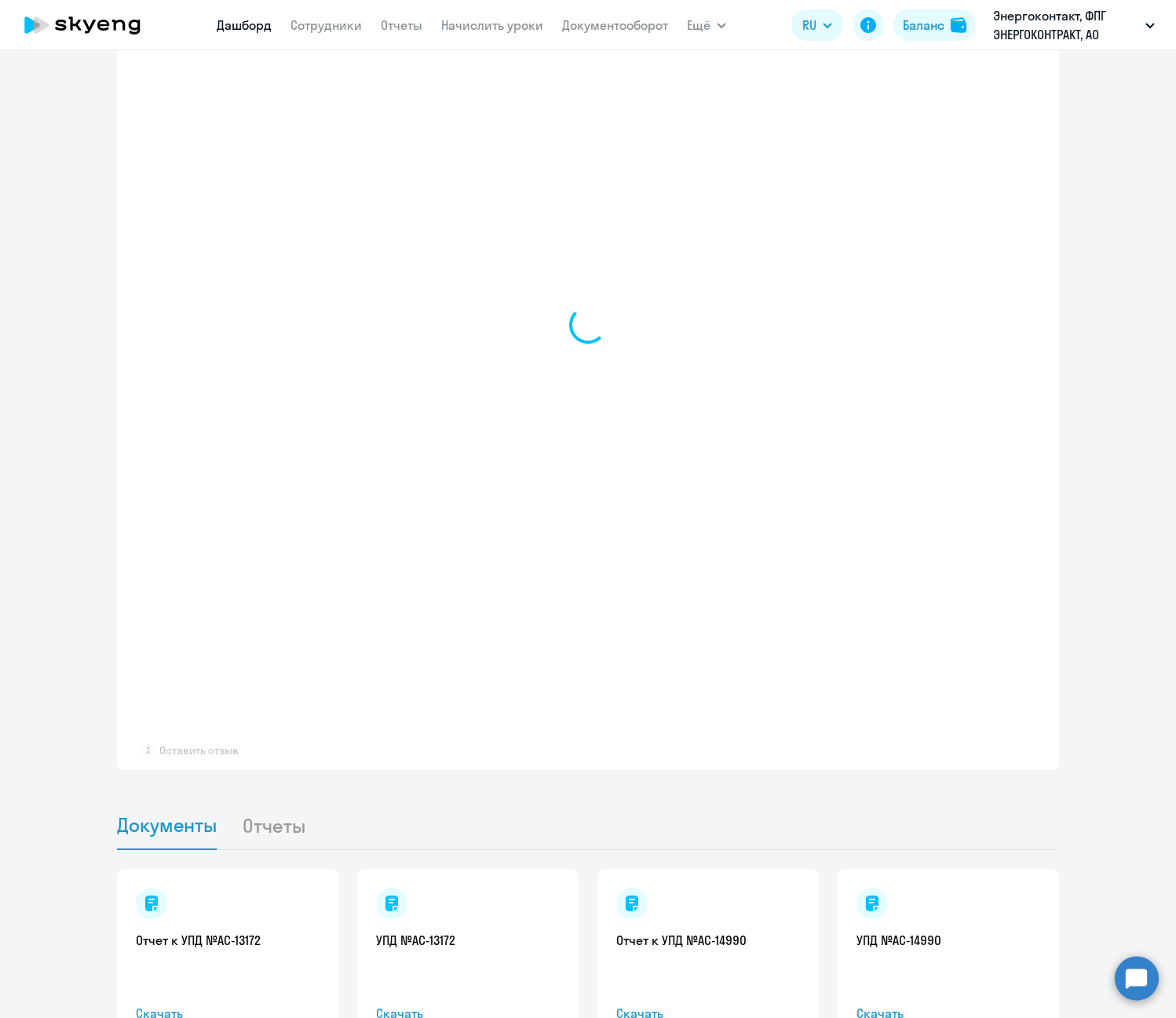
select select "30"
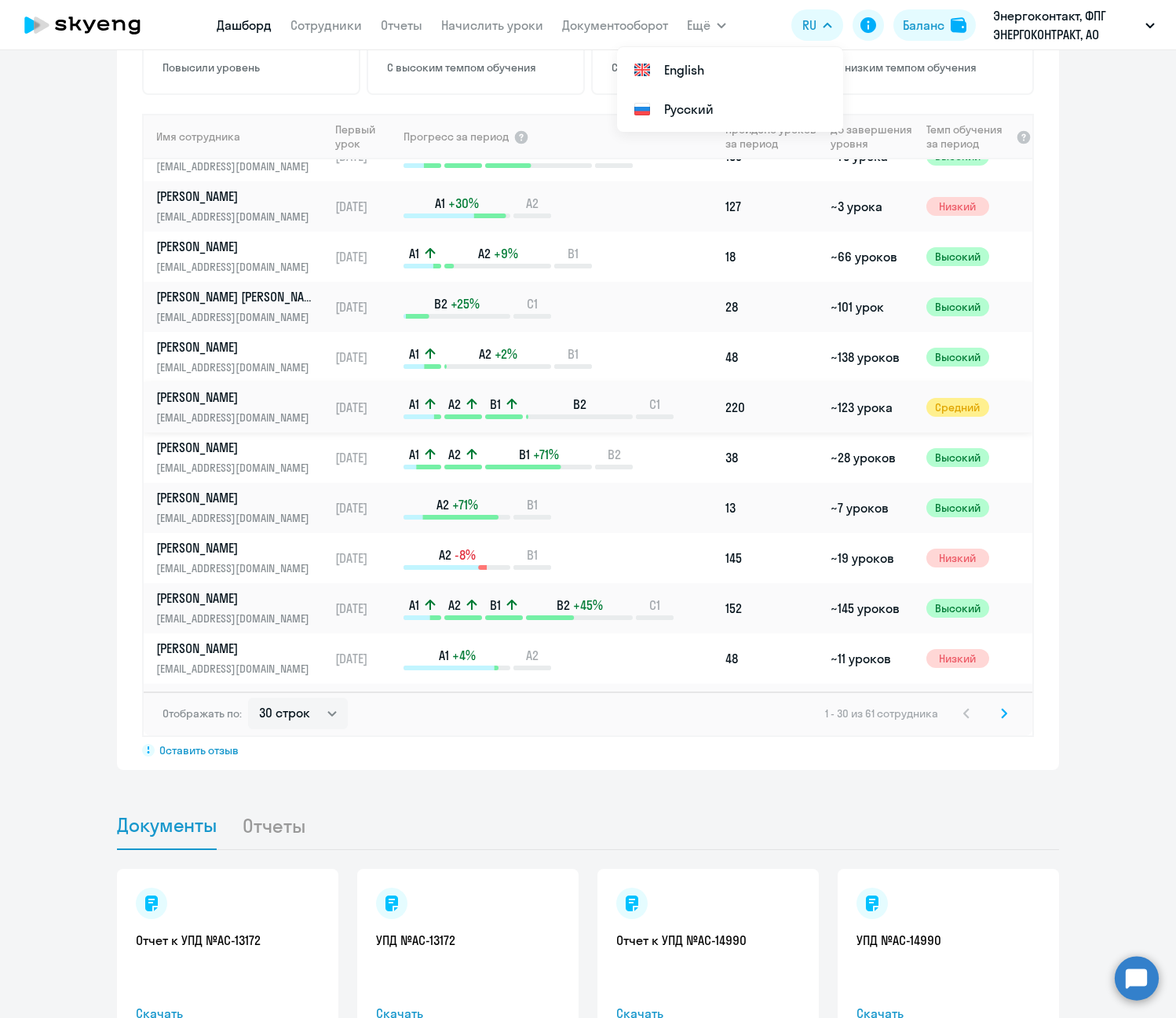
scroll to position [157, 0]
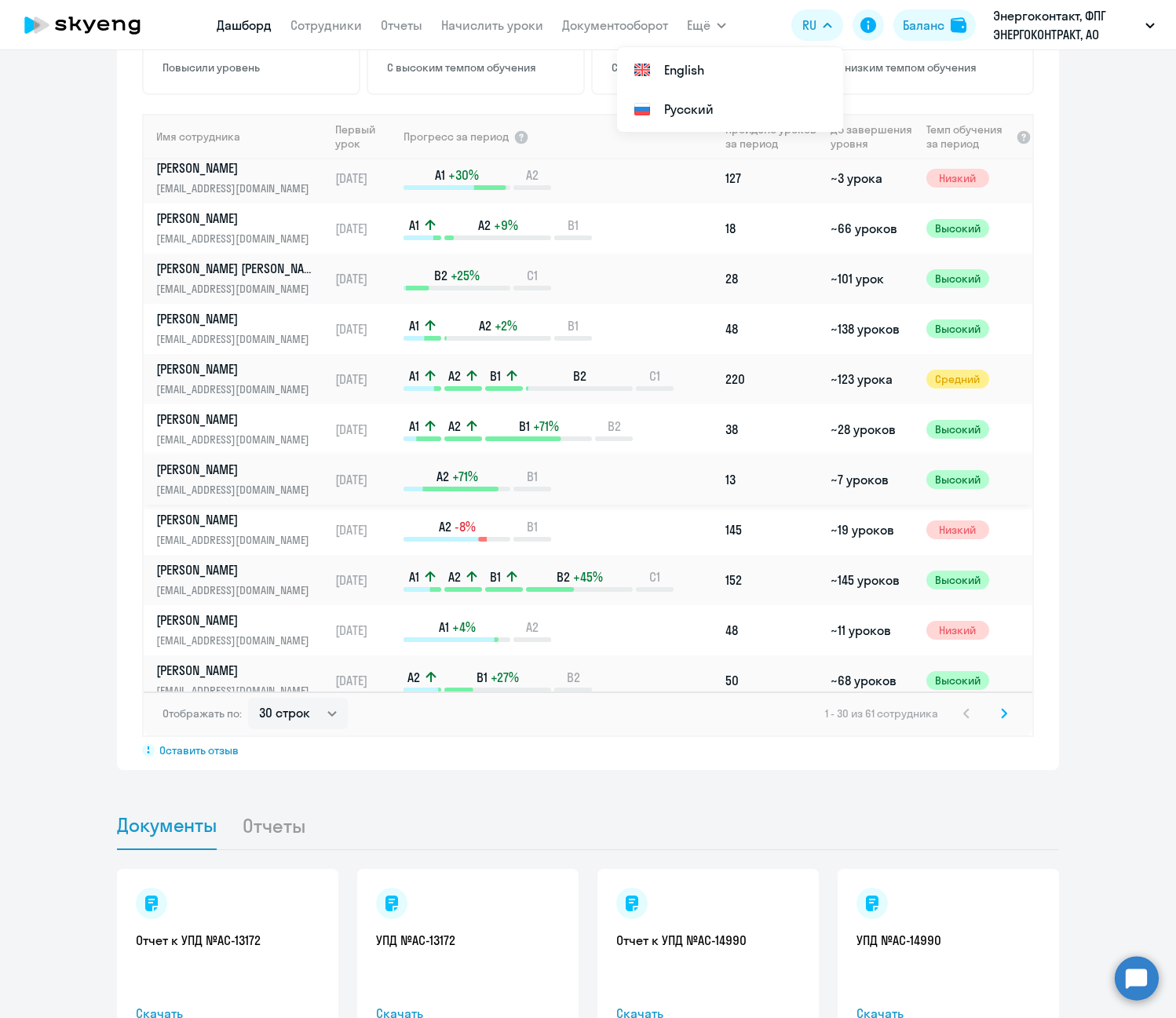
click at [211, 476] on p "[PERSON_NAME]" at bounding box center [237, 469] width 162 height 17
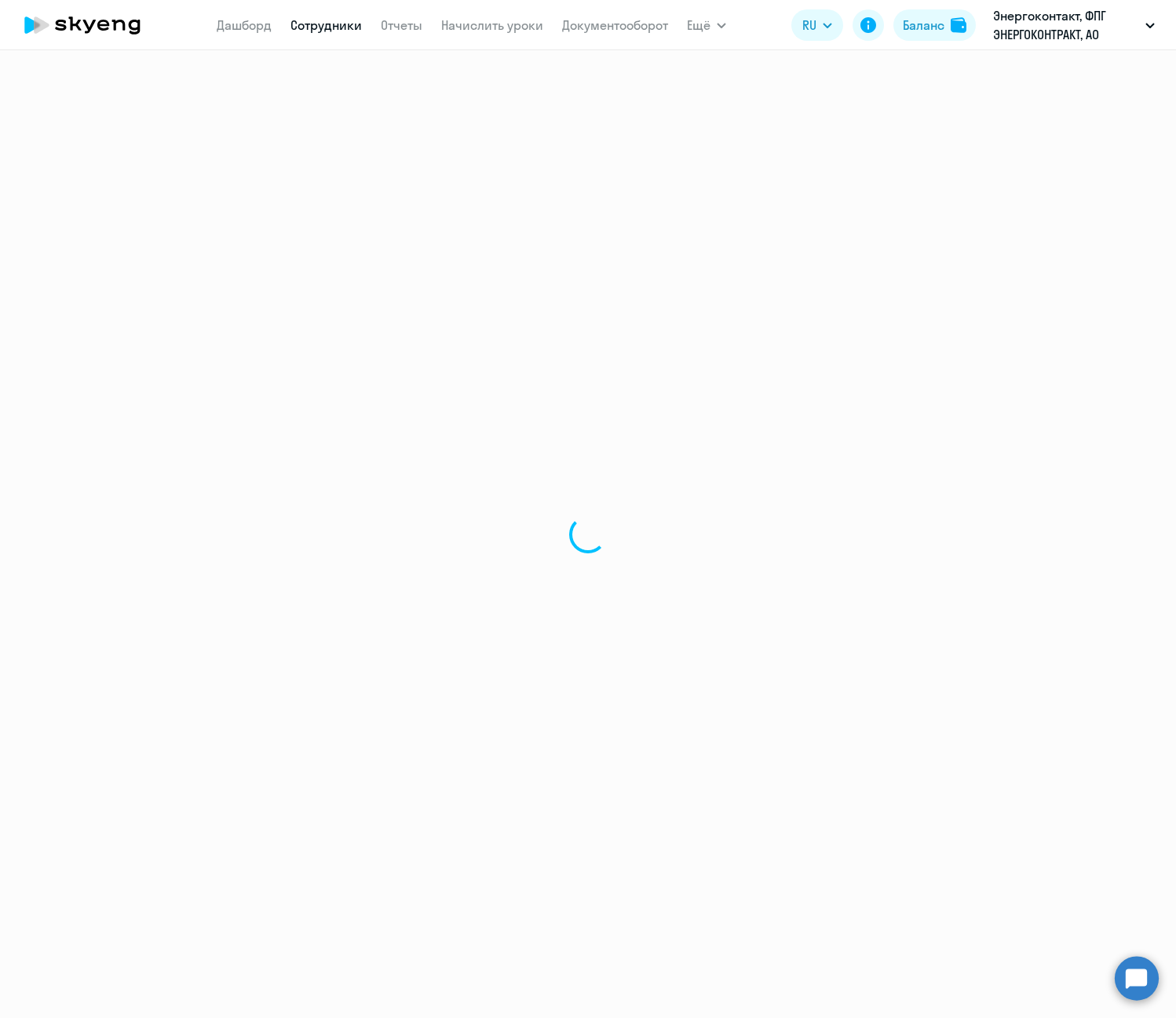
select select "english"
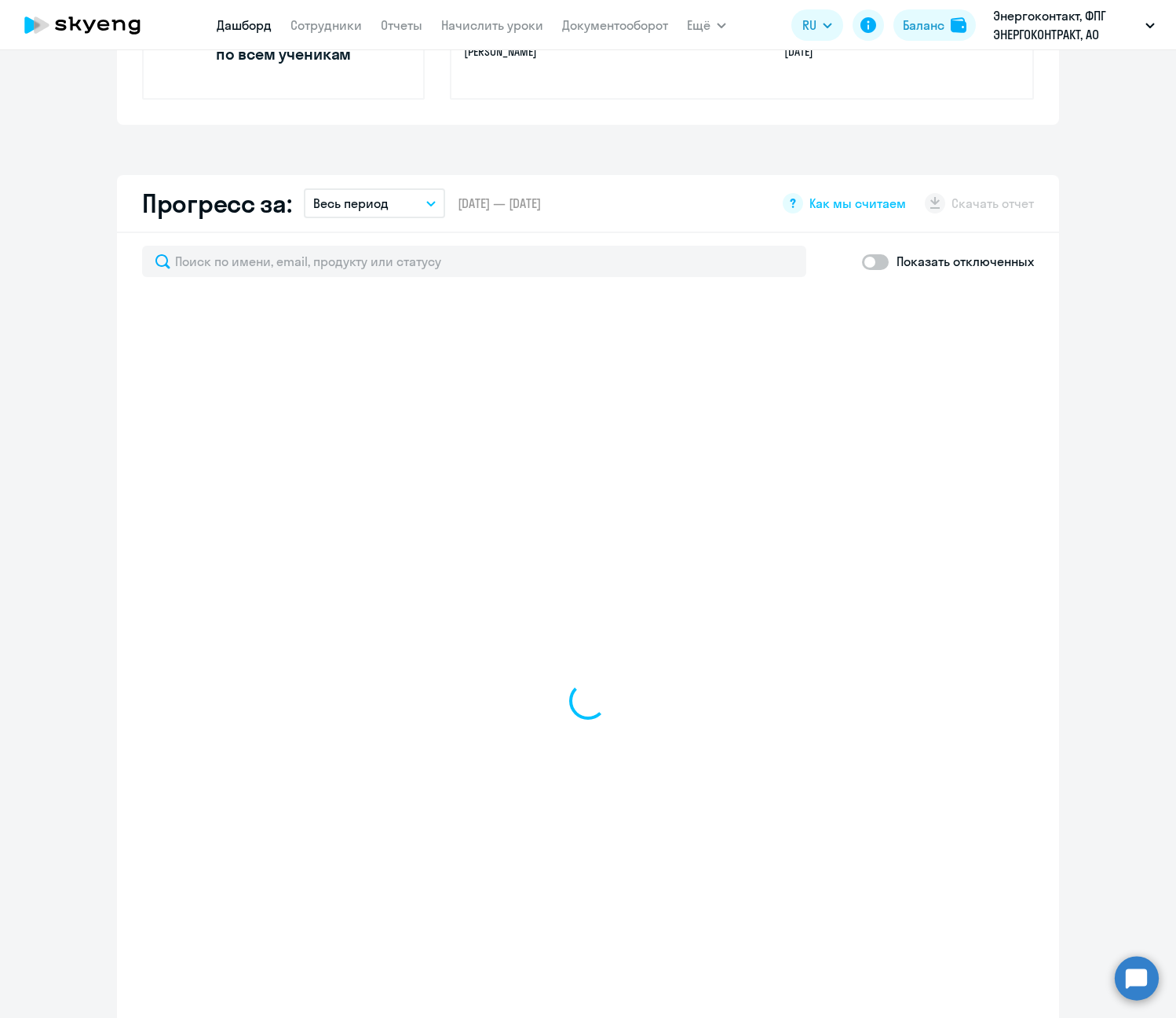
scroll to position [785, 0]
select select "30"
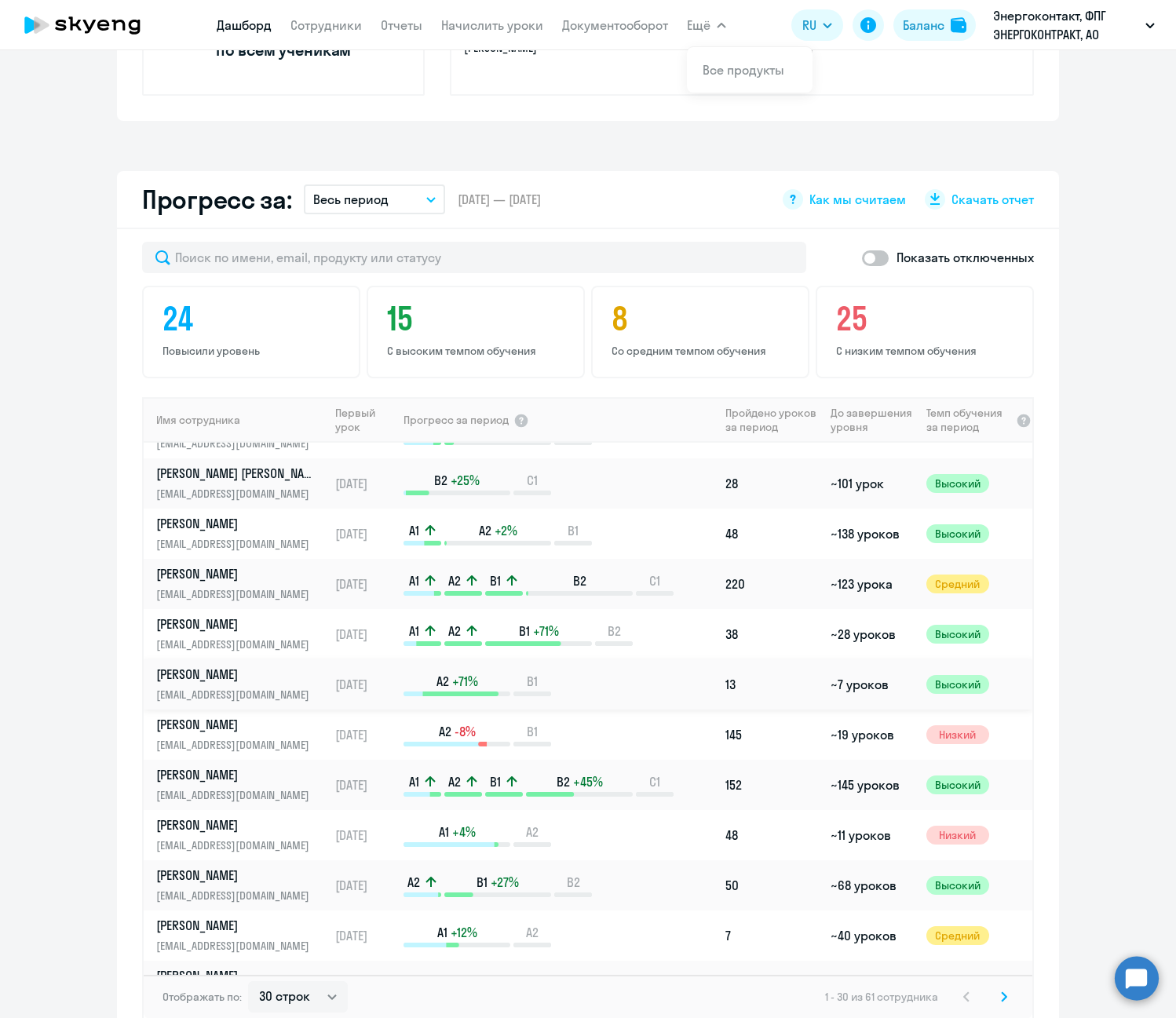
scroll to position [314, 0]
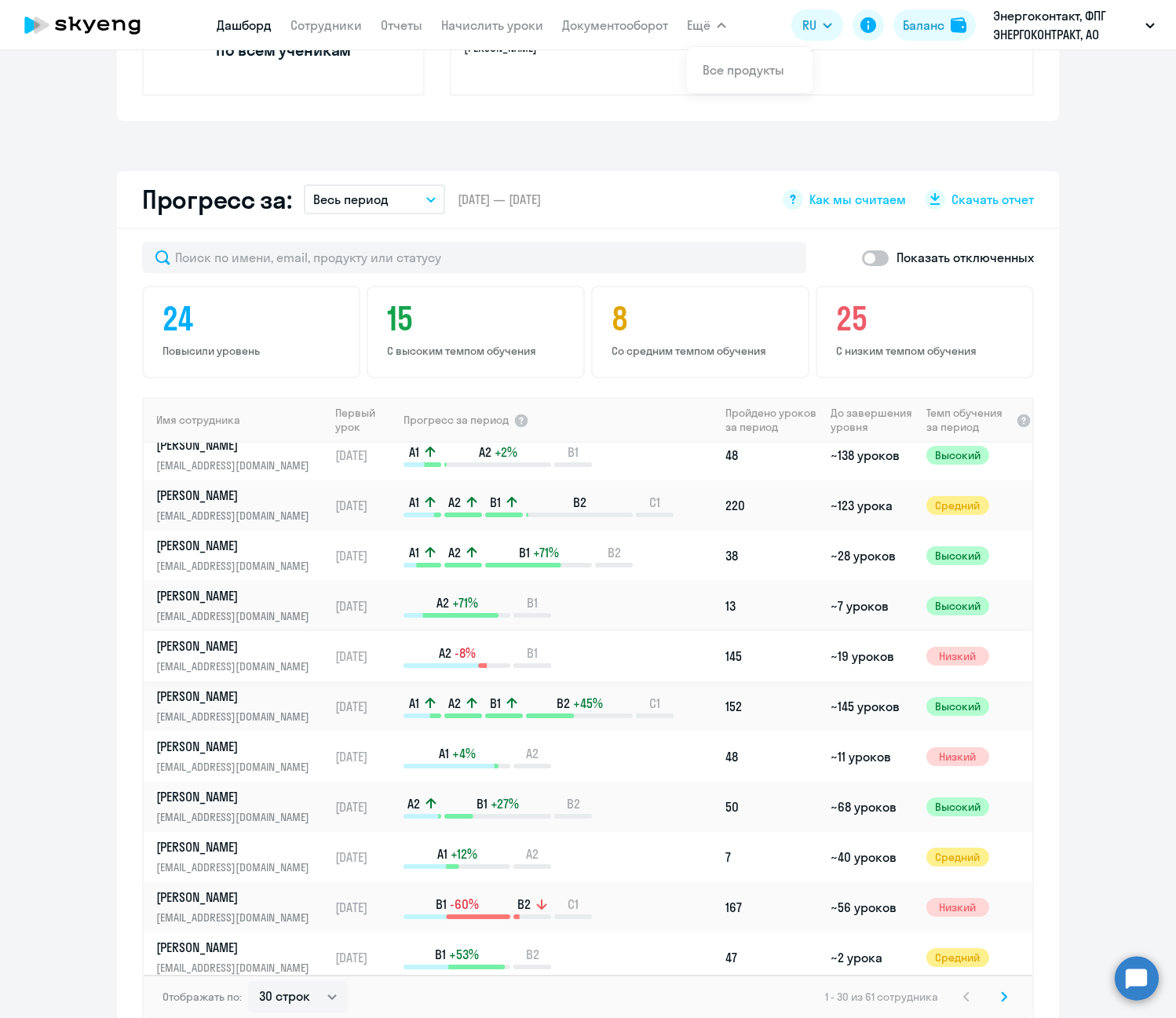
click at [186, 645] on p "Закирова Жанна" at bounding box center [237, 645] width 162 height 17
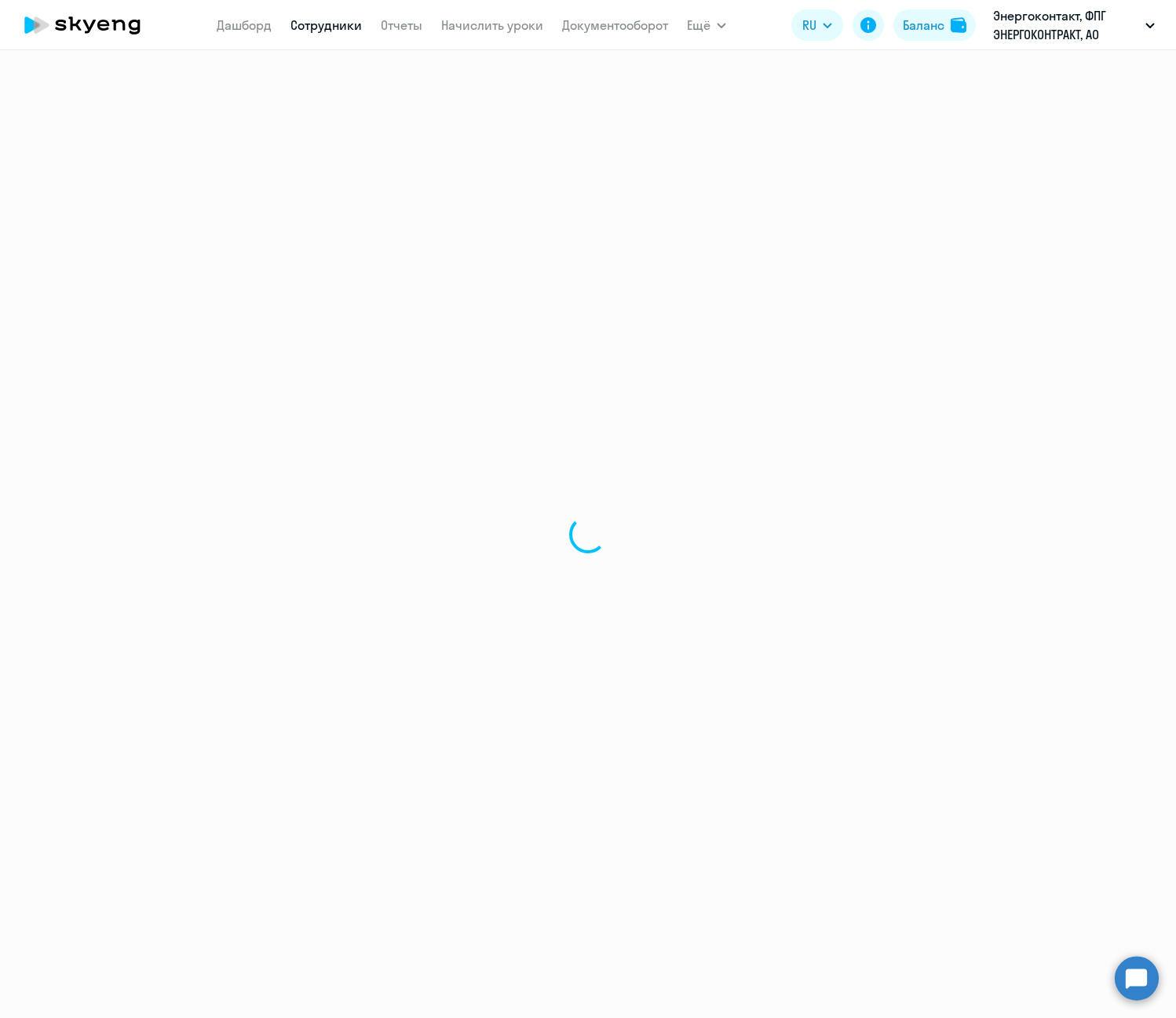
select select "english"
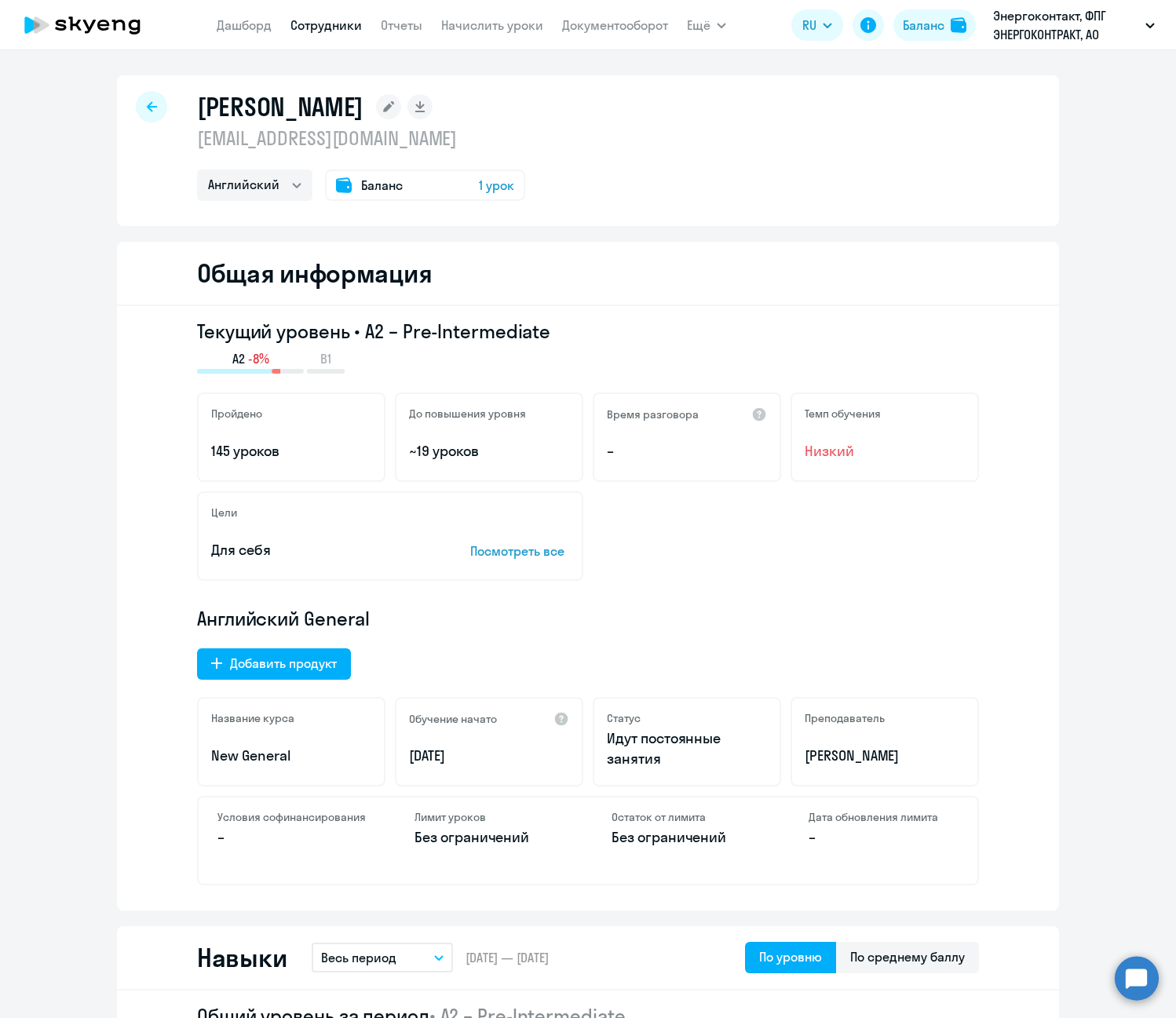
click at [401, 109] on rect at bounding box center [388, 106] width 25 height 25
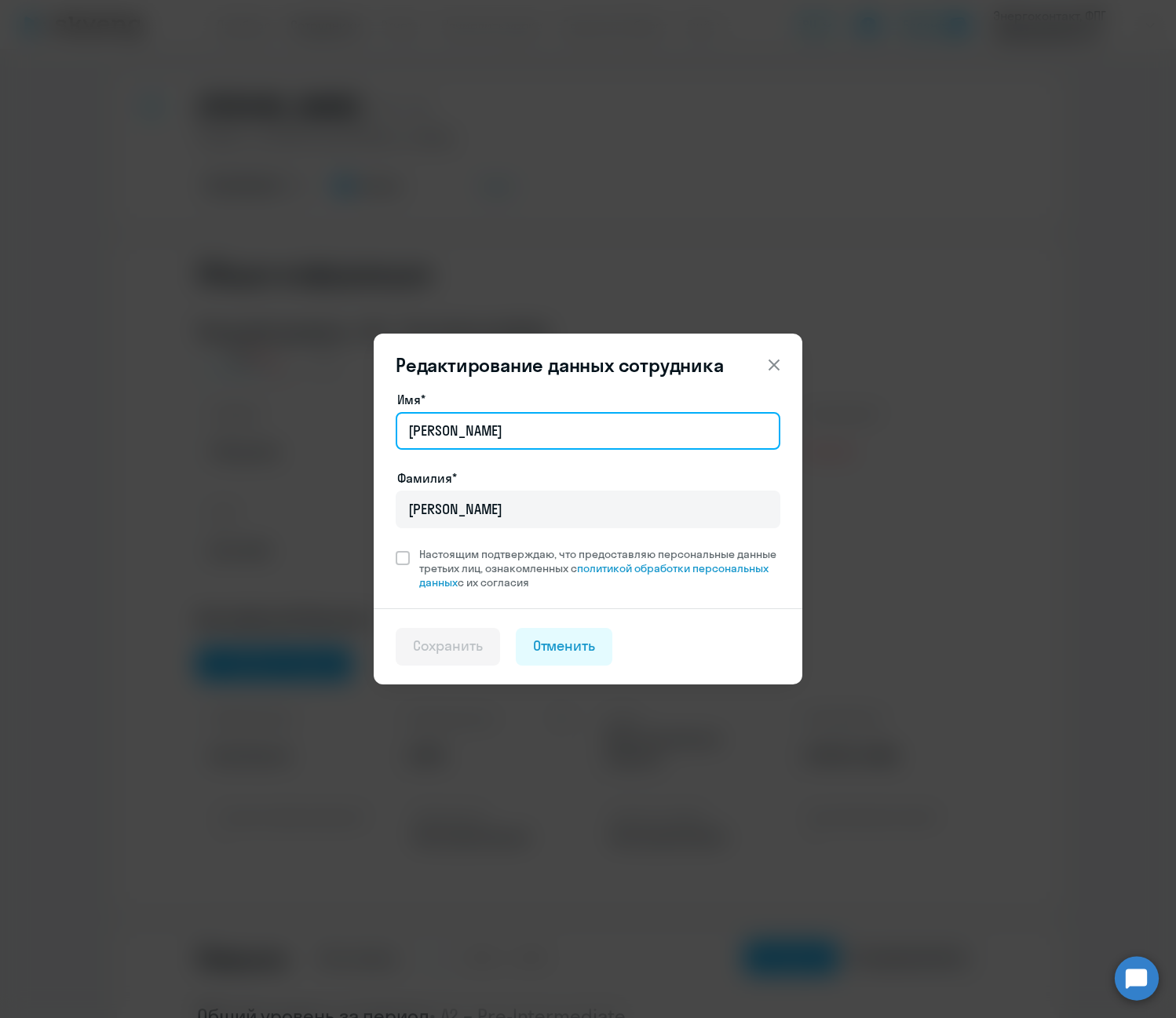
click at [580, 437] on input "Жанна" at bounding box center [588, 431] width 385 height 38
type input "Жанна Эмильевна"
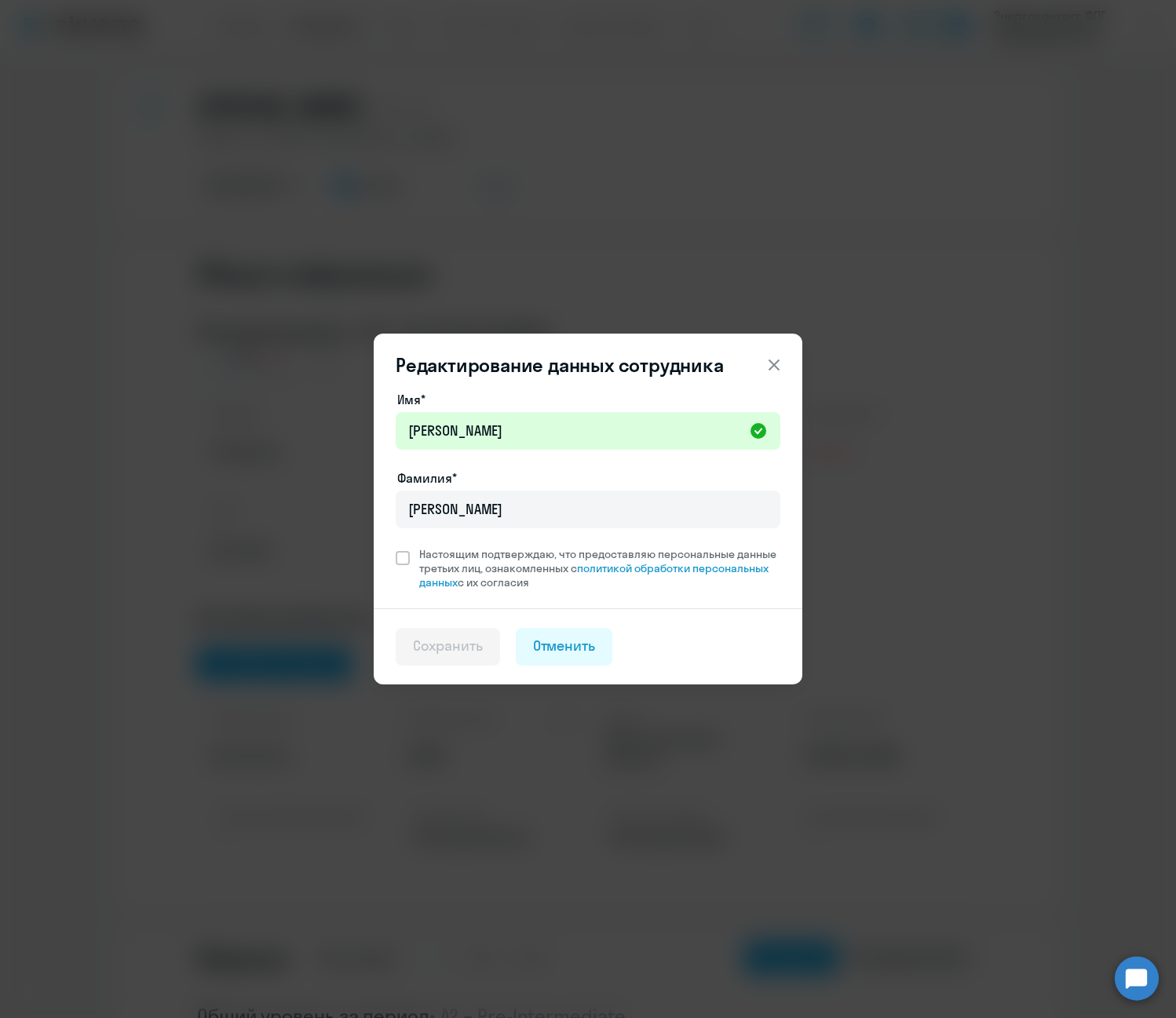
click at [394, 552] on div "Имя* Жанна Эмильевна Фамилия* Закирова Настоящим подтверждаю, что предоставляю …" at bounding box center [588, 499] width 429 height 218
click at [404, 556] on span at bounding box center [403, 557] width 14 height 14
click at [396, 546] on input "Настоящим подтверждаю, что предоставляю персональные данные третьих лиц, ознако…" at bounding box center [395, 546] width 1 height 1
checkbox input "true"
click at [445, 646] on div "Сохранить" at bounding box center [448, 645] width 70 height 20
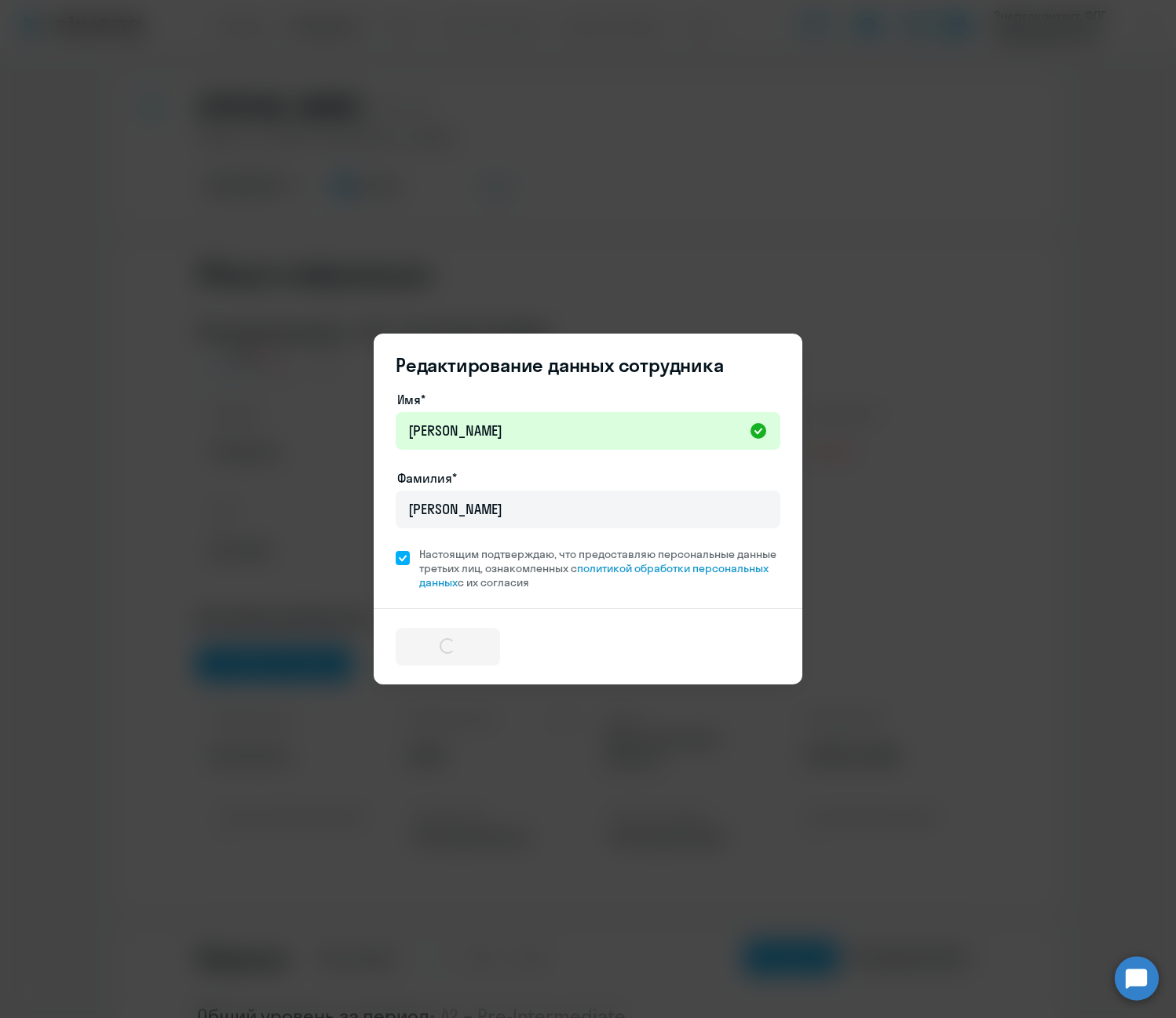
select select "english"
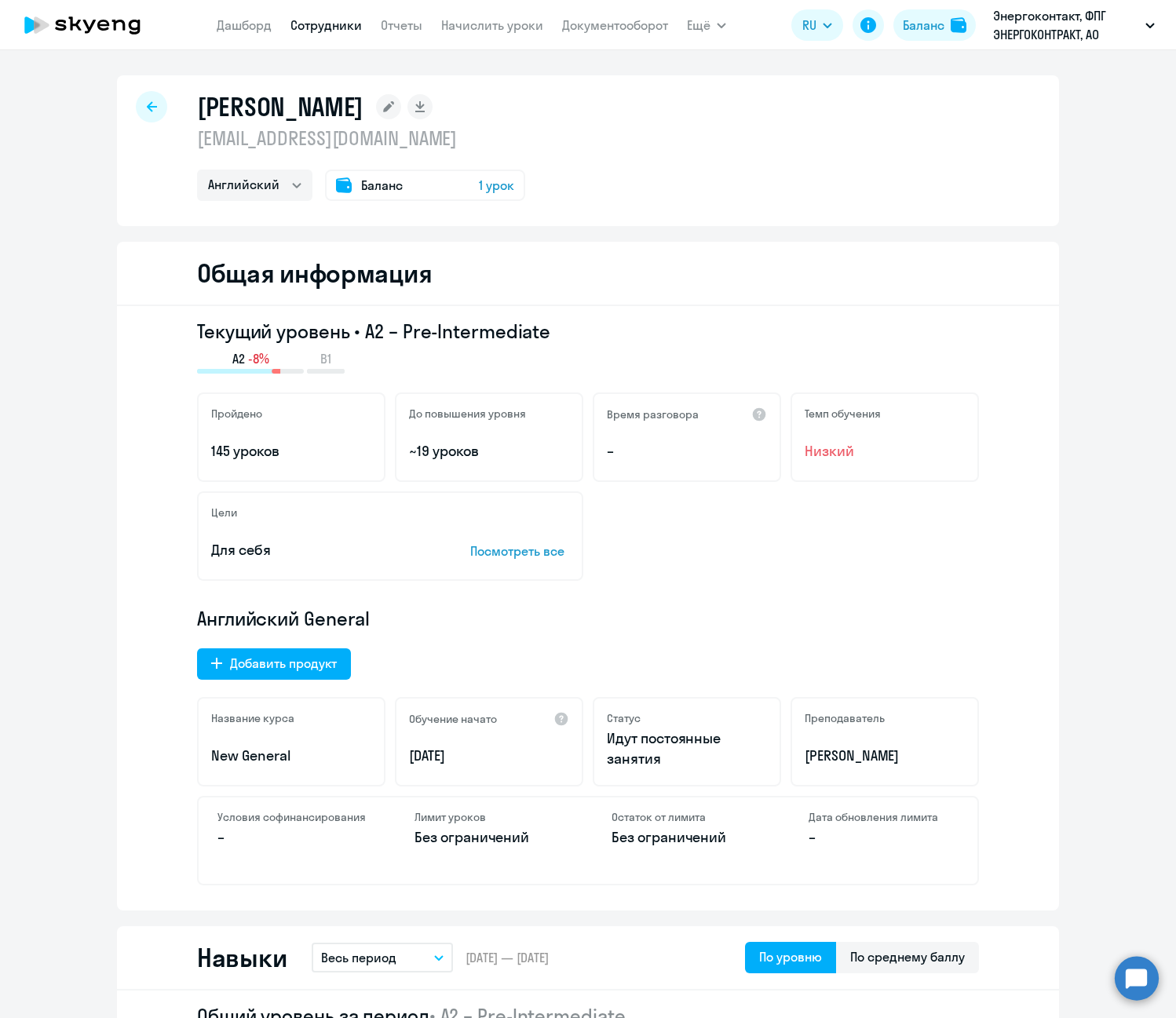
click at [1147, 985] on circle at bounding box center [1136, 977] width 44 height 44
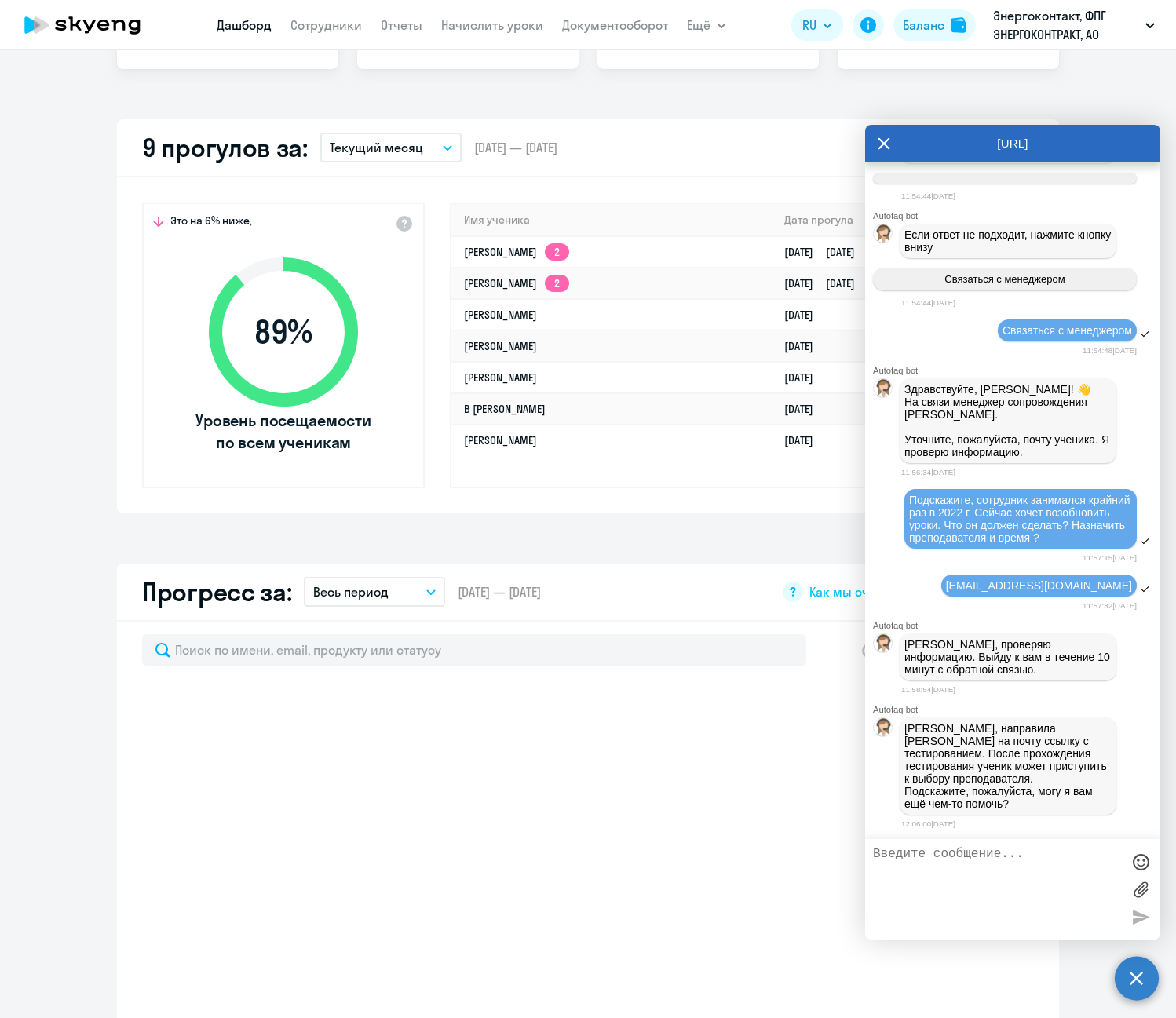
scroll to position [785, 0]
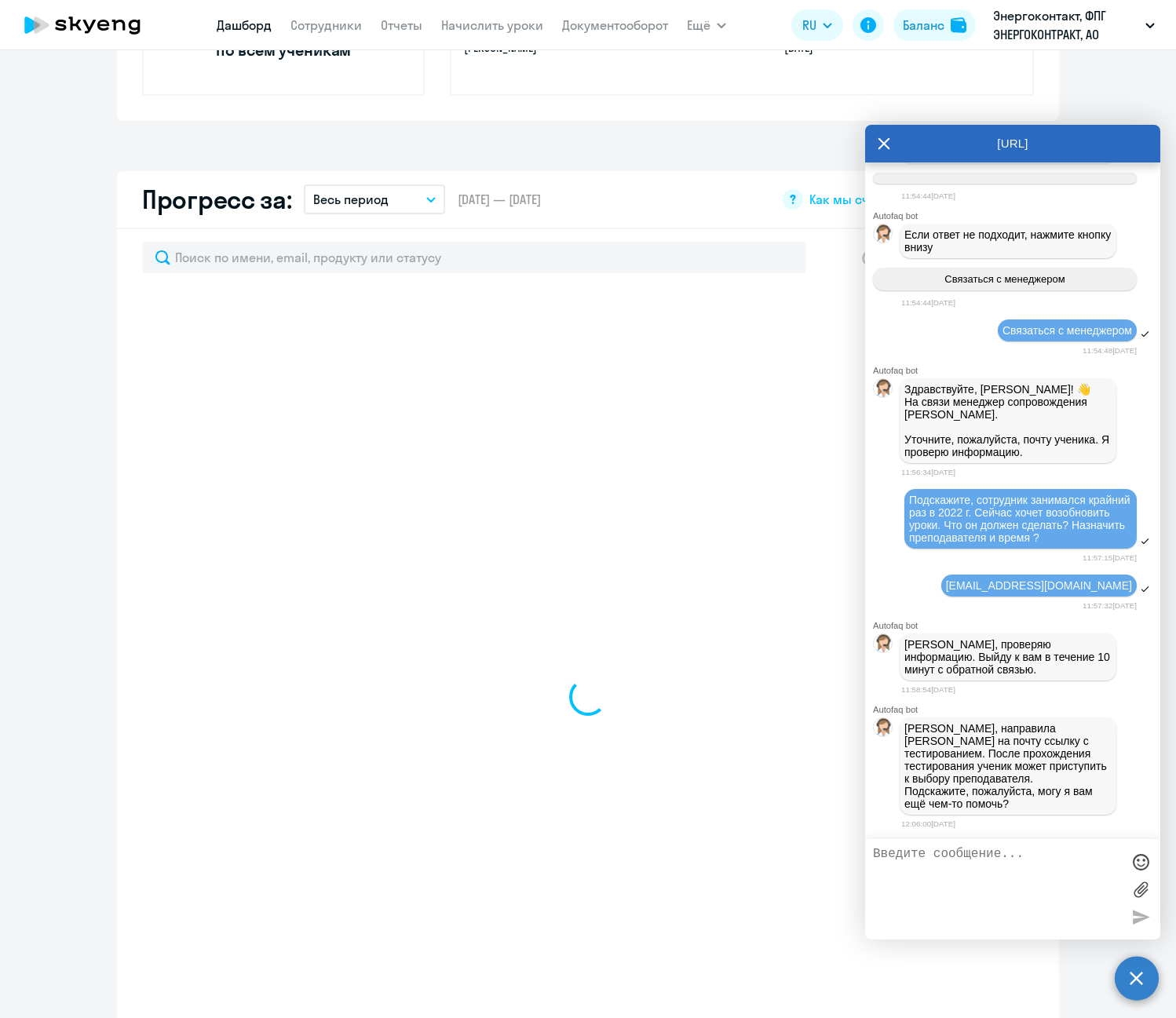
select select "30"
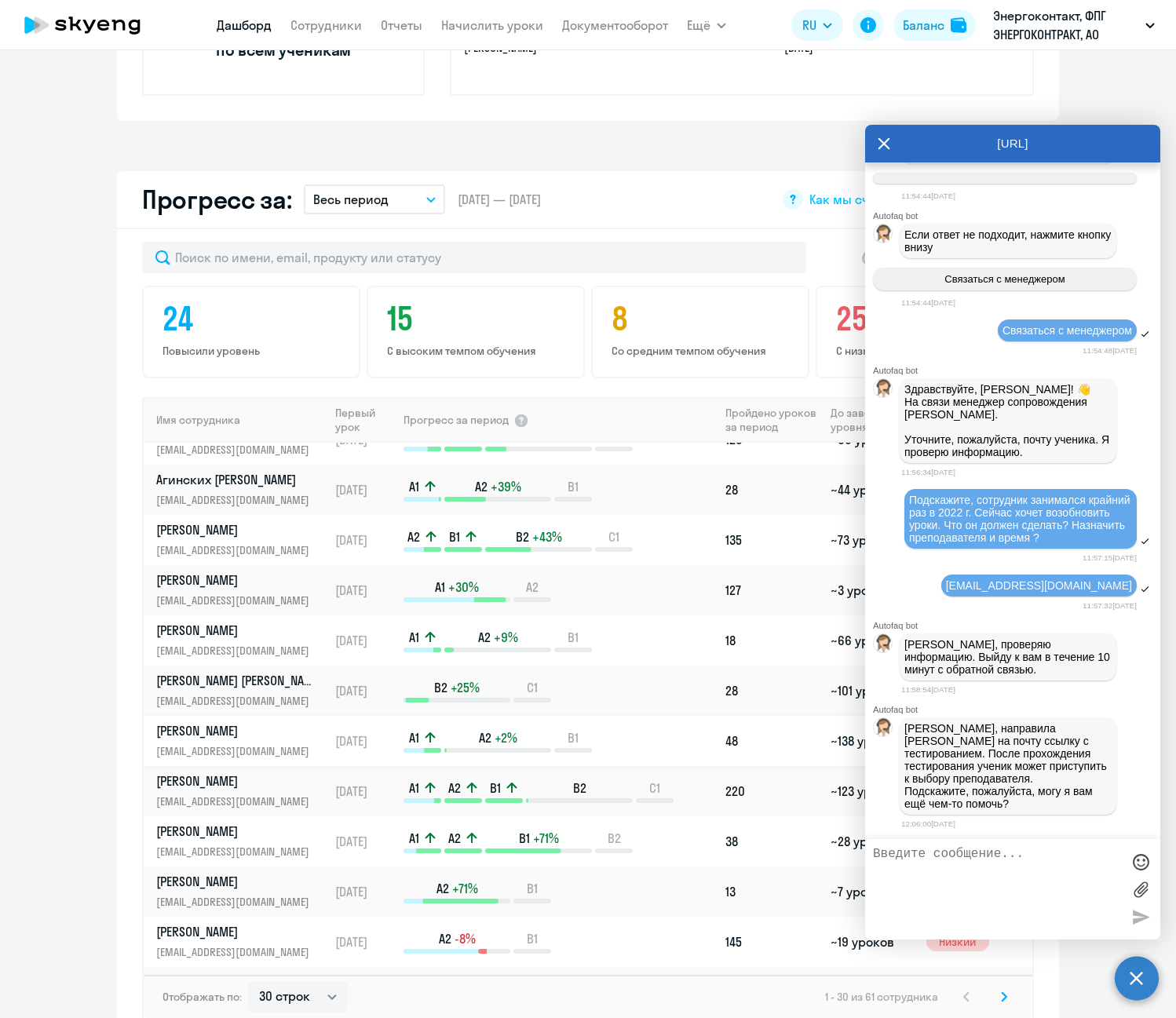
scroll to position [0, 0]
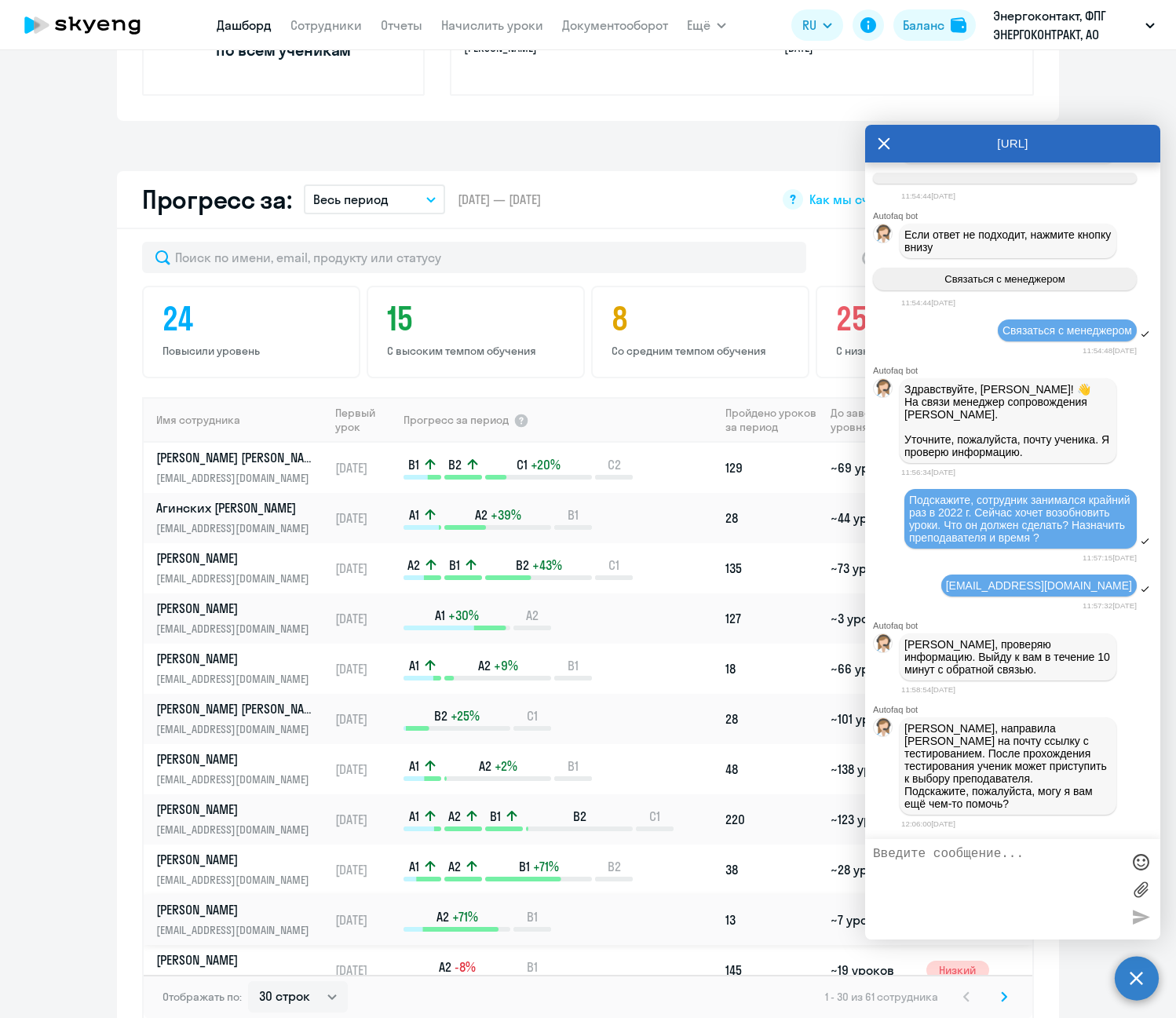
click at [247, 909] on p "[PERSON_NAME]" at bounding box center [237, 908] width 162 height 17
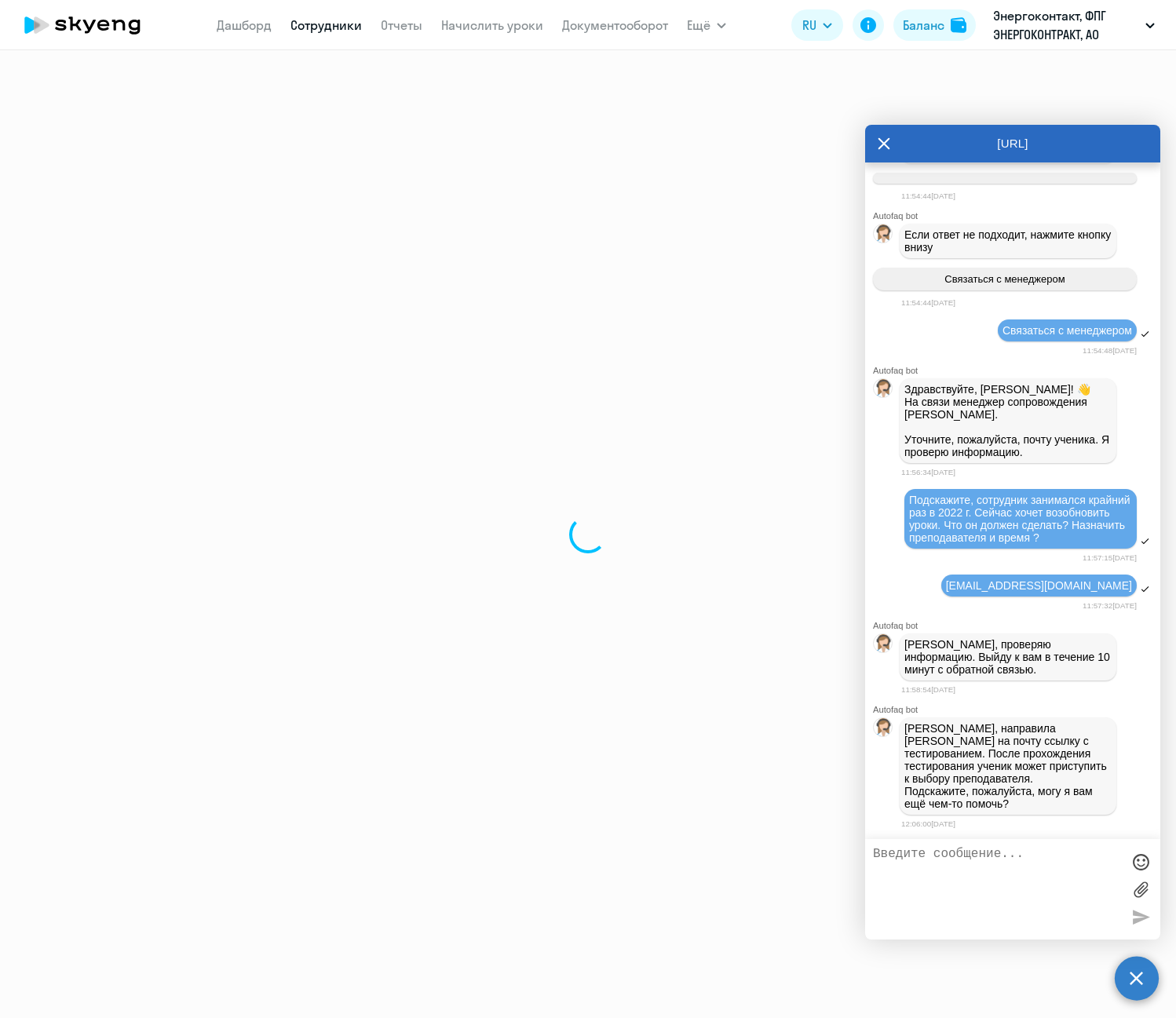
select select "english"
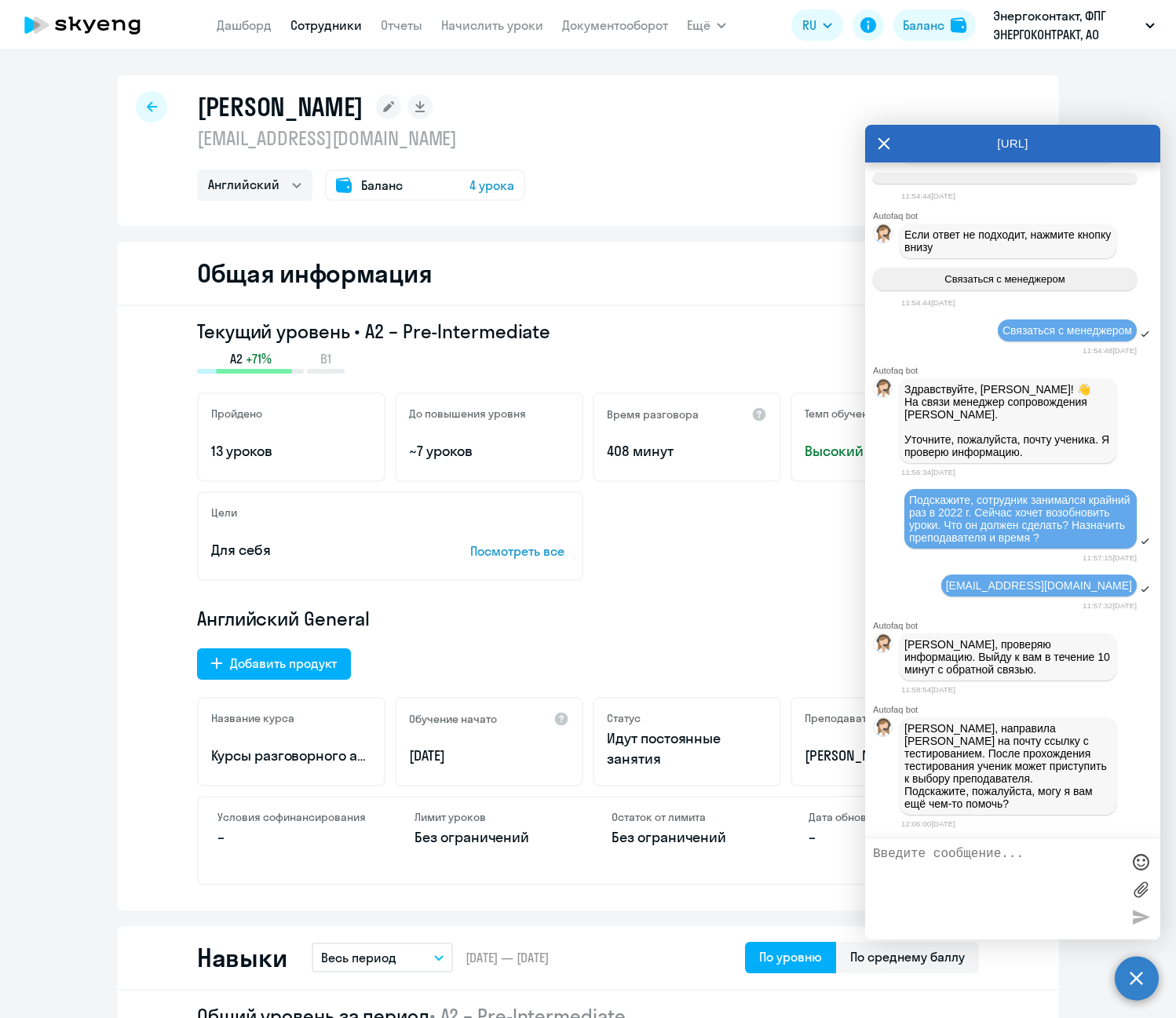
drag, startPoint x: 499, startPoint y: 142, endPoint x: 180, endPoint y: 149, distance: 319.1
click at [180, 149] on div "Егоров Михаил Борисович egorovmb@energocontract.ru Английский Баланс 4 урока" at bounding box center [588, 151] width 942 height 151
copy p "[EMAIL_ADDRESS][DOMAIN_NAME]"
click at [997, 855] on textarea at bounding box center [996, 888] width 248 height 85
paste textarea "[EMAIL_ADDRESS][DOMAIN_NAME]"
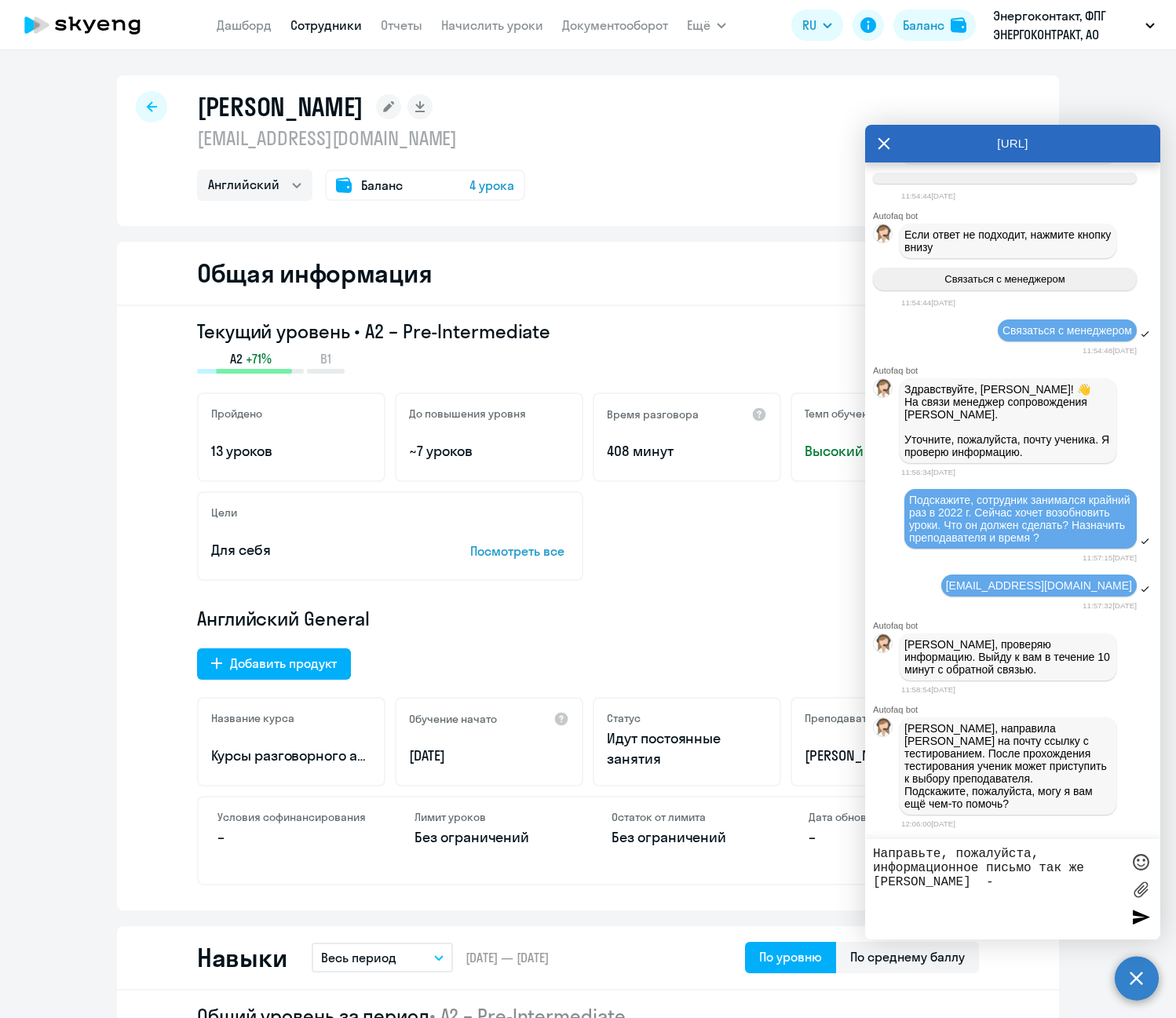
type textarea "Направьте, пожалуйста, информационное письмо так же Михаилу - egorovmb@energoco…"
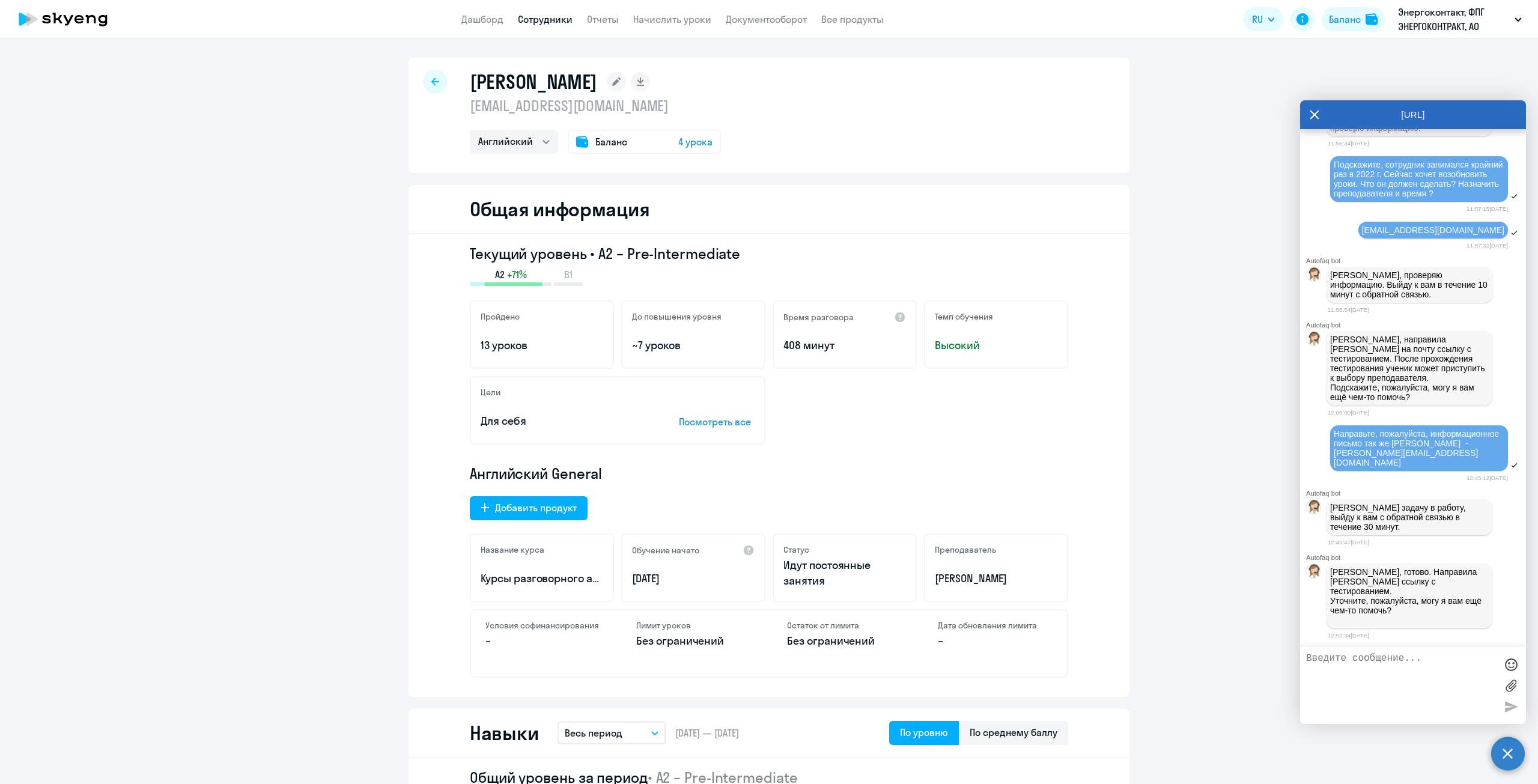
scroll to position [2250, 0]
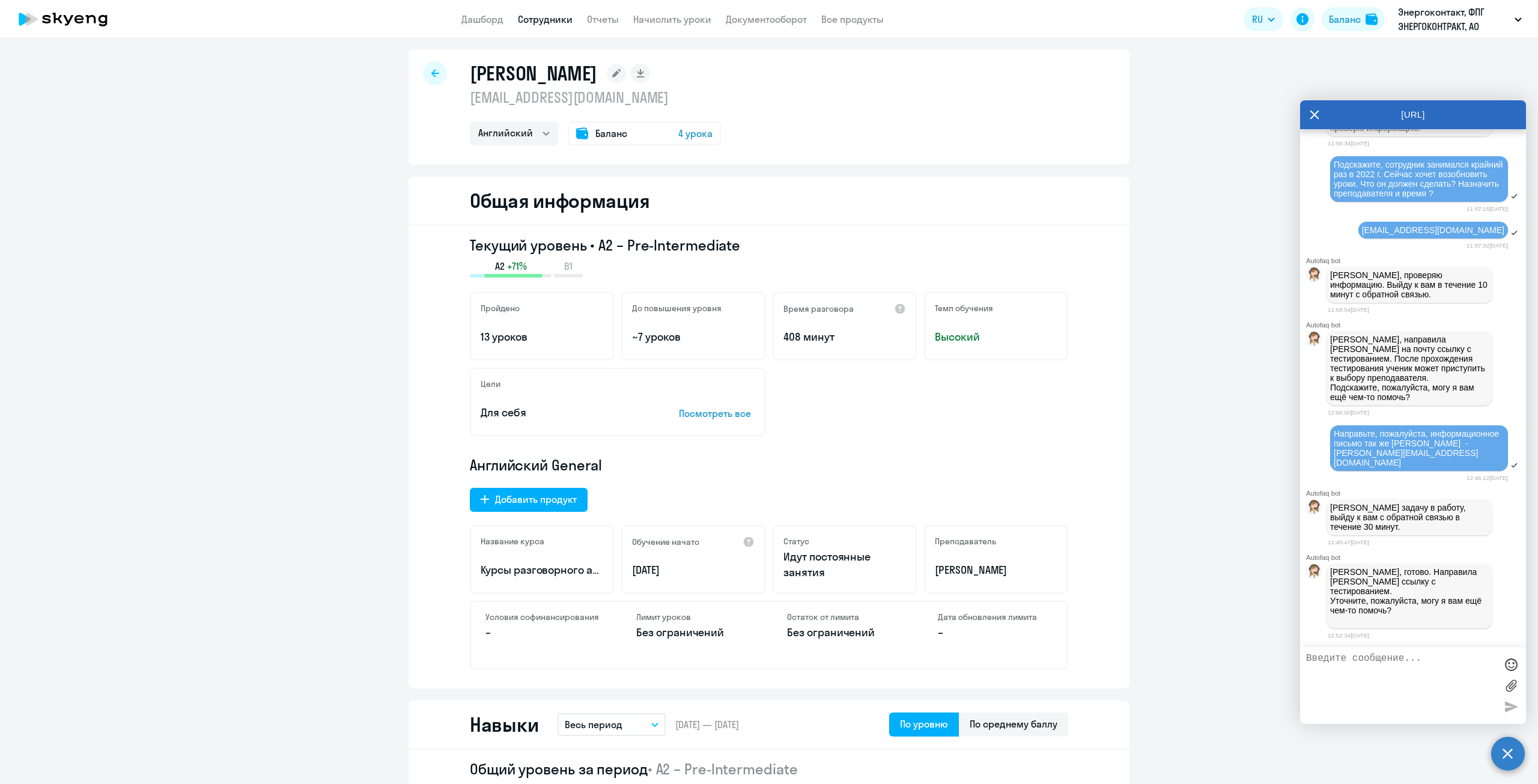
scroll to position [0, 0]
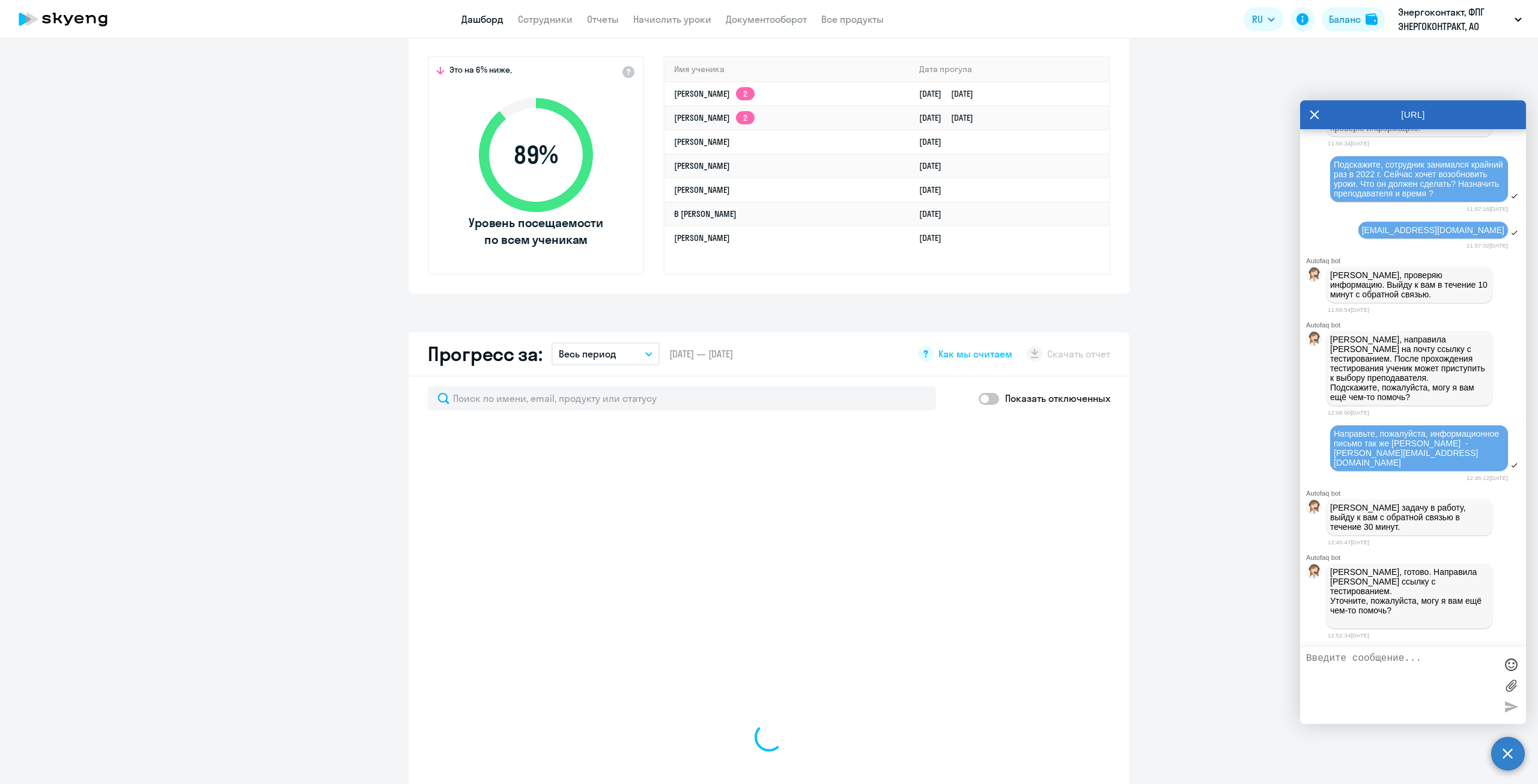
scroll to position [421, 0]
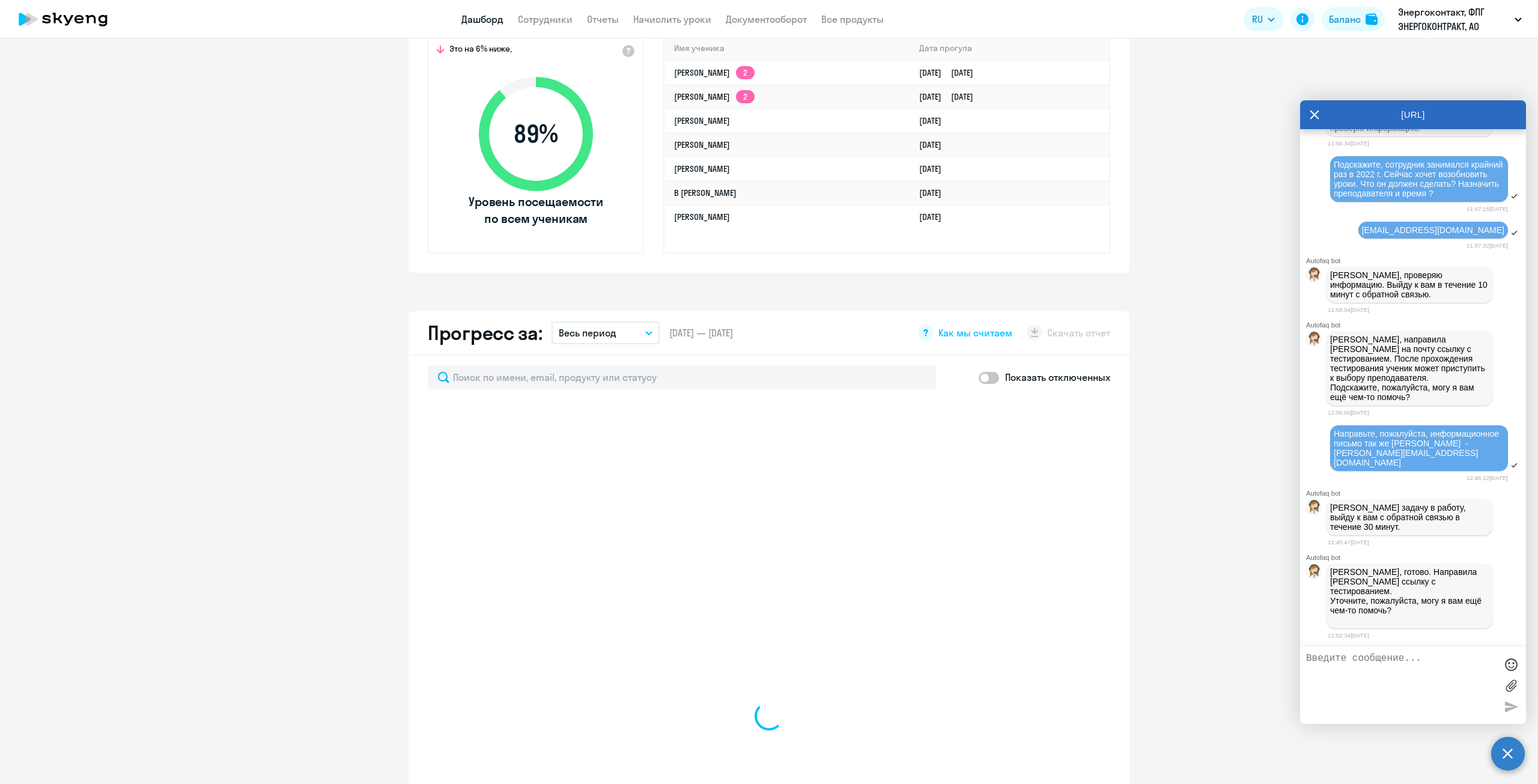
select select "30"
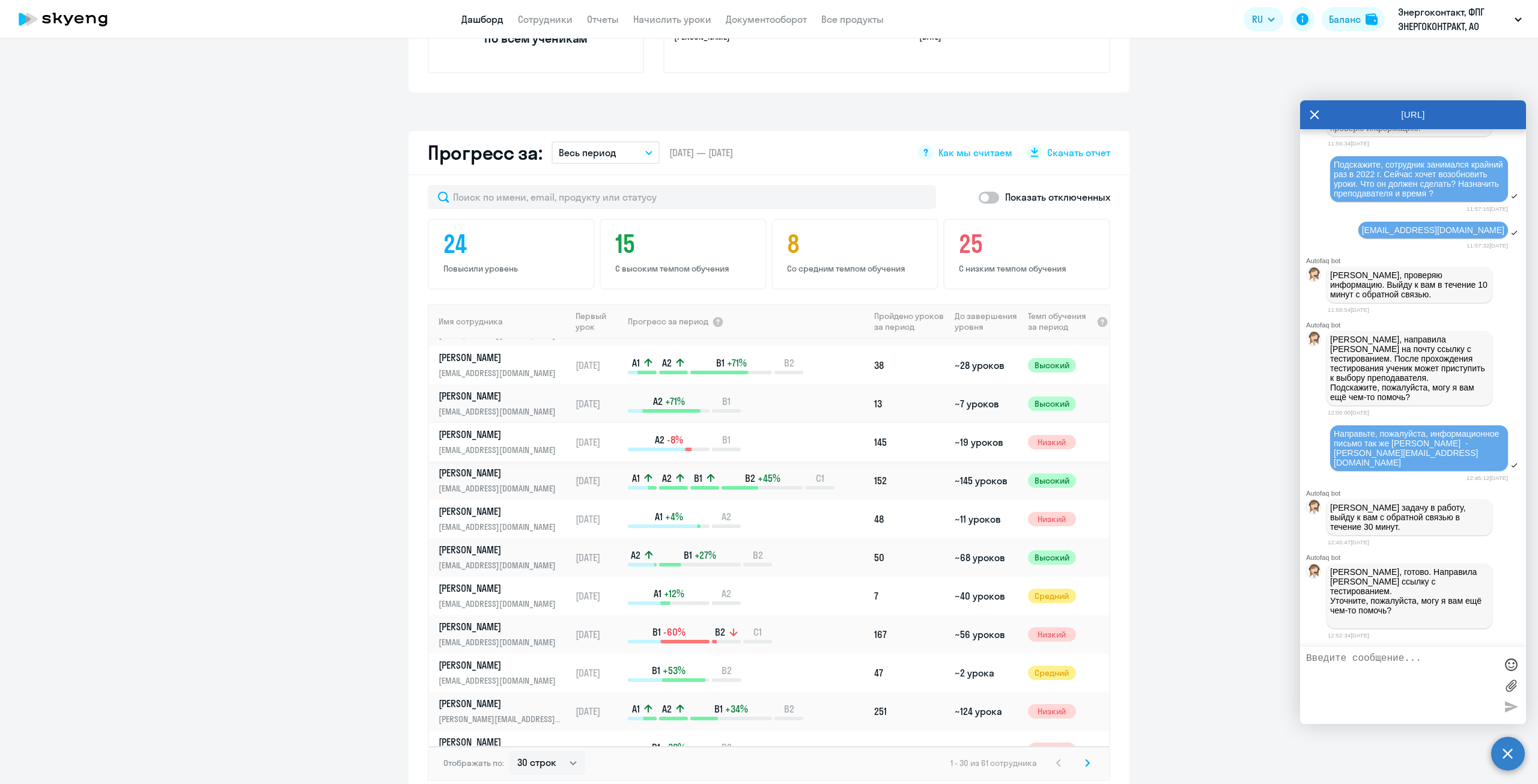
scroll to position [180, 0]
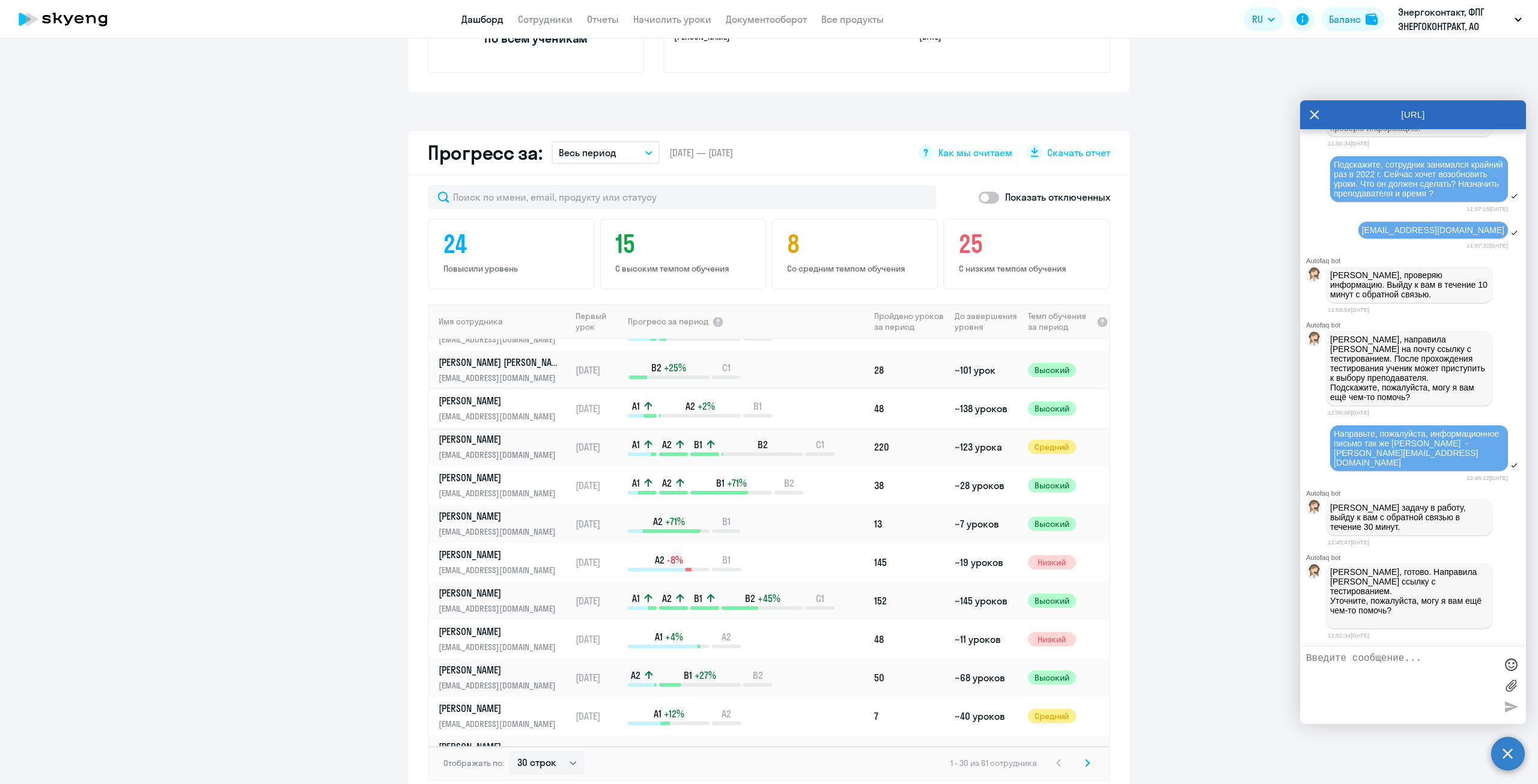
click at [503, 395] on p "[PERSON_NAME]" at bounding box center [500, 400] width 124 height 13
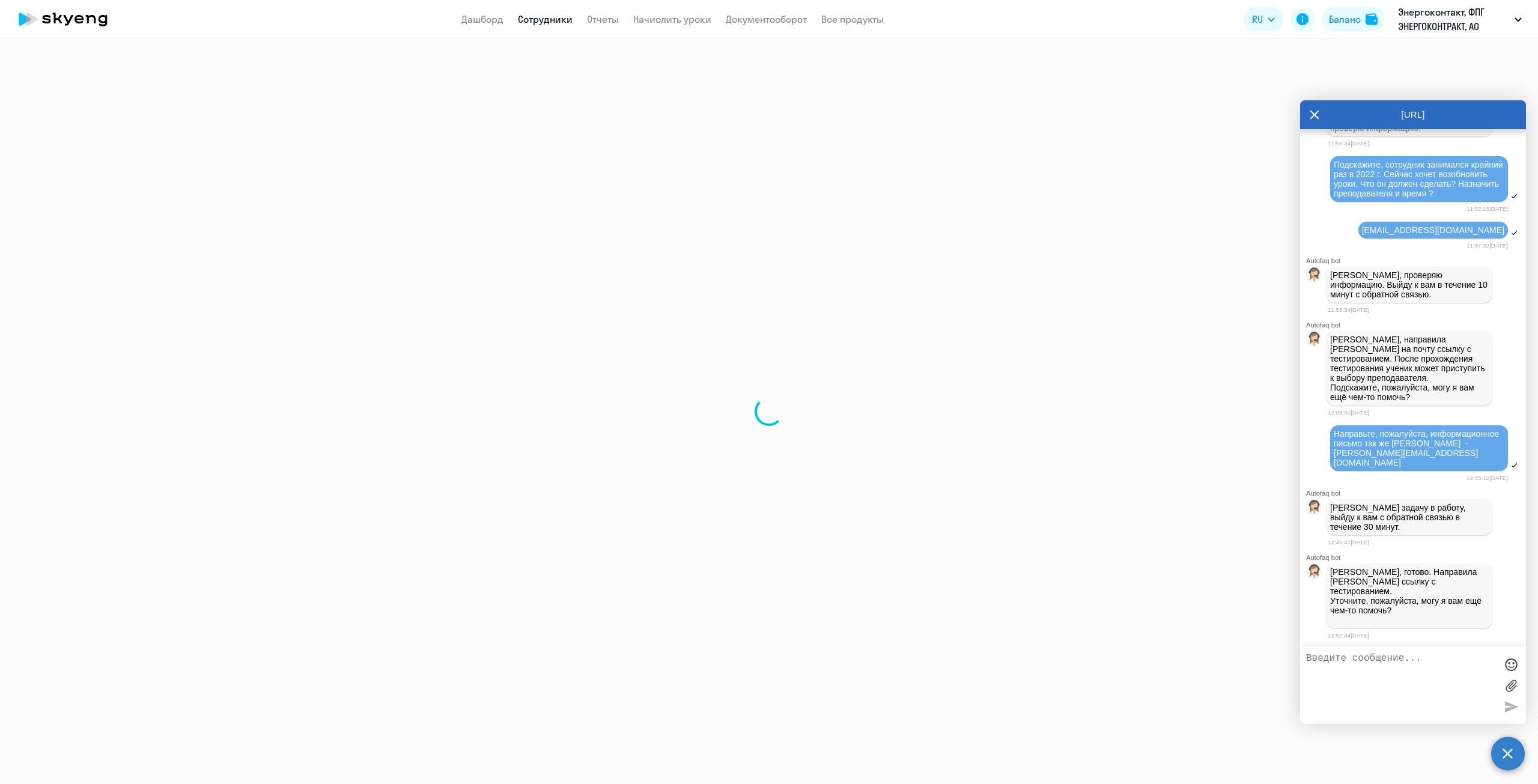
click at [503, 395] on div at bounding box center [769, 411] width 1538 height 746
select select "english"
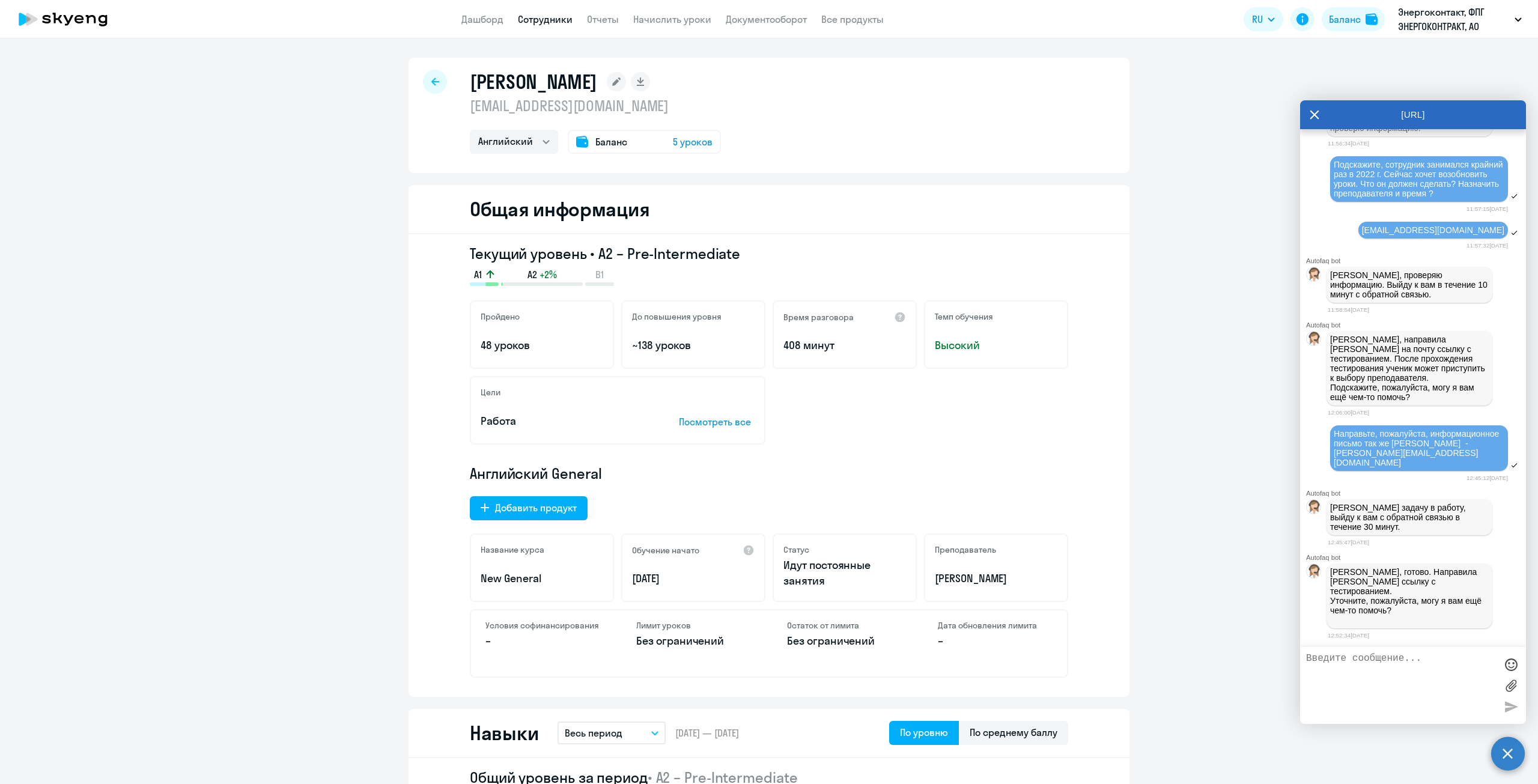
drag, startPoint x: 666, startPoint y: 107, endPoint x: 457, endPoint y: 114, distance: 209.1
click at [457, 114] on div "Виноградова Анна Вячеславовна annav201703@gmail.com Английский Баланс 5 уроков" at bounding box center [769, 115] width 721 height 115
copy p "[EMAIL_ADDRESS][DOMAIN_NAME]"
click at [1395, 669] on textarea at bounding box center [1401, 685] width 190 height 65
paste textarea "[EMAIL_ADDRESS][DOMAIN_NAME]"
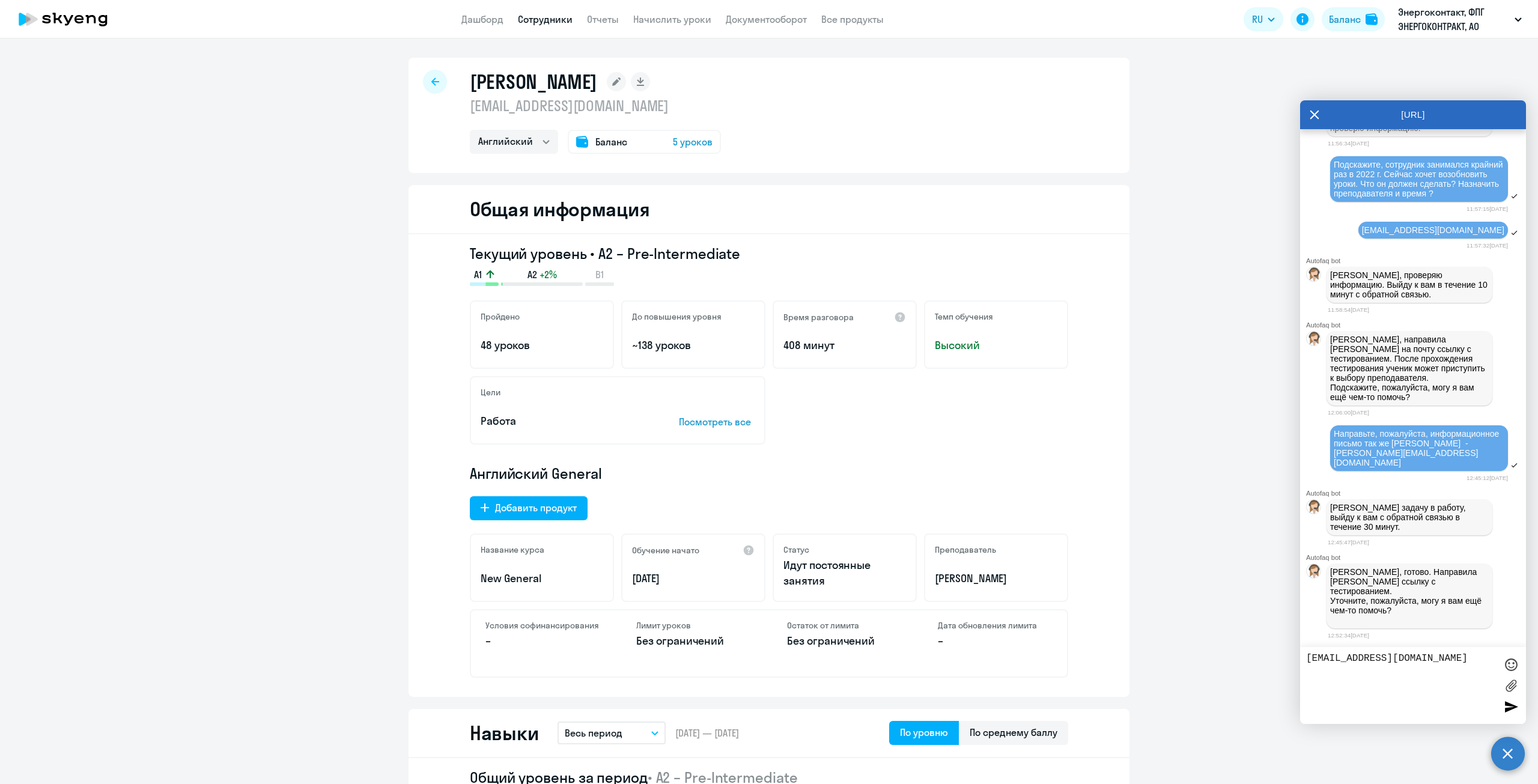
drag, startPoint x: 1332, startPoint y: 463, endPoint x: 1369, endPoint y: 481, distance: 41.1
click at [1369, 471] on div "Направьте, пожалуйста, информационное письмо так же Михаилу - egorovmb@energoco…" at bounding box center [1419, 448] width 178 height 46
copy span "Направьте, пожалуйста, информационное письмо так же Михаилу"
click at [1311, 657] on textarea "[EMAIL_ADDRESS][DOMAIN_NAME]" at bounding box center [1401, 685] width 190 height 65
click at [1307, 657] on textarea "[EMAIL_ADDRESS][DOMAIN_NAME]" at bounding box center [1401, 685] width 190 height 65
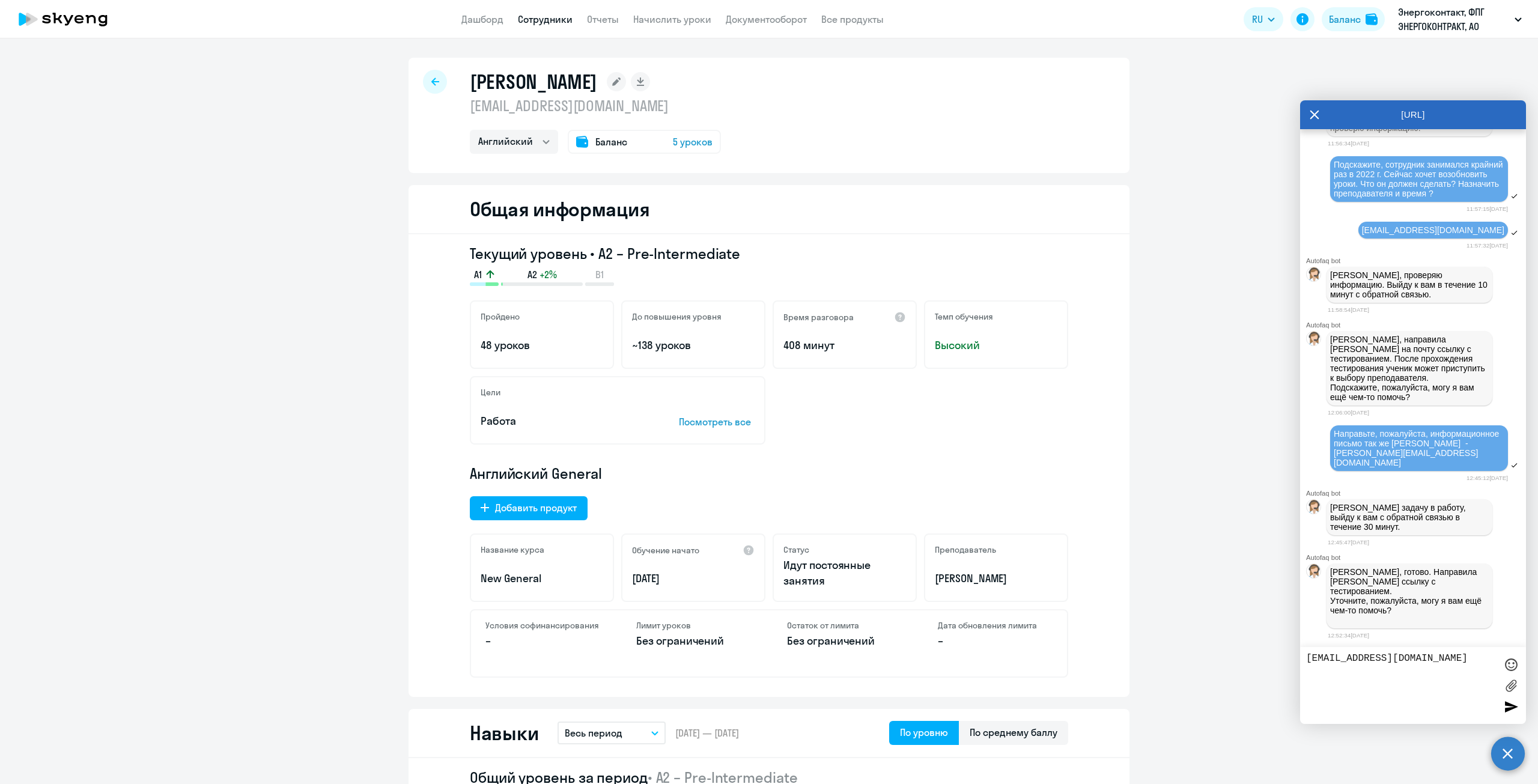
paste textarea "Направьте, пожалуйста, информационное письмо так же Михаилу"
type textarea "Направьте, пожалуйста, информационное письмо так же Анне - annav201703@gmail.com"
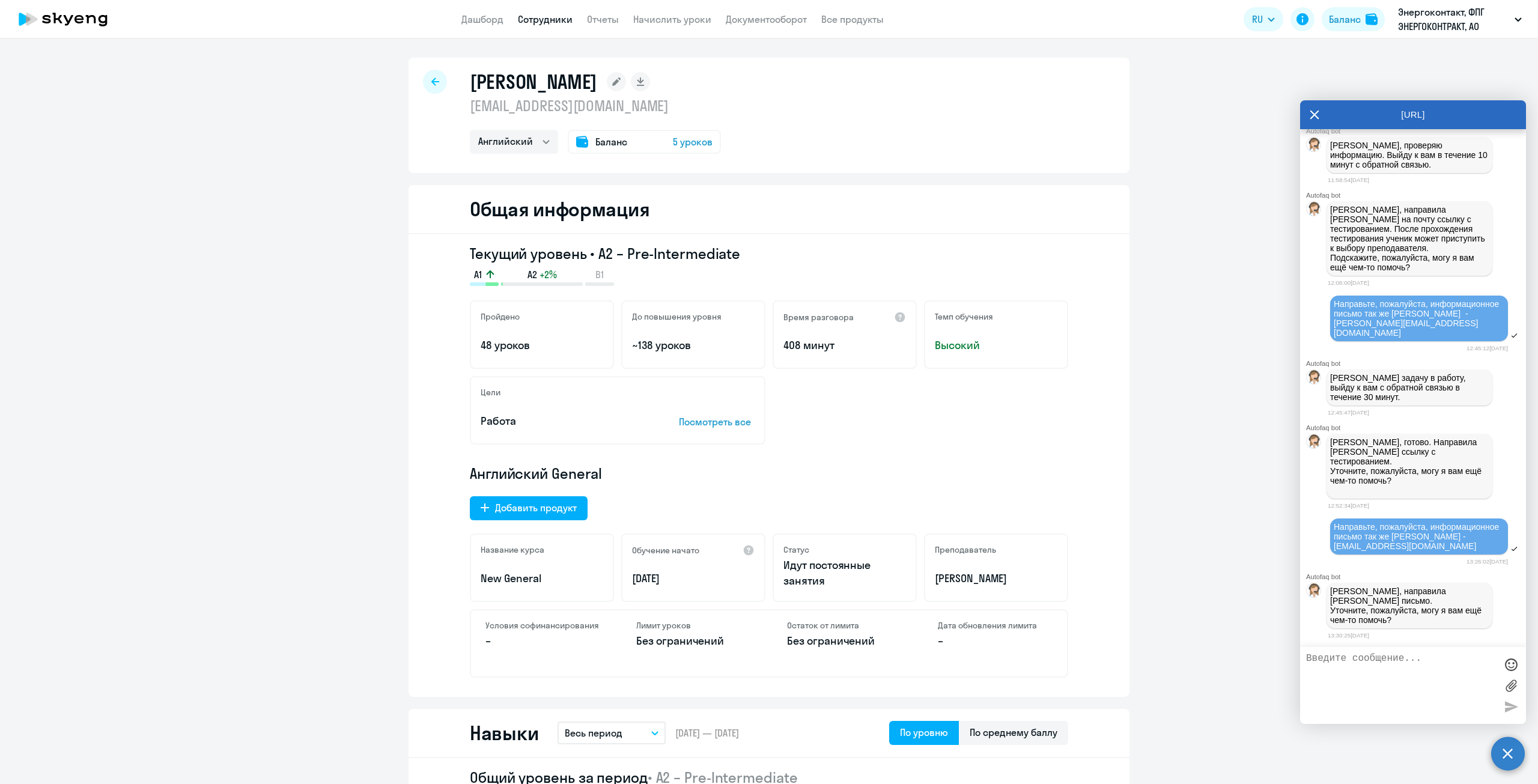
scroll to position [2371, 0]
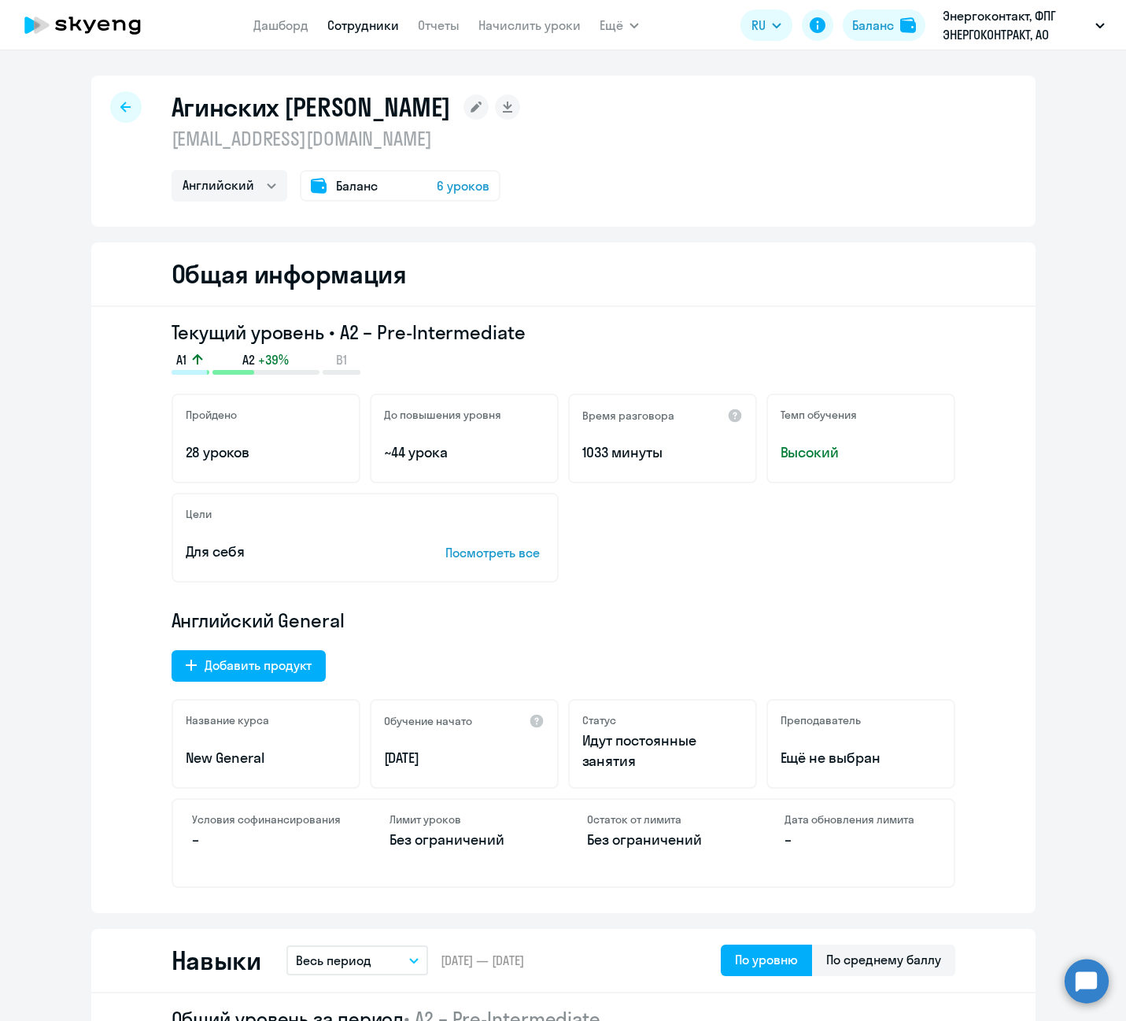
select select "english"
click at [90, 24] on icon at bounding box center [82, 25] width 138 height 39
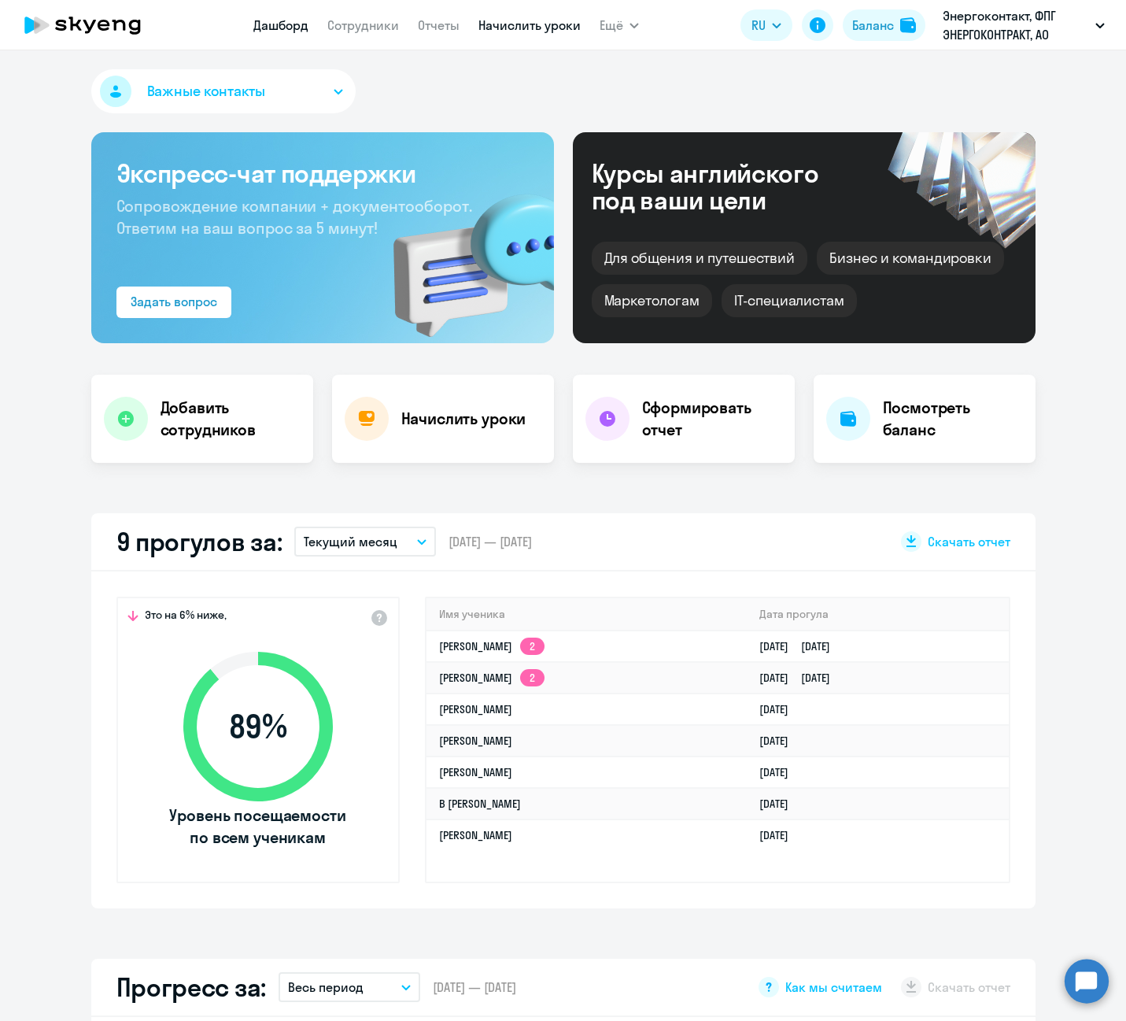
click at [529, 31] on link "Начислить уроки" at bounding box center [529, 25] width 102 height 16
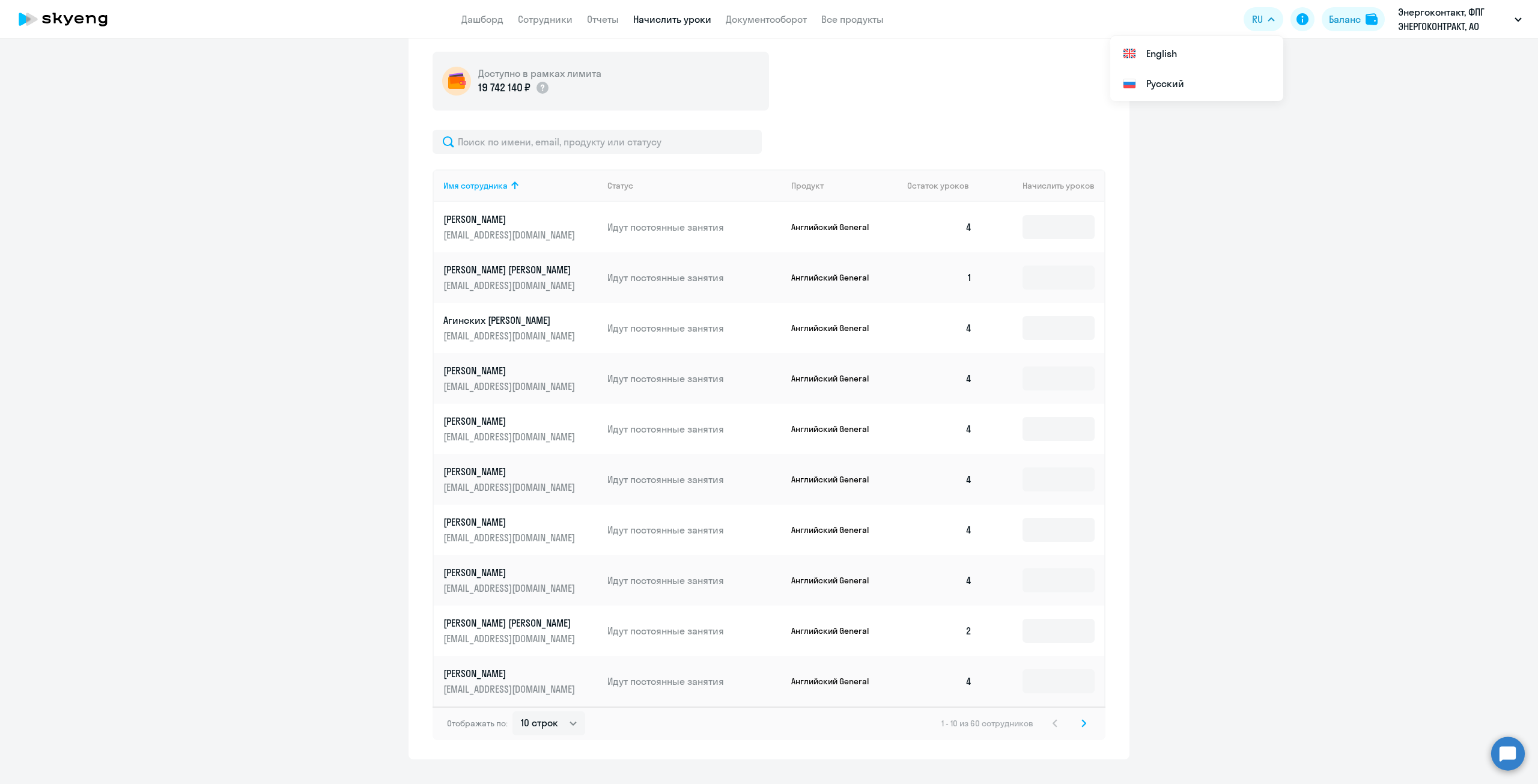
scroll to position [398, 0]
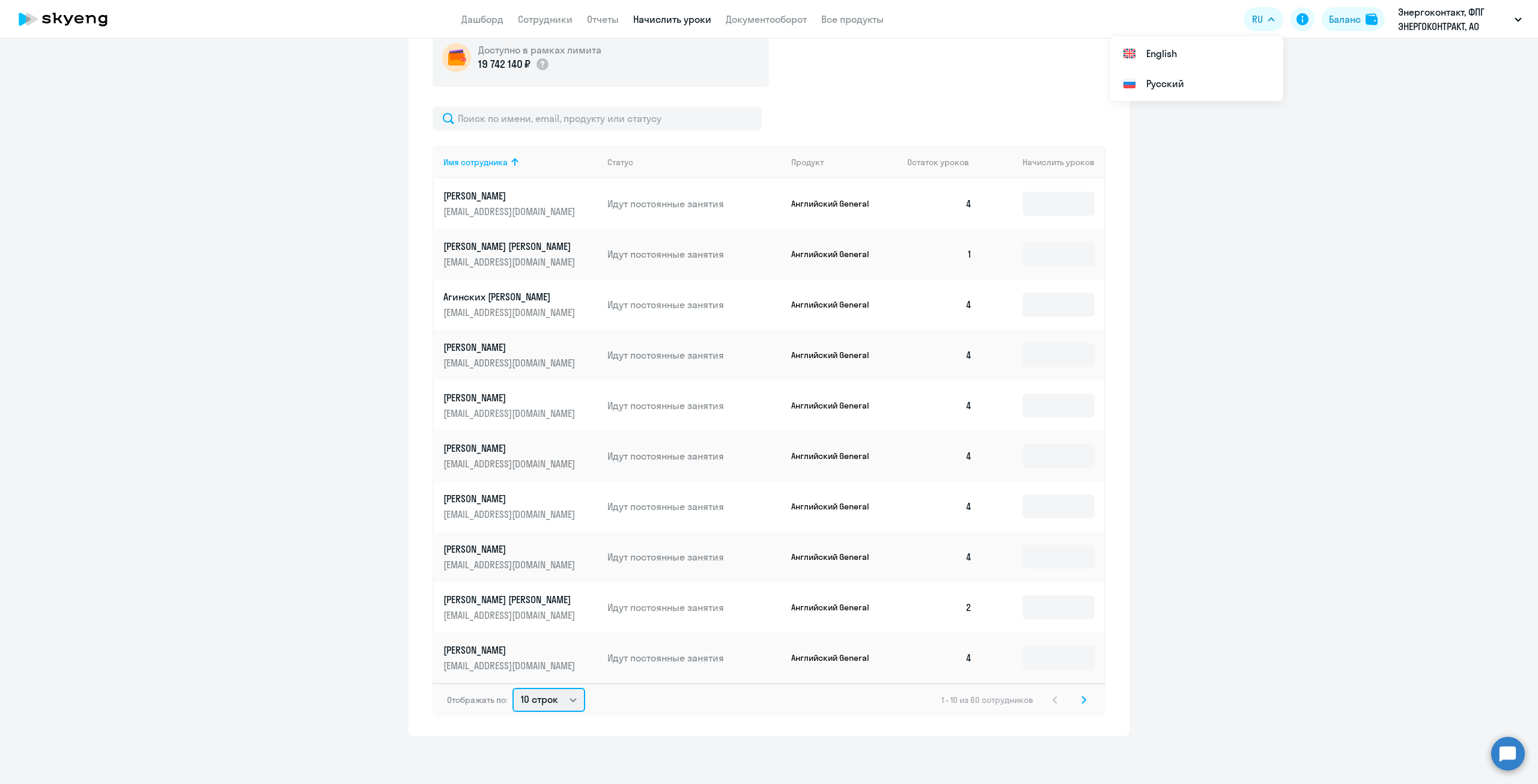
click at [574, 699] on select "10 строк 30 строк 50 строк" at bounding box center [548, 699] width 73 height 24
select select "50"
click at [512, 688] on select "10 строк 30 строк 50 строк" at bounding box center [548, 699] width 73 height 24
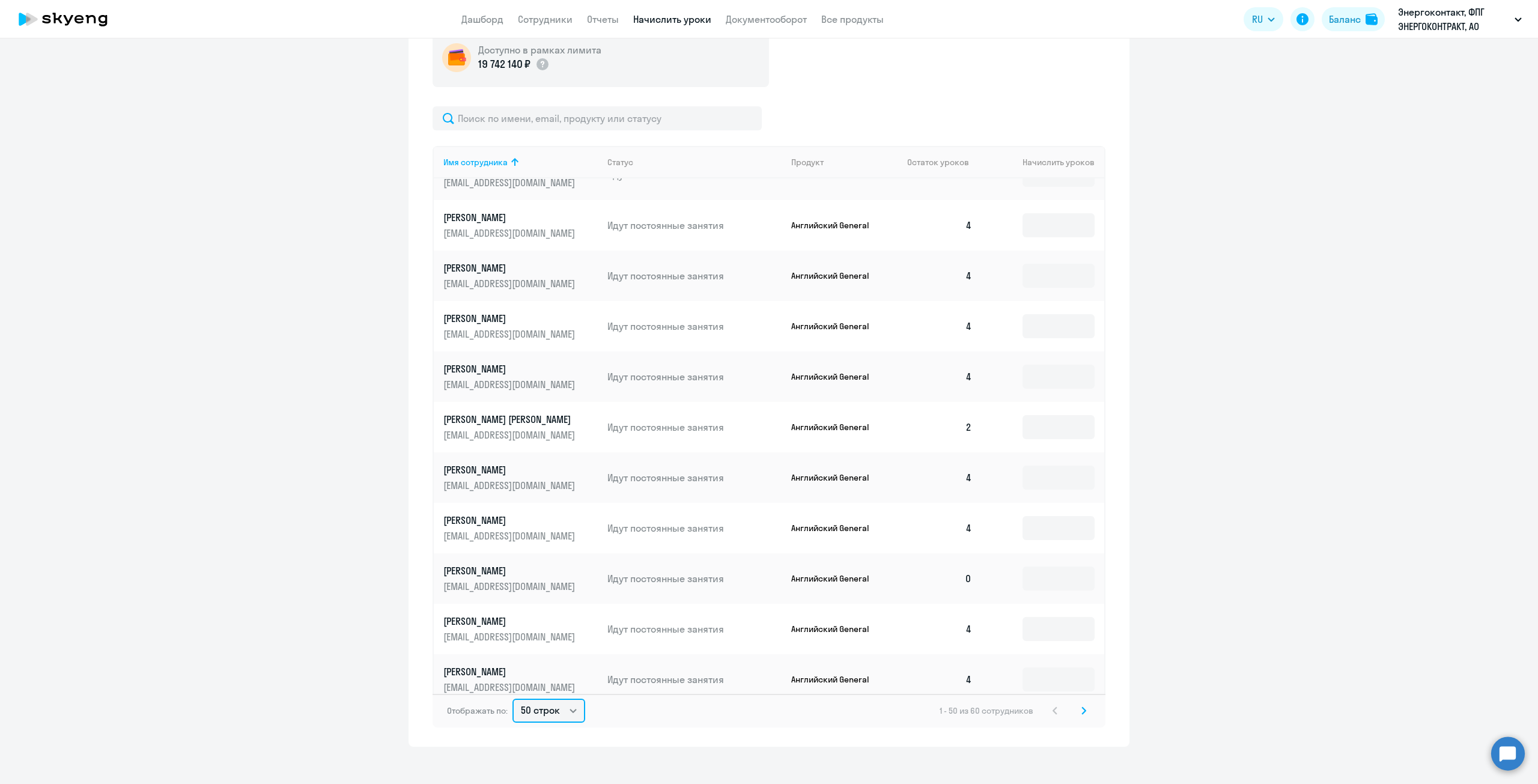
scroll to position [240, 0]
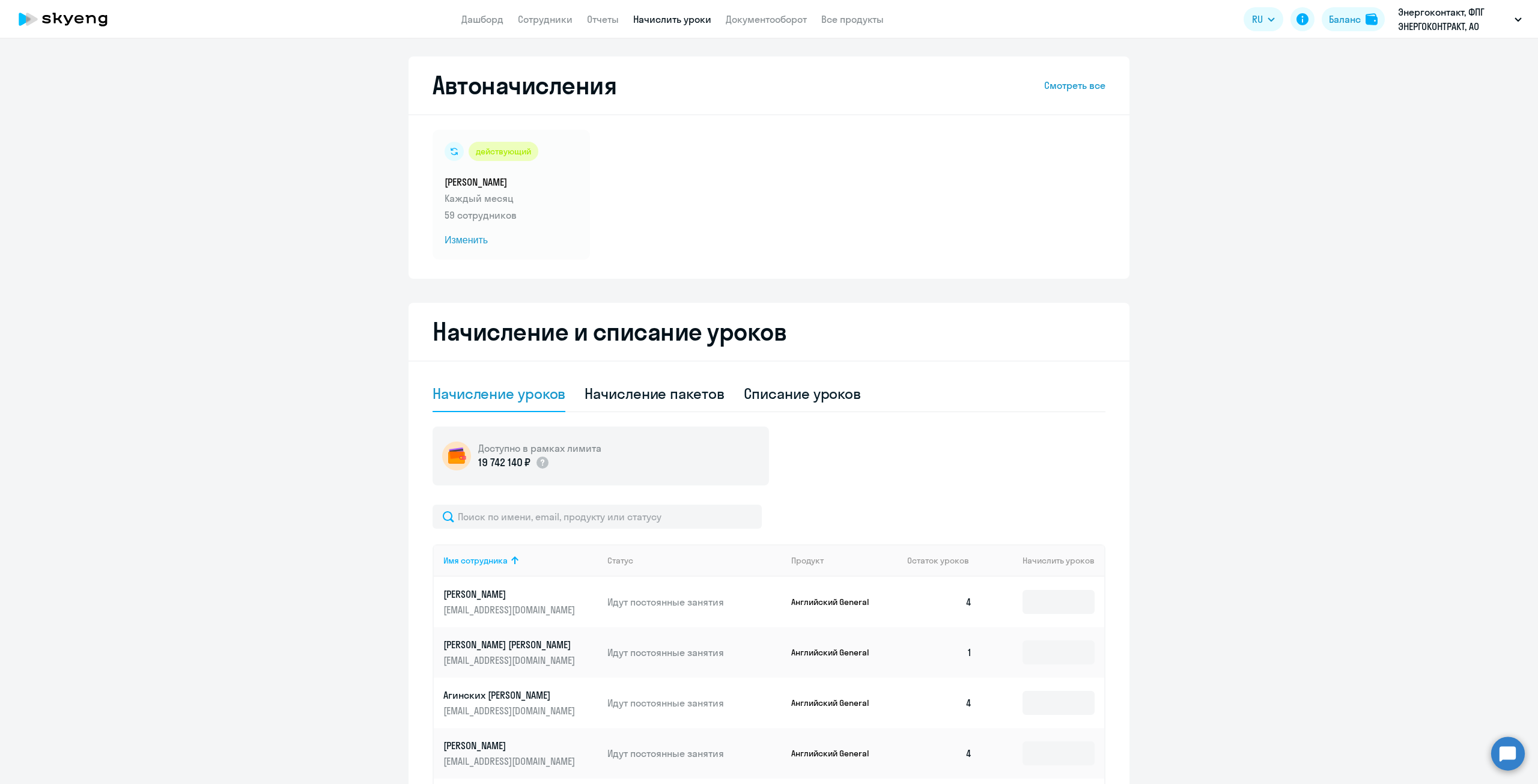
select select "50"
